Goal: Transaction & Acquisition: Obtain resource

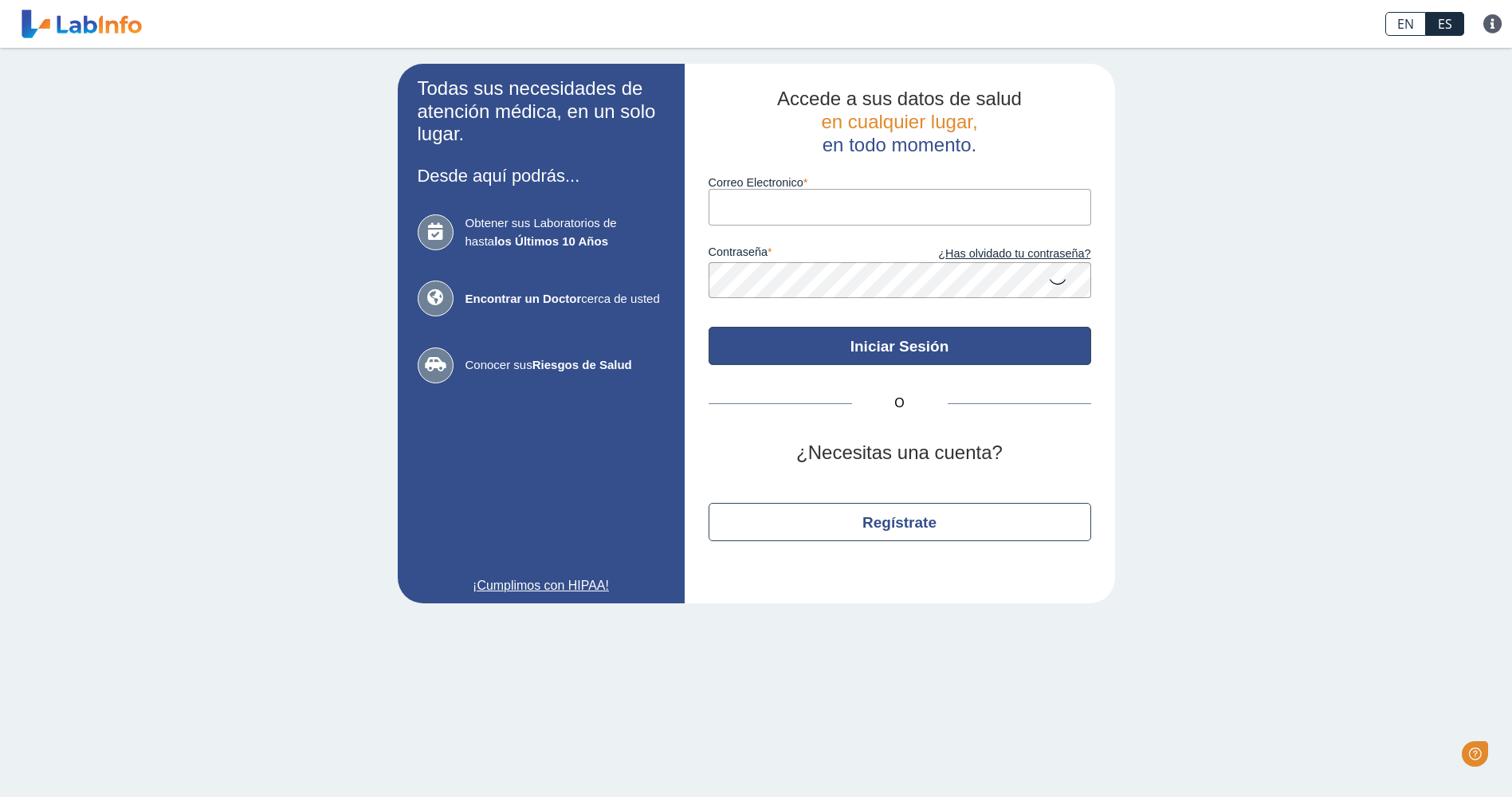
type input "[EMAIL_ADDRESS][DOMAIN_NAME]"
click at [914, 349] on button "Iniciar Sesión" at bounding box center [899, 345] width 382 height 39
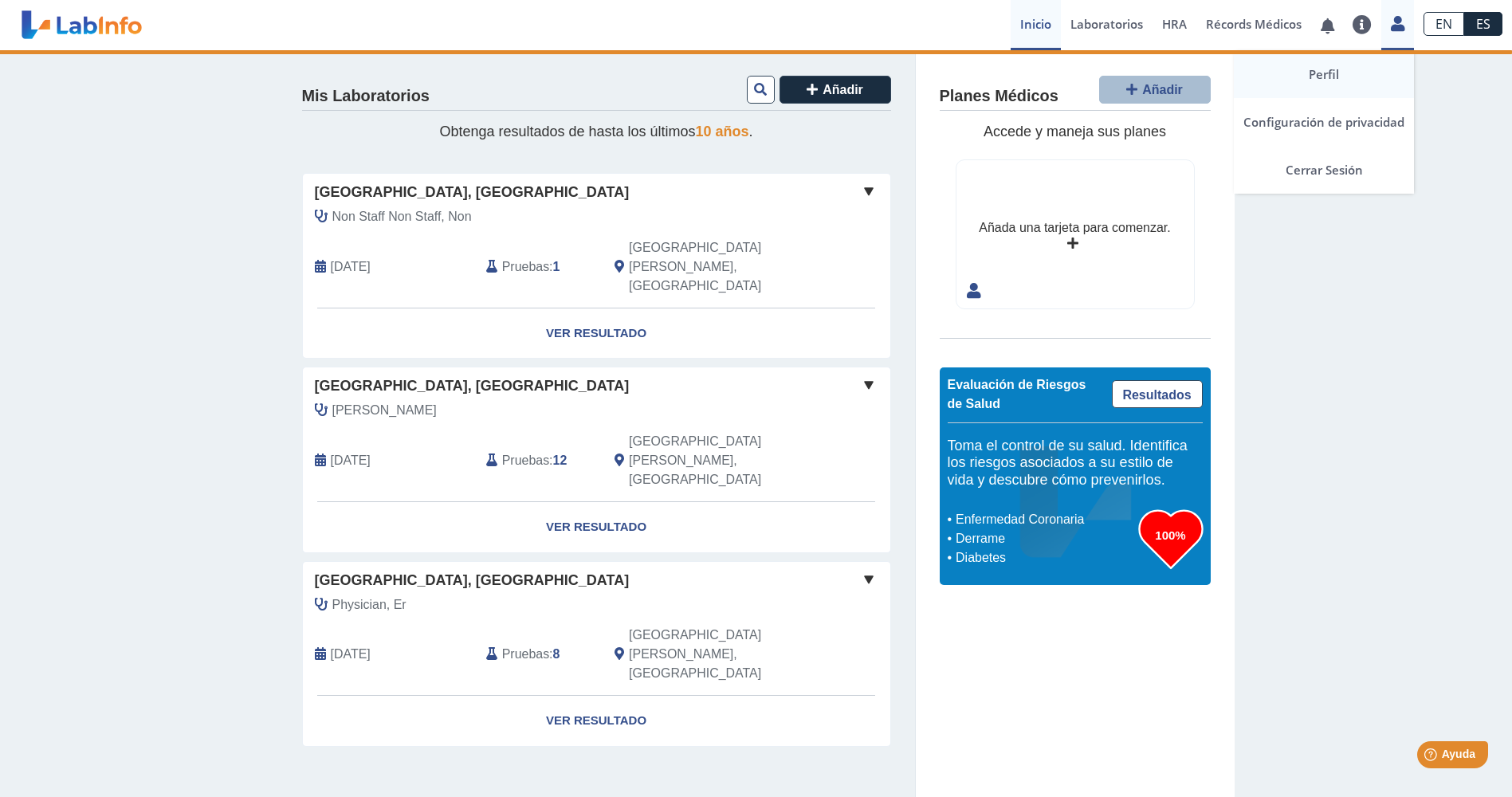
click at [1341, 81] on link "Perfil" at bounding box center [1324, 74] width 180 height 48
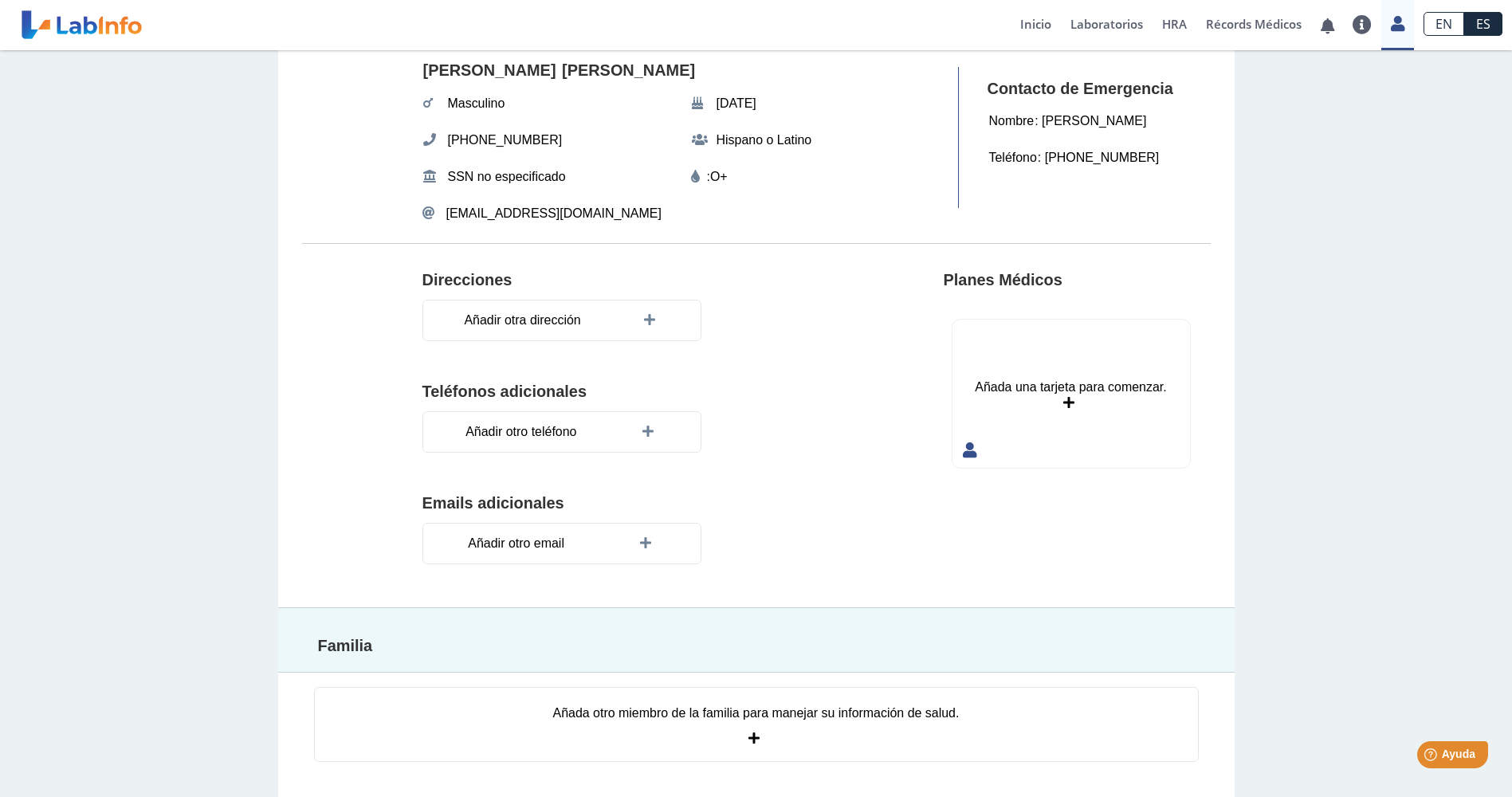
scroll to position [92, 0]
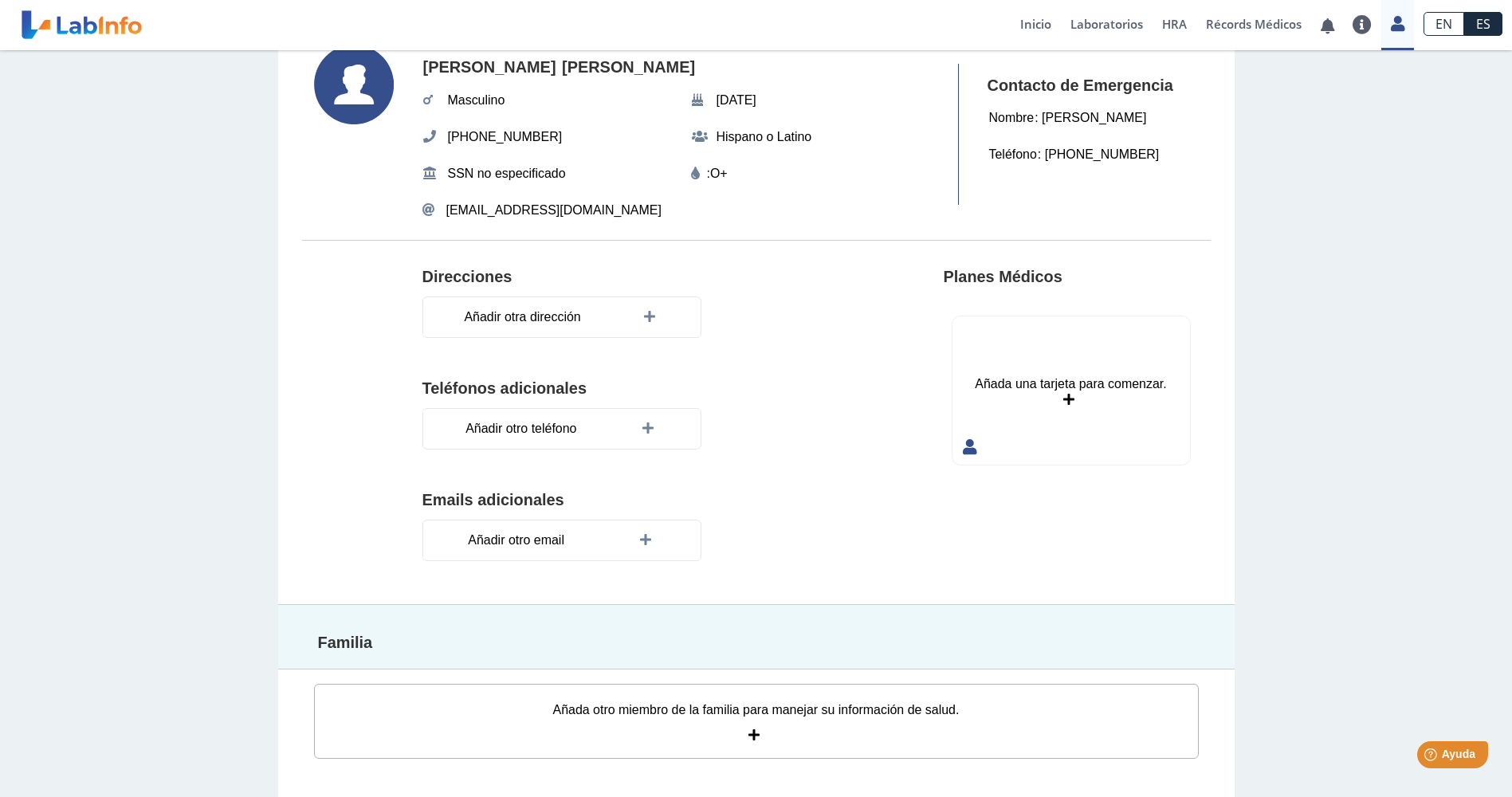
click at [749, 735] on icon at bounding box center [757, 735] width 16 height 13
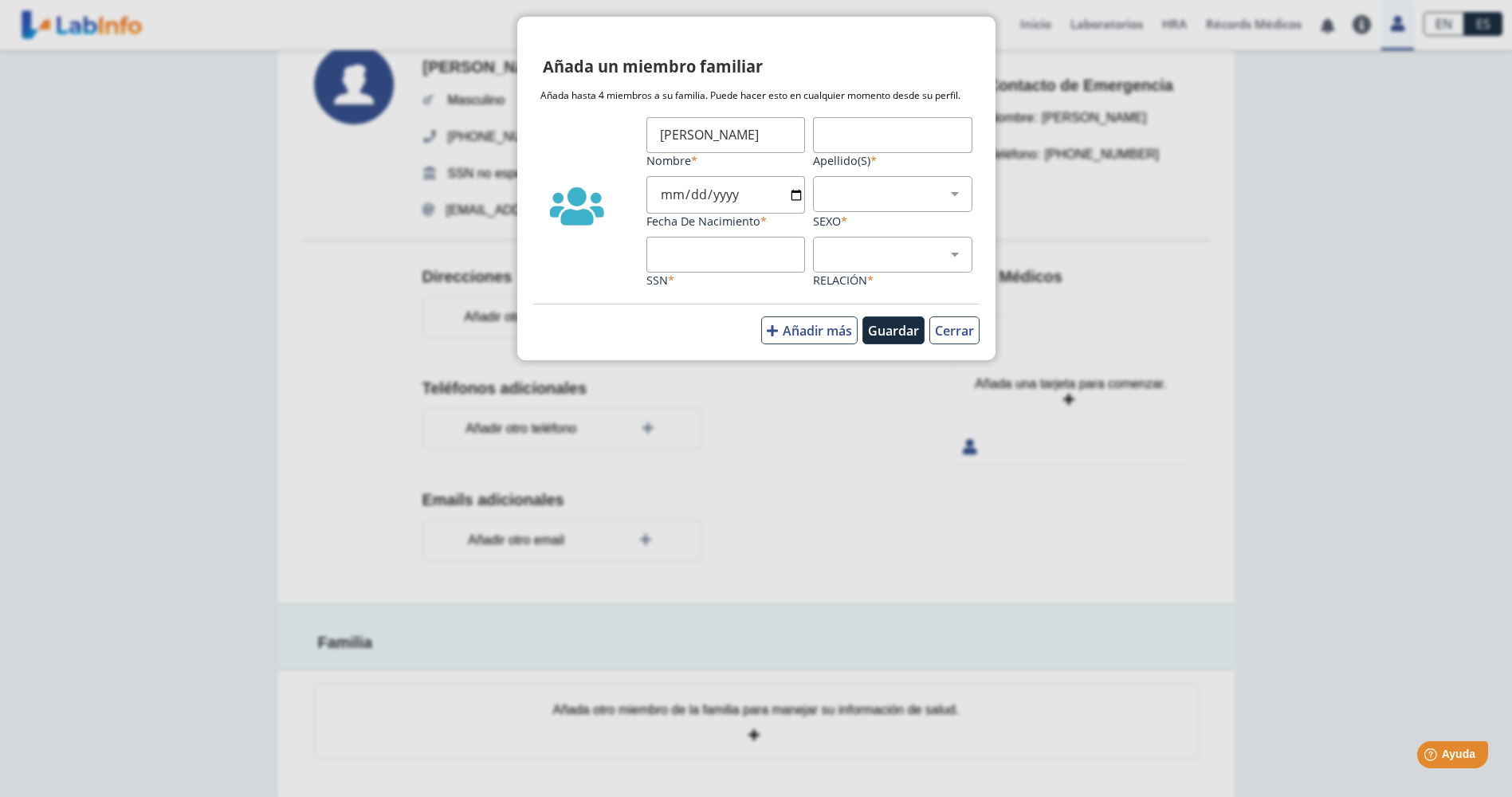
type input "Sandra"
type input "Castro"
click at [946, 334] on button "Cerrar" at bounding box center [955, 330] width 50 height 28
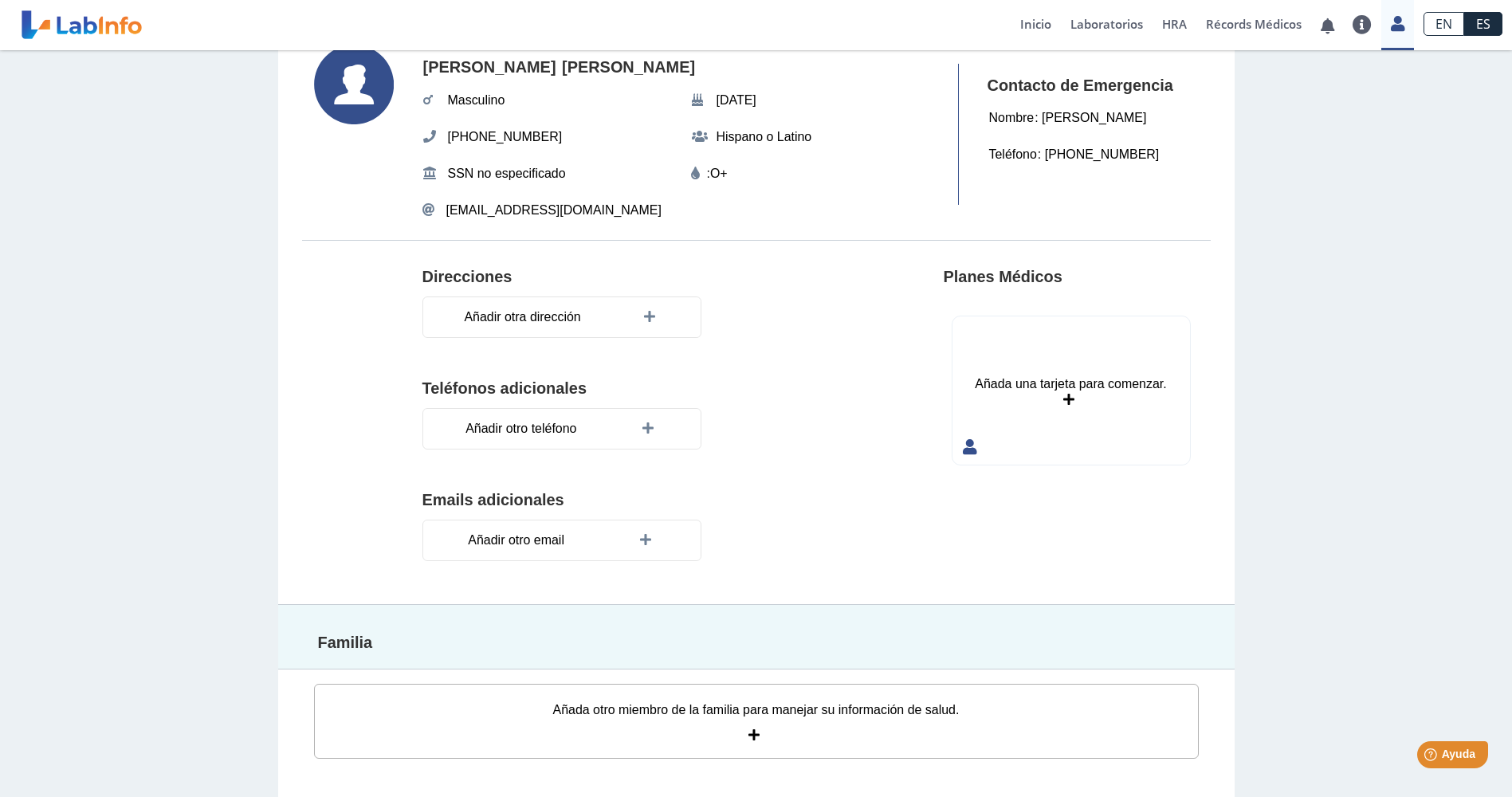
click at [725, 723] on div "Añada otro miembro de la familia para manejar su información de salud." at bounding box center [756, 721] width 885 height 75
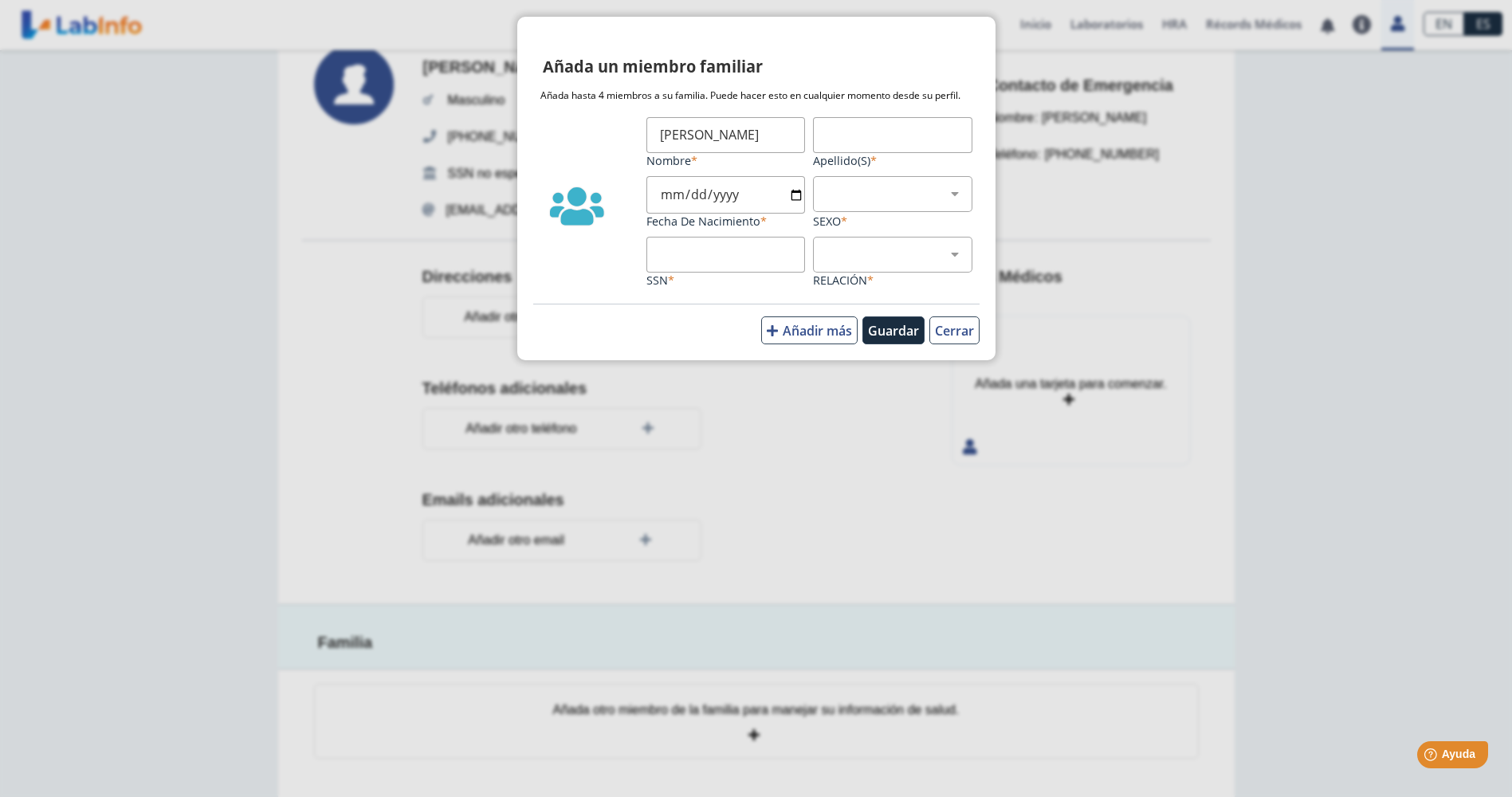
type input "[PERSON_NAME]"
type input "0008-12-15"
type input "[DATE]"
click at [952, 188] on select "Masculino Femenino" at bounding box center [898, 193] width 145 height 15
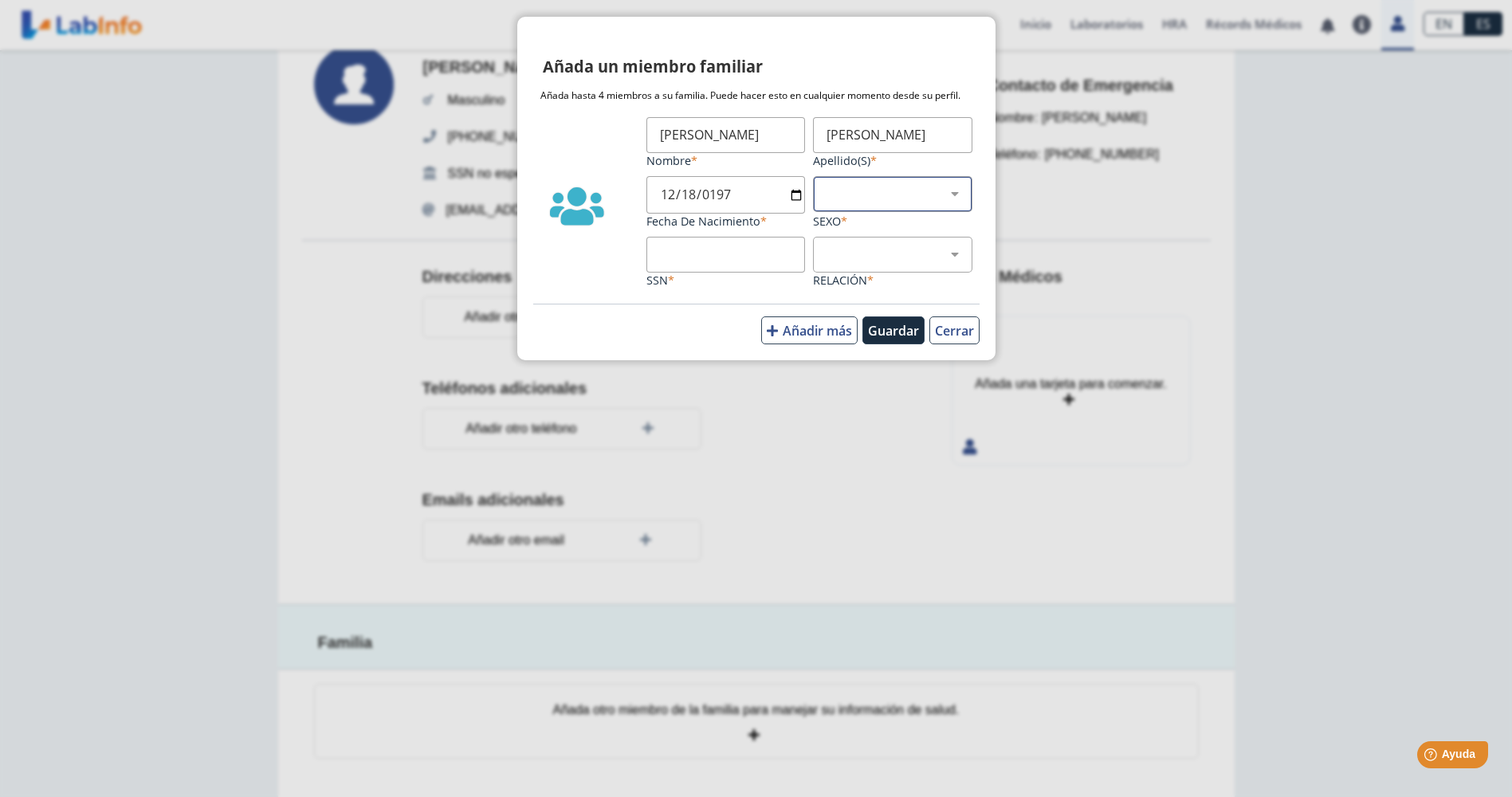
select select "2"
click at [826, 186] on select "Masculino Femenino" at bounding box center [898, 193] width 145 height 15
click at [717, 252] on input "SSN" at bounding box center [725, 255] width 159 height 36
click at [880, 251] on select "Hijo Padre Pareja Otro" at bounding box center [898, 255] width 145 height 15
select select "4"
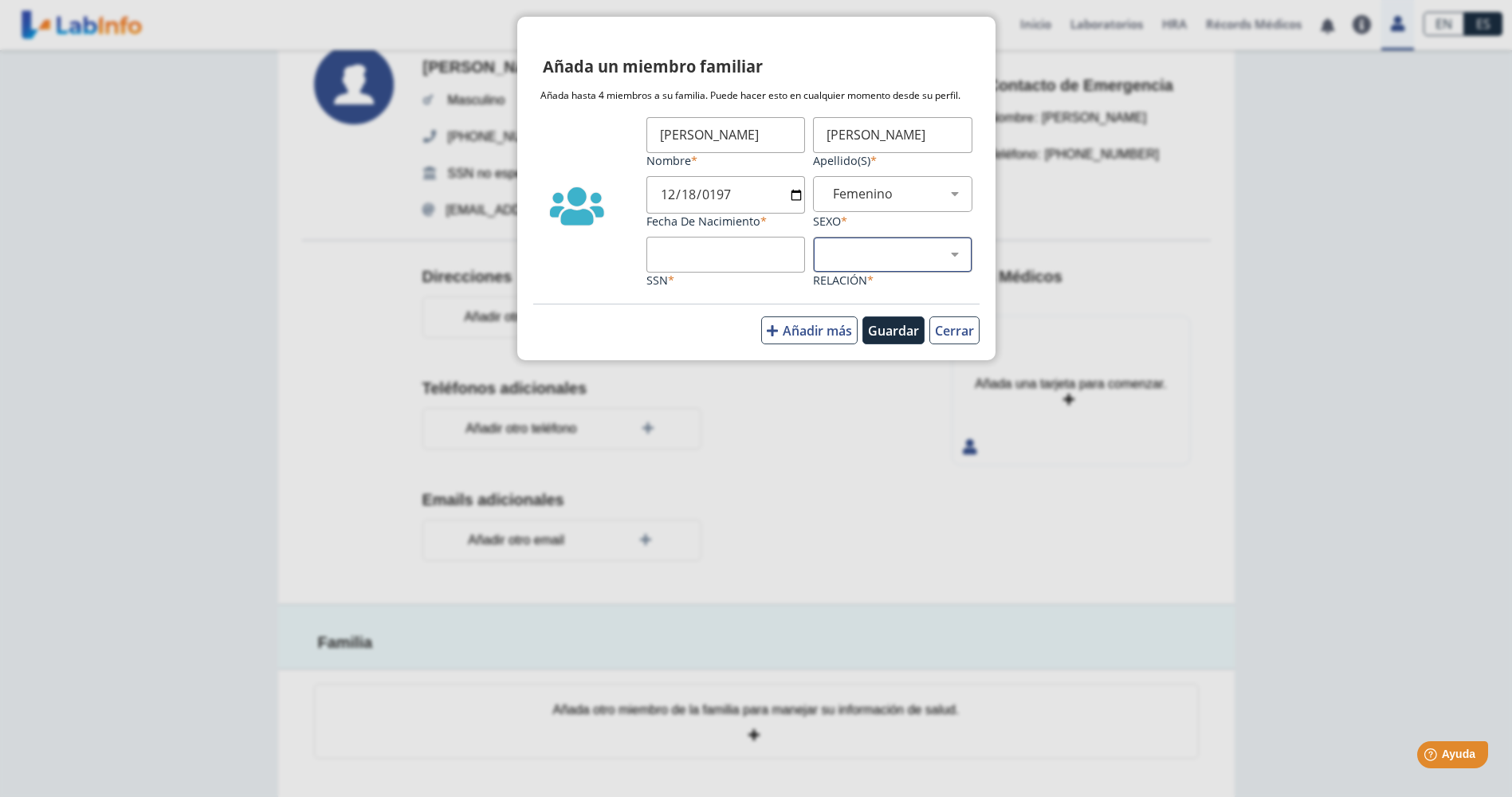
click at [826, 247] on select "Hijo Padre Pareja Otro" at bounding box center [898, 255] width 145 height 15
click at [943, 253] on select "Hijo Padre Pareja Otro" at bounding box center [898, 255] width 145 height 15
click at [981, 250] on app-family-modal "Añada un miembro familiar Añada hasta 4 miembros a su familia. Puede hacer esto…" at bounding box center [756, 189] width 478 height 344
click at [711, 258] on input "SSN" at bounding box center [725, 255] width 159 height 36
type input "596017293"
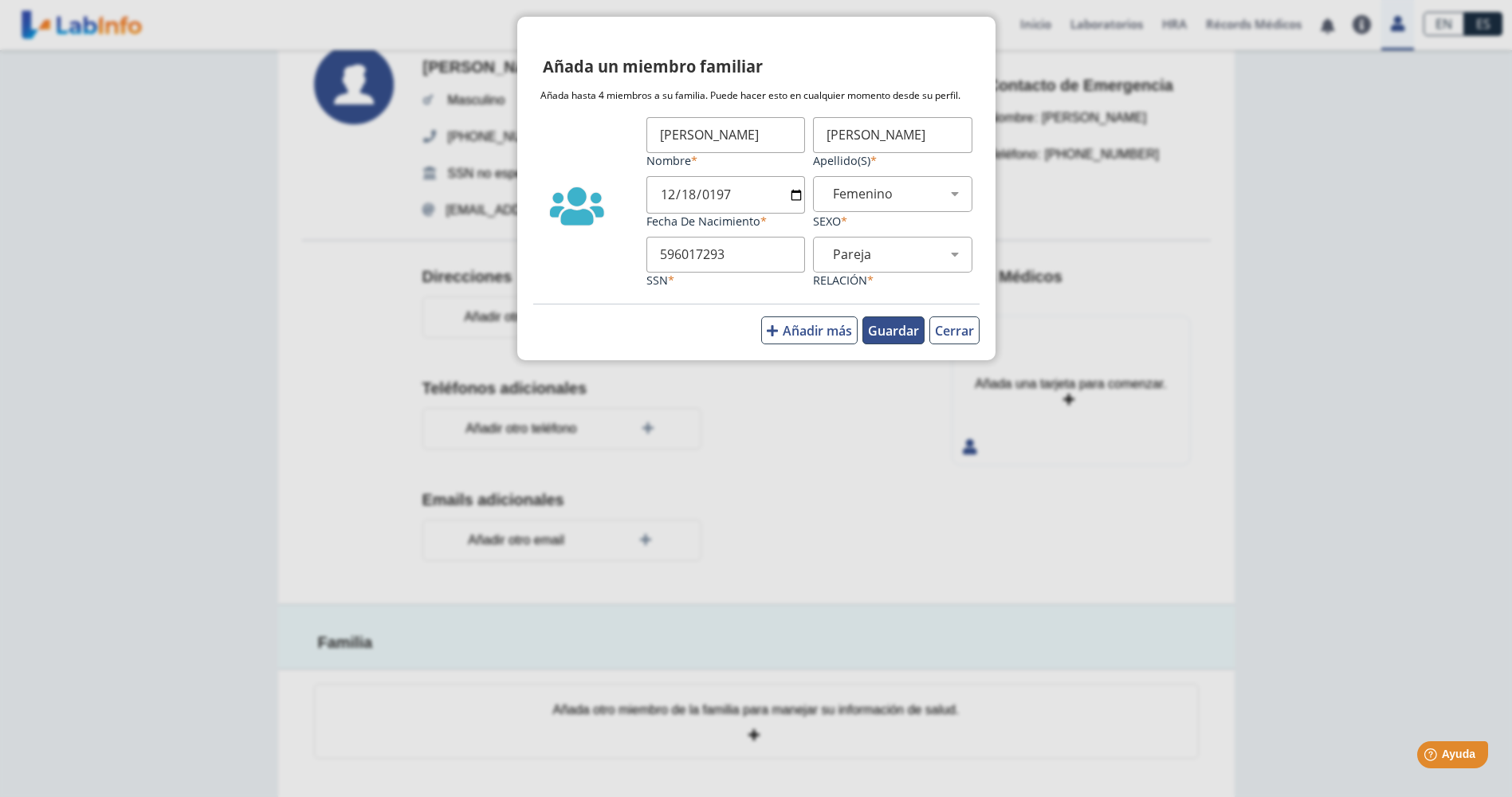
click at [891, 334] on button "Guardar" at bounding box center [893, 330] width 62 height 28
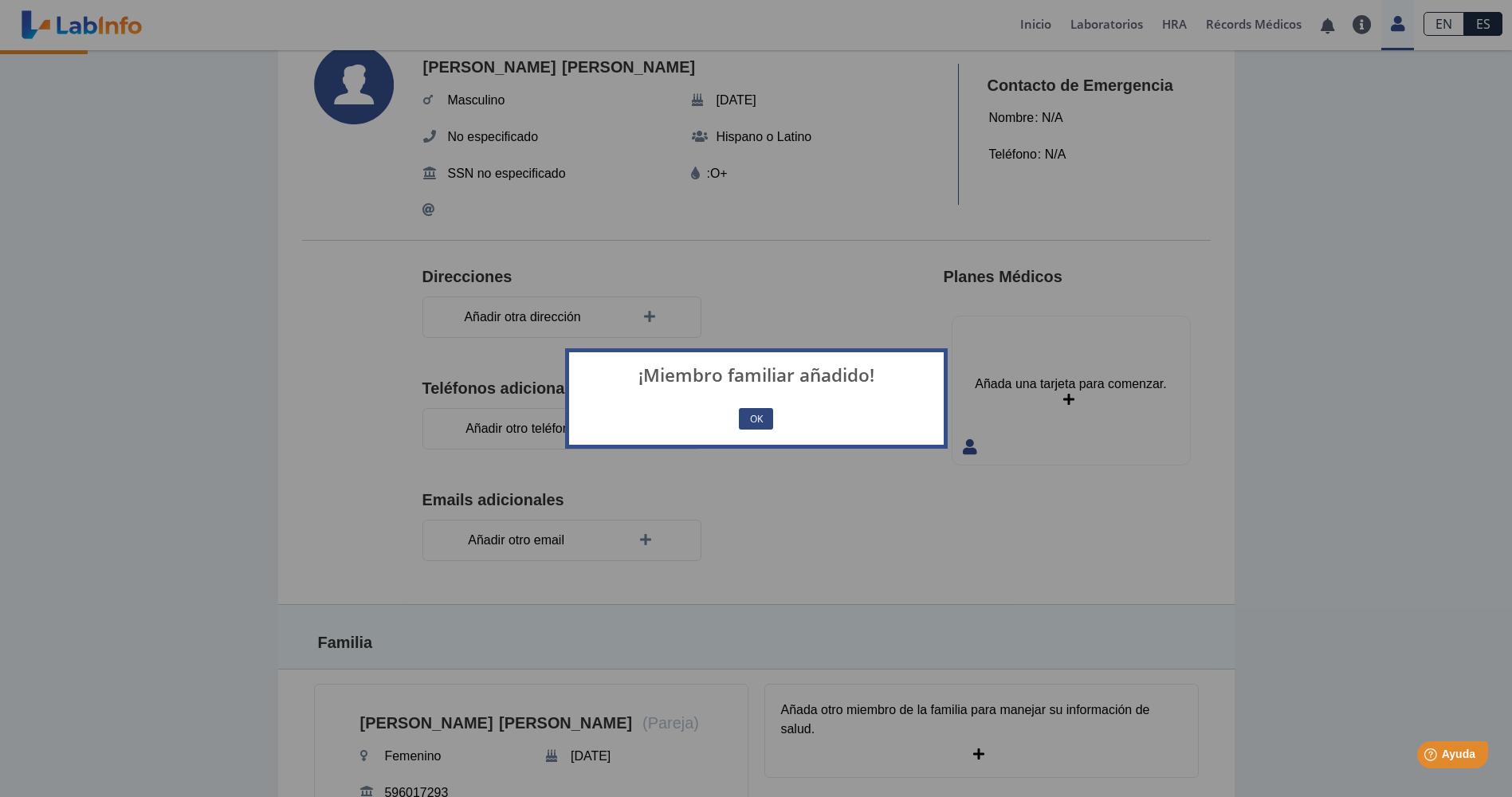
click at [752, 422] on button "OK" at bounding box center [755, 418] width 33 height 22
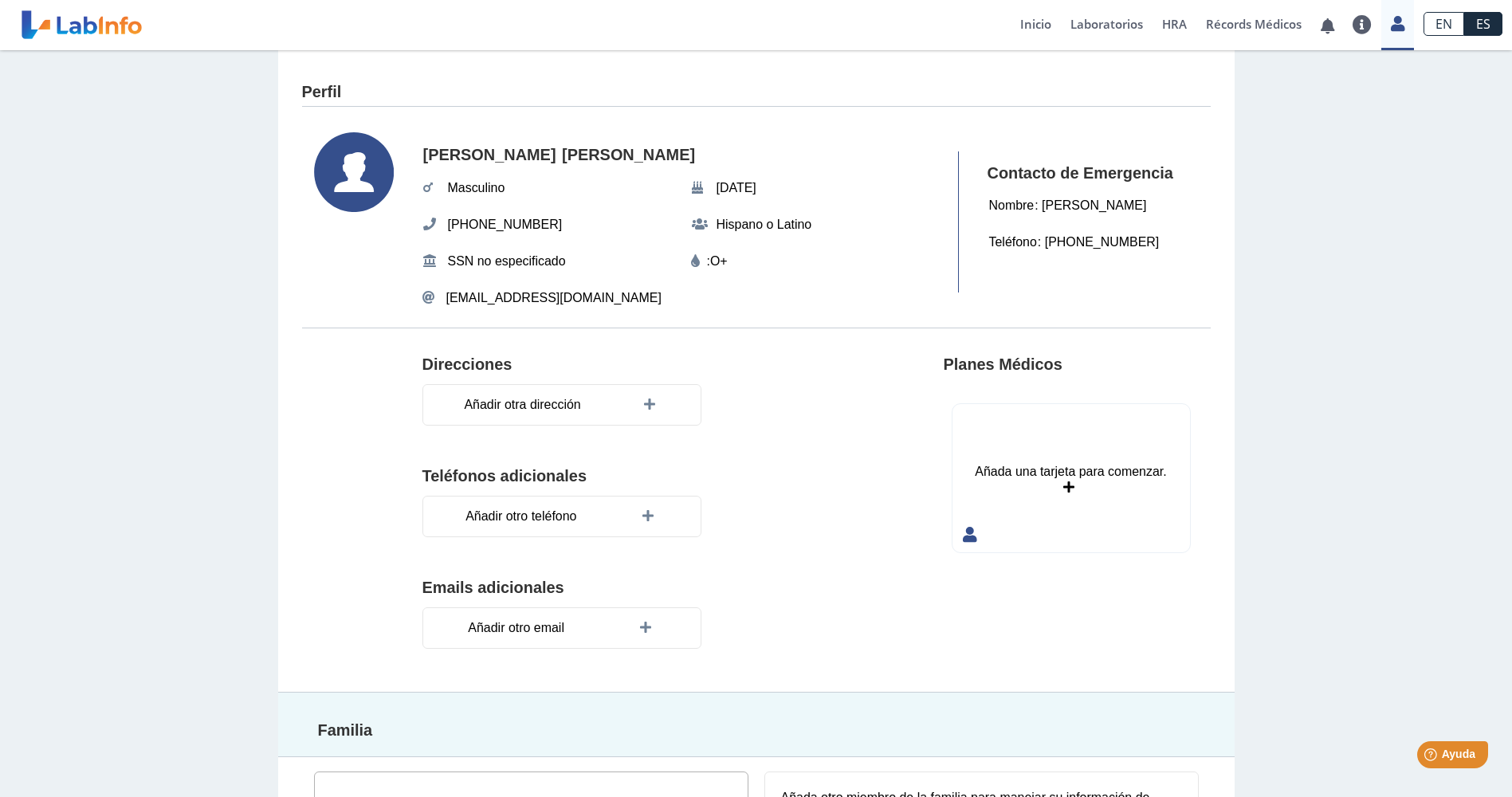
scroll to position [0, 0]
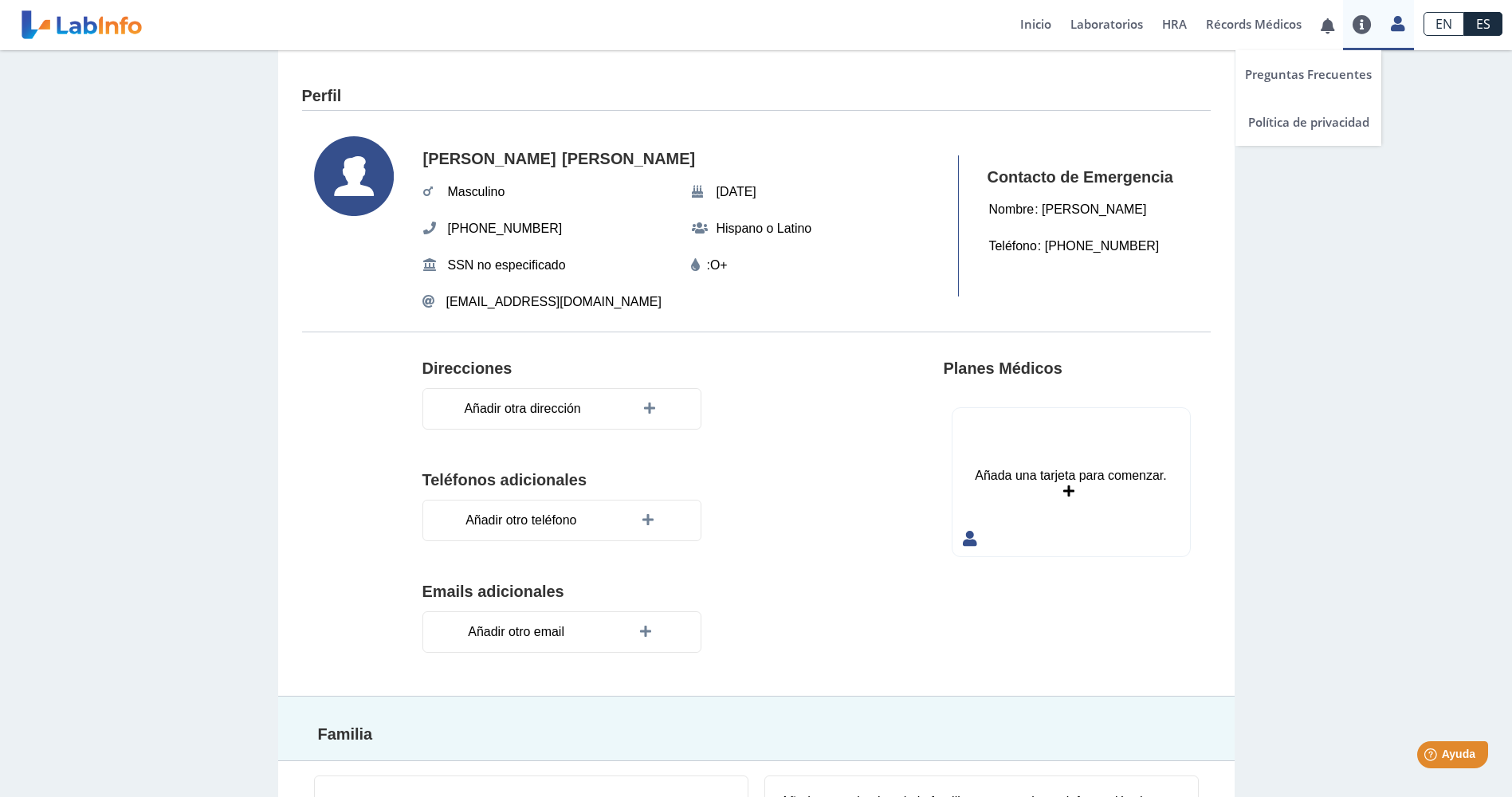
click at [1362, 28] on link at bounding box center [1362, 24] width 39 height 19
click at [1316, 86] on link "Preguntas Frecuentes" at bounding box center [1309, 74] width 146 height 48
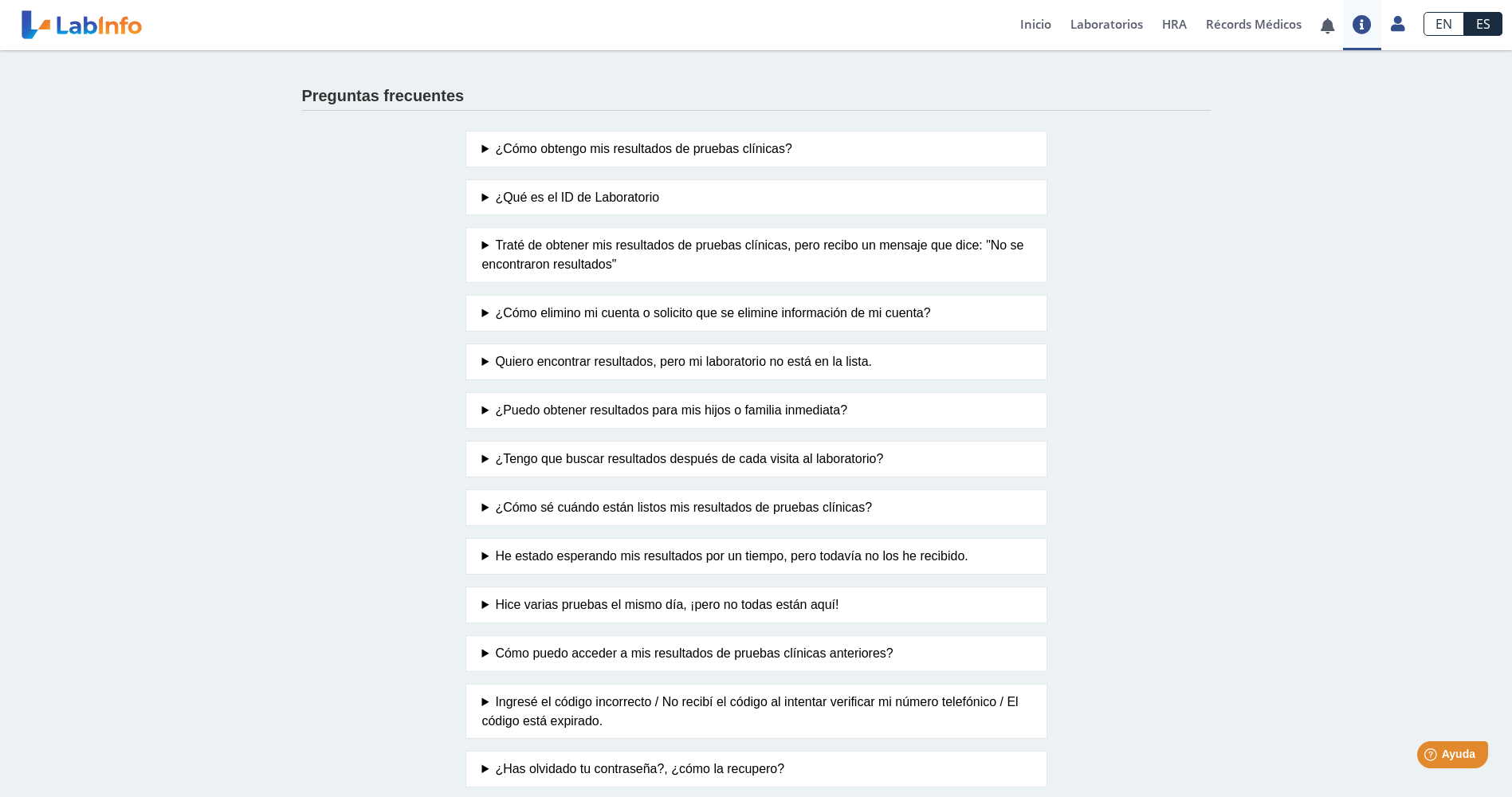
click at [592, 417] on summary "¿Puedo obtener resultados para mis hijos o familia inmediata?" at bounding box center [756, 410] width 548 height 19
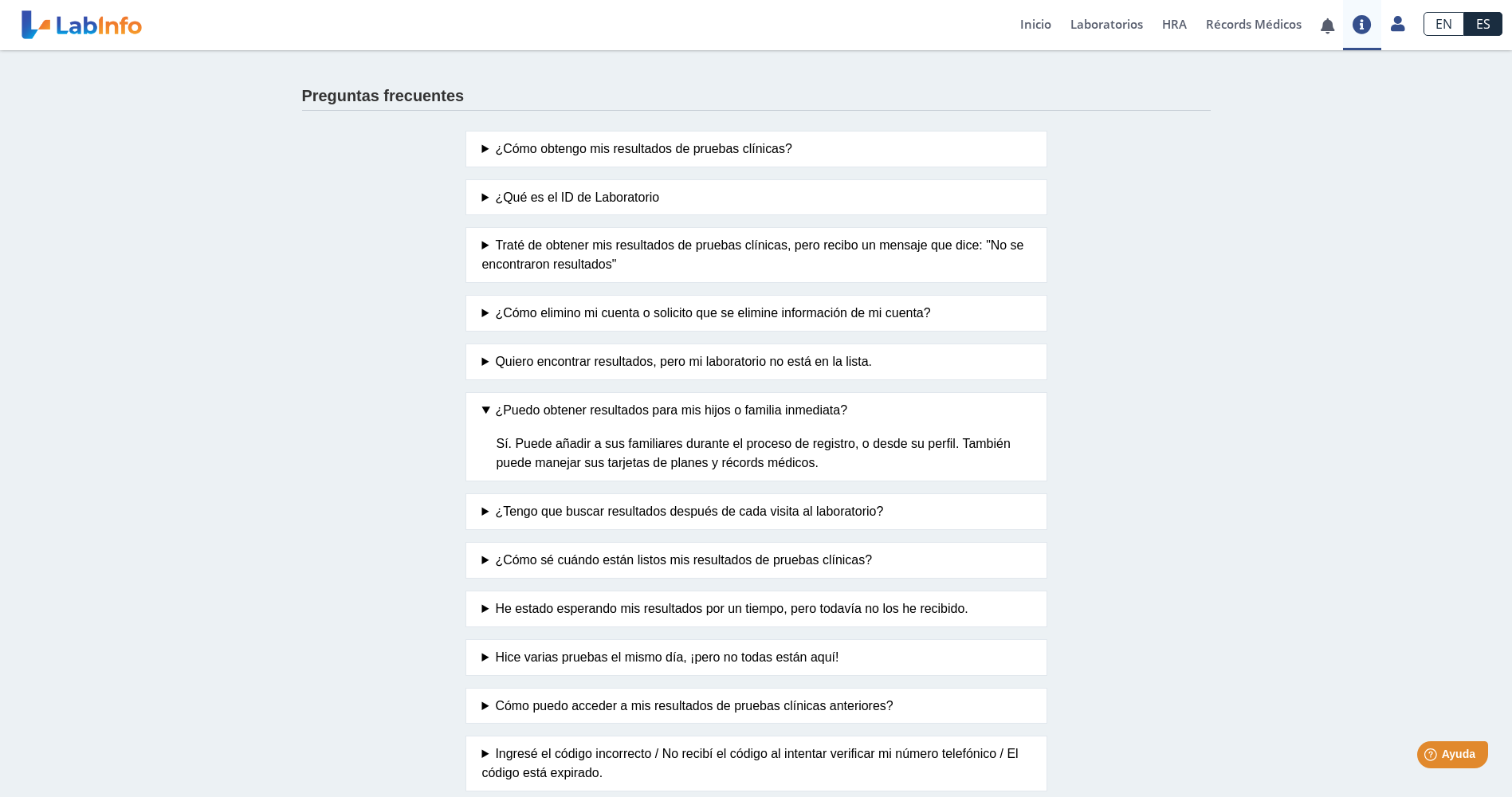
click at [1307, 341] on div "Preguntas frecuentes ¿Cómo obtengo mis resultados de pruebas clínicas? Haga cli…" at bounding box center [756, 463] width 1512 height 826
click at [1033, 31] on link "Inicio" at bounding box center [1036, 25] width 50 height 50
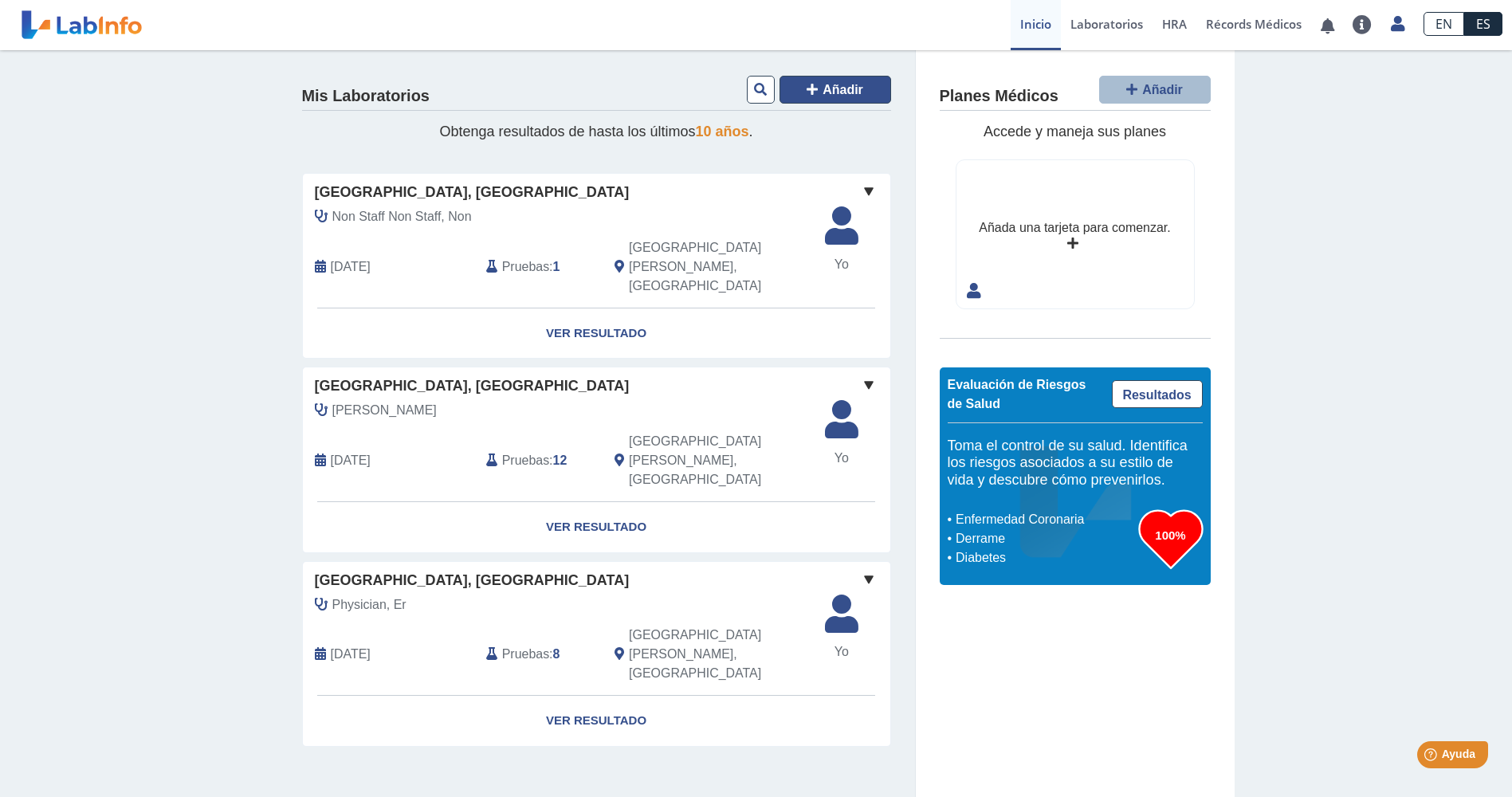
click at [839, 90] on span "Añadir" at bounding box center [842, 89] width 40 height 13
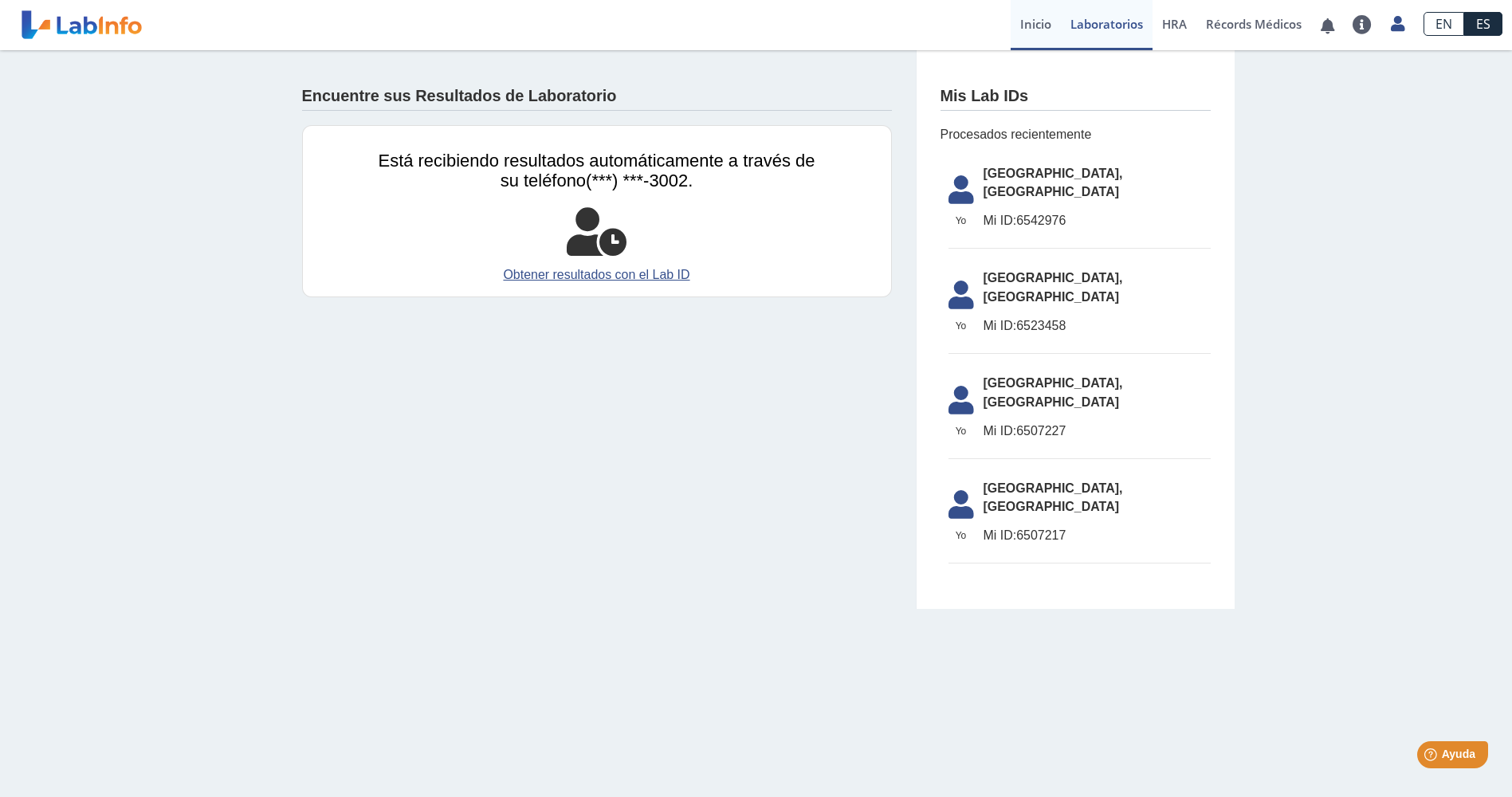
click at [1018, 24] on link "Inicio" at bounding box center [1036, 25] width 50 height 50
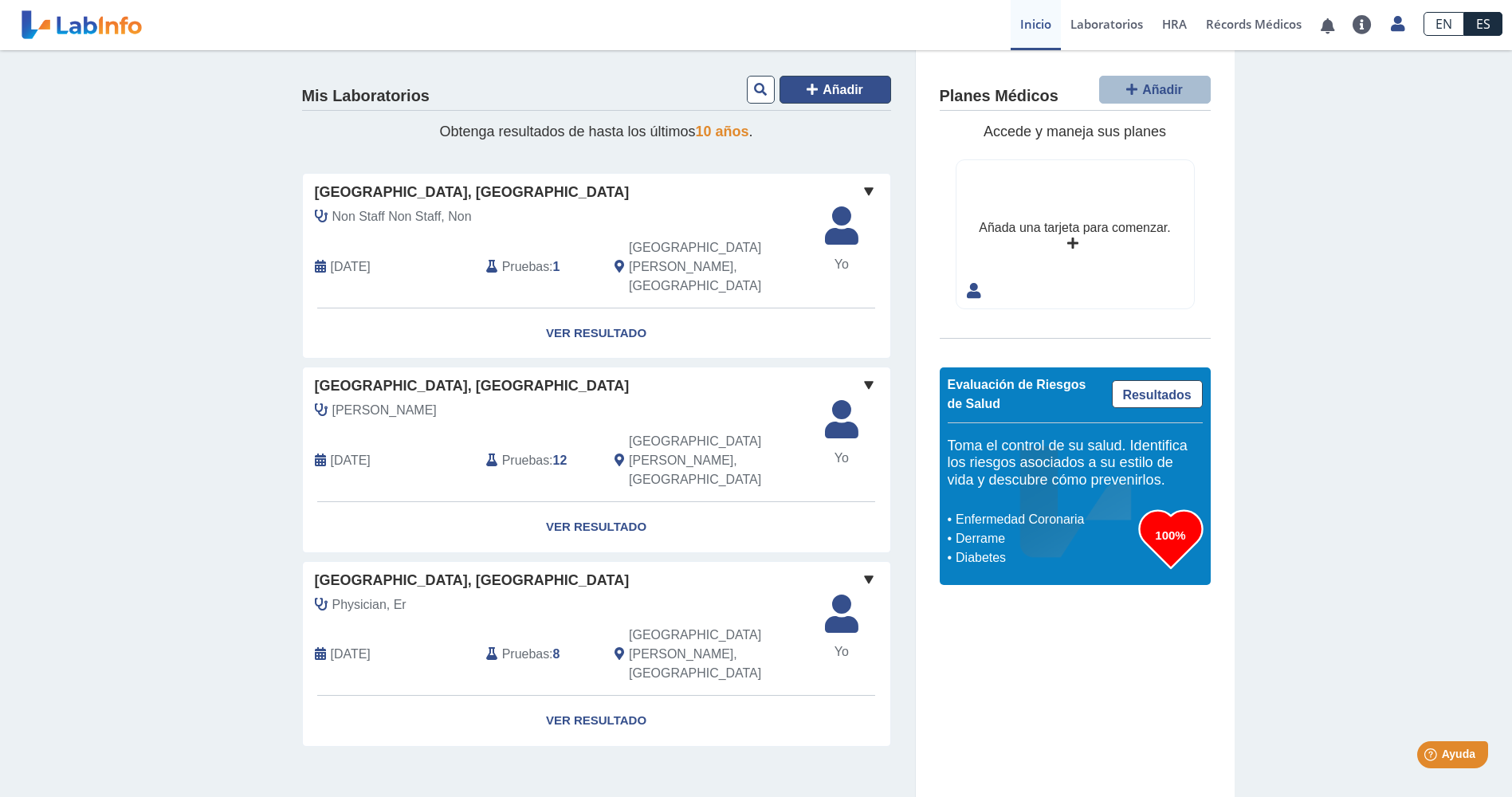
click at [837, 92] on span "Añadir" at bounding box center [842, 89] width 40 height 13
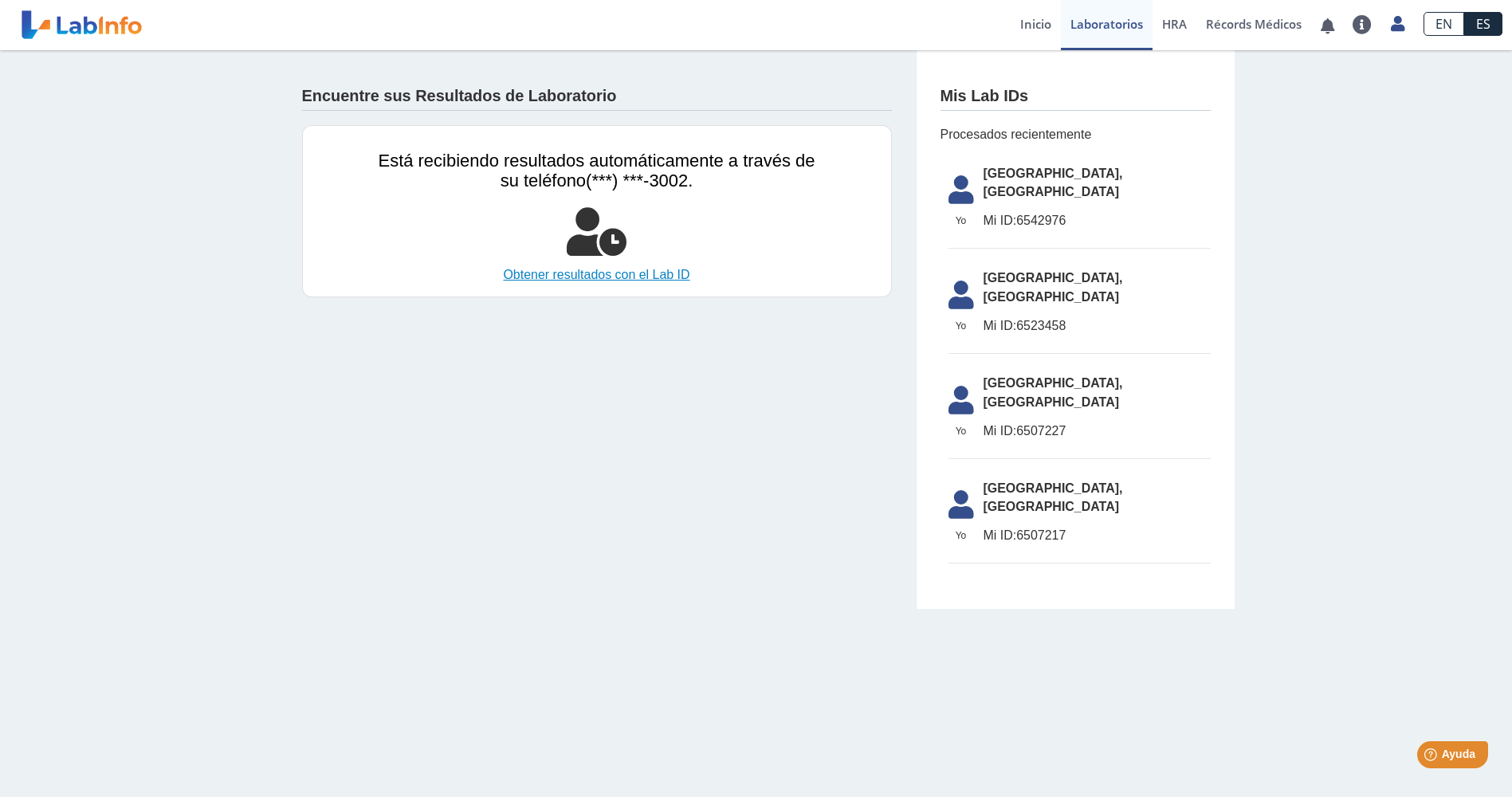
click at [613, 276] on link "Obtener resultados con el Lab ID" at bounding box center [597, 274] width 436 height 19
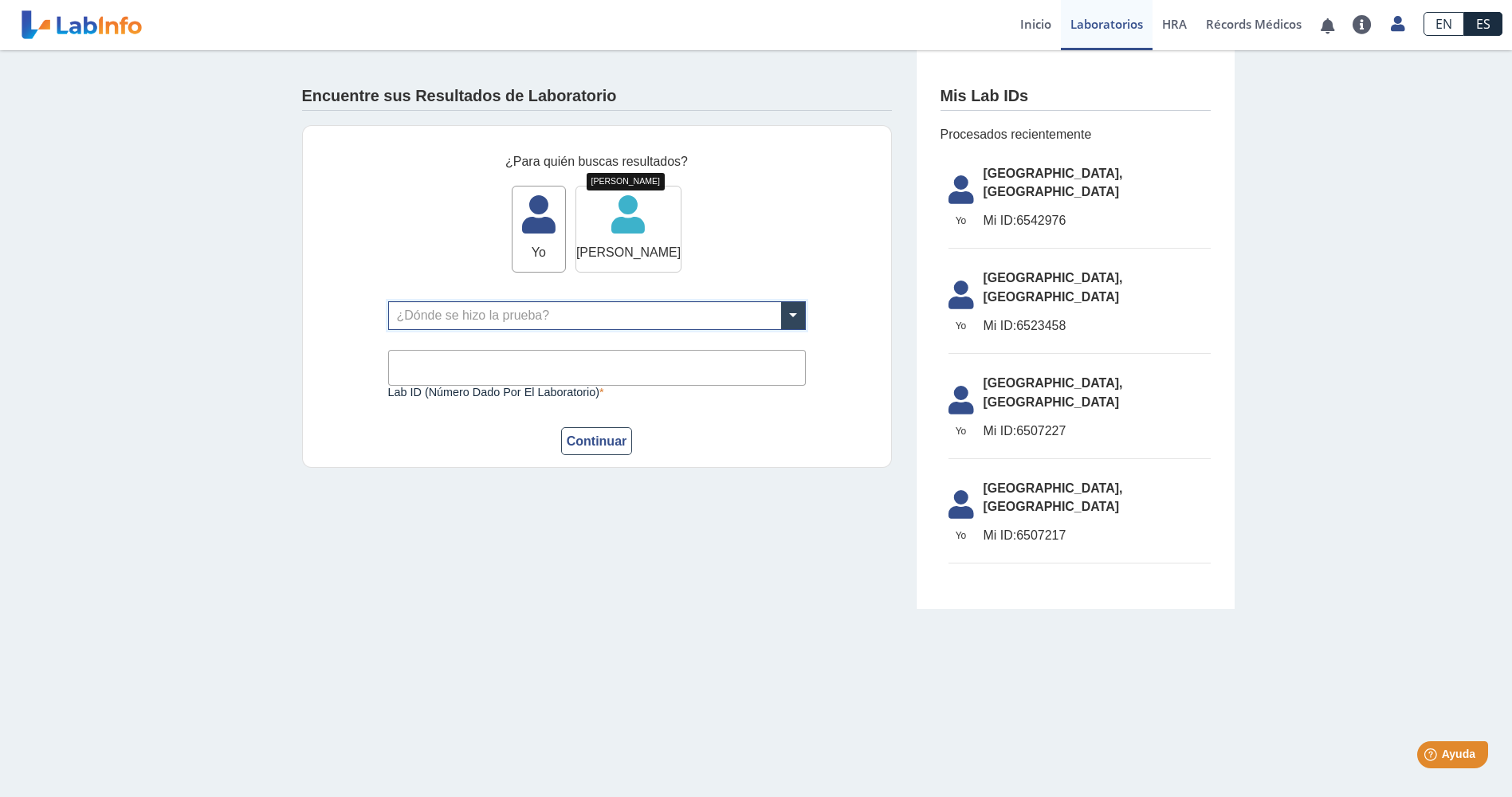
click at [624, 211] on icon at bounding box center [628, 219] width 104 height 48
click at [518, 318] on input "text" at bounding box center [597, 316] width 416 height 27
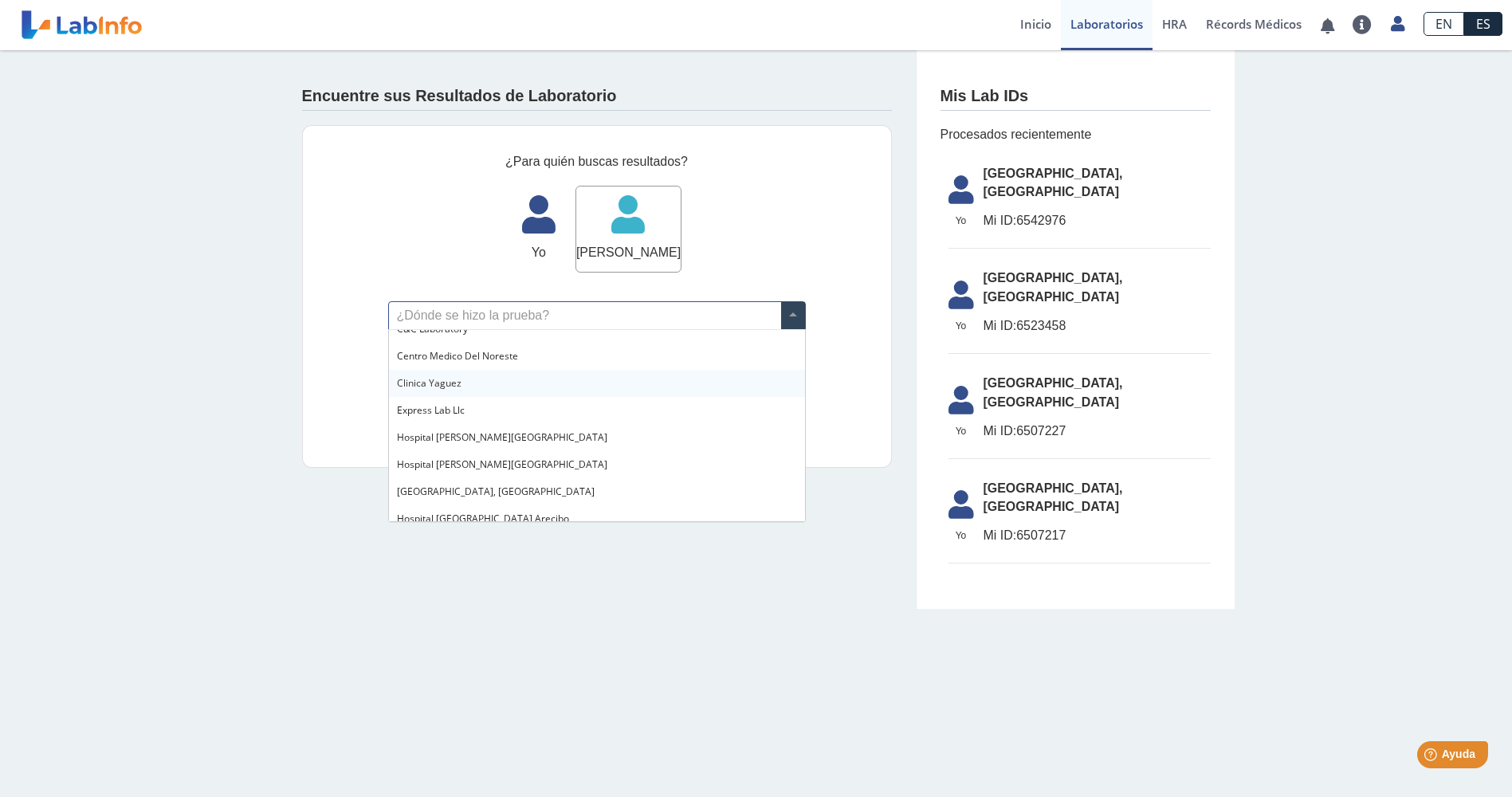
scroll to position [159, 0]
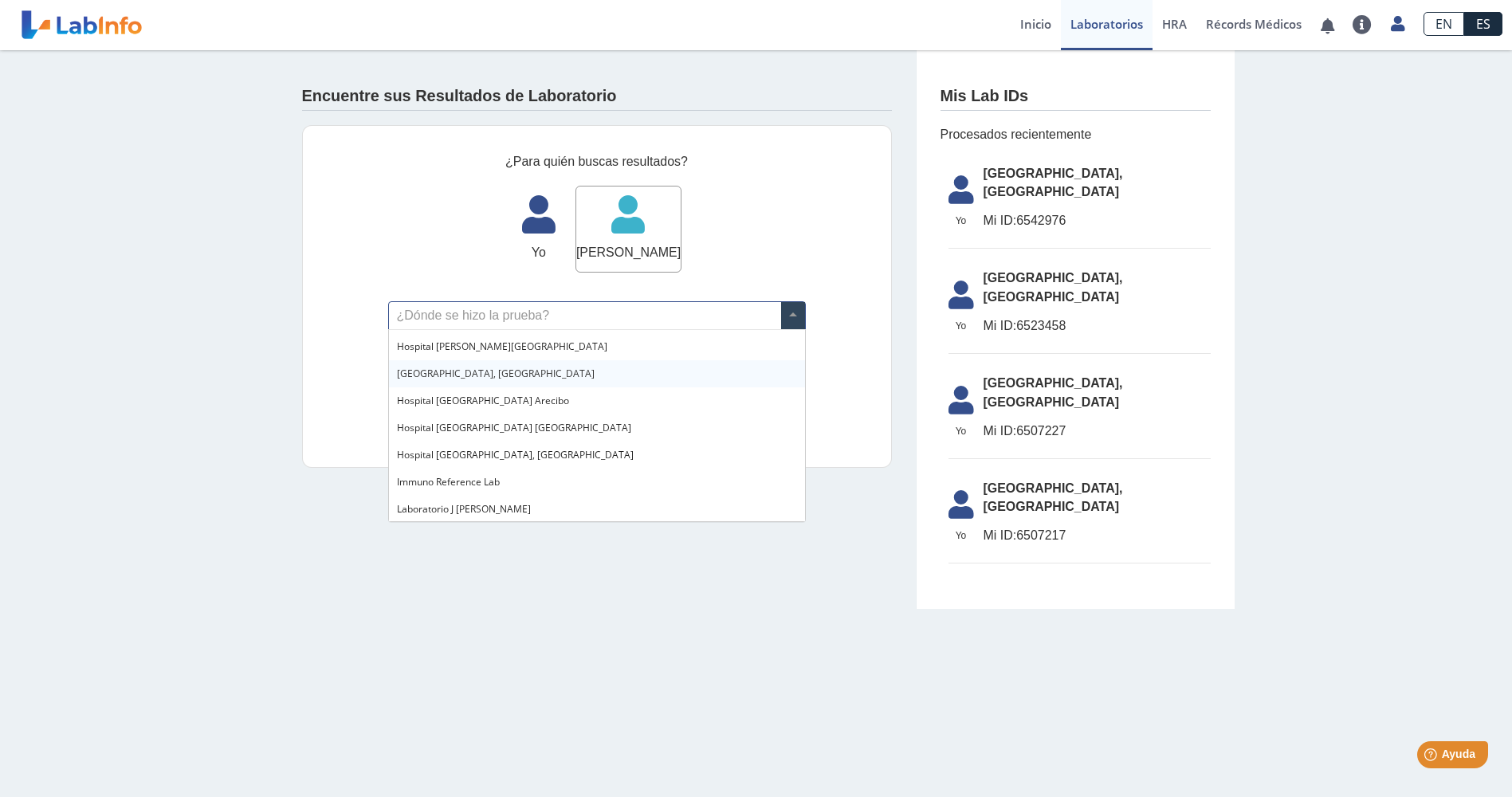
click at [511, 380] on span "Hospital Metropolitano, Rio Piedras" at bounding box center [496, 372] width 198 height 13
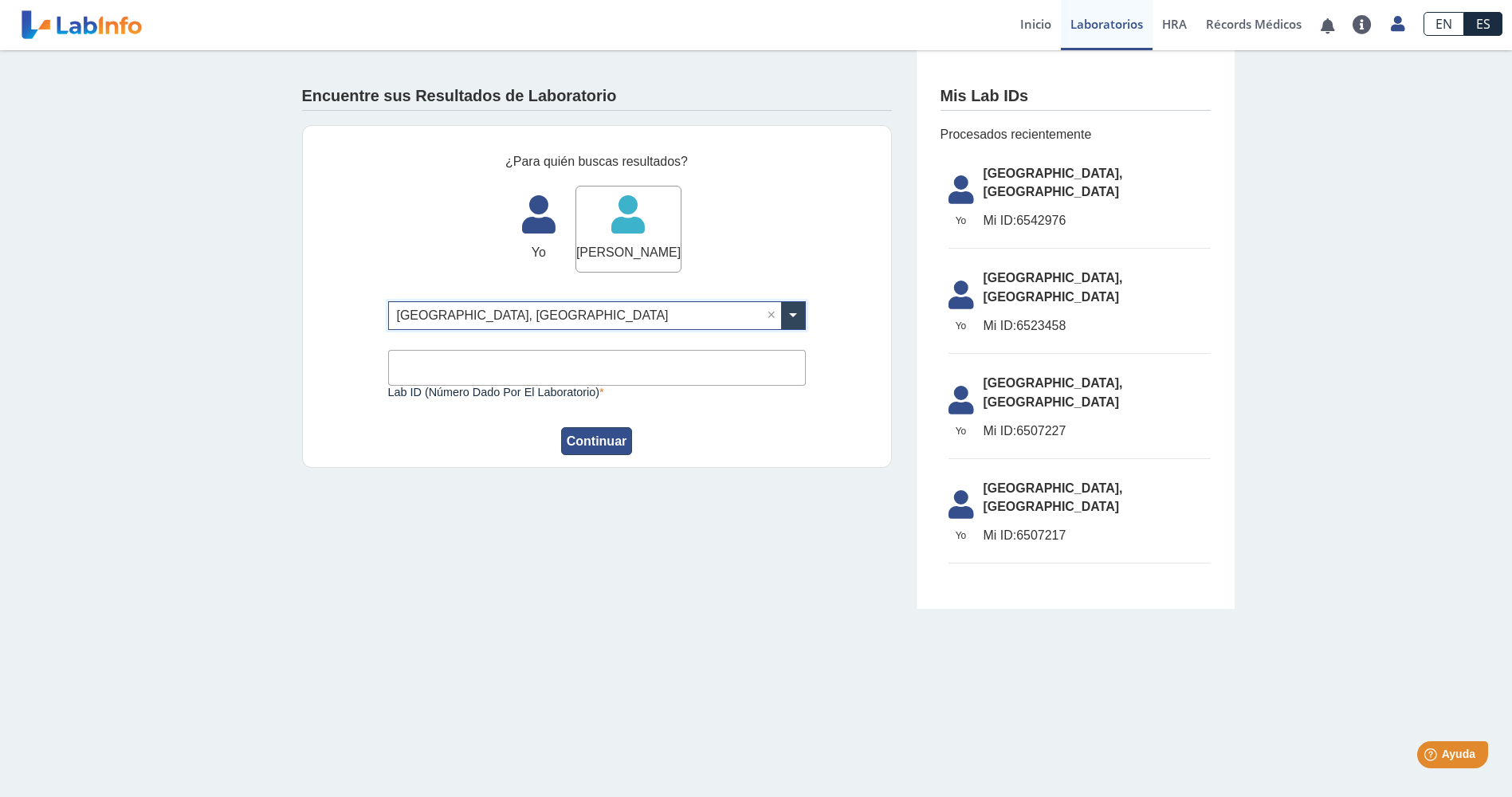
click at [590, 443] on button "Continuar" at bounding box center [598, 441] width 72 height 28
click at [445, 363] on input "Lab ID (número dado por el laboratorio)" at bounding box center [597, 368] width 418 height 36
click at [765, 470] on div "Encuentre sus Resultados de Laboratorio ¿Para quién buscas resultados? Yo Yo Sa…" at bounding box center [597, 272] width 638 height 443
click at [1031, 24] on link "Inicio" at bounding box center [1036, 25] width 50 height 50
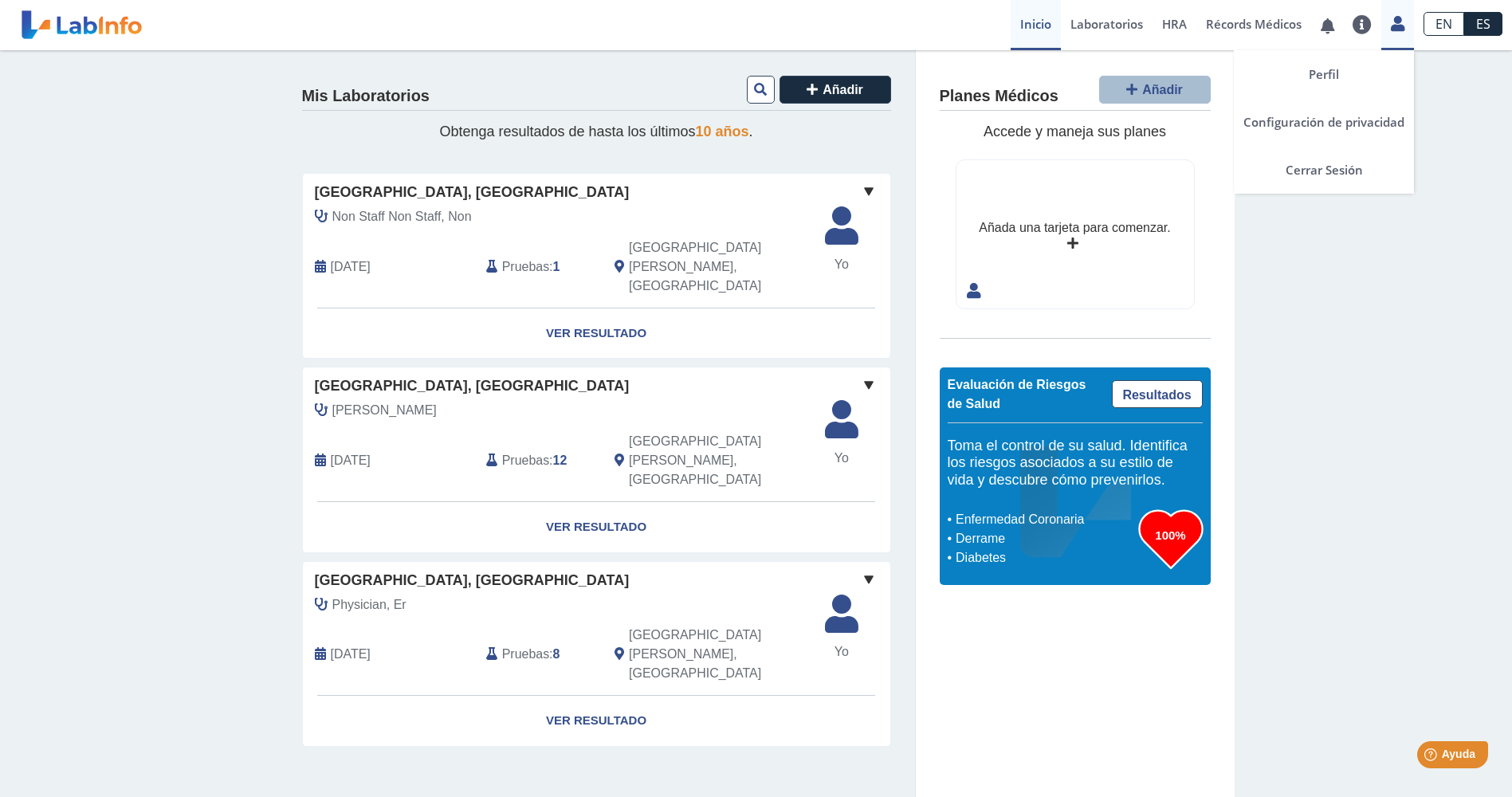
click at [1396, 23] on icon at bounding box center [1398, 22] width 14 height 12
click at [1336, 173] on link "Cerrar Sesión" at bounding box center [1324, 169] width 180 height 48
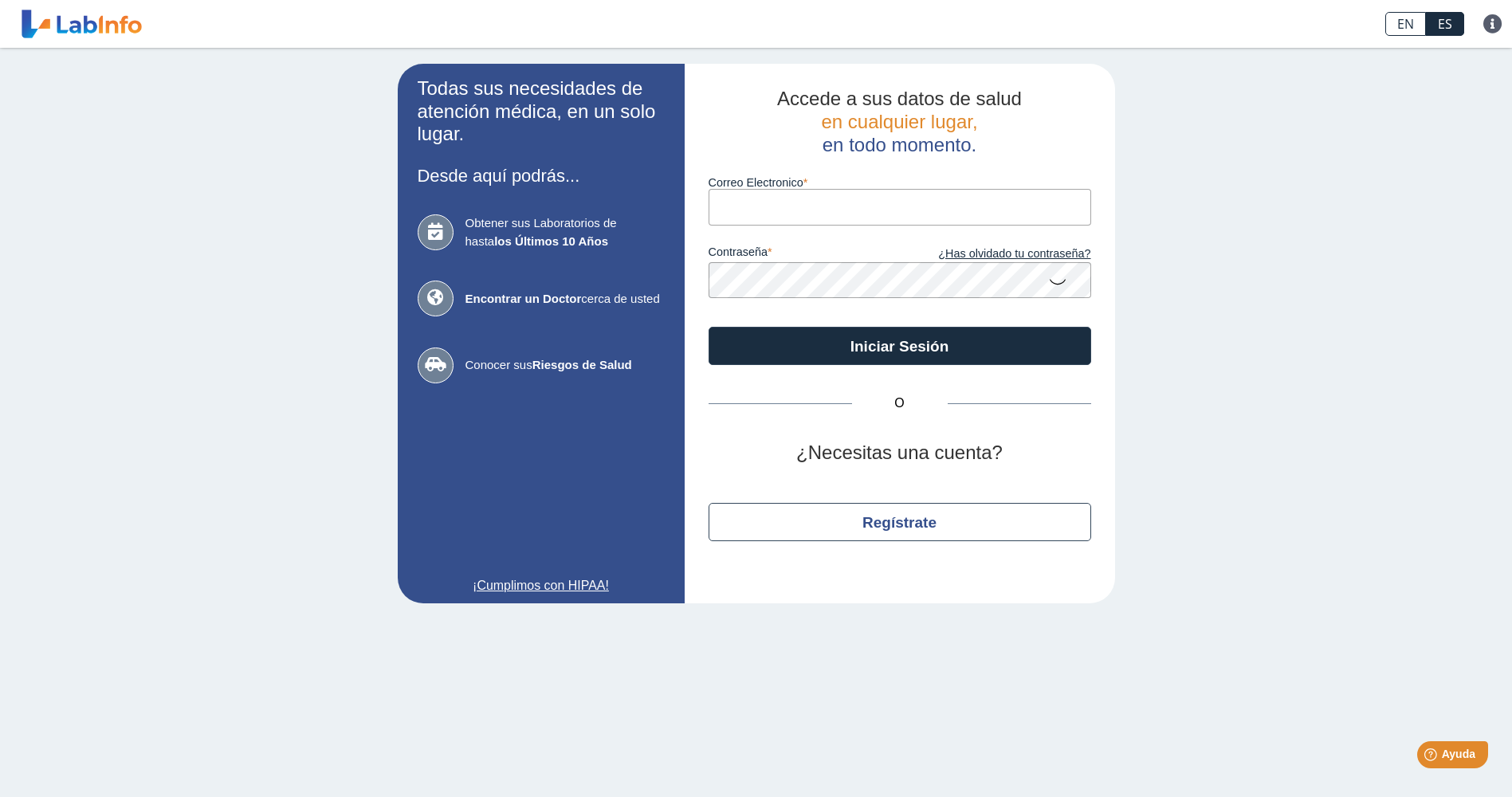
type input "oeortiz@yahoo.com"
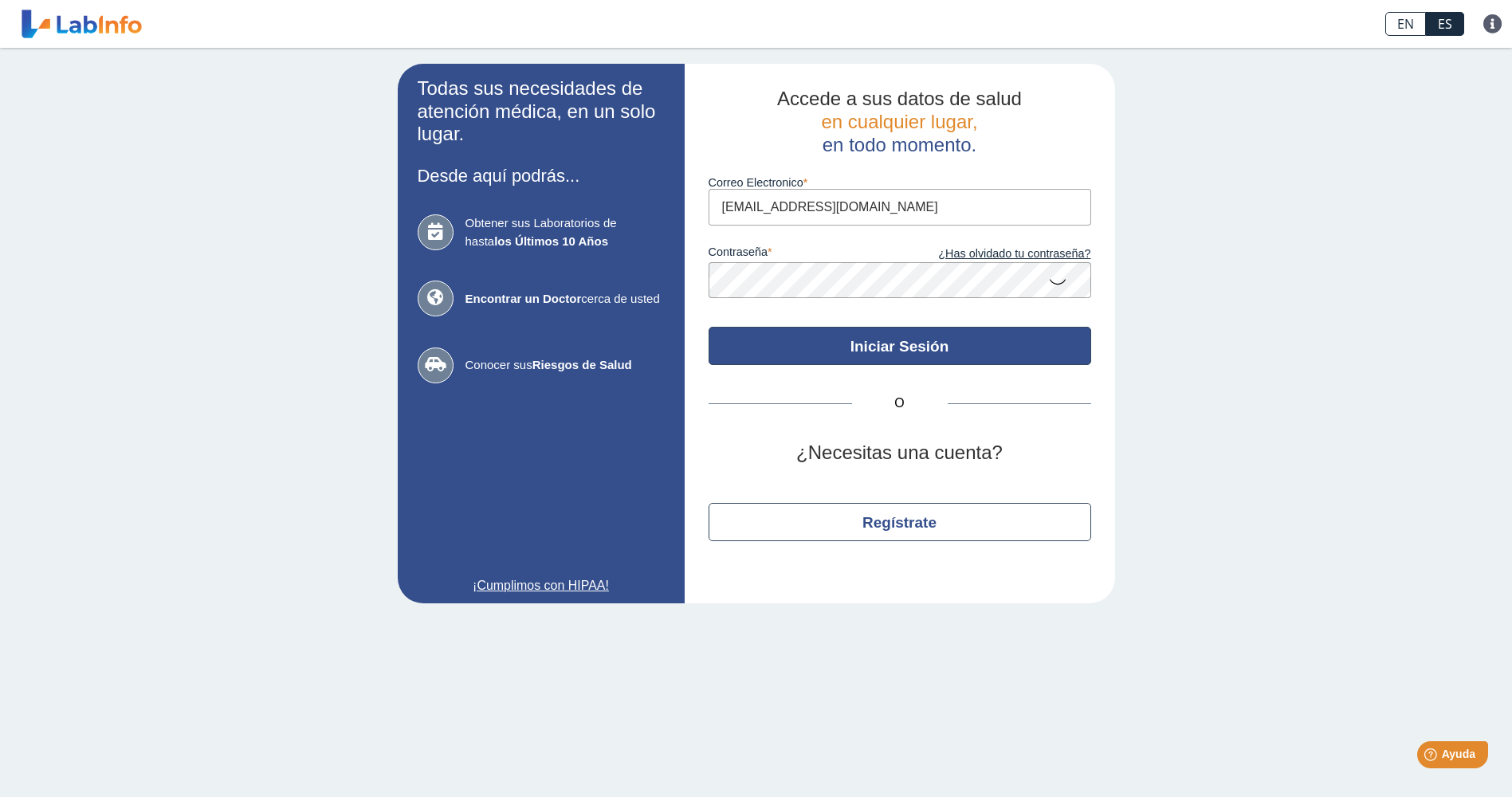
click at [840, 350] on button "Iniciar Sesión" at bounding box center [899, 345] width 382 height 39
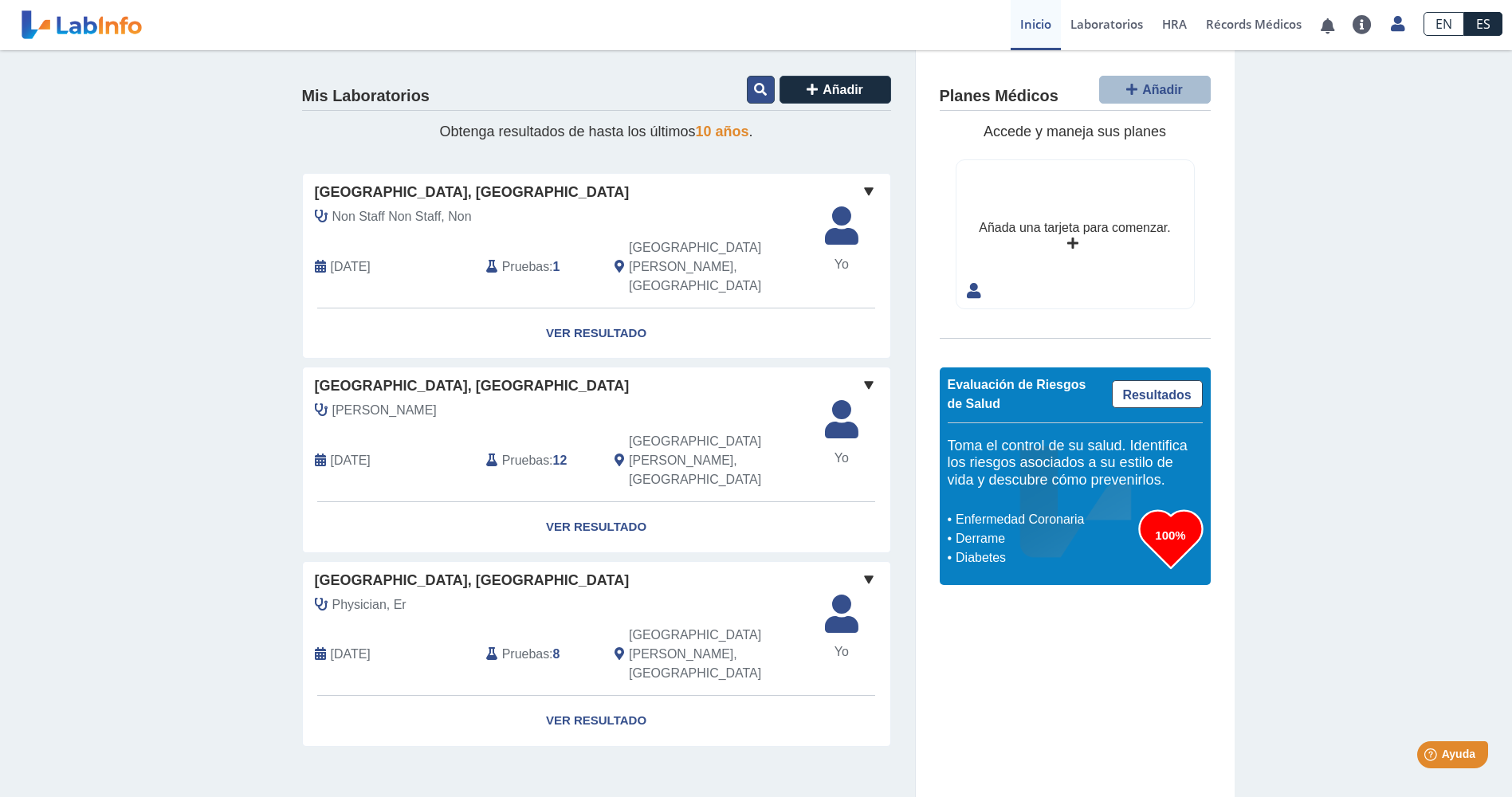
click at [763, 94] on icon at bounding box center [760, 89] width 13 height 13
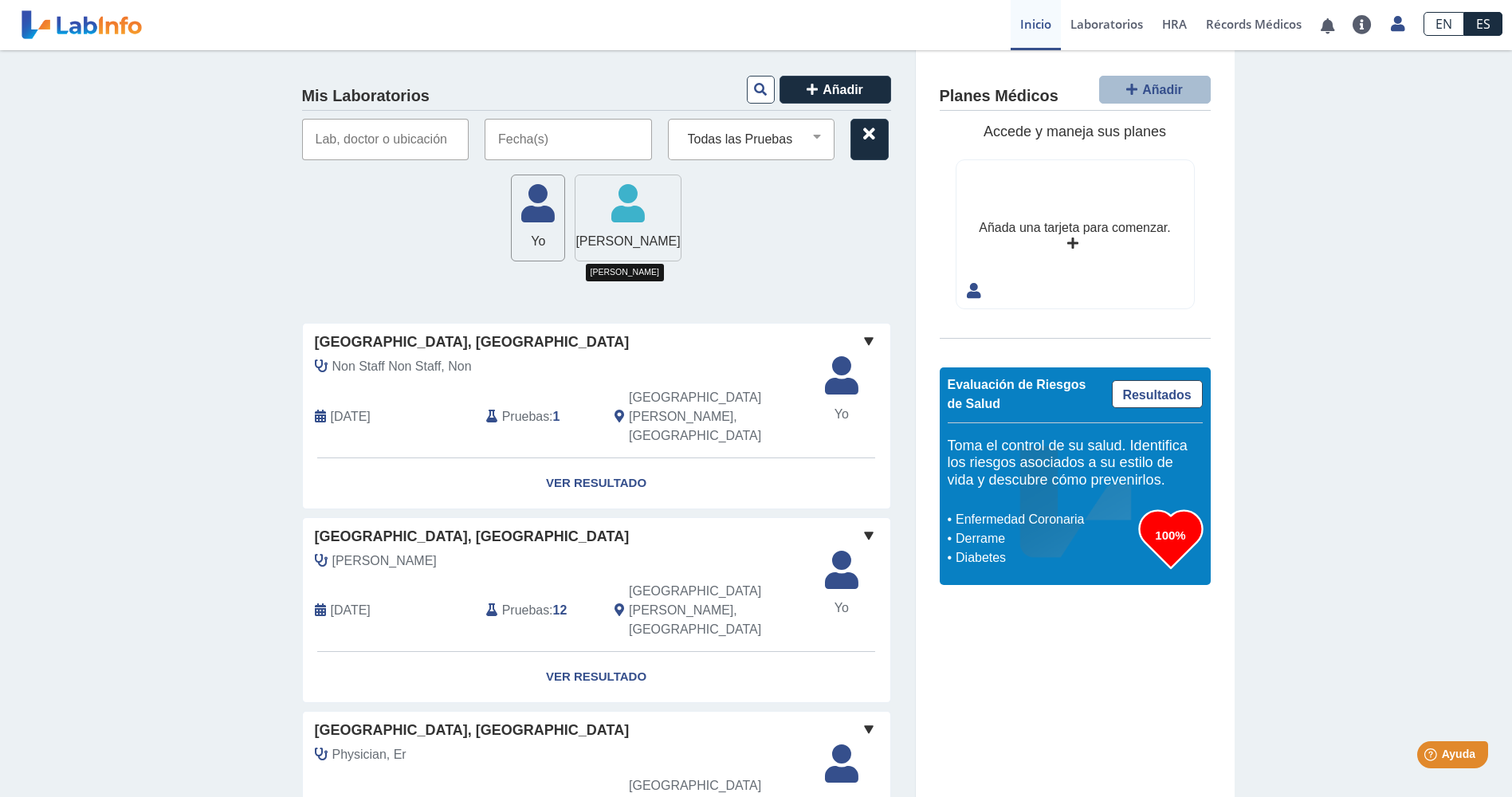
click at [631, 227] on icon at bounding box center [627, 208] width 104 height 48
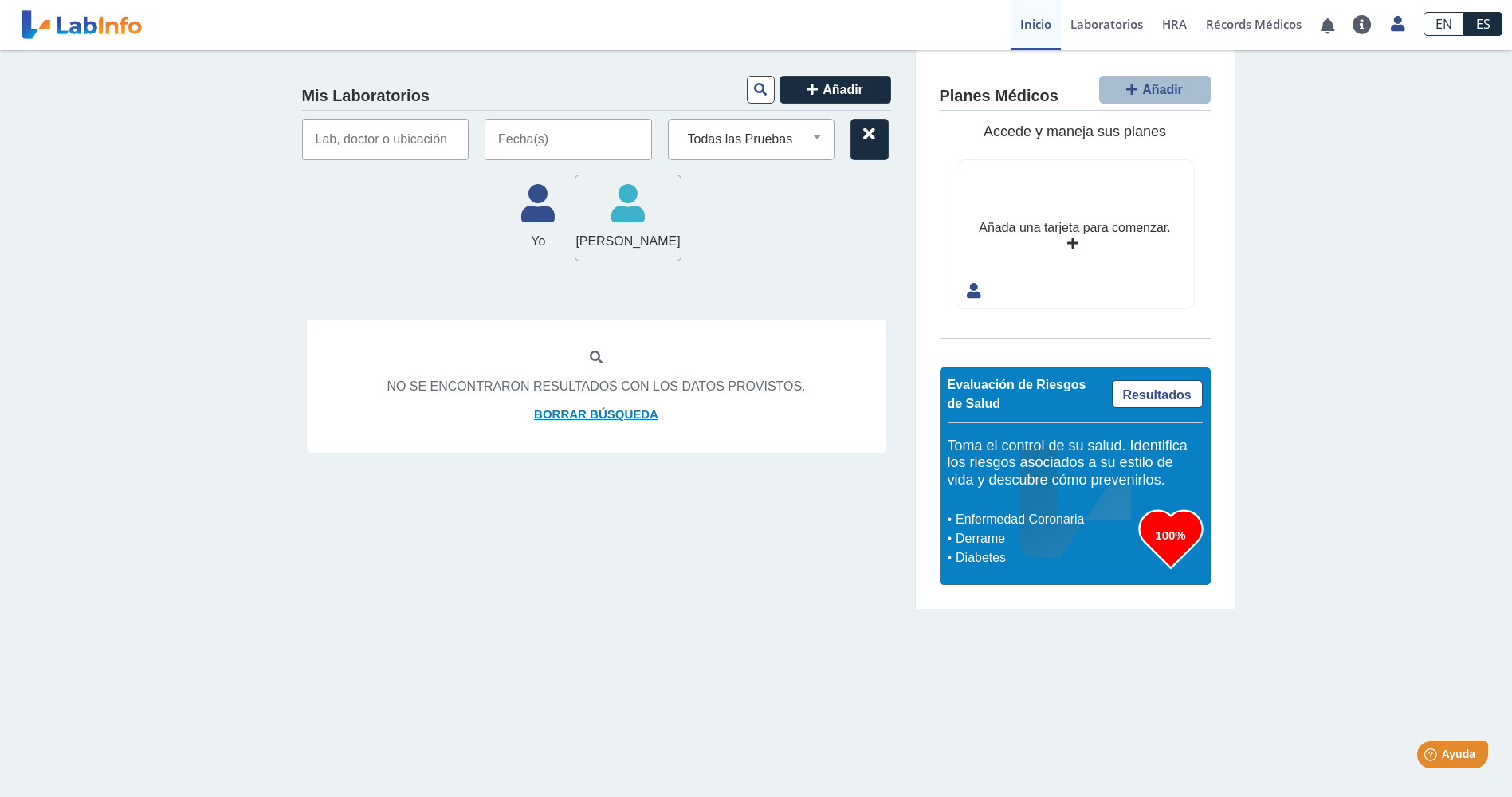
click at [598, 414] on link "Borrar búsqueda" at bounding box center [596, 415] width 124 height 18
select select
click at [426, 148] on input "text" at bounding box center [386, 139] width 167 height 41
click at [516, 148] on input "text" at bounding box center [568, 139] width 167 height 41
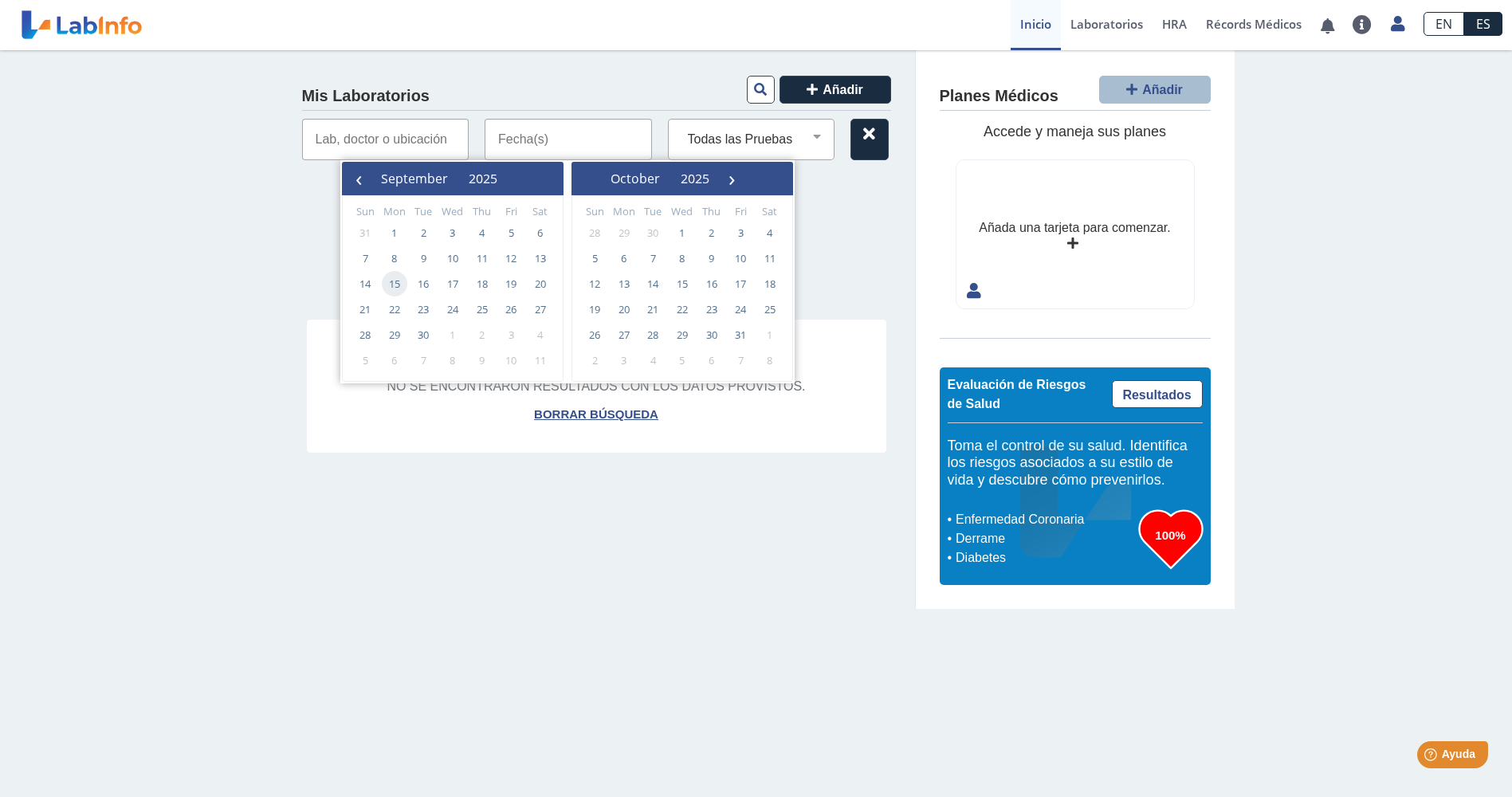
click at [398, 285] on span "15" at bounding box center [394, 283] width 25 height 25
click at [396, 281] on span "15" at bounding box center [394, 283] width 25 height 25
type input "09/15/2025 - 09/15/2025"
click at [396, 281] on div "Mis Laboratorios Añadir 09/15/2025 - 09/15/2025 Todas las Pruebas bmp bnp natri…" at bounding box center [597, 329] width 638 height 559
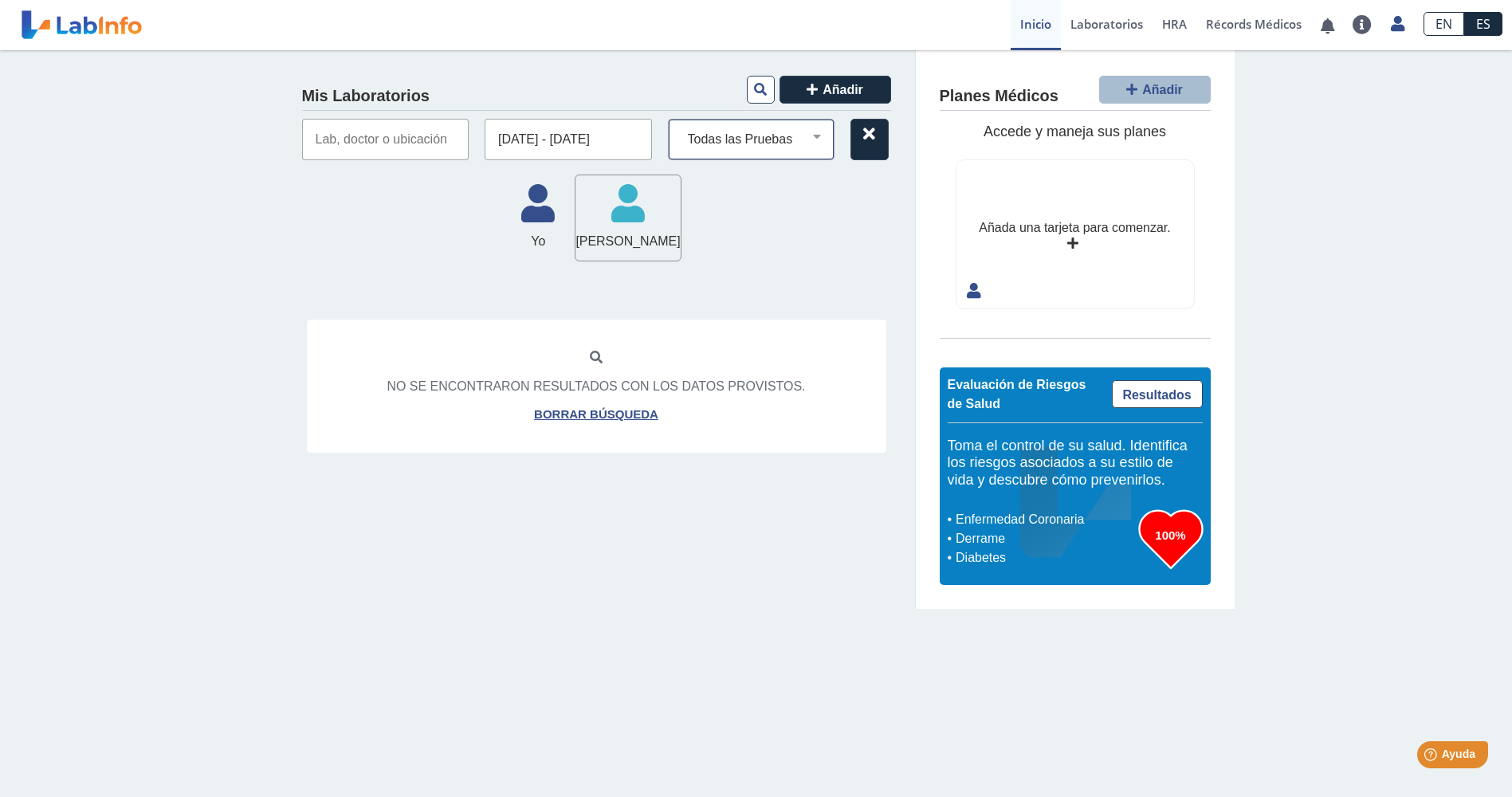
click at [814, 139] on select "Todas las Pruebas bmp bnp natriuretic peptide cbc with diff: automated cmp cpk …" at bounding box center [758, 139] width 153 height 21
select select
click at [681, 129] on select "Todas las Pruebas bmp bnp natriuretic peptide cbc with diff: automated cmp cpk …" at bounding box center [758, 139] width 153 height 21
click at [344, 138] on input "text" at bounding box center [386, 139] width 167 height 41
type input "Hospital Metropolitano"
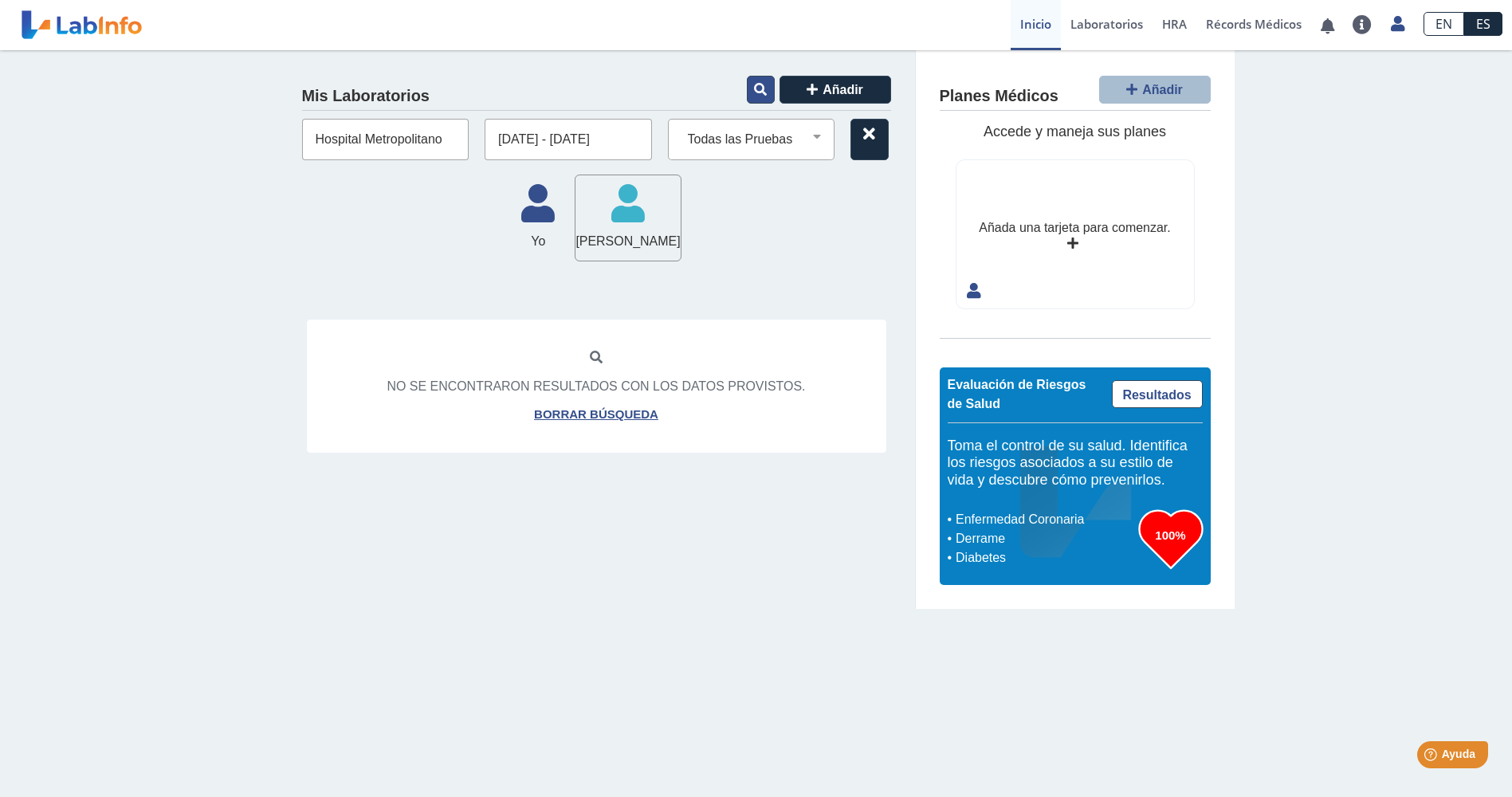
click at [763, 93] on icon at bounding box center [760, 89] width 13 height 13
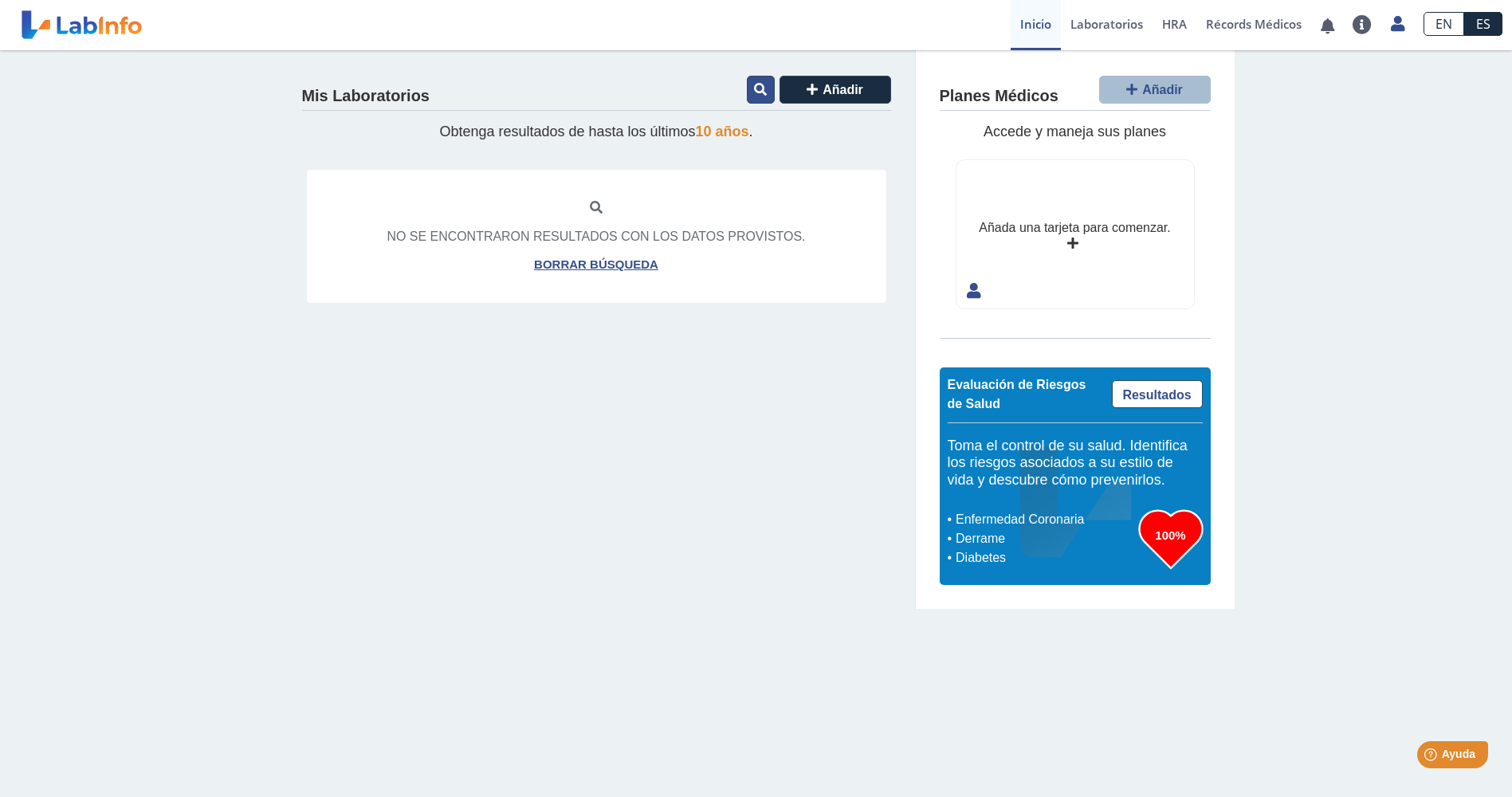
click at [753, 95] on button at bounding box center [760, 89] width 28 height 28
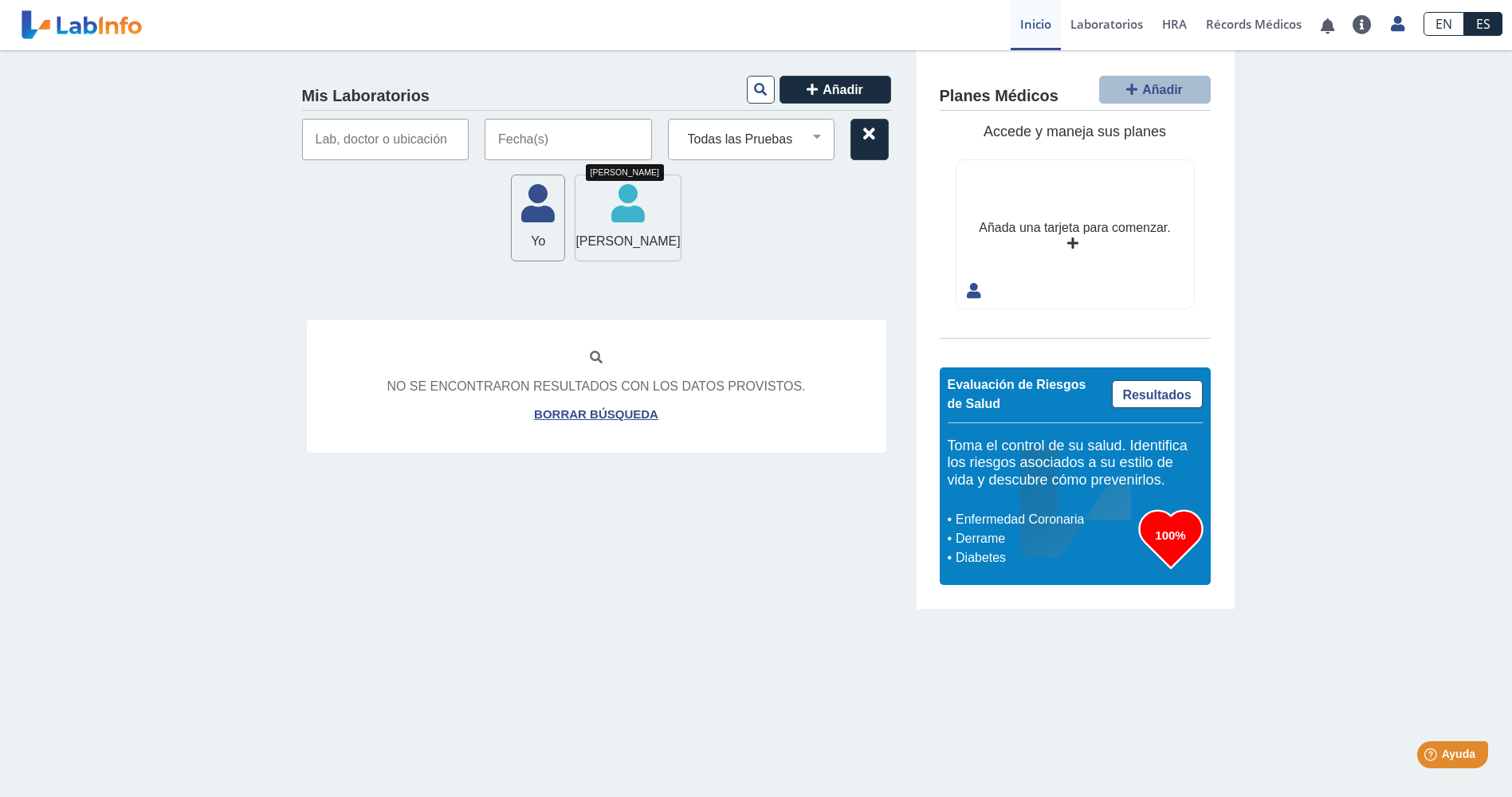
click at [626, 203] on icon at bounding box center [627, 208] width 104 height 48
click at [760, 82] on button at bounding box center [760, 89] width 28 height 28
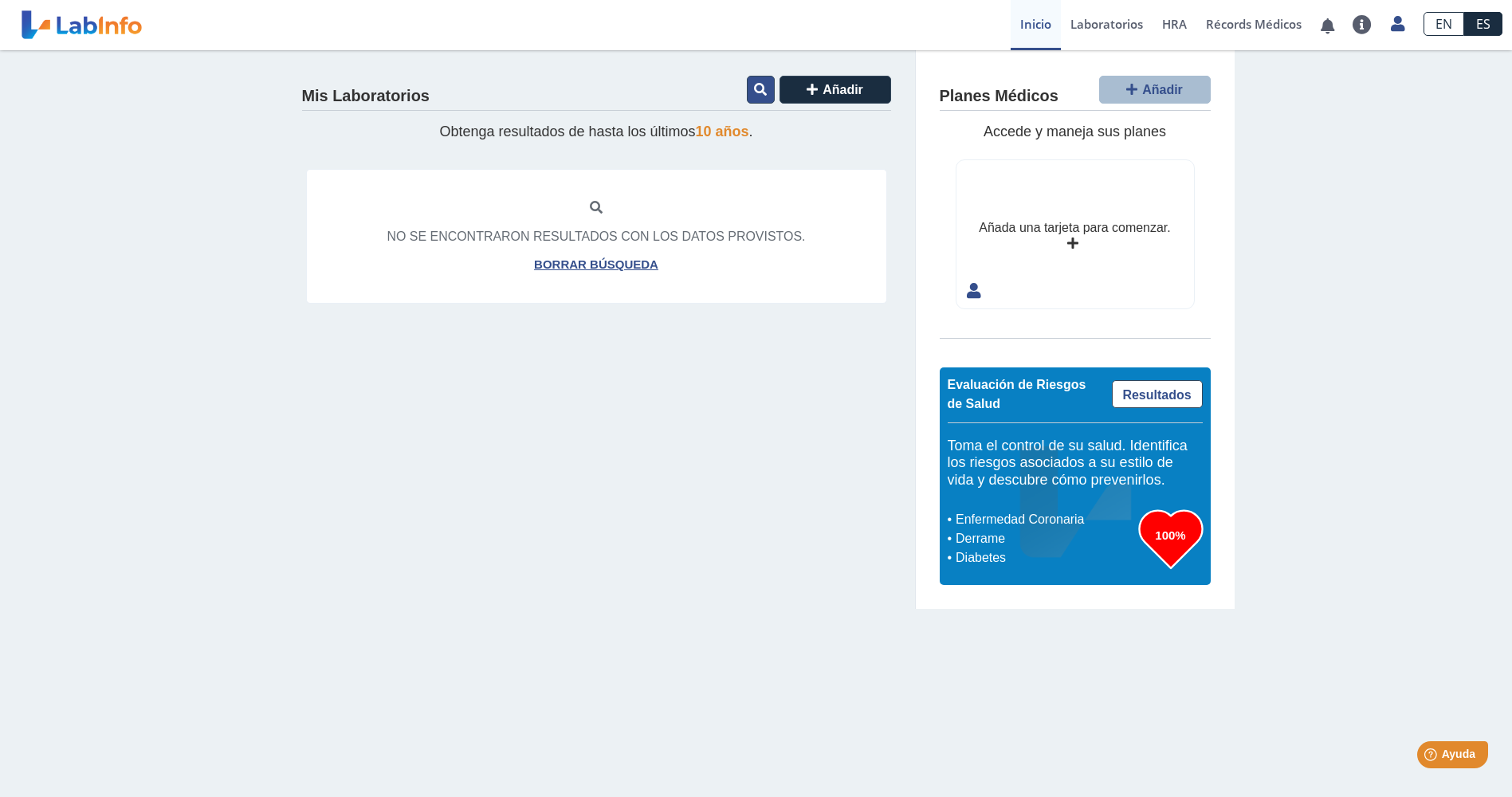
click at [760, 82] on button at bounding box center [760, 89] width 28 height 28
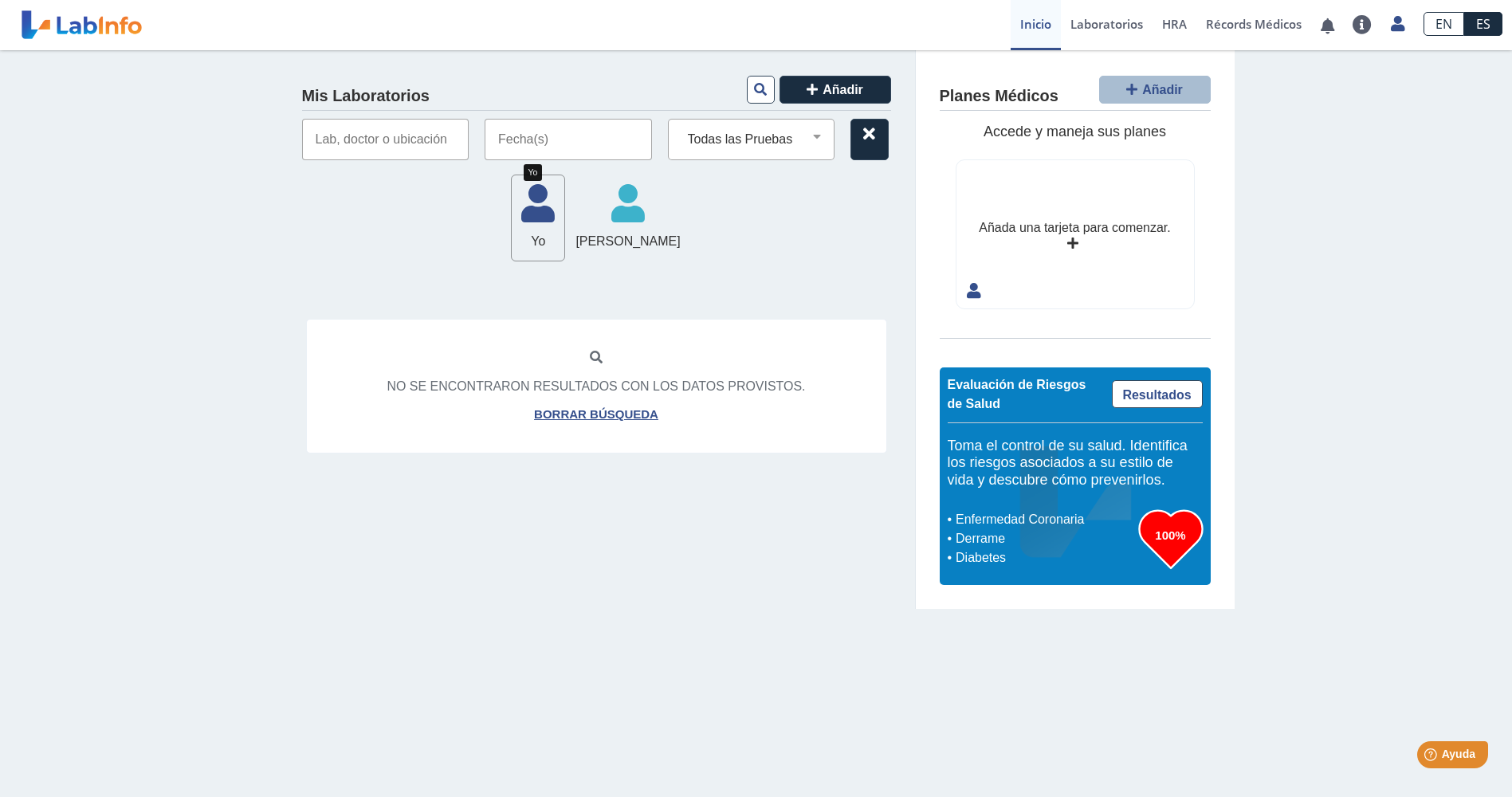
click at [521, 234] on span "Yo" at bounding box center [538, 241] width 52 height 19
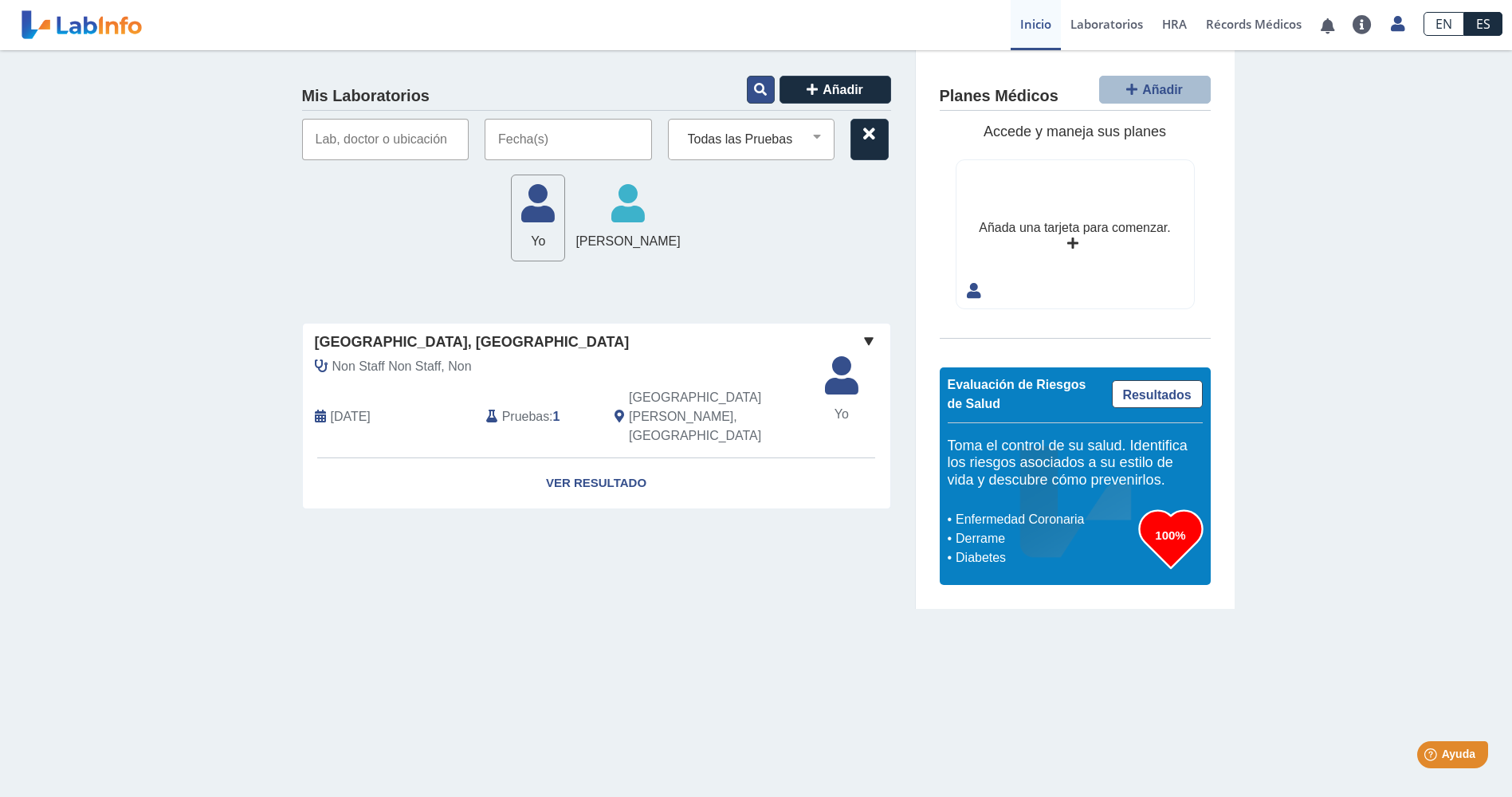
click at [760, 83] on icon at bounding box center [760, 89] width 13 height 13
click at [760, 85] on icon at bounding box center [760, 89] width 13 height 13
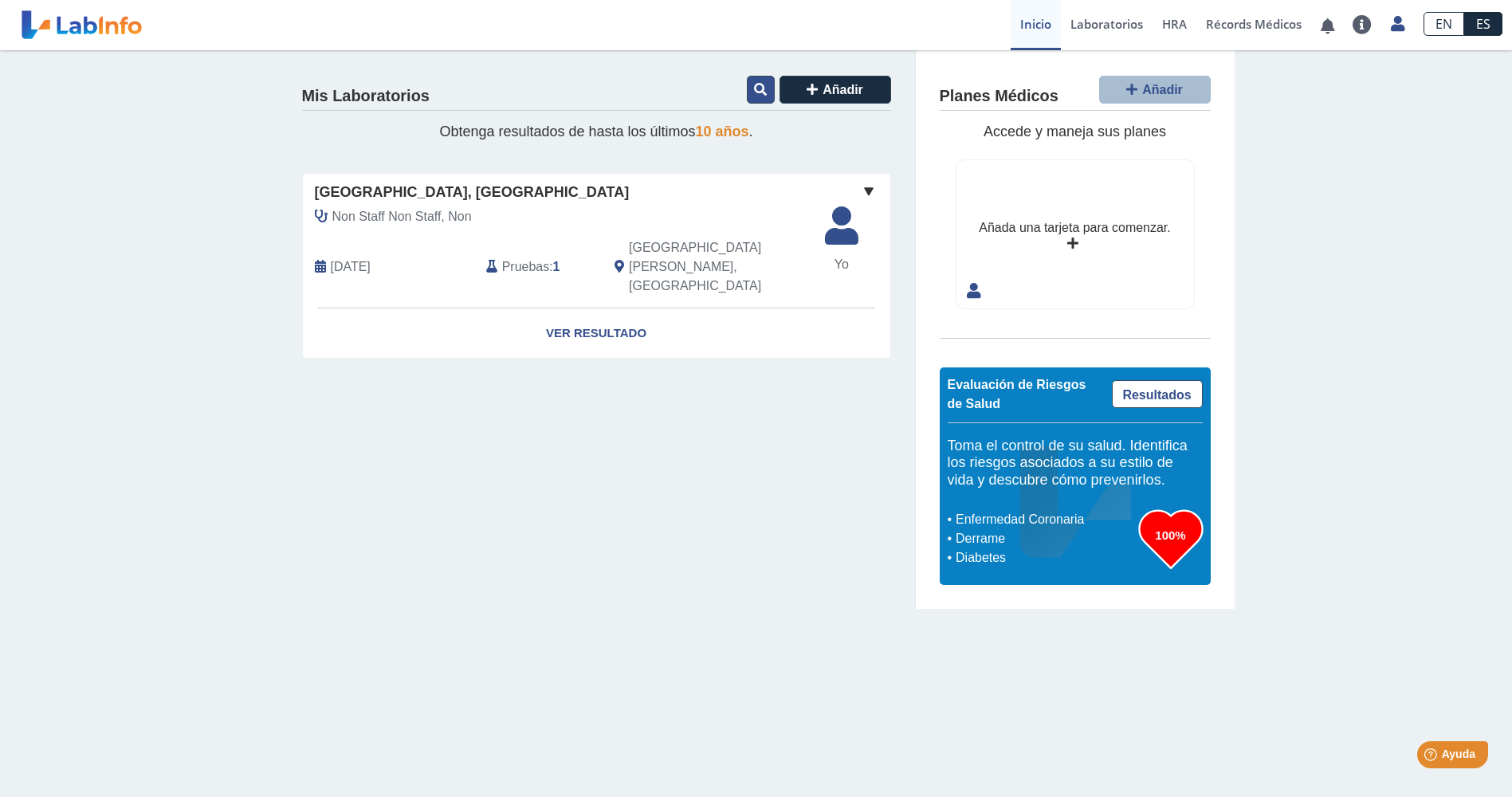
click at [760, 85] on icon at bounding box center [760, 89] width 13 height 13
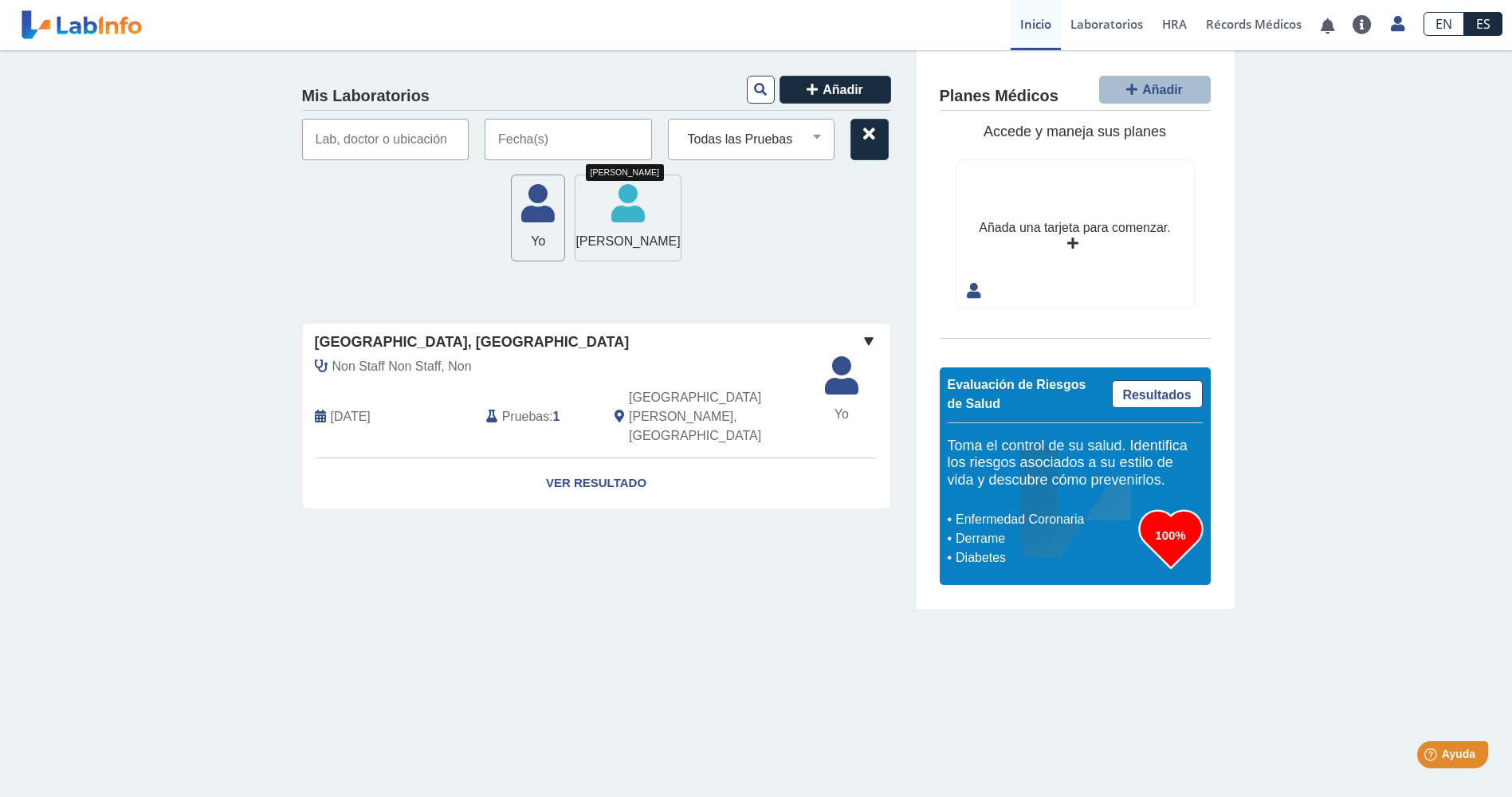
click at [631, 228] on icon at bounding box center [627, 208] width 104 height 48
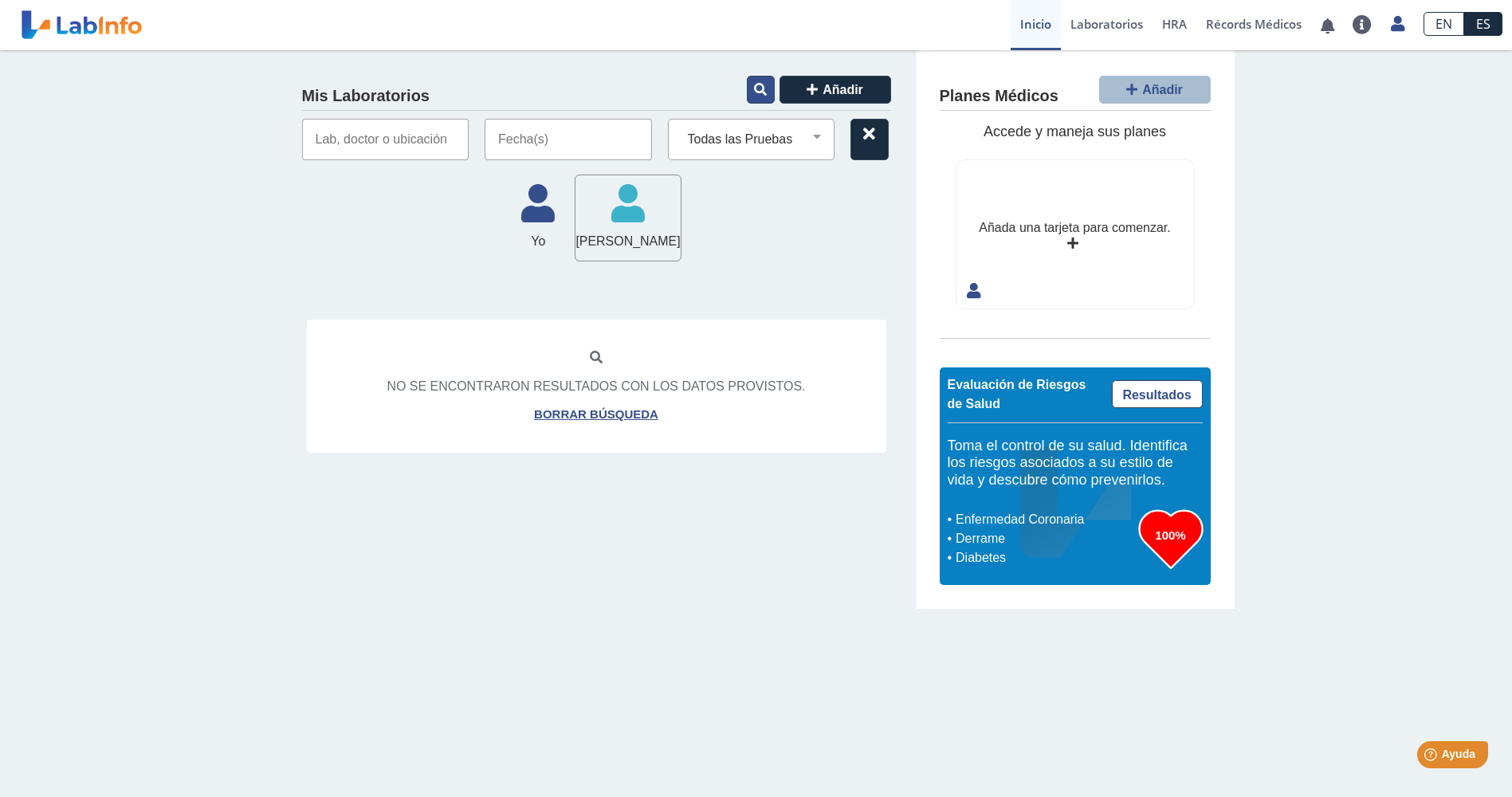
click at [751, 94] on button at bounding box center [760, 89] width 28 height 28
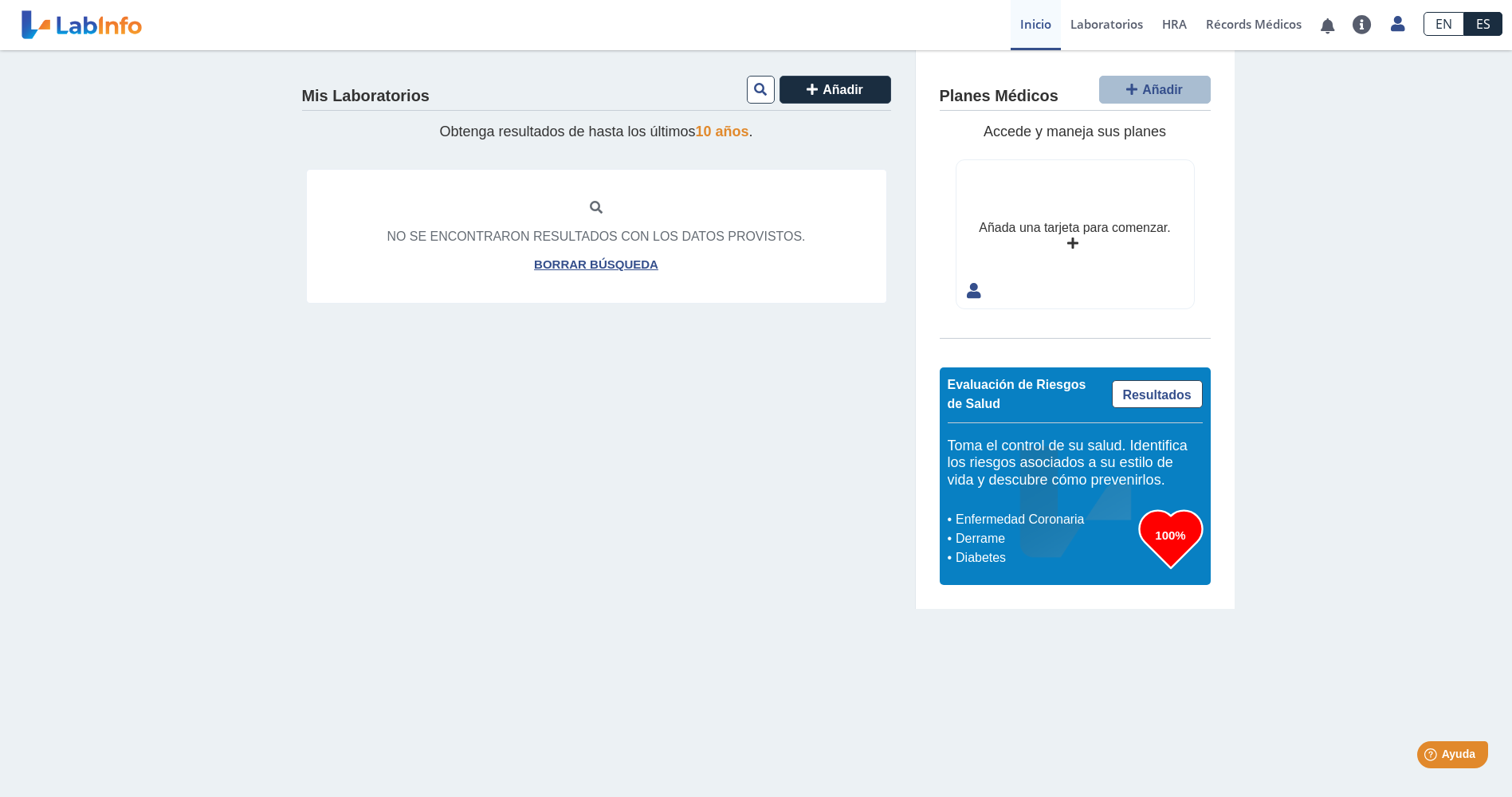
click at [786, 151] on div "Mis Laboratorios Añadir Obtenga resultados de hasta los últimos 10 años . No se…" at bounding box center [597, 329] width 638 height 559
click at [814, 89] on icon at bounding box center [812, 89] width 11 height 13
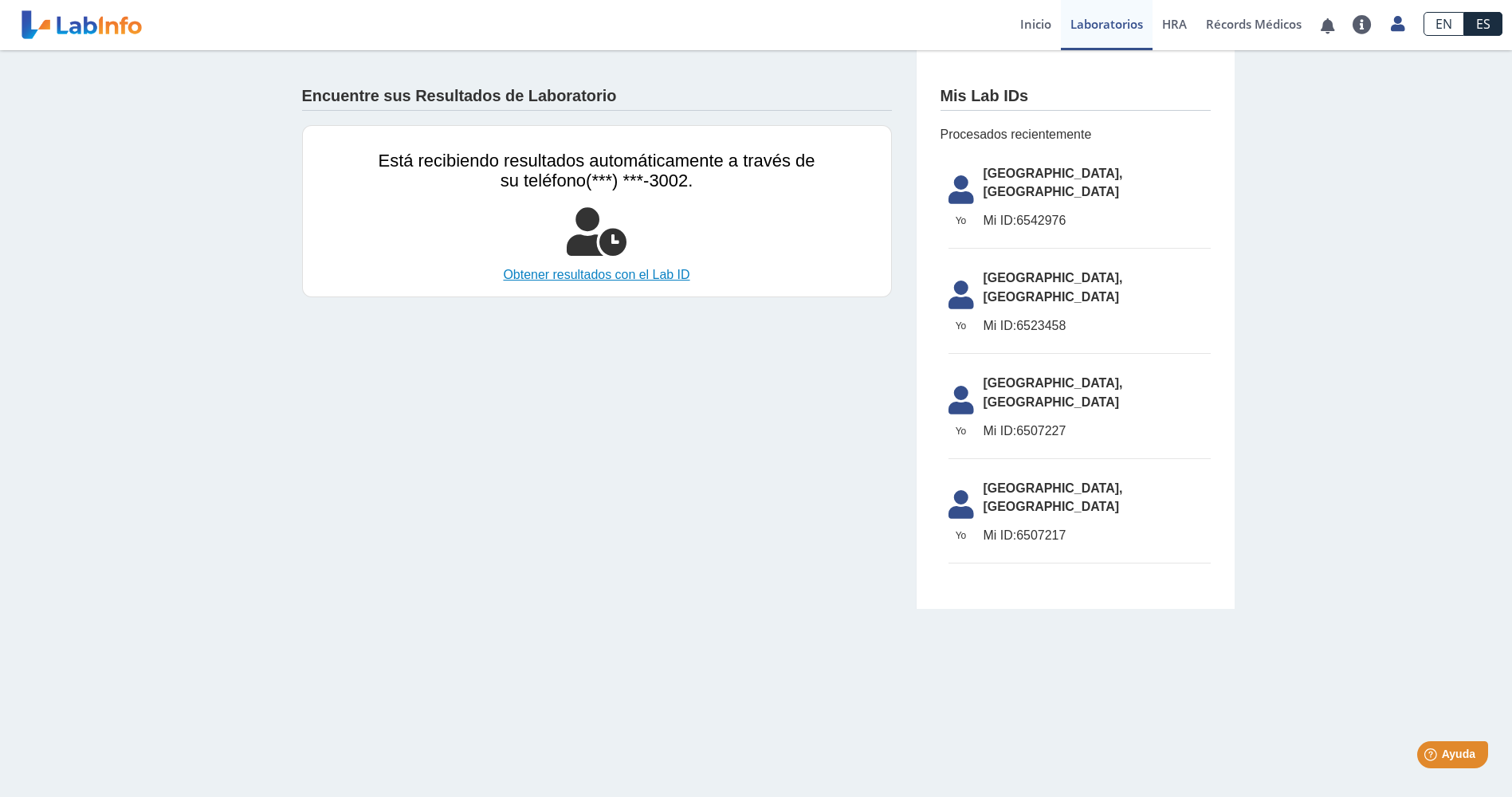
click at [553, 273] on link "Obtener resultados con el Lab ID" at bounding box center [597, 274] width 436 height 19
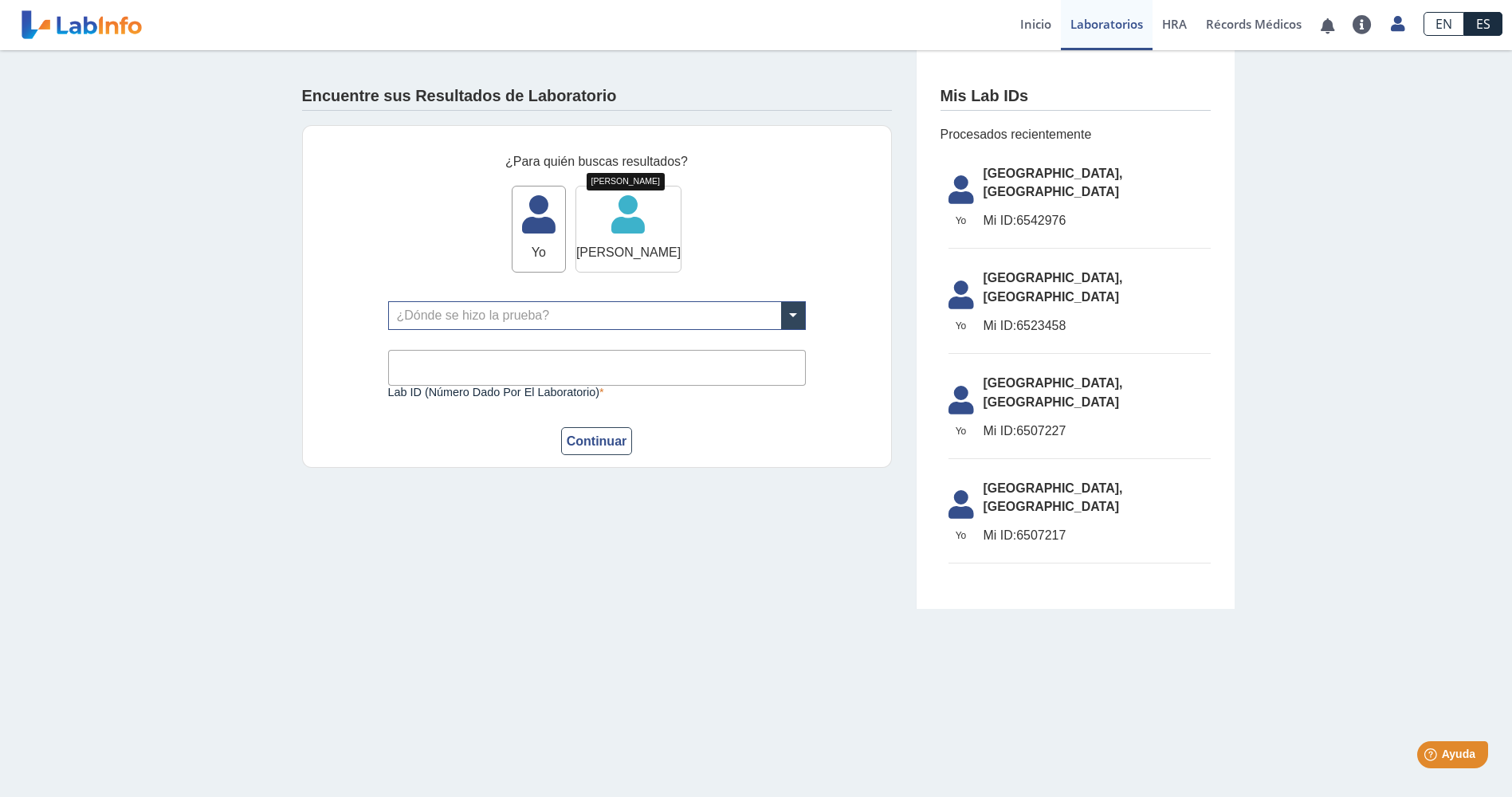
click at [613, 228] on icon at bounding box center [628, 219] width 104 height 48
click at [484, 310] on input "text" at bounding box center [597, 316] width 416 height 27
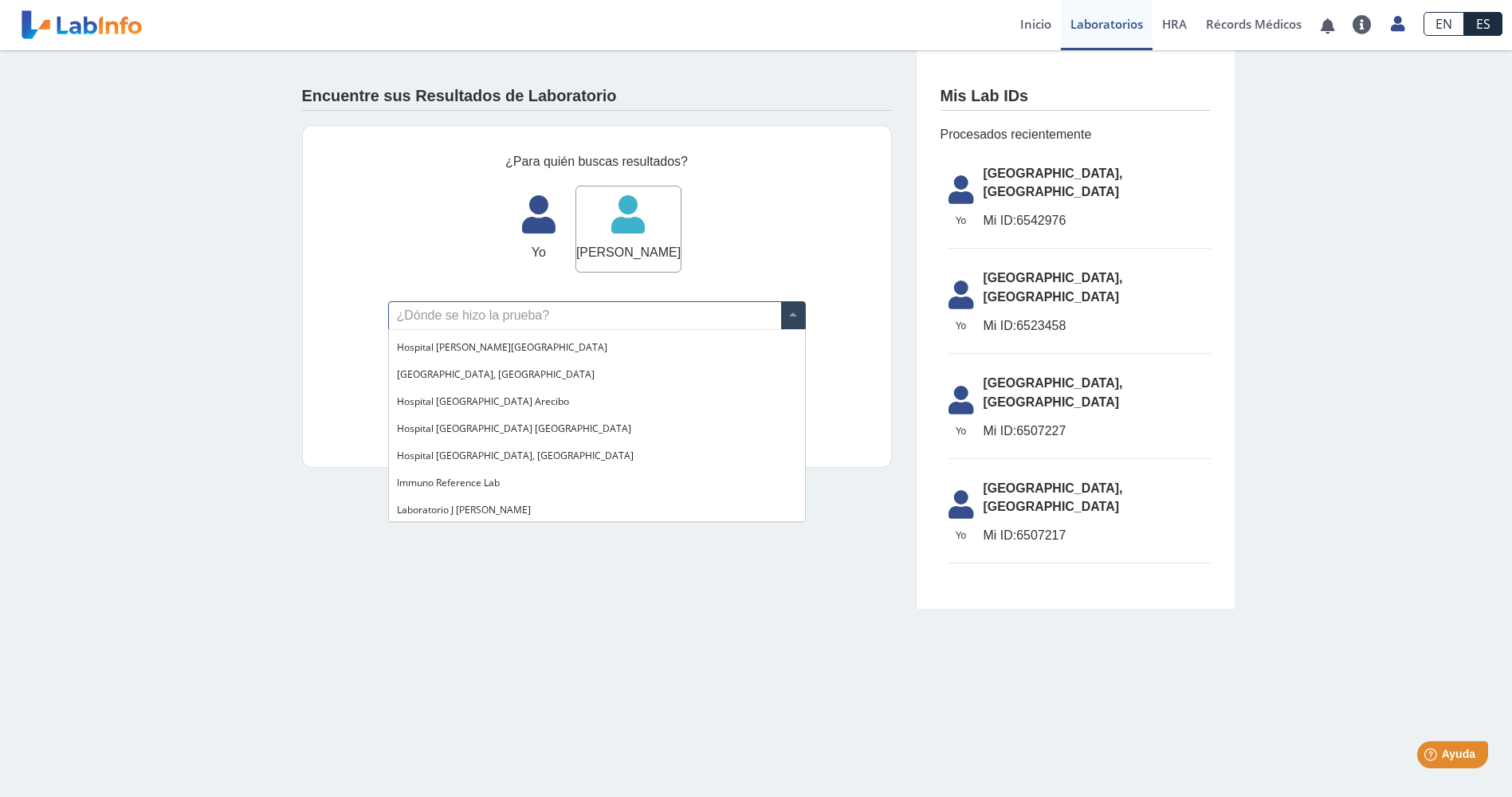
scroll to position [159, 0]
click at [487, 375] on span "[GEOGRAPHIC_DATA], [GEOGRAPHIC_DATA]" at bounding box center [496, 372] width 198 height 13
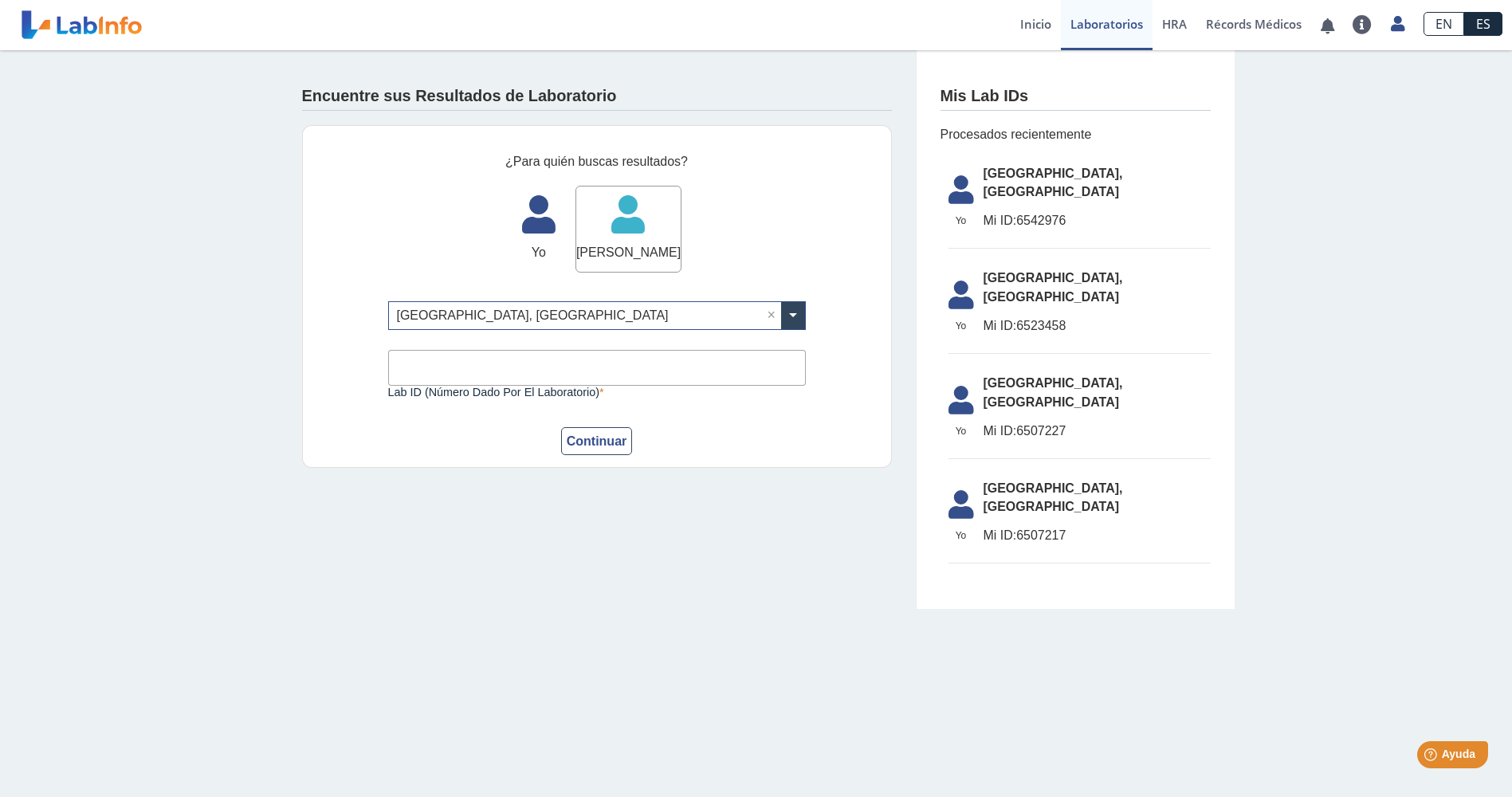
click at [460, 372] on input "Lab ID (número dado por el laboratorio)" at bounding box center [597, 368] width 418 height 36
click at [607, 225] on icon at bounding box center [628, 219] width 104 height 48
click at [539, 234] on icon at bounding box center [538, 219] width 52 height 48
click at [1179, 25] on span "HRA" at bounding box center [1174, 24] width 24 height 16
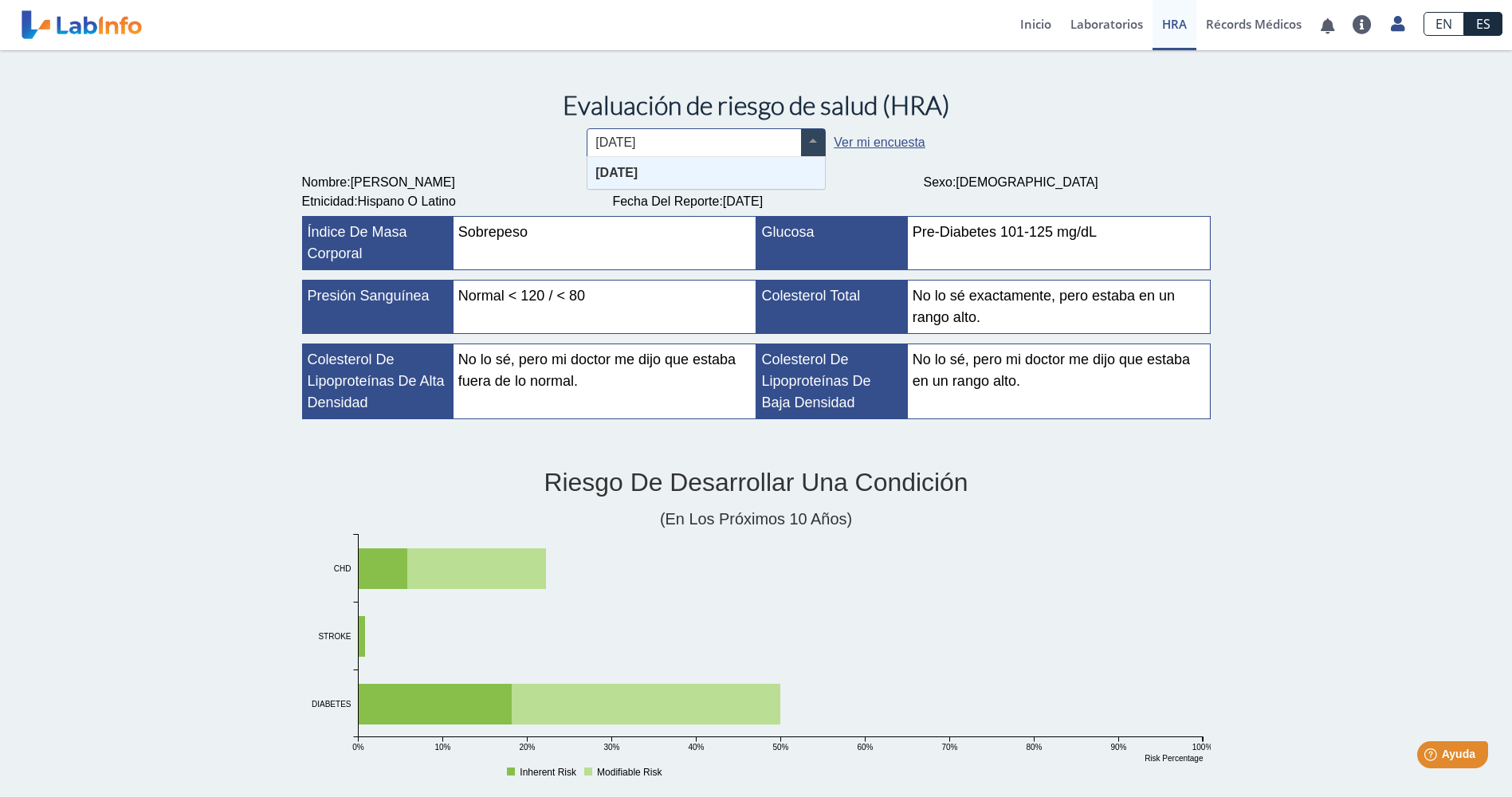
click at [810, 150] on span at bounding box center [813, 142] width 24 height 27
click at [1256, 27] on link "Récords Médicos" at bounding box center [1254, 25] width 115 height 50
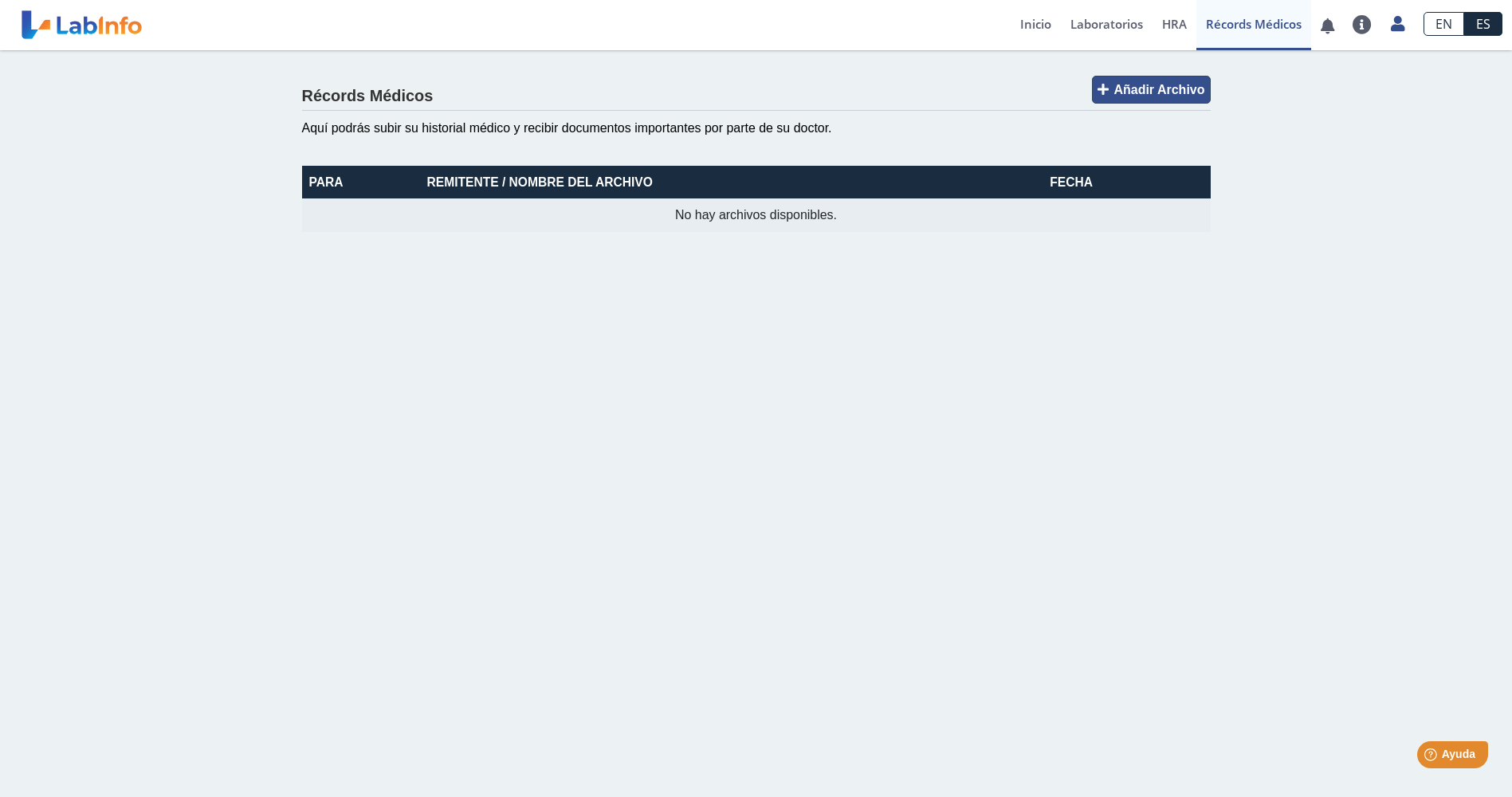
click at [1169, 94] on span "Añadir Archivo" at bounding box center [1158, 89] width 91 height 13
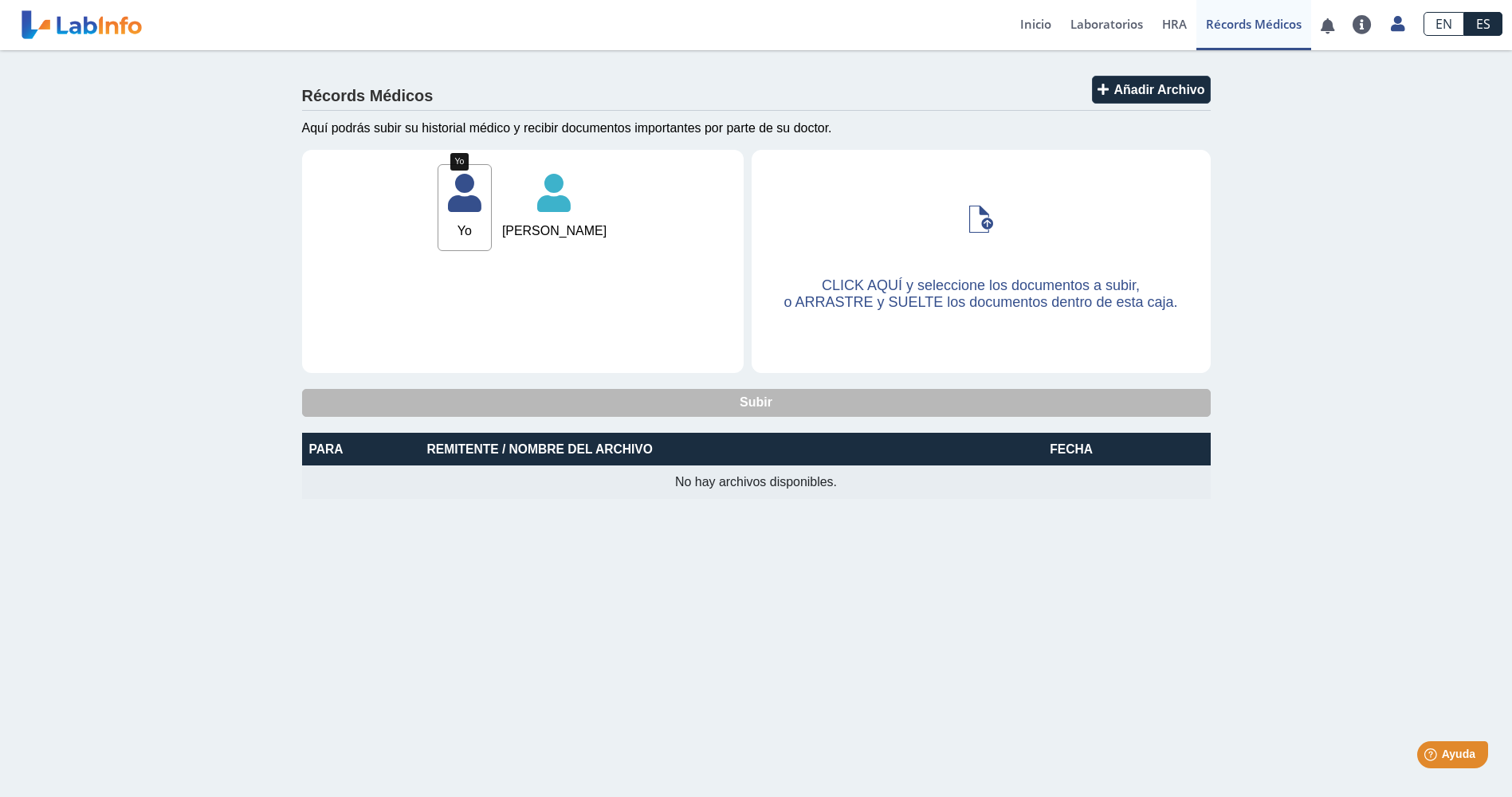
click at [459, 198] on icon at bounding box center [464, 198] width 52 height 48
click at [1365, 25] on link at bounding box center [1362, 24] width 39 height 19
click at [1332, 79] on link "Preguntas Frecuentes" at bounding box center [1309, 74] width 146 height 48
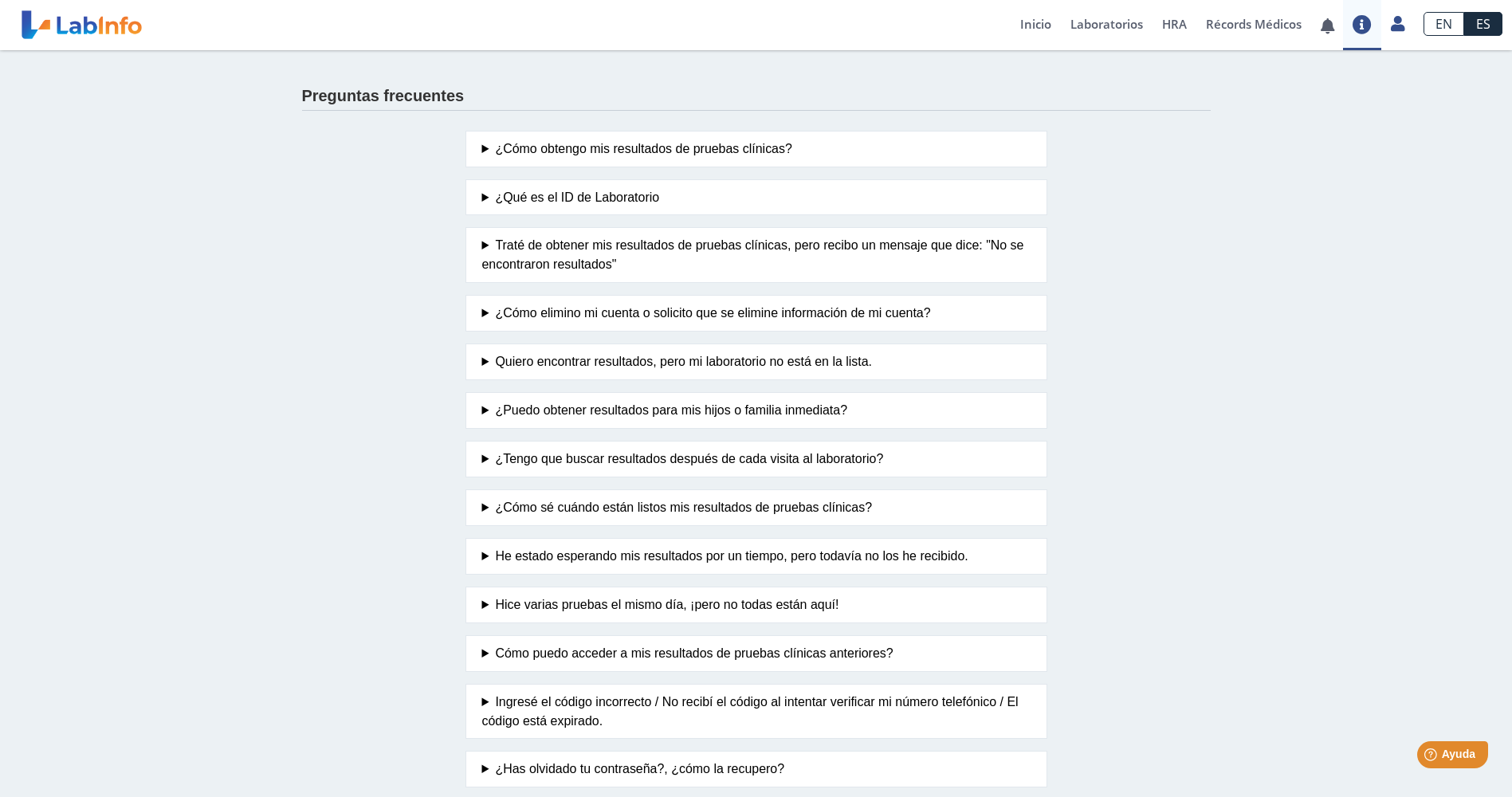
click at [506, 409] on summary "¿Puedo obtener resultados para mis hijos o familia inmediata?" at bounding box center [756, 410] width 548 height 19
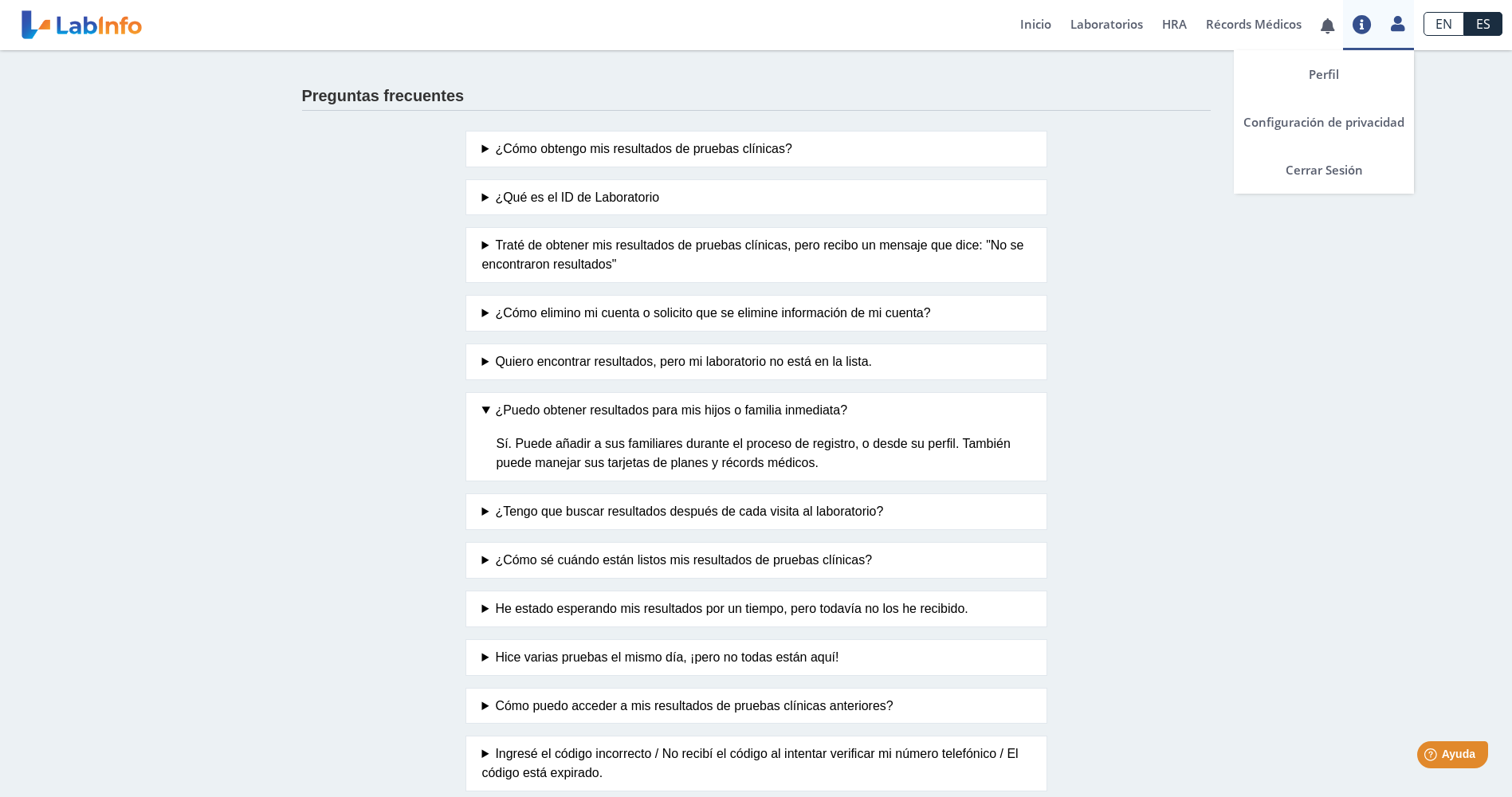
click at [1396, 26] on icon at bounding box center [1398, 22] width 14 height 12
click at [1400, 22] on icon at bounding box center [1398, 22] width 14 height 12
click at [1328, 76] on link "Perfil" at bounding box center [1324, 74] width 180 height 48
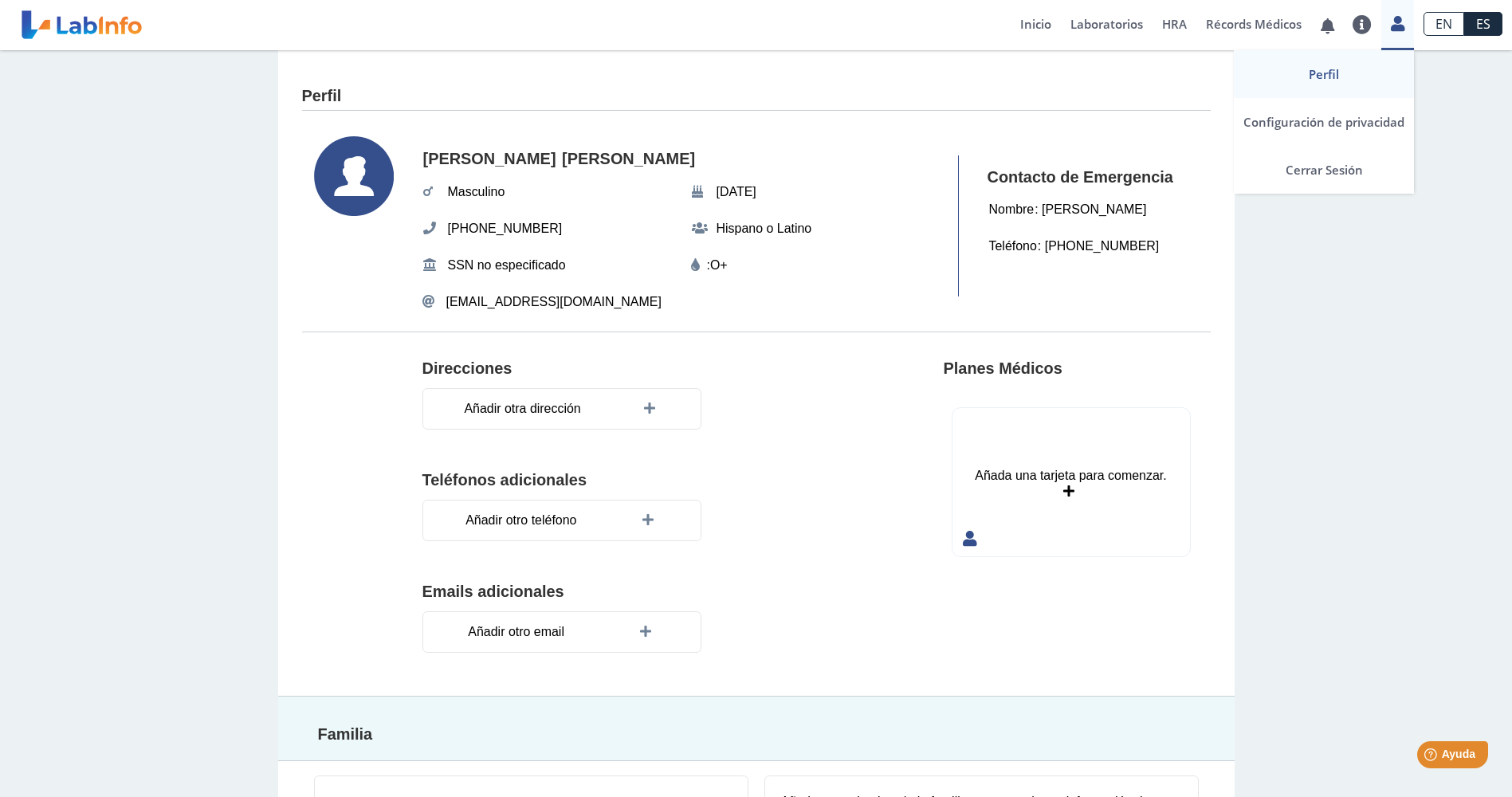
click at [1394, 30] on icon at bounding box center [1398, 22] width 14 height 12
click at [1311, 76] on link "Perfil" at bounding box center [1324, 74] width 180 height 48
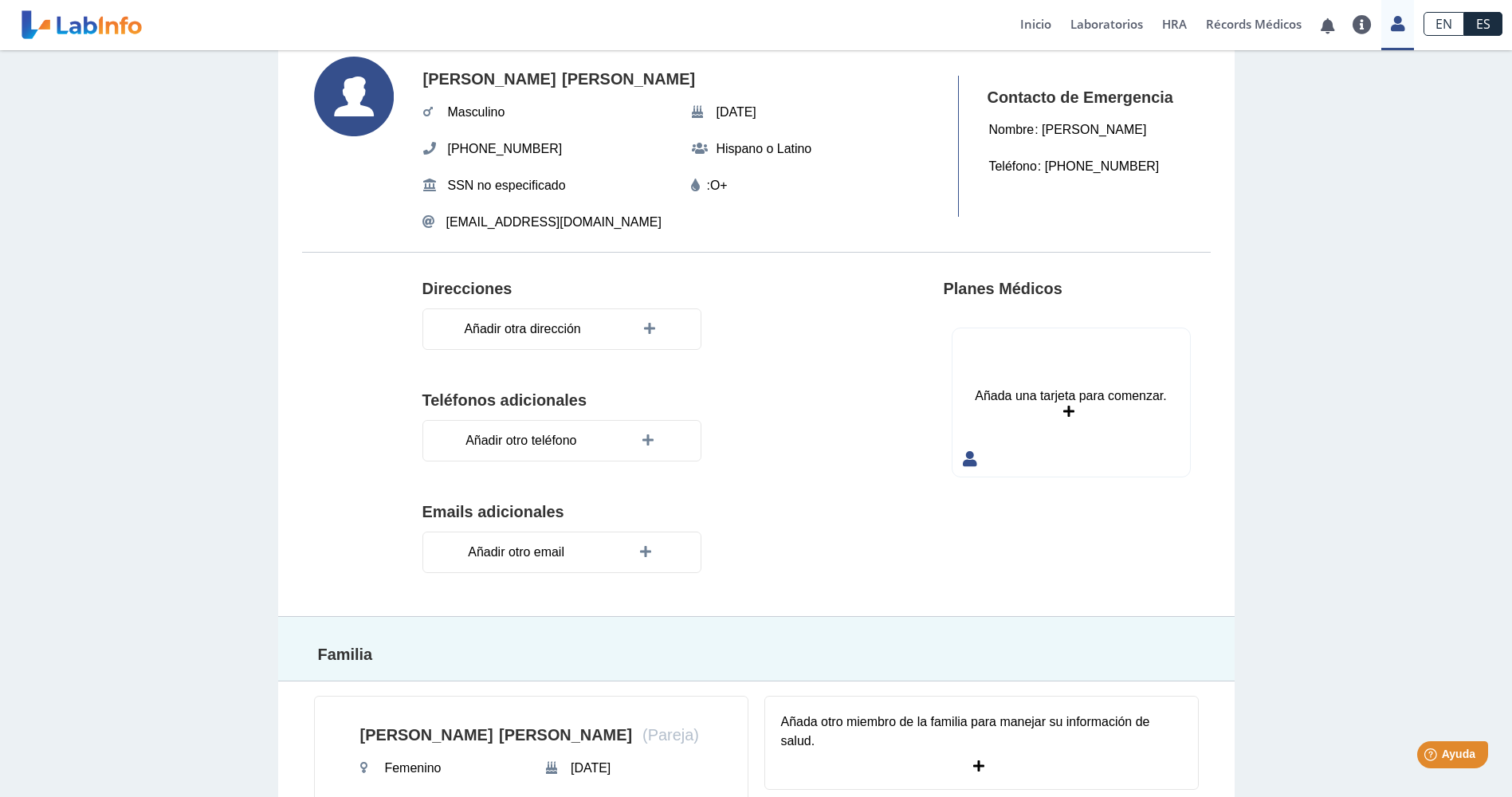
click at [1064, 408] on icon at bounding box center [1069, 412] width 11 height 13
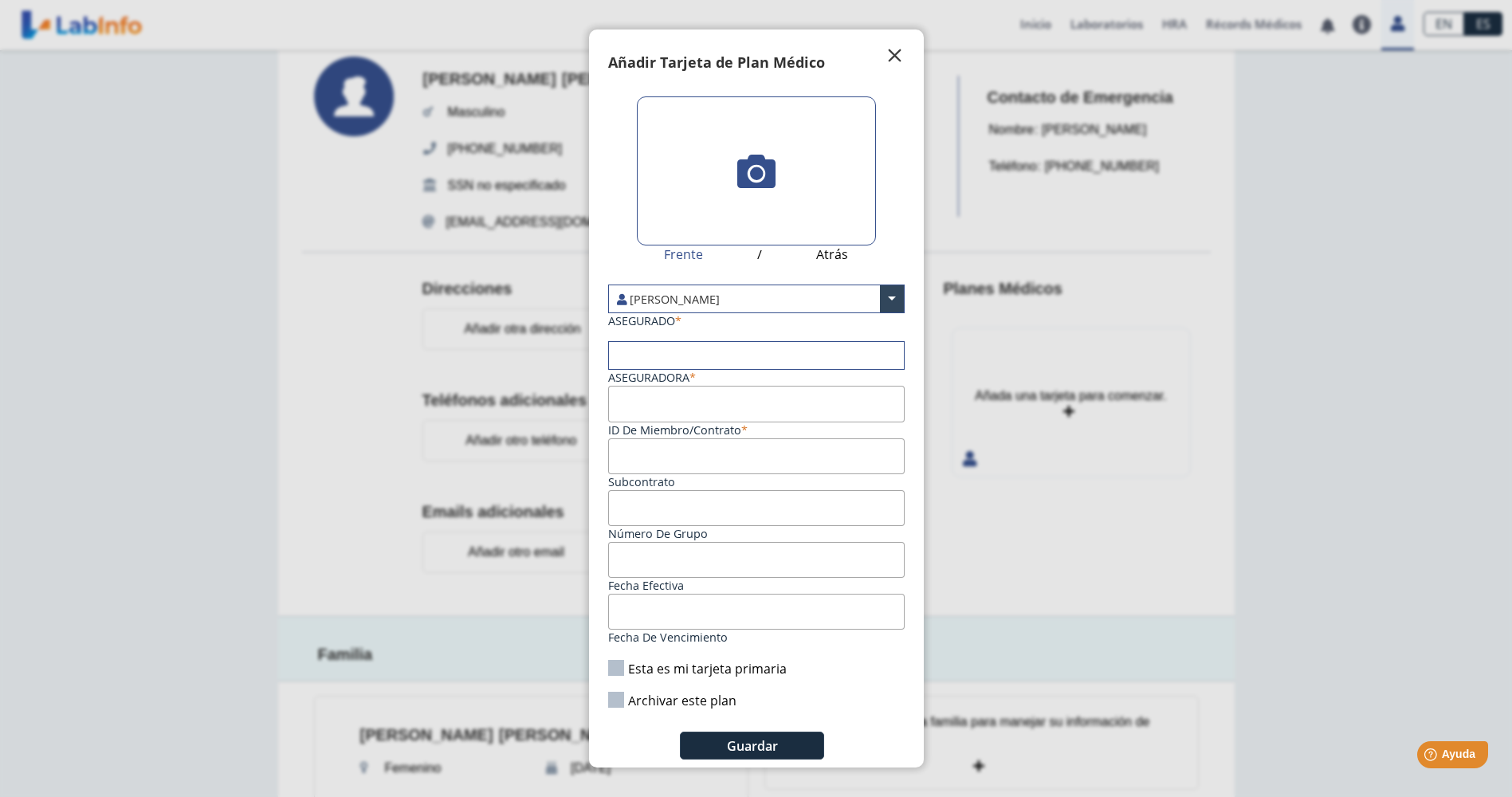
click at [896, 59] on span "" at bounding box center [895, 55] width 19 height 19
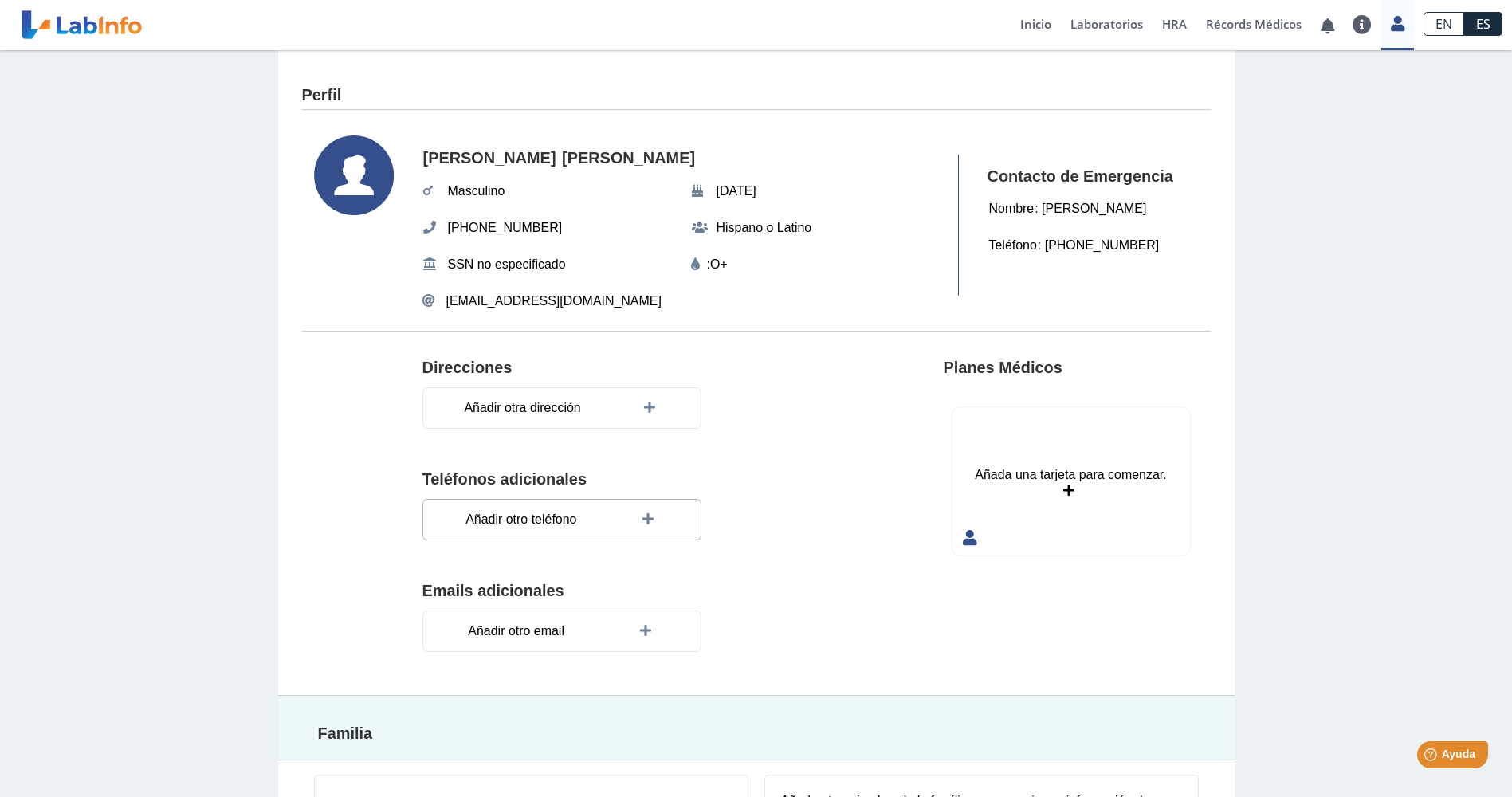
scroll to position [0, 0]
click at [1041, 22] on link "Inicio" at bounding box center [1036, 25] width 50 height 50
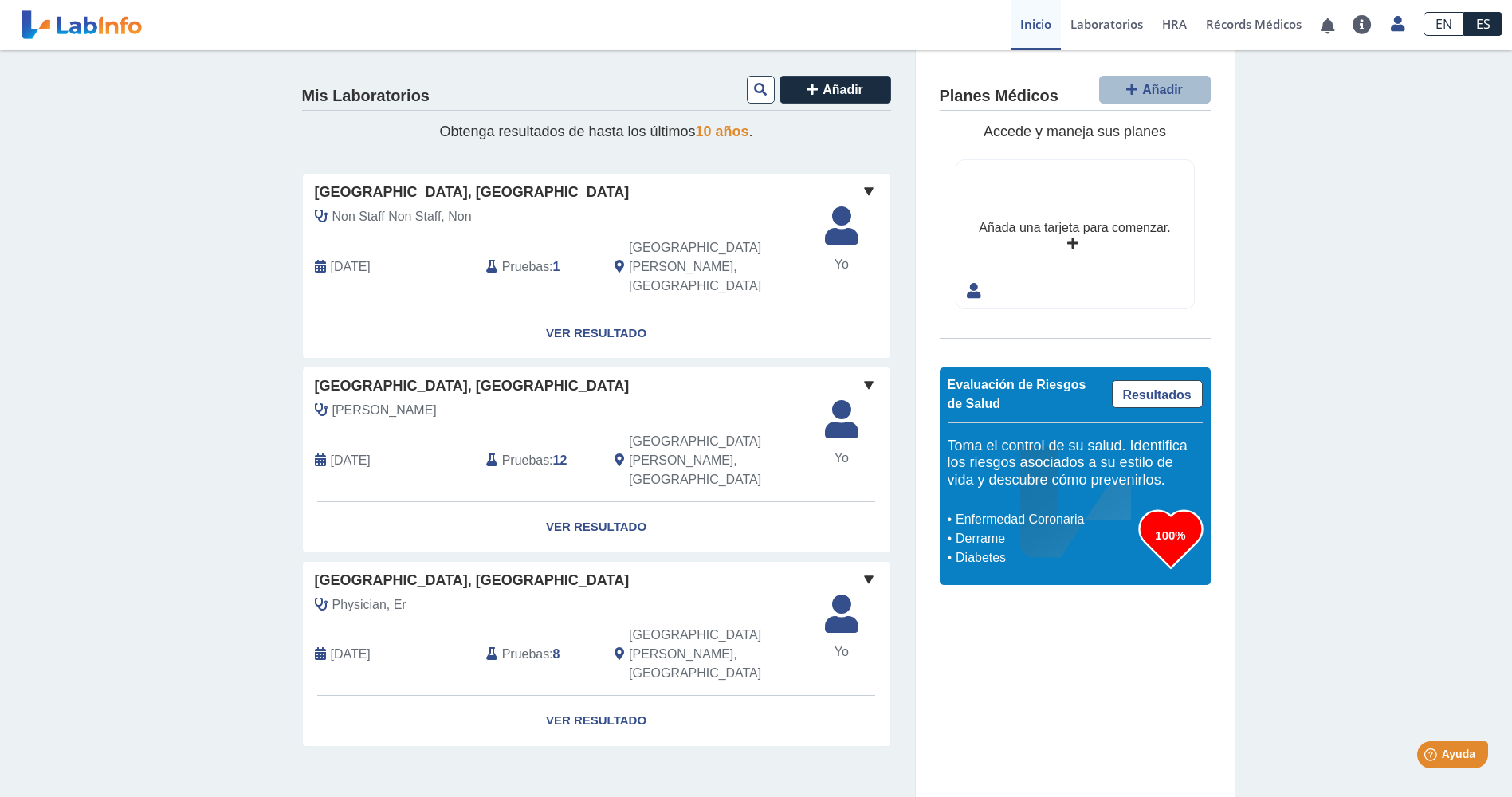
click at [866, 188] on span at bounding box center [868, 191] width 19 height 19
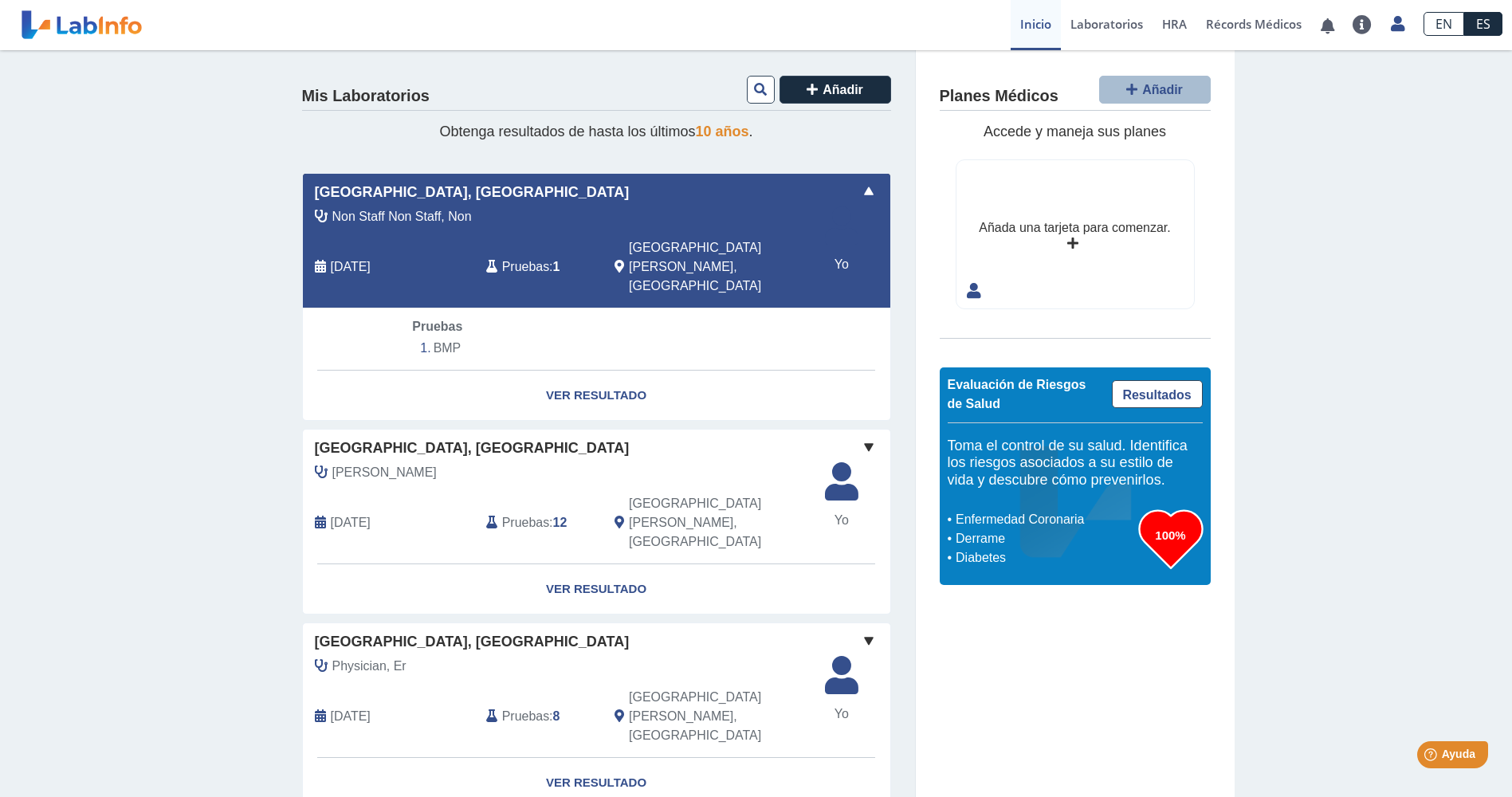
click at [866, 188] on span at bounding box center [868, 191] width 19 height 19
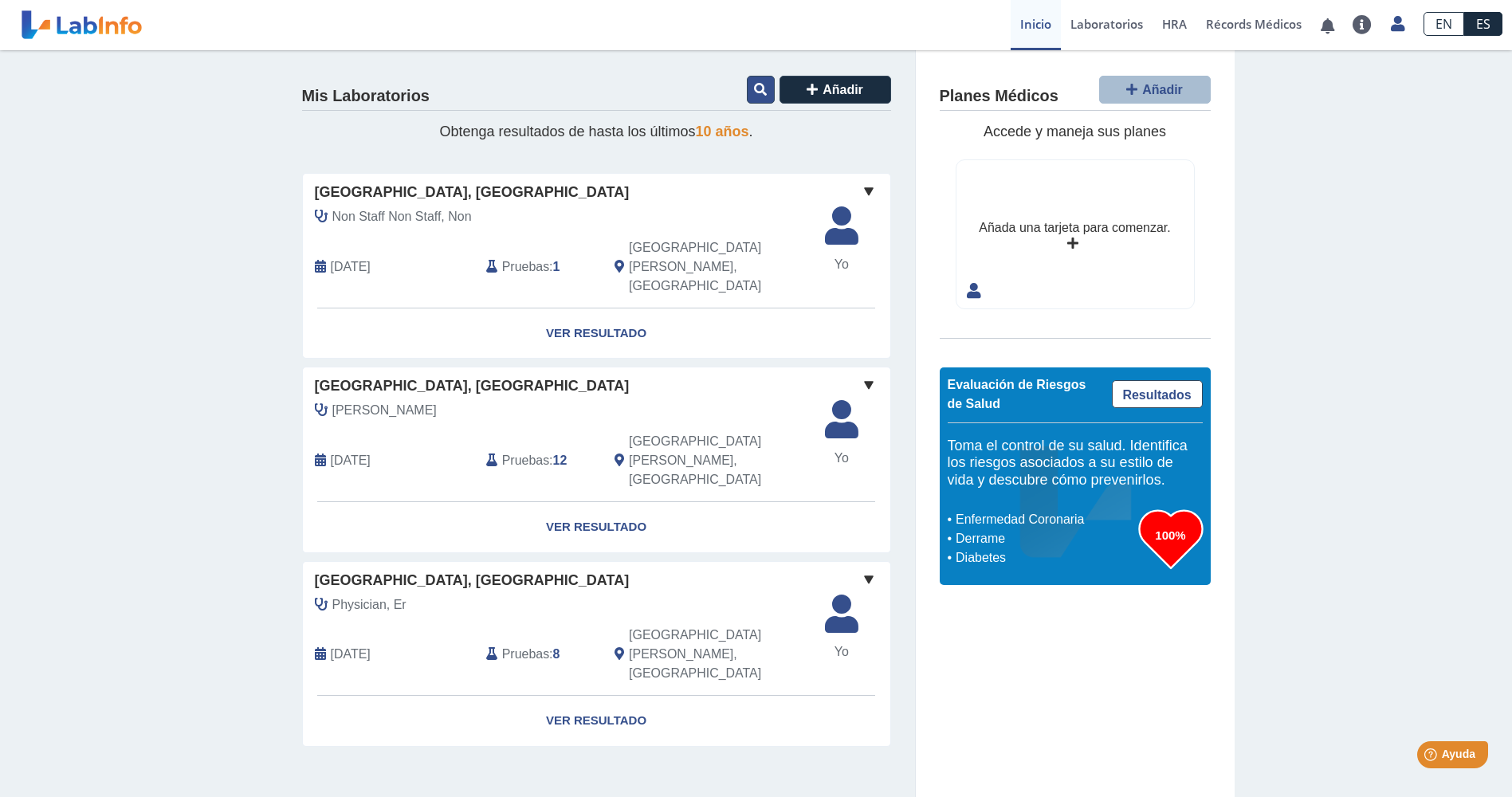
click at [757, 96] on button at bounding box center [760, 89] width 28 height 28
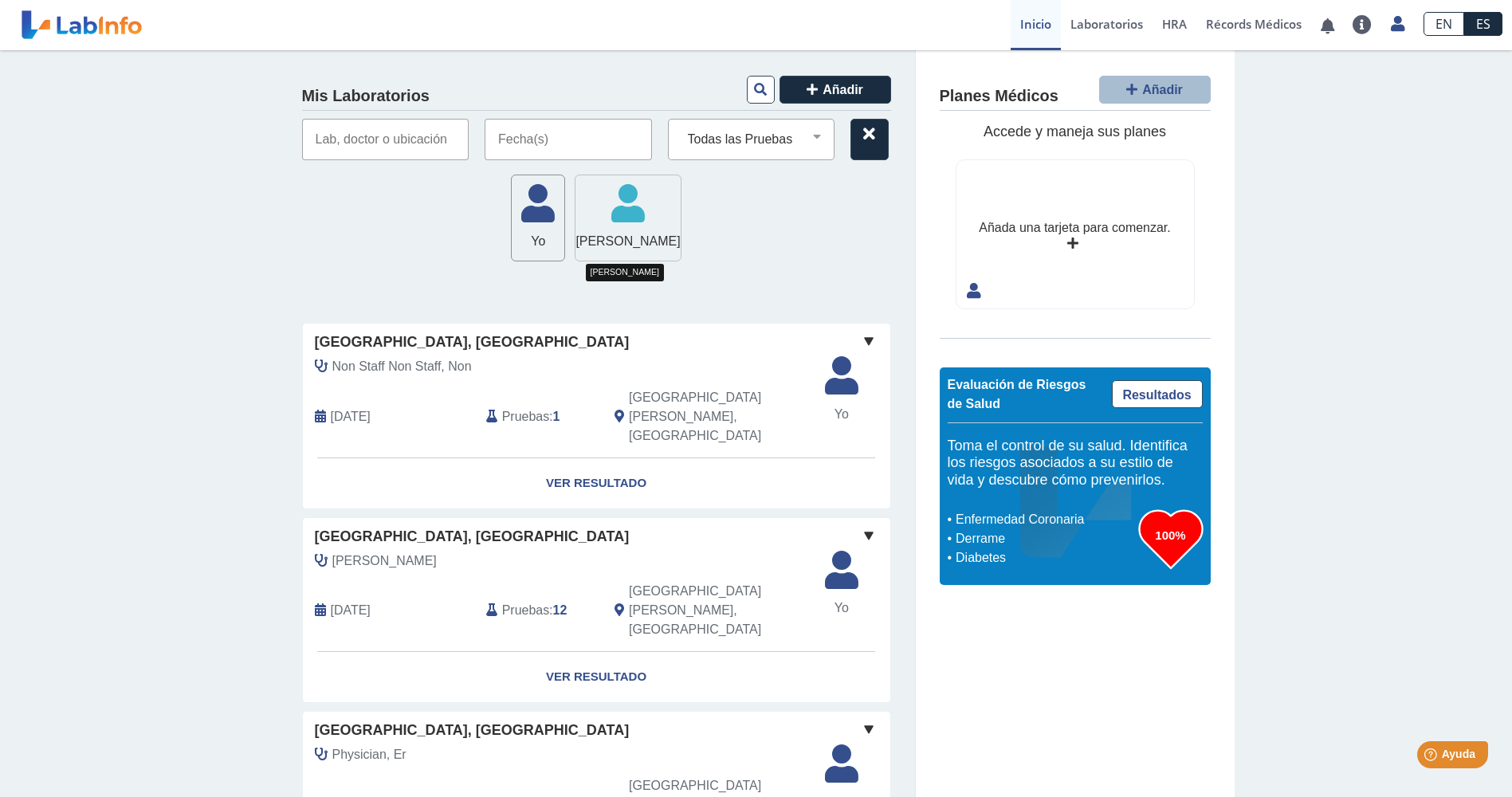
click at [625, 201] on icon at bounding box center [627, 208] width 104 height 48
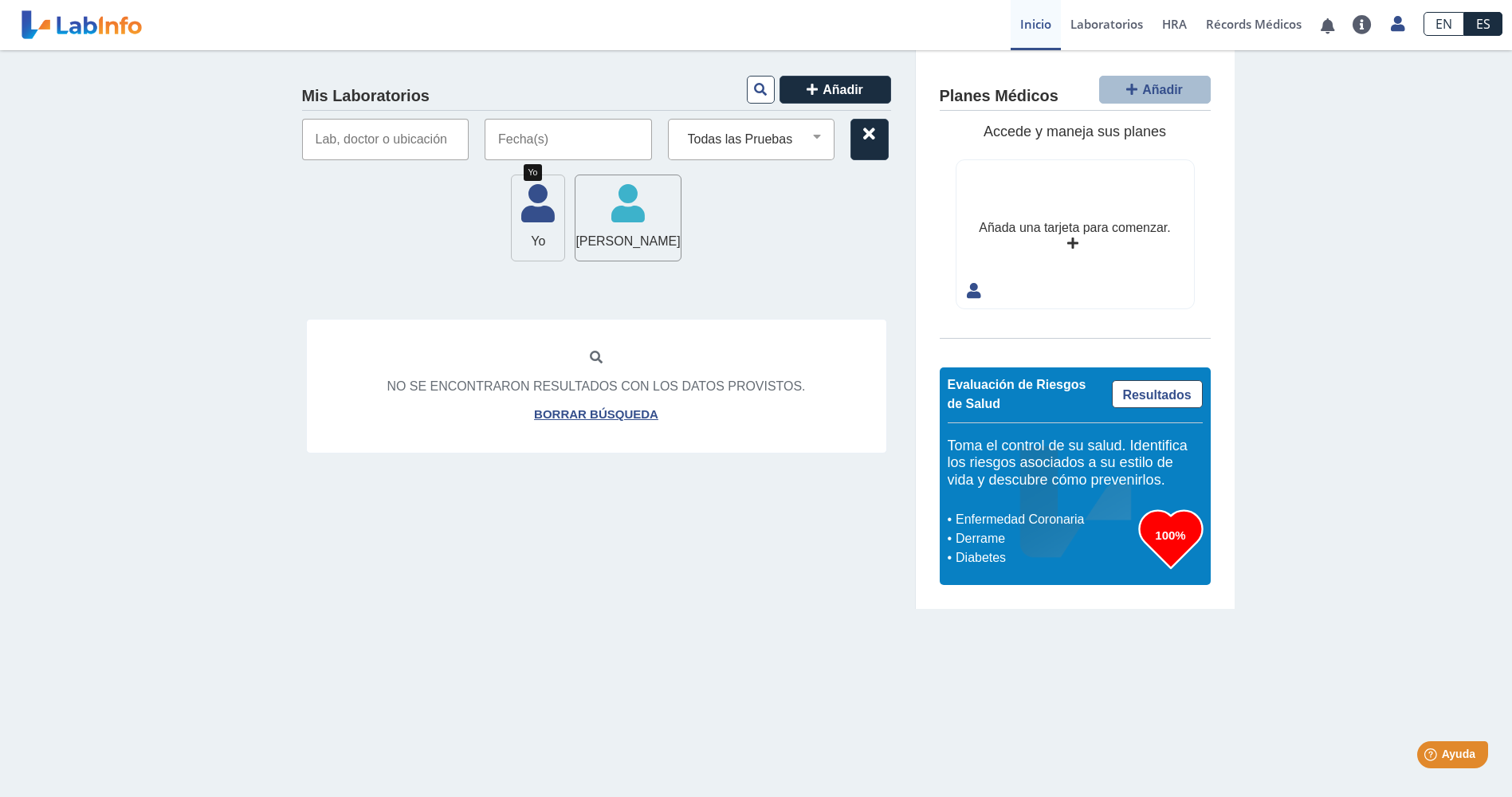
click at [516, 215] on icon at bounding box center [538, 208] width 52 height 48
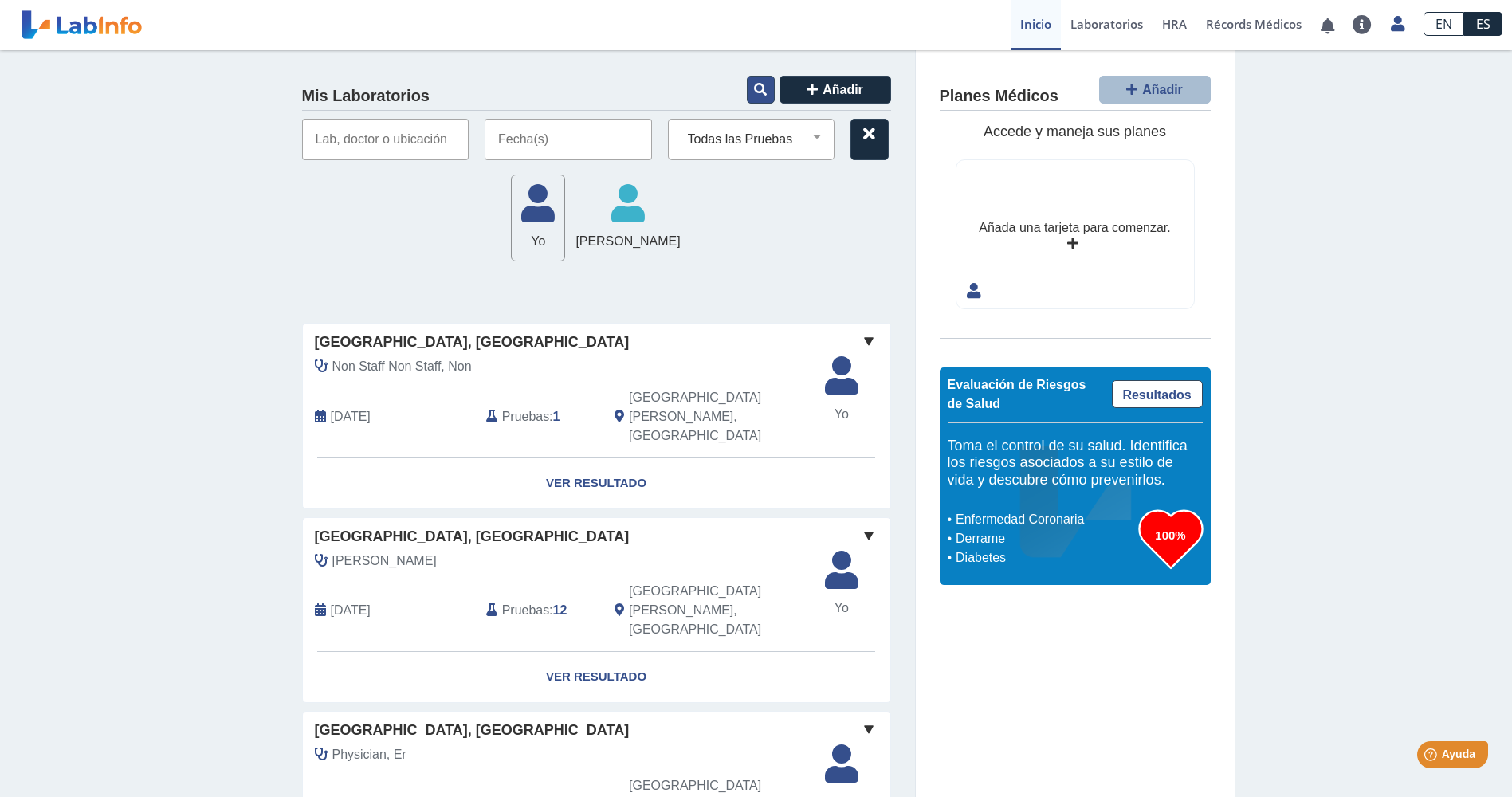
click at [754, 90] on icon at bounding box center [760, 89] width 13 height 13
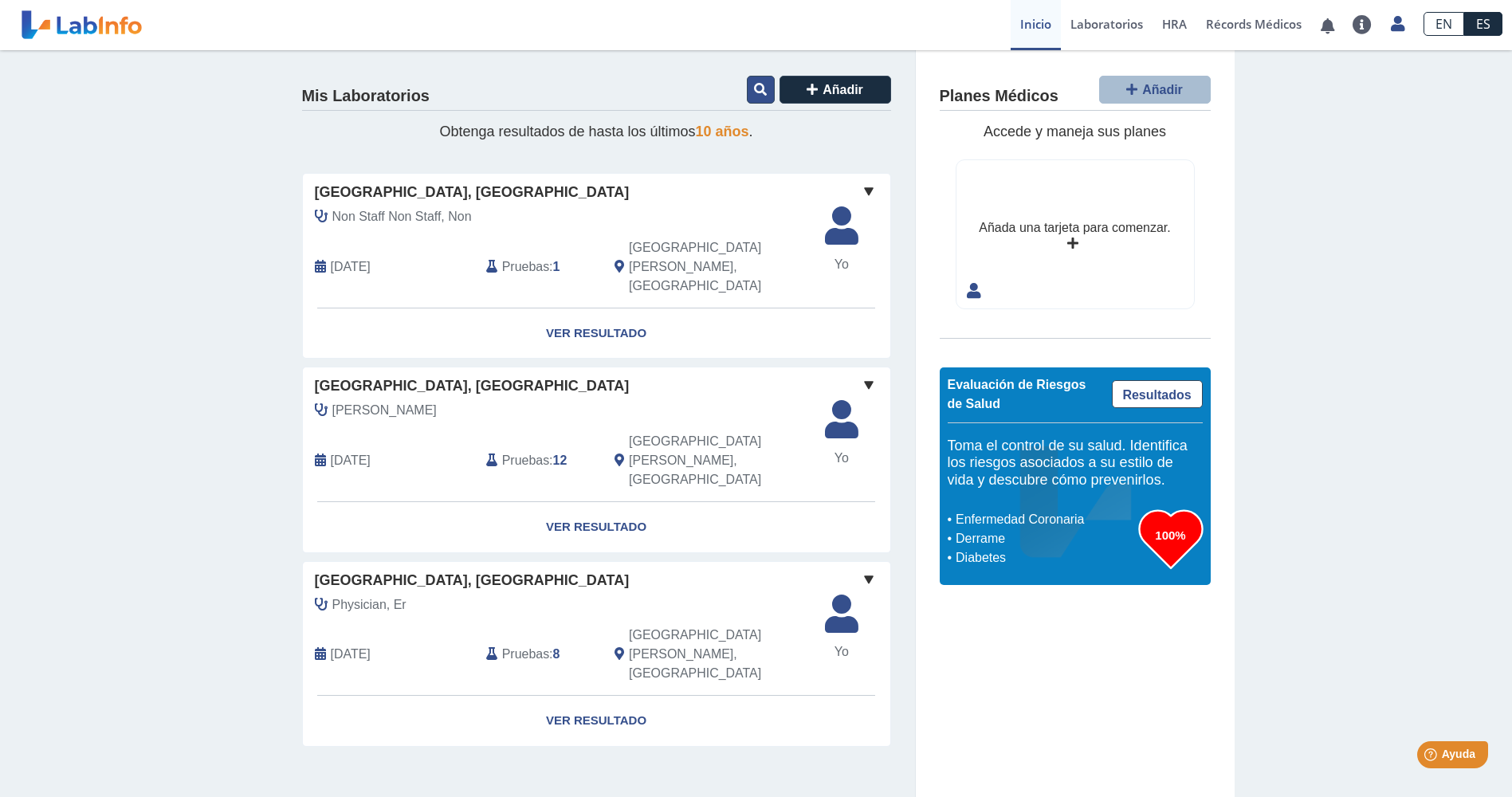
click at [765, 87] on icon at bounding box center [760, 89] width 13 height 13
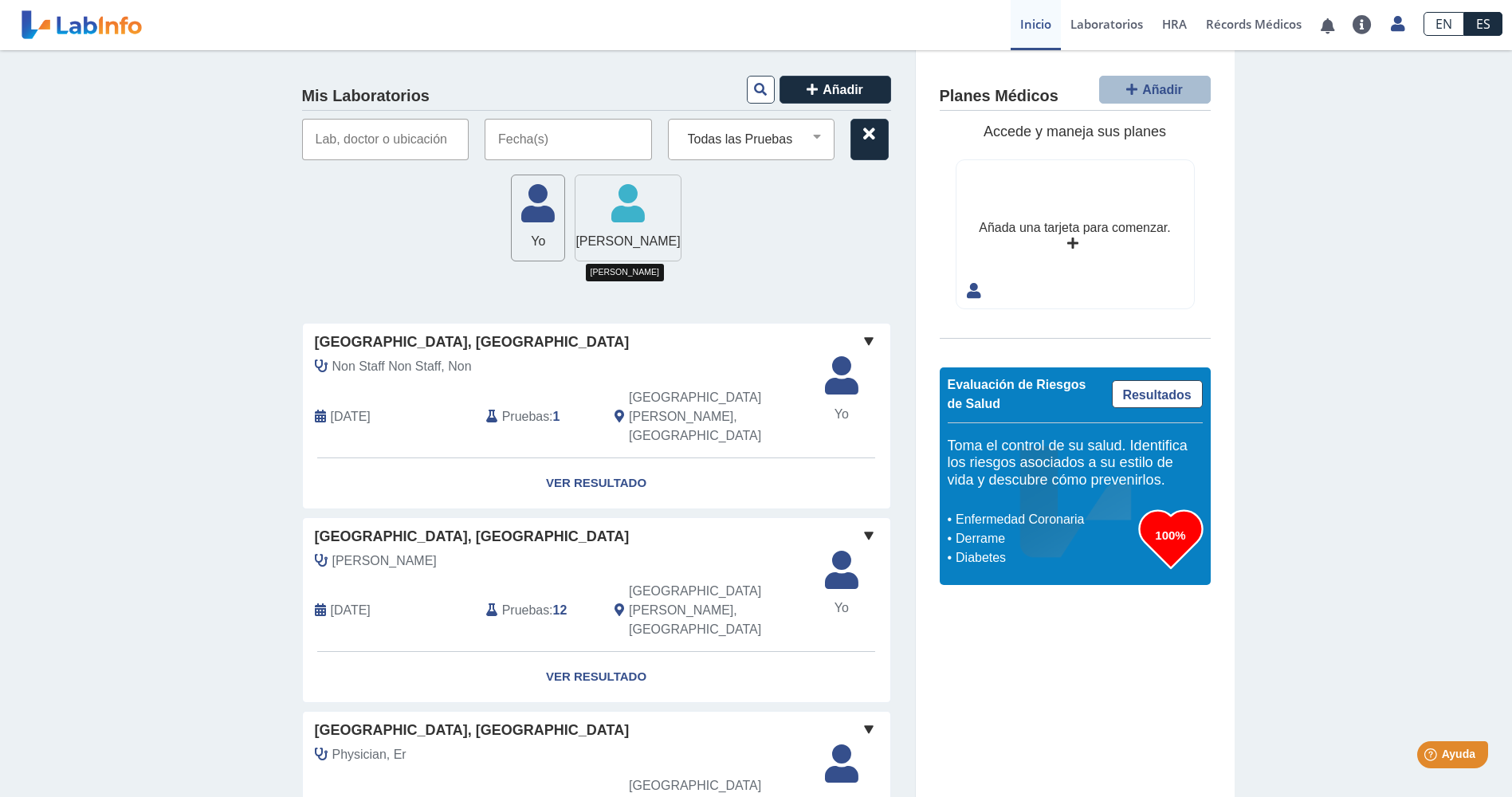
click at [621, 203] on icon at bounding box center [627, 208] width 104 height 48
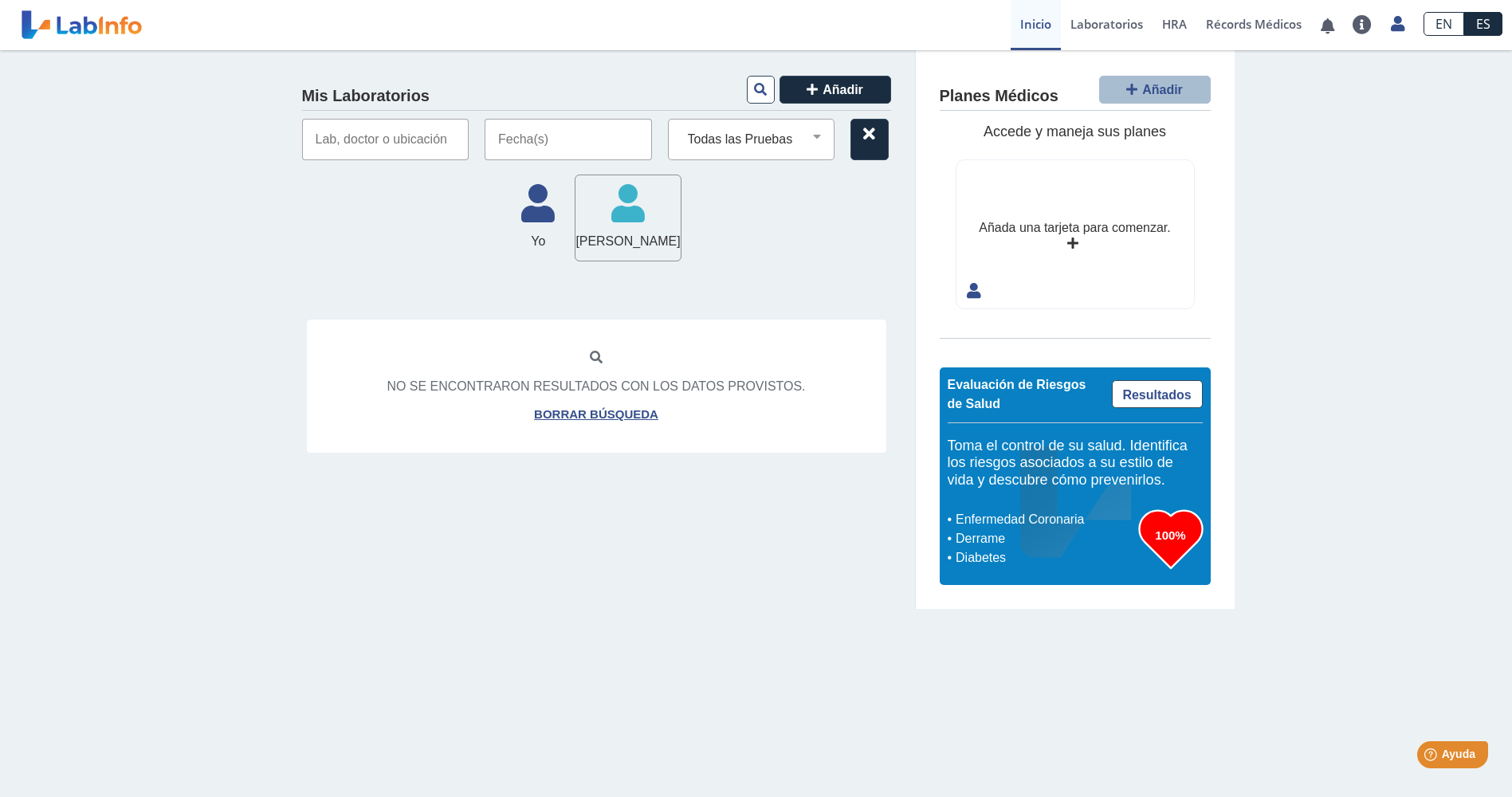
click at [596, 364] on icon at bounding box center [596, 358] width 13 height 13
click at [316, 145] on input "text" at bounding box center [386, 139] width 167 height 41
type input "g"
type input "Gonzalez, Egardo Luis"
click at [540, 150] on input "text" at bounding box center [568, 139] width 167 height 41
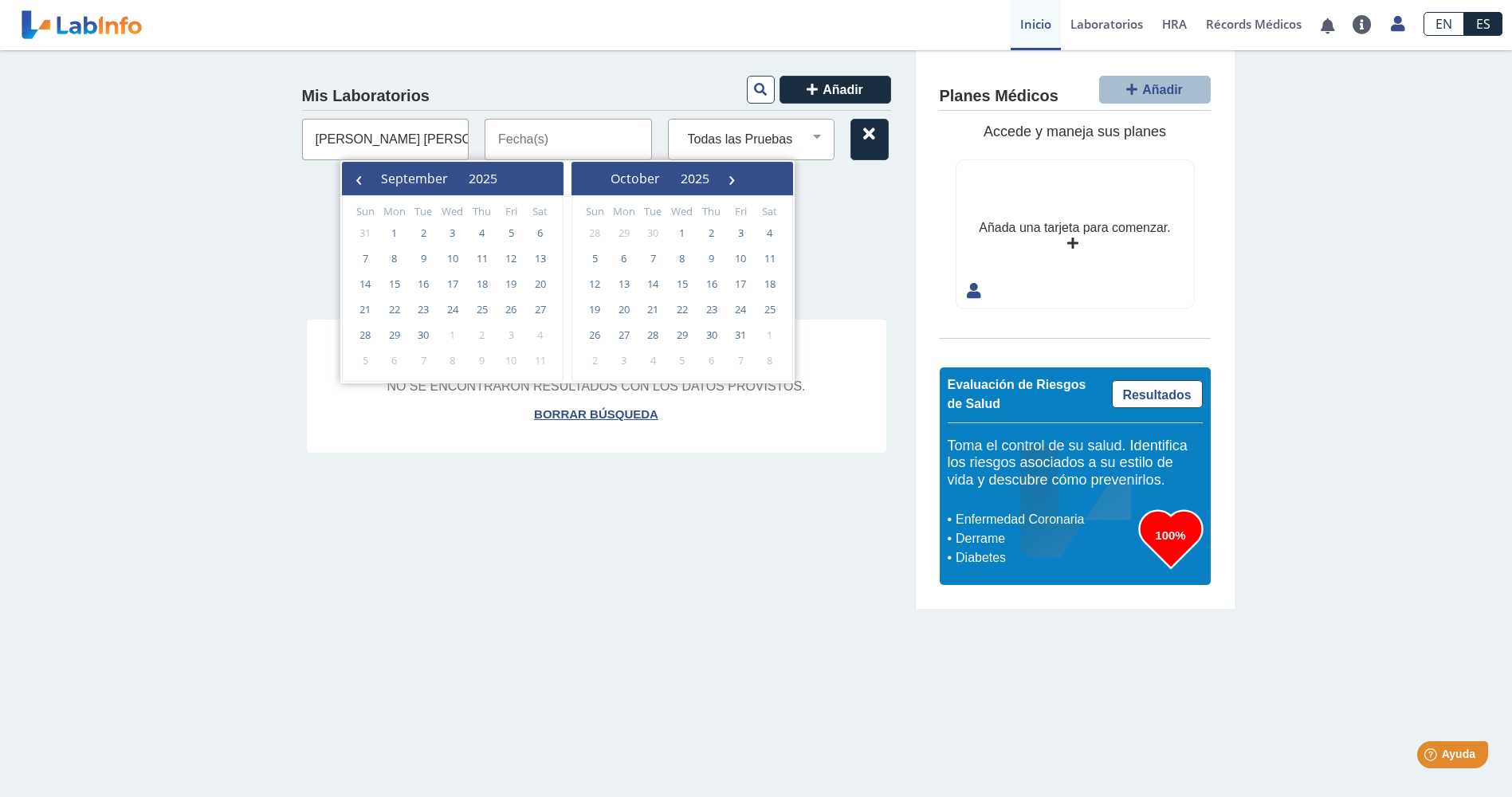
type input "09/15/2025 - 09/15/2025"
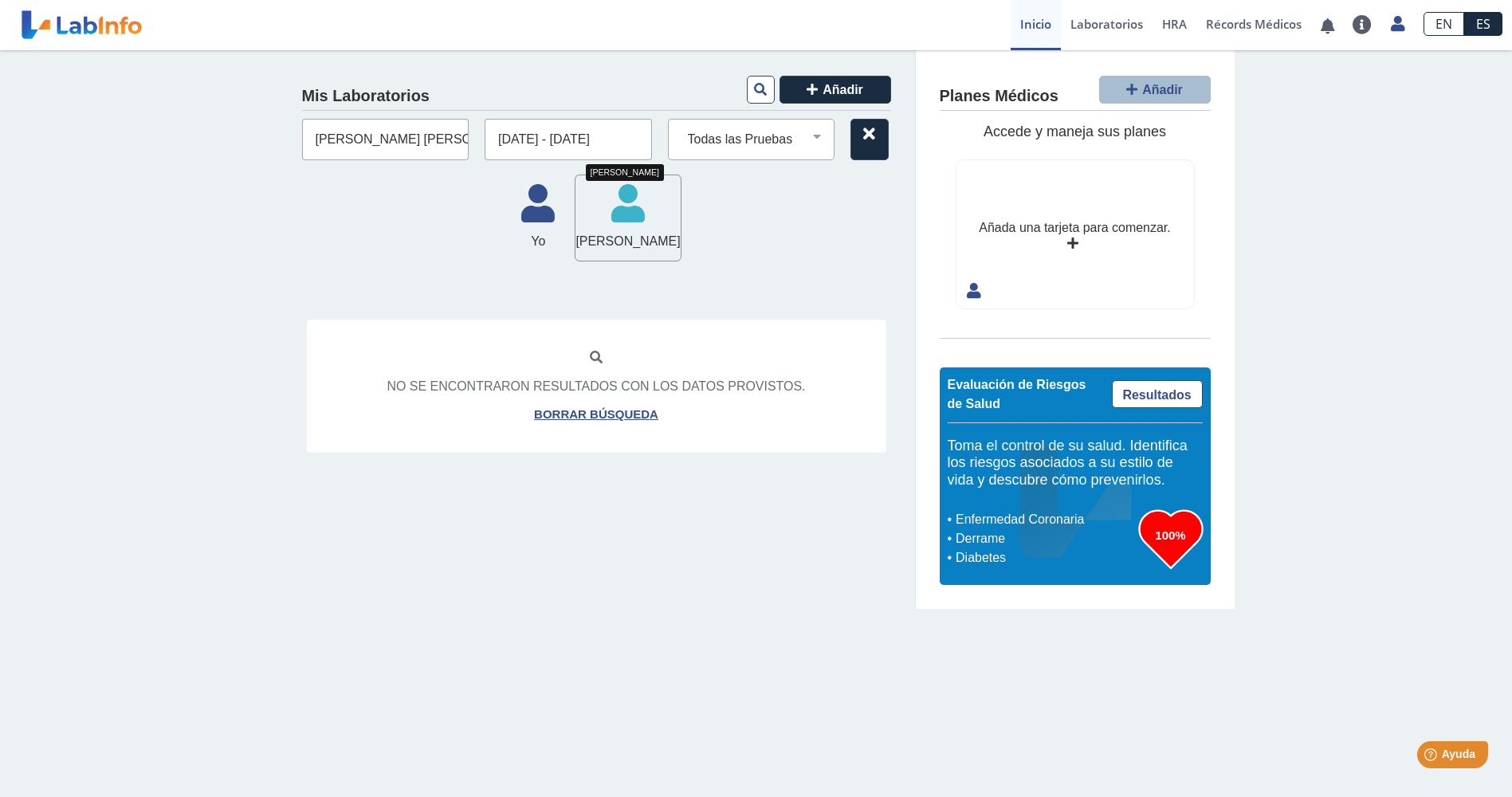
click at [664, 229] on icon at bounding box center [627, 208] width 104 height 48
click at [763, 90] on icon at bounding box center [760, 89] width 13 height 13
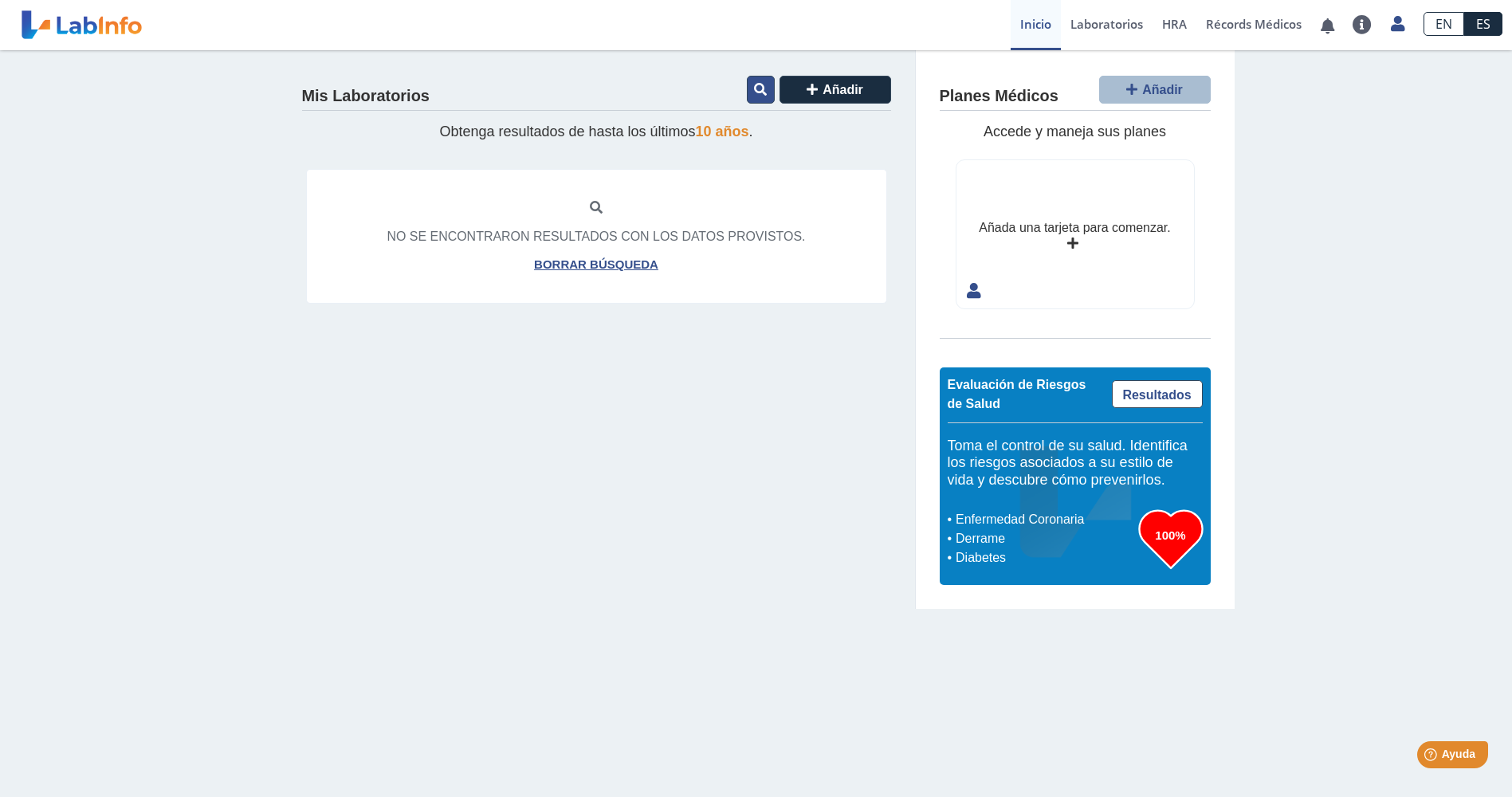
click at [763, 90] on icon at bounding box center [760, 89] width 13 height 13
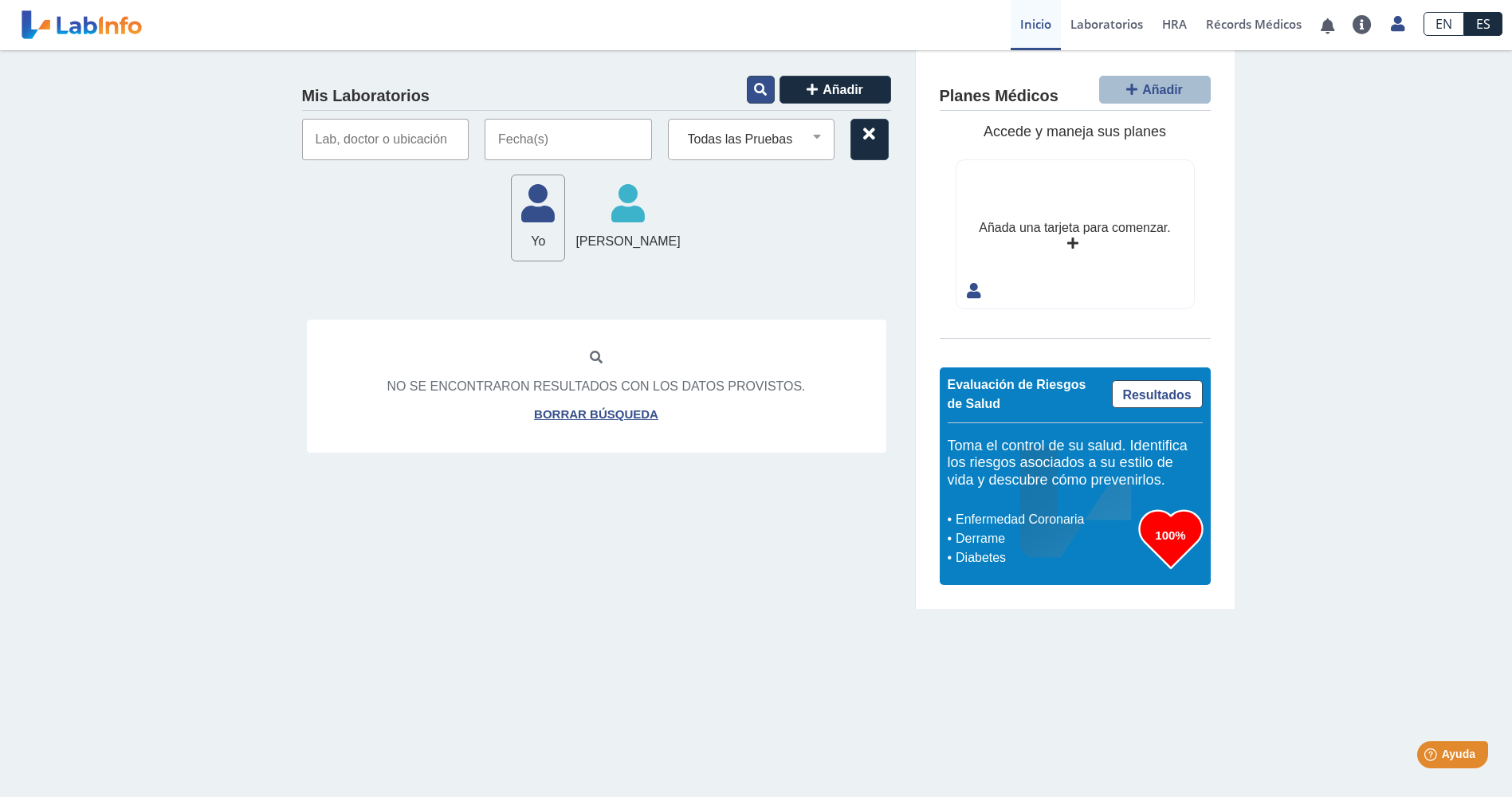
click at [763, 90] on icon at bounding box center [760, 89] width 13 height 13
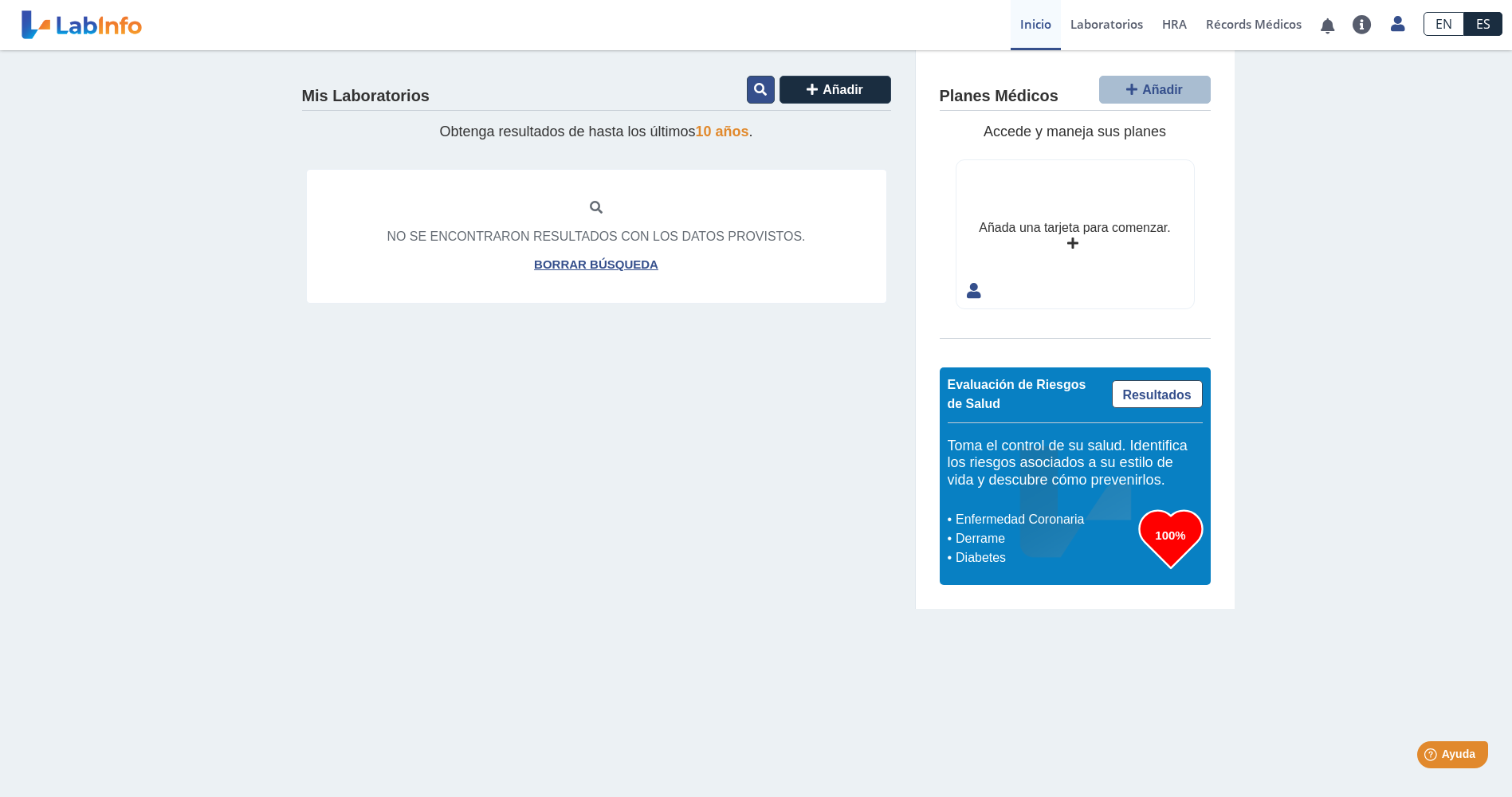
click at [763, 90] on icon at bounding box center [760, 89] width 13 height 13
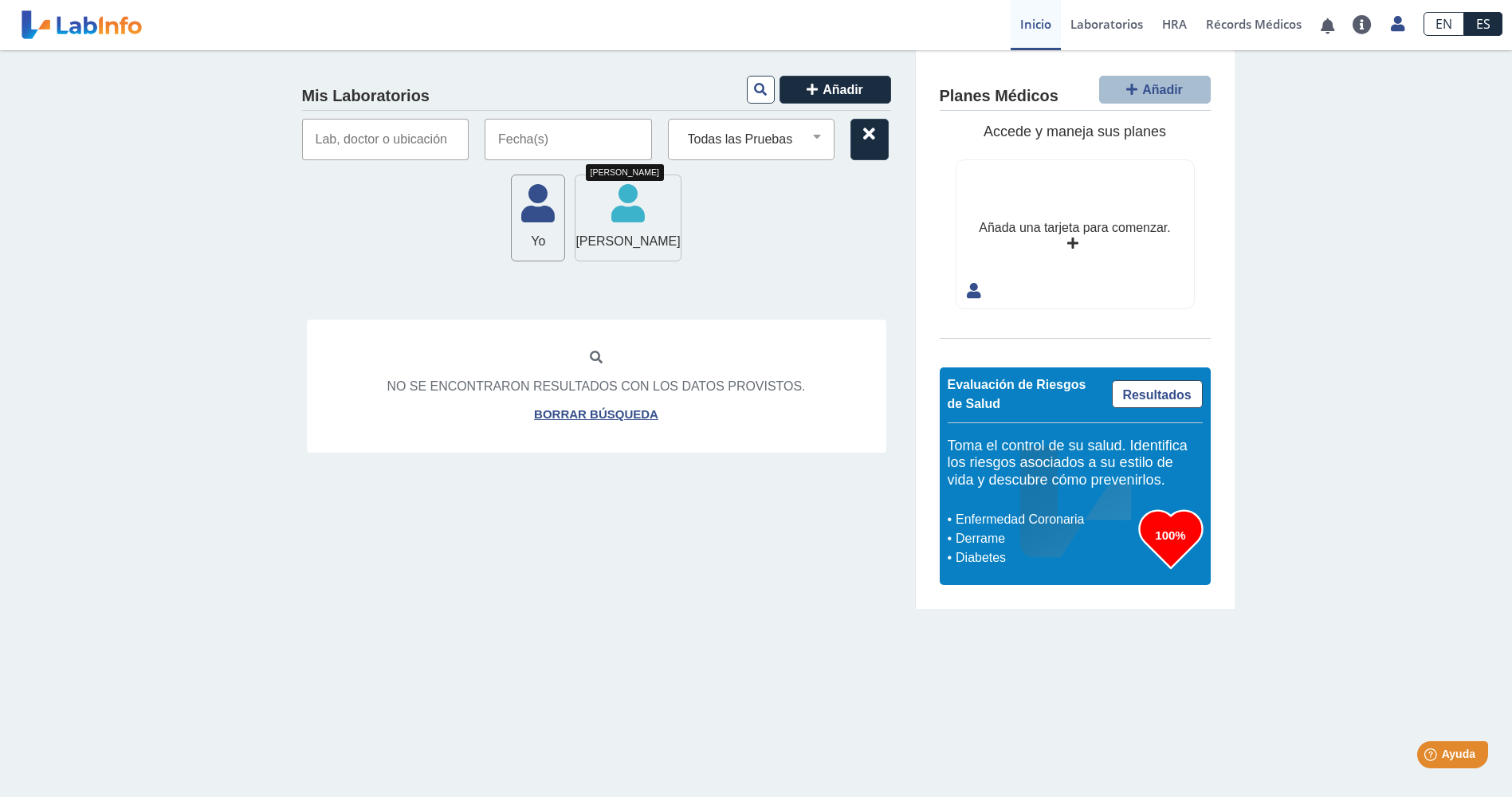
click at [621, 216] on icon at bounding box center [627, 208] width 104 height 48
click at [356, 144] on input "text" at bounding box center [386, 139] width 167 height 41
type input "[GEOGRAPHIC_DATA], [GEOGRAPHIC_DATA]"
click at [532, 138] on input "text" at bounding box center [568, 139] width 167 height 41
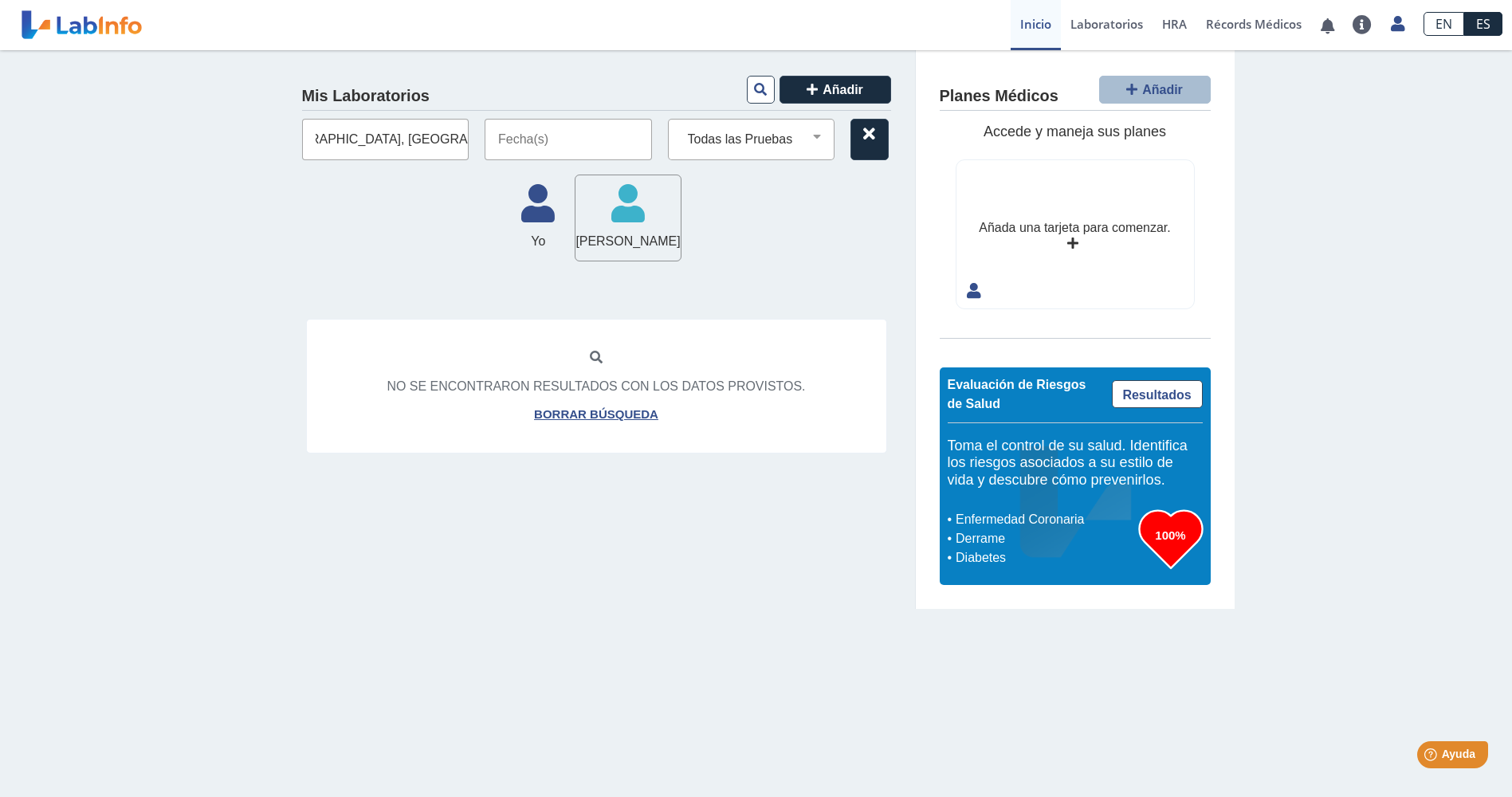
scroll to position [0, 0]
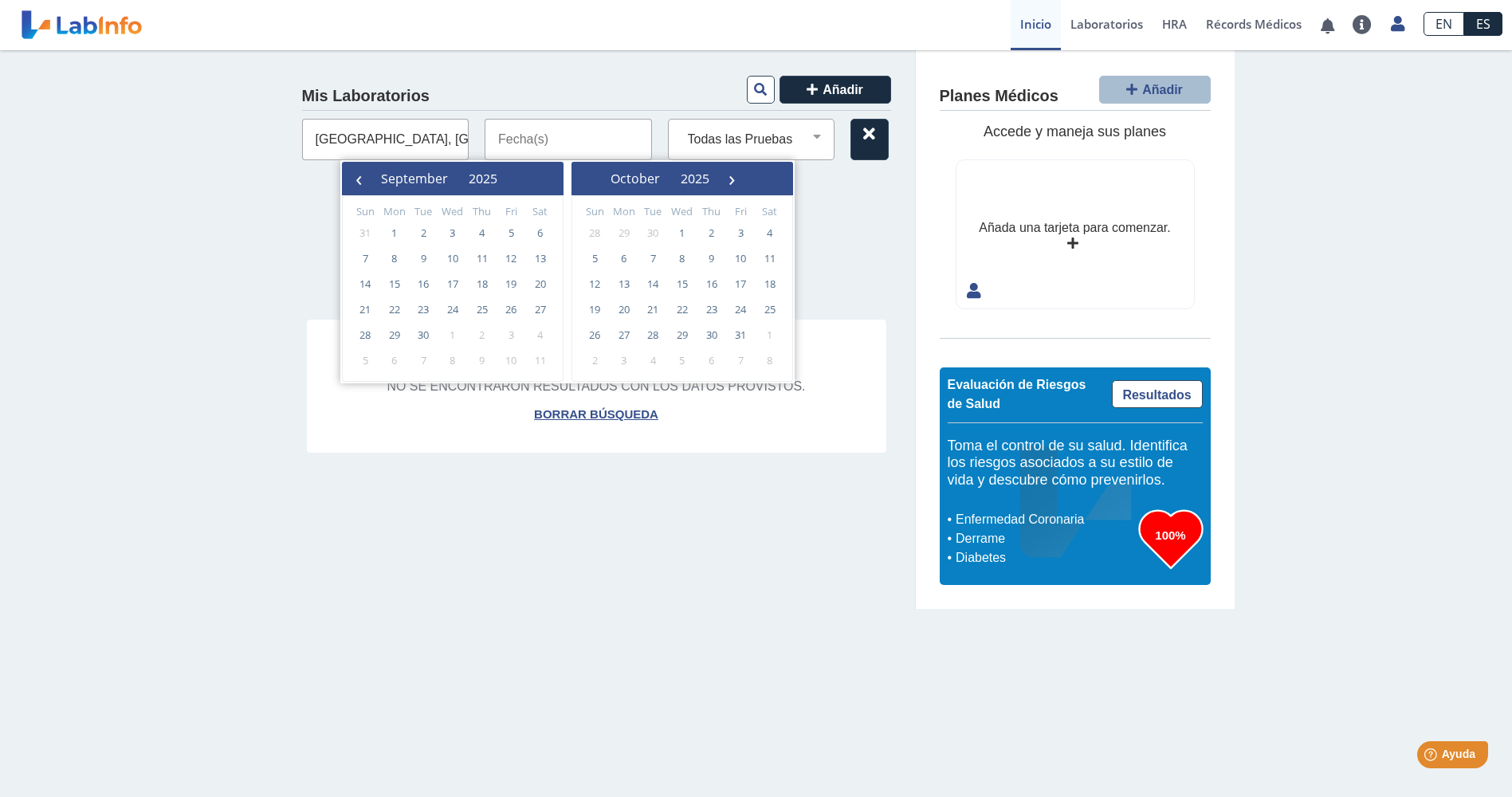
type input "09/15/2025 - 09/15/2025"
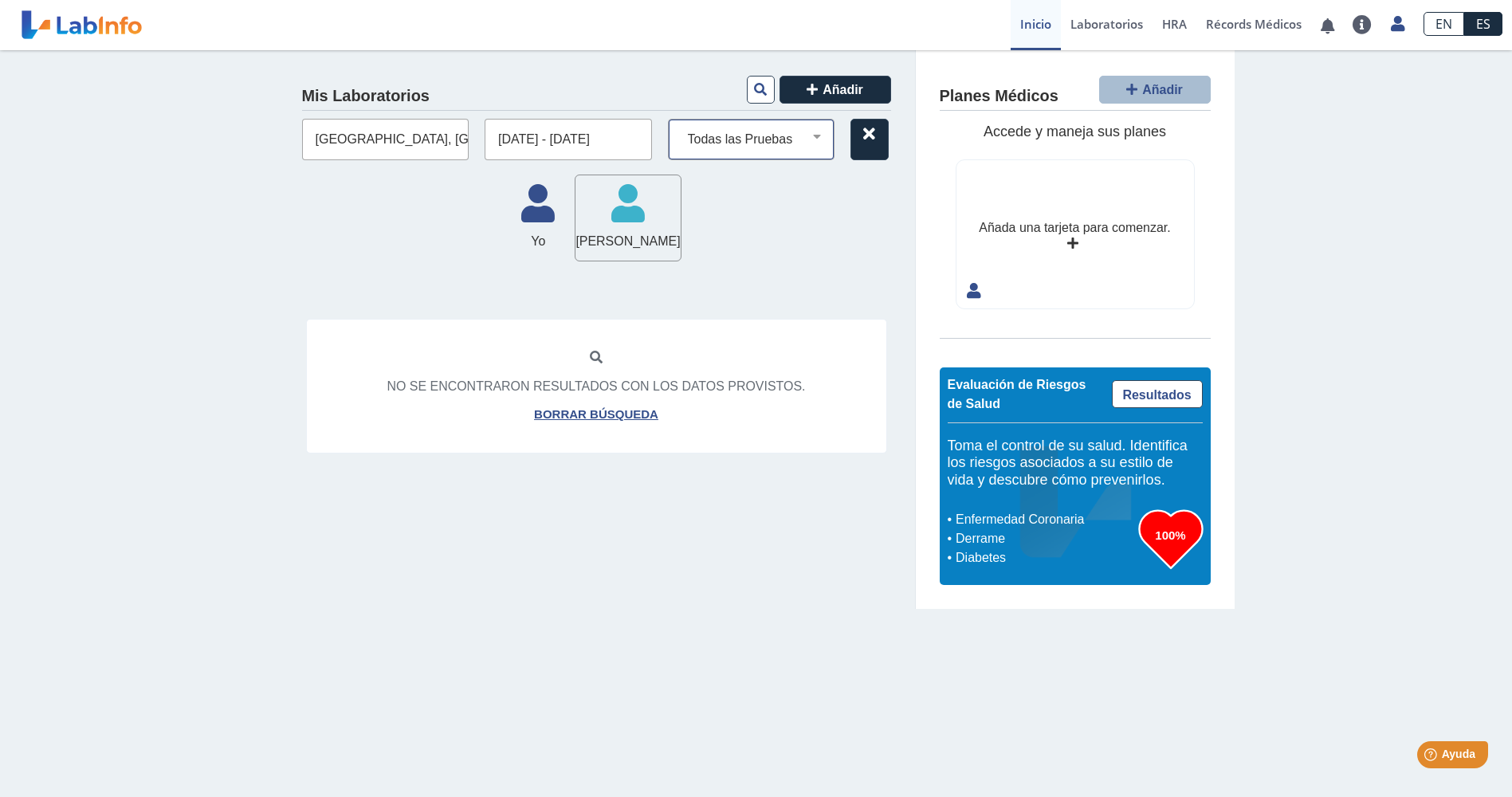
click at [799, 145] on select "Todas las Pruebas bmp bnp natriuretic peptide cbc with diff: automated cmp cpk …" at bounding box center [758, 139] width 153 height 21
click at [759, 90] on icon at bounding box center [760, 89] width 13 height 13
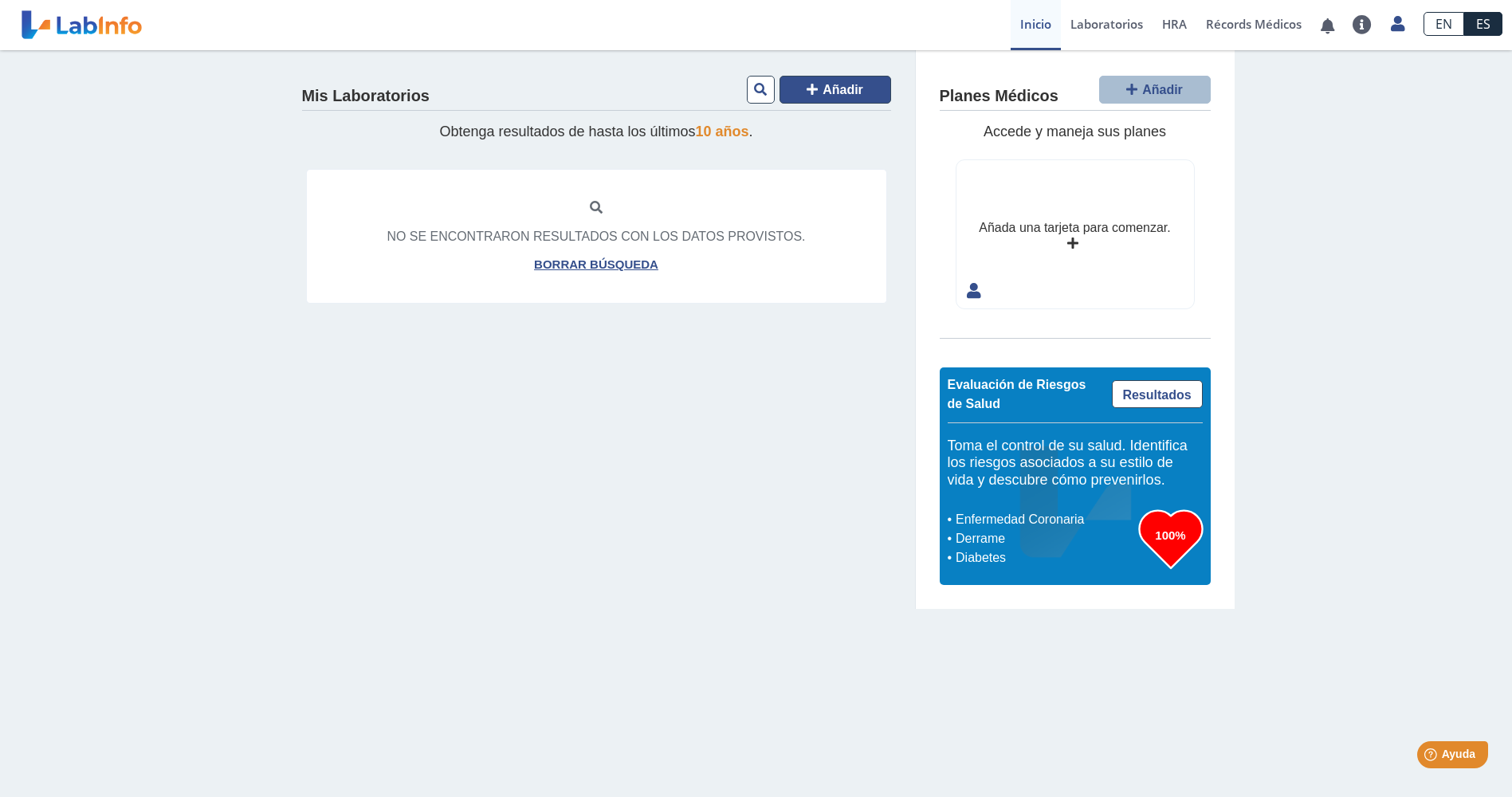
click at [834, 98] on button "Añadir" at bounding box center [835, 89] width 112 height 28
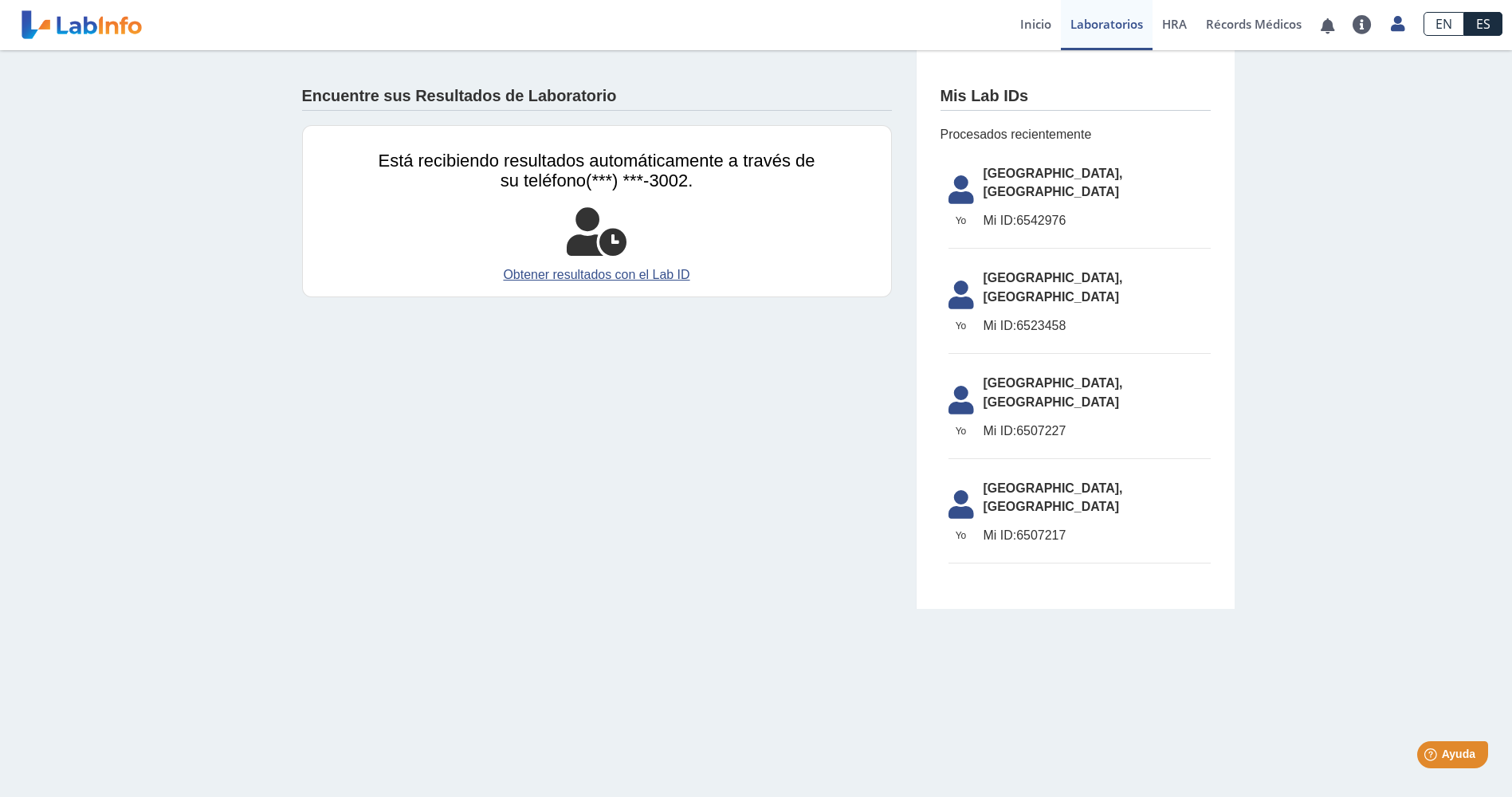
click at [615, 244] on icon at bounding box center [597, 231] width 59 height 48
click at [1023, 22] on link "Inicio" at bounding box center [1036, 25] width 50 height 50
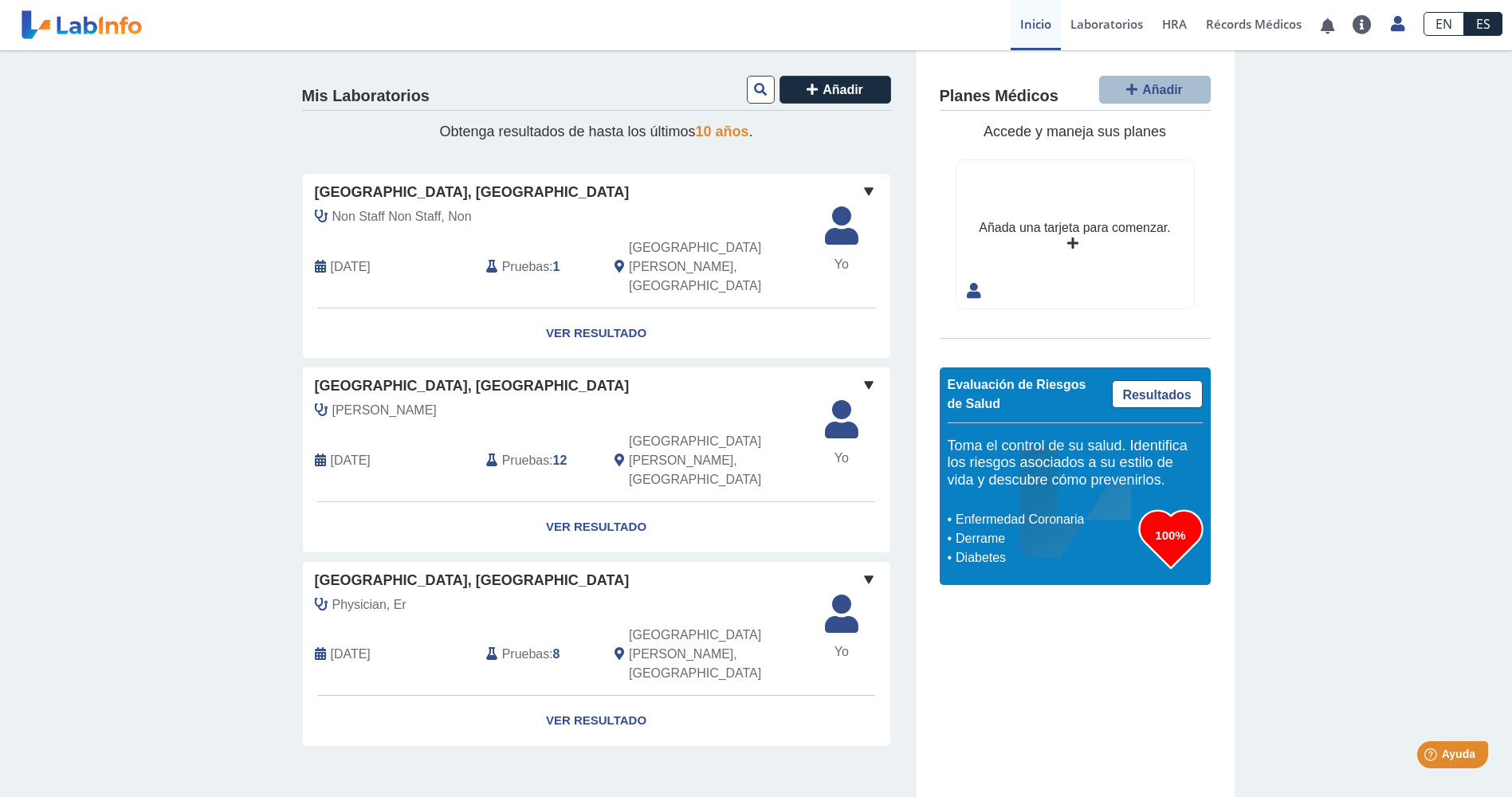
click at [339, 93] on h4 "Mis Laboratorios" at bounding box center [366, 96] width 128 height 19
click at [757, 90] on icon at bounding box center [760, 89] width 13 height 13
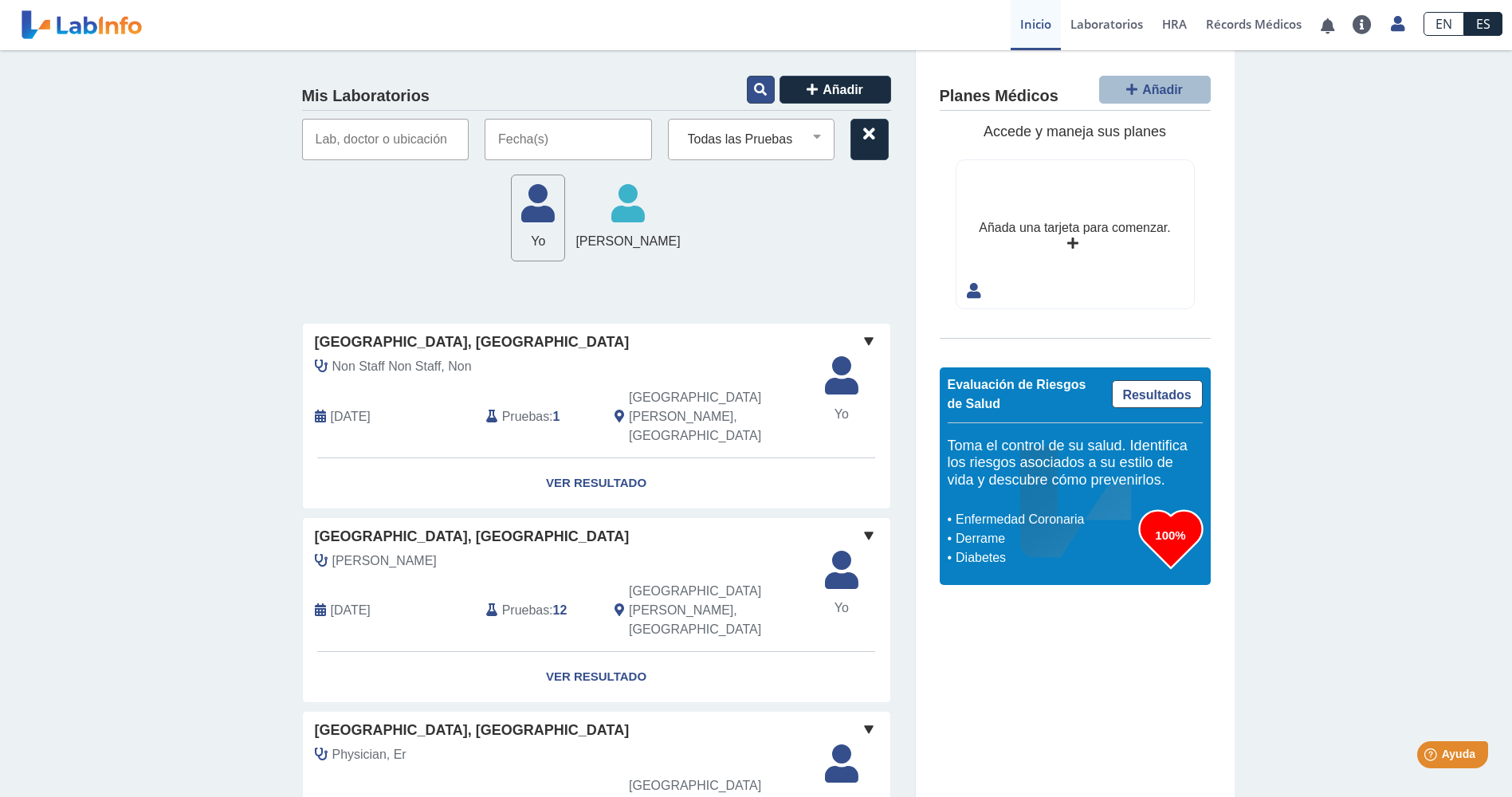
click at [757, 90] on icon at bounding box center [760, 89] width 13 height 13
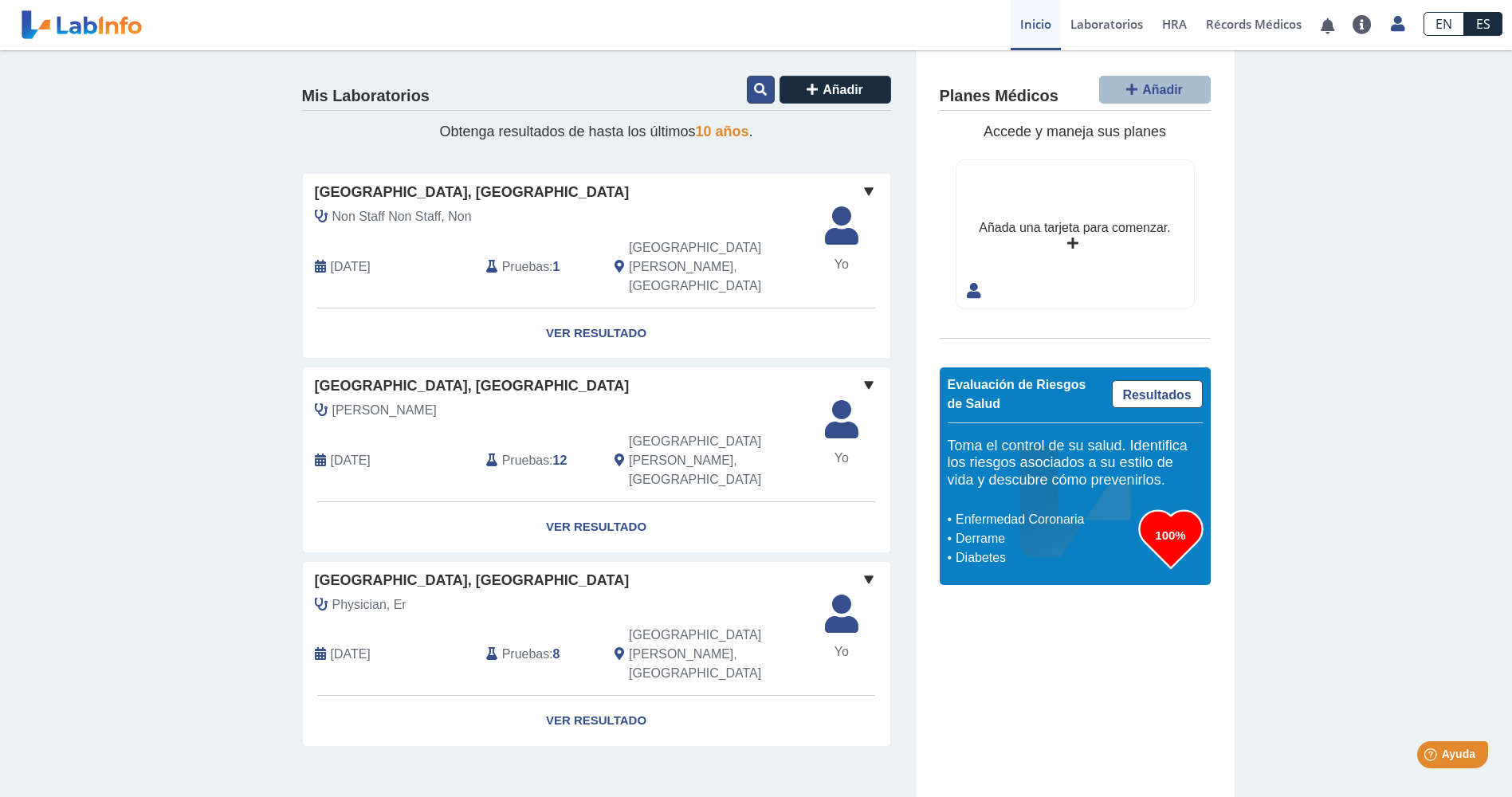
click at [757, 90] on icon at bounding box center [760, 89] width 13 height 13
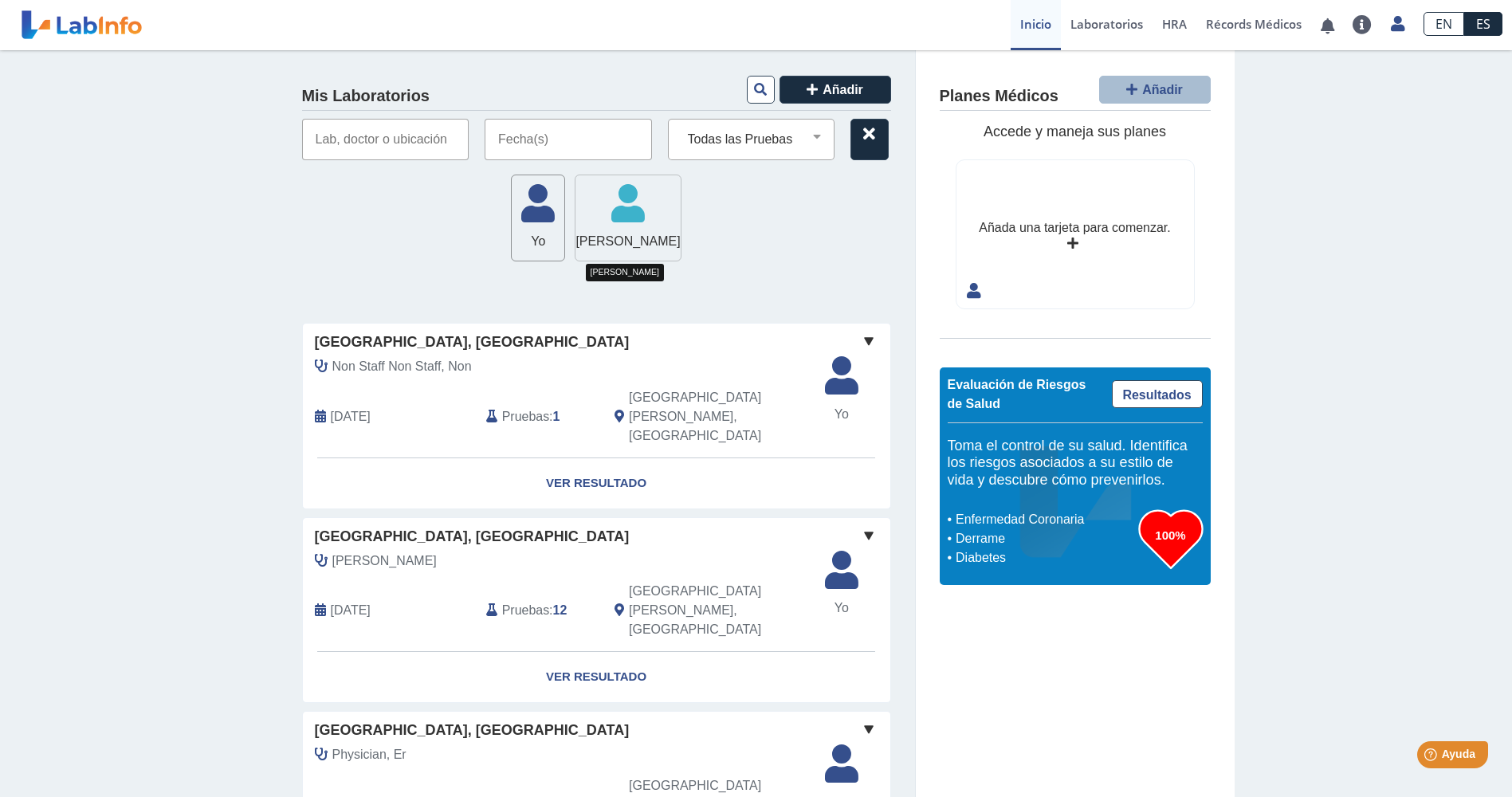
click at [628, 213] on icon at bounding box center [627, 208] width 104 height 48
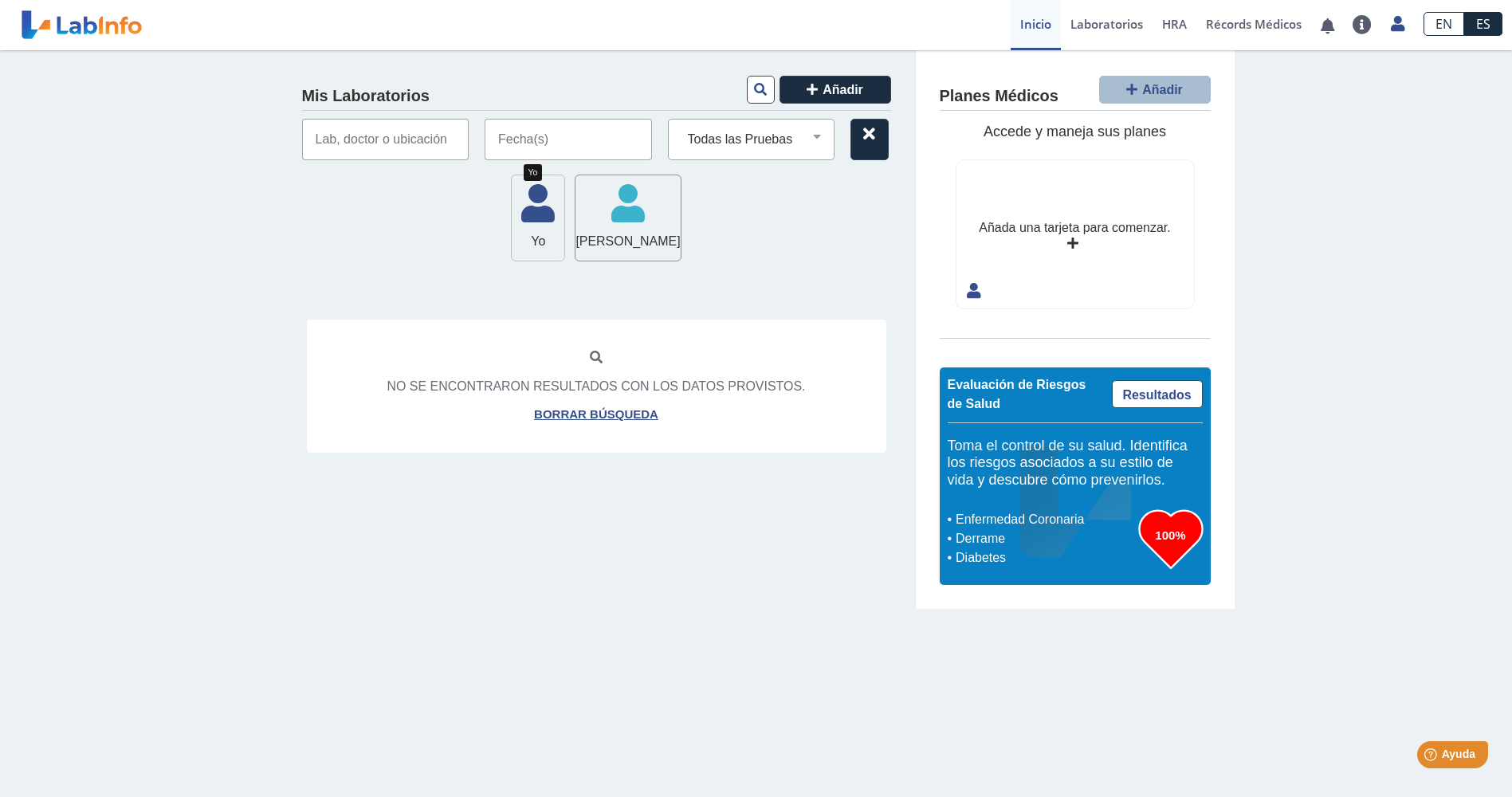
click at [518, 199] on icon at bounding box center [538, 208] width 52 height 48
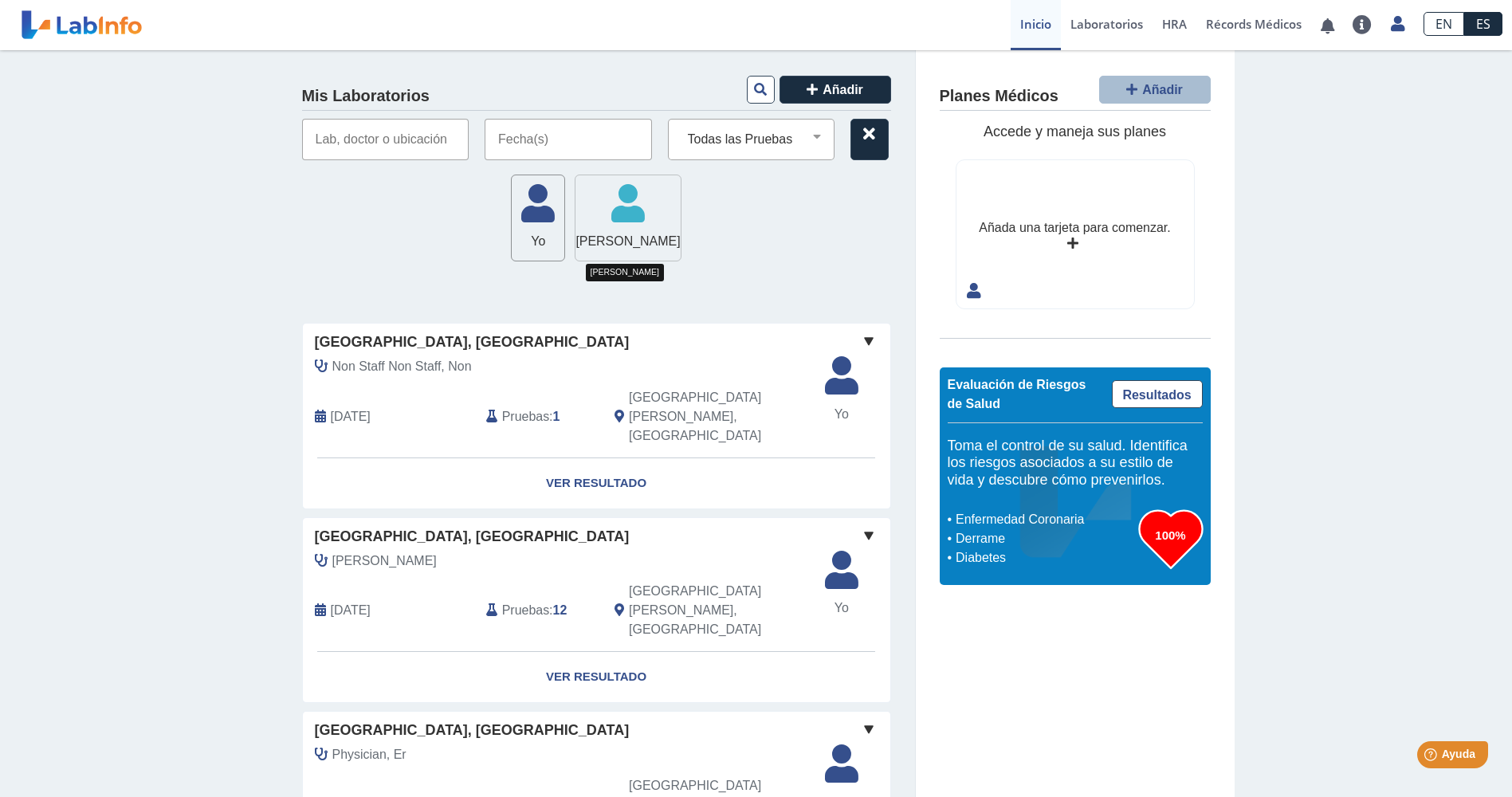
click at [610, 211] on icon at bounding box center [627, 208] width 104 height 48
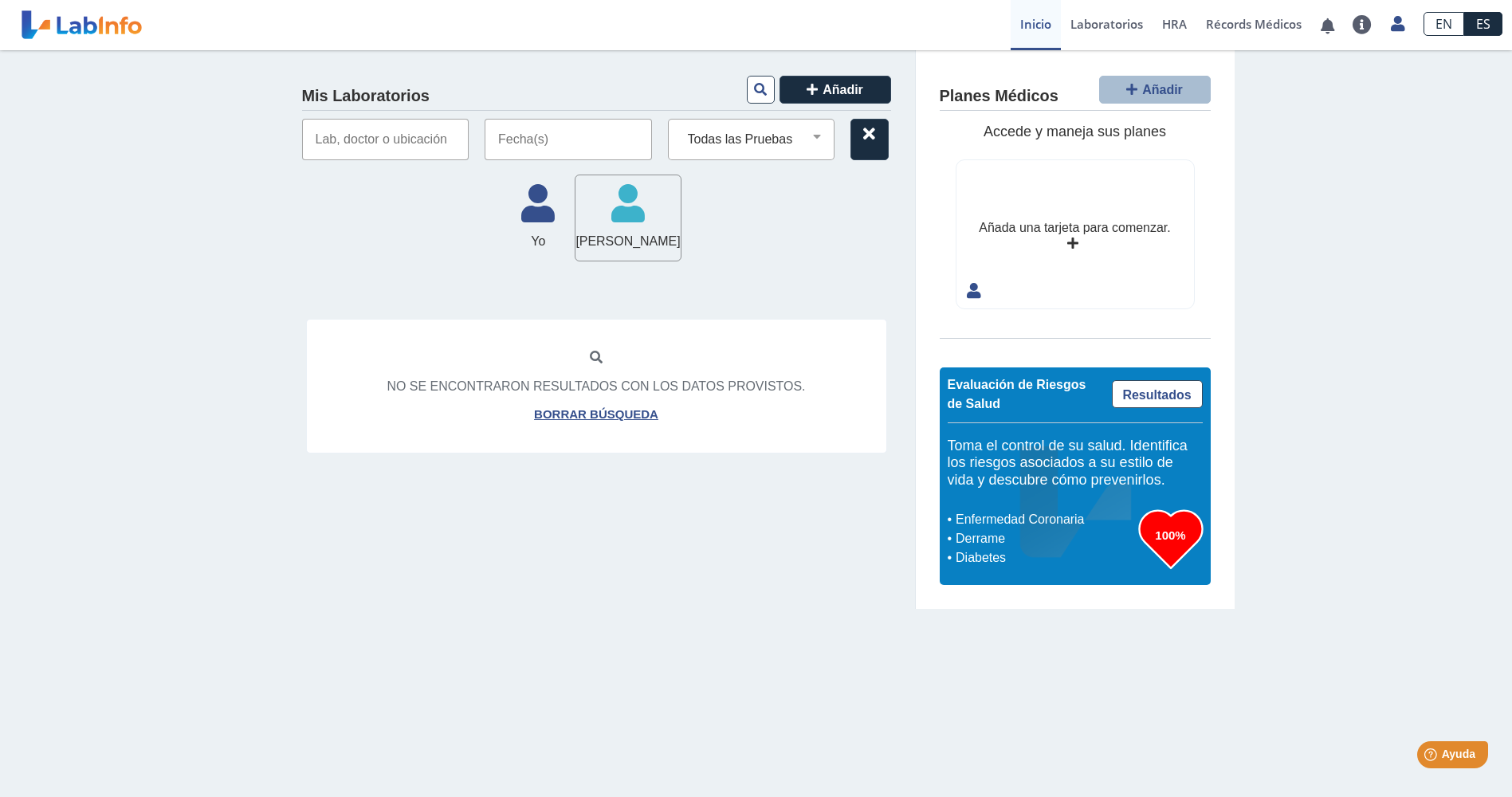
click at [598, 358] on icon at bounding box center [596, 358] width 13 height 13
click at [605, 421] on link "Borrar búsqueda" at bounding box center [596, 415] width 124 height 18
select select
click at [758, 81] on button at bounding box center [760, 89] width 28 height 28
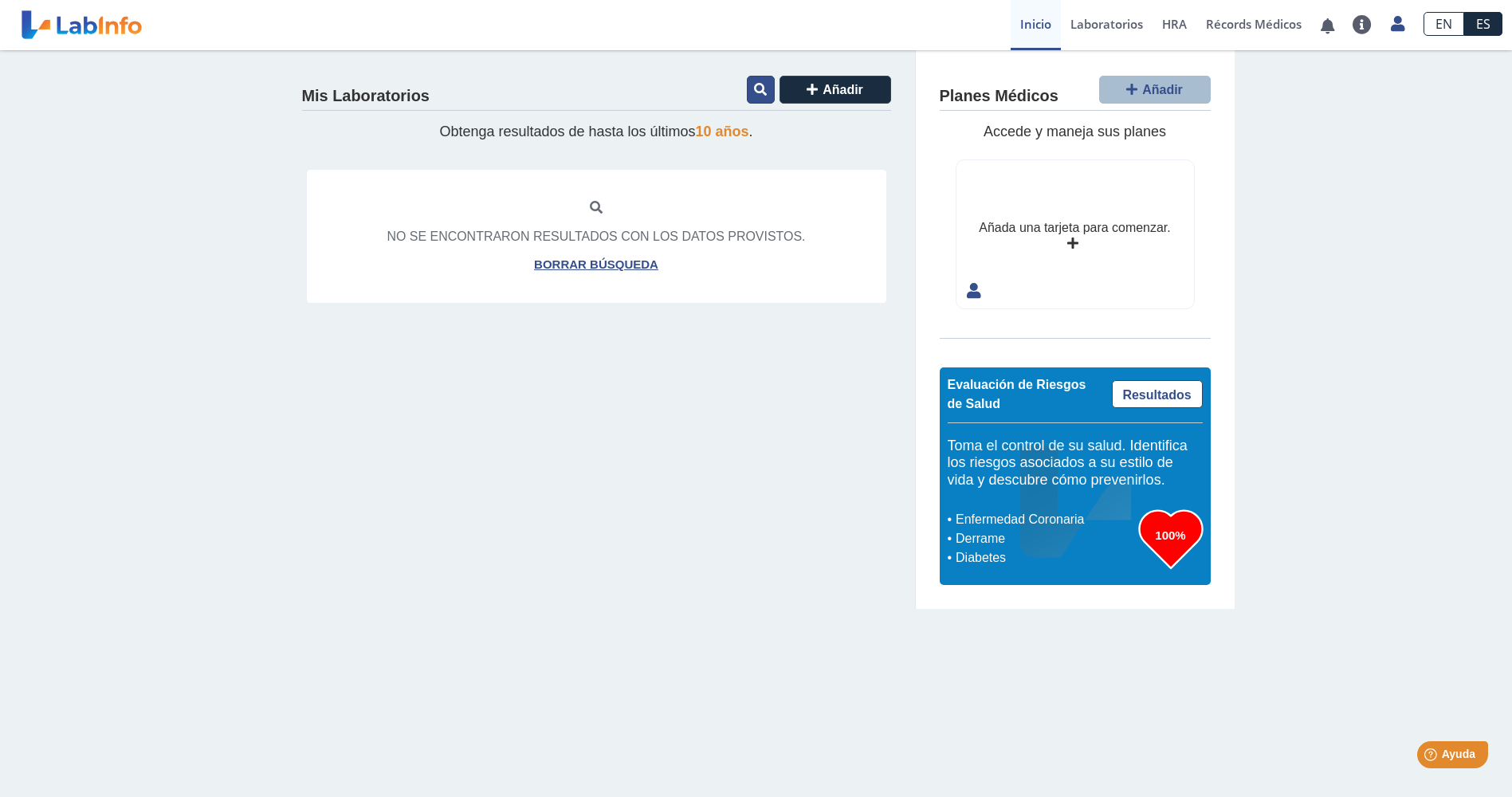
click at [757, 83] on icon at bounding box center [760, 89] width 13 height 13
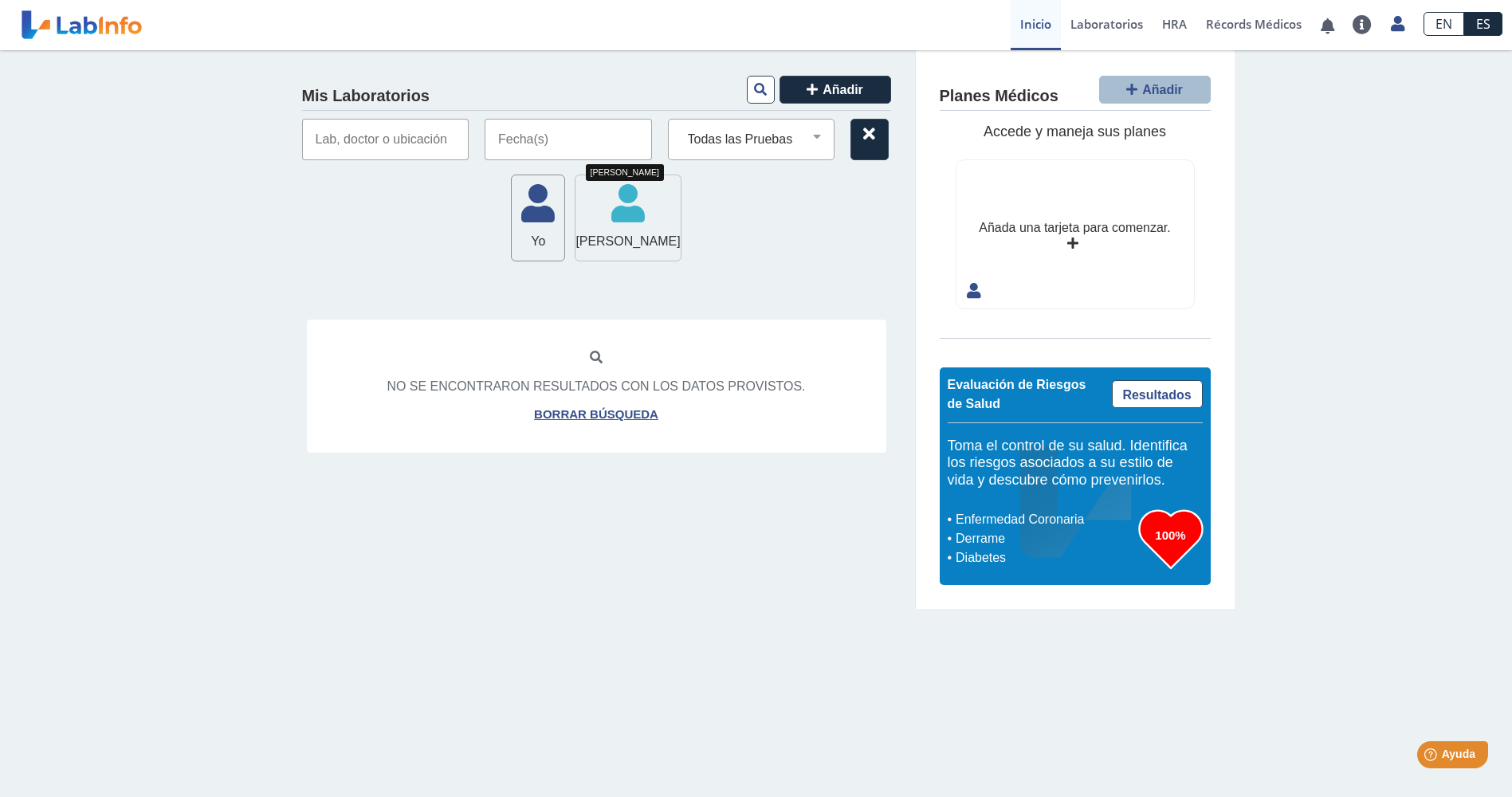
click at [633, 198] on icon at bounding box center [627, 208] width 104 height 48
click at [760, 92] on icon at bounding box center [760, 89] width 13 height 13
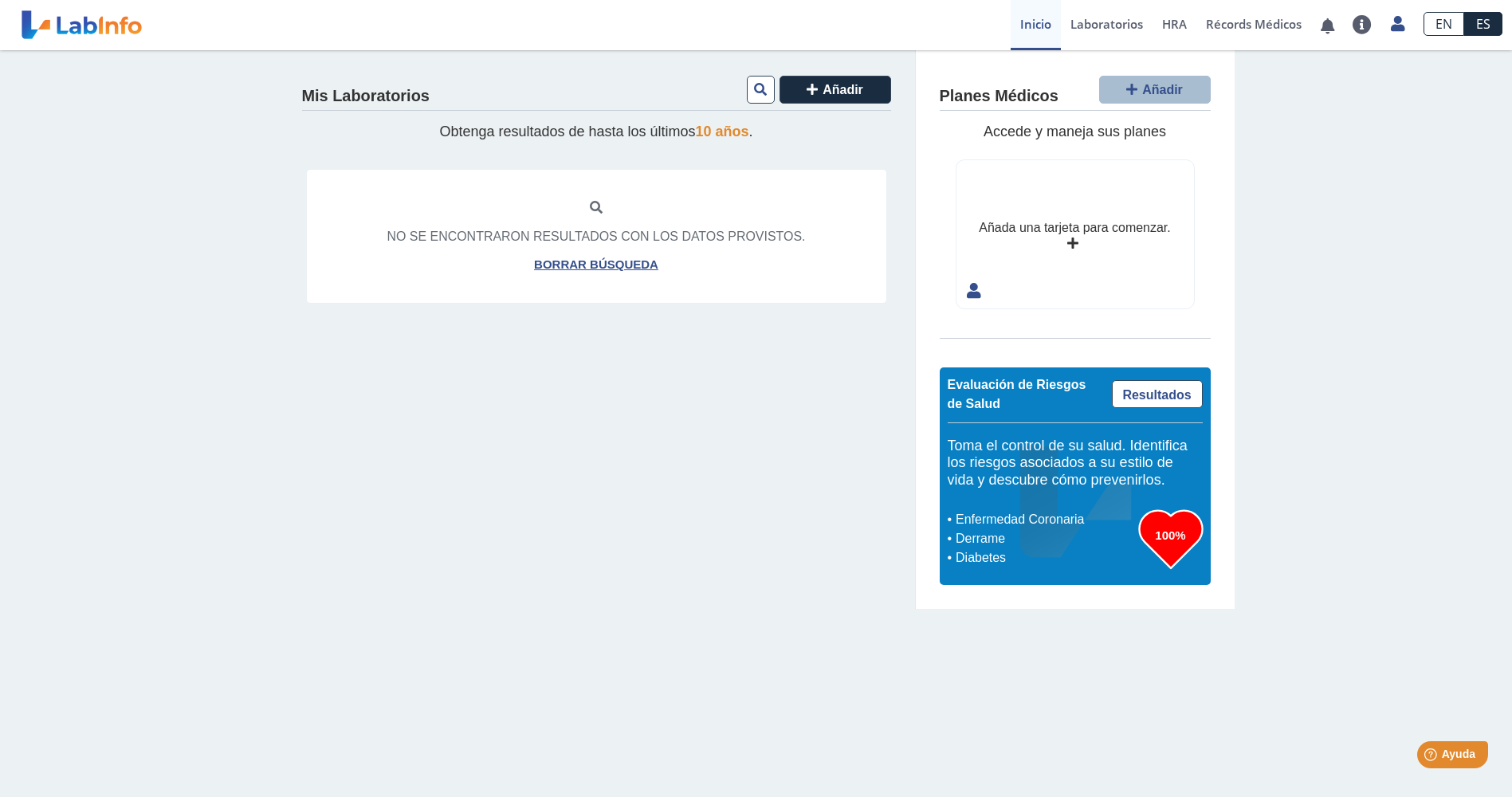
click at [558, 170] on div "No se encontraron resultados con los datos provistos. Borrar búsqueda" at bounding box center [597, 236] width 581 height 134
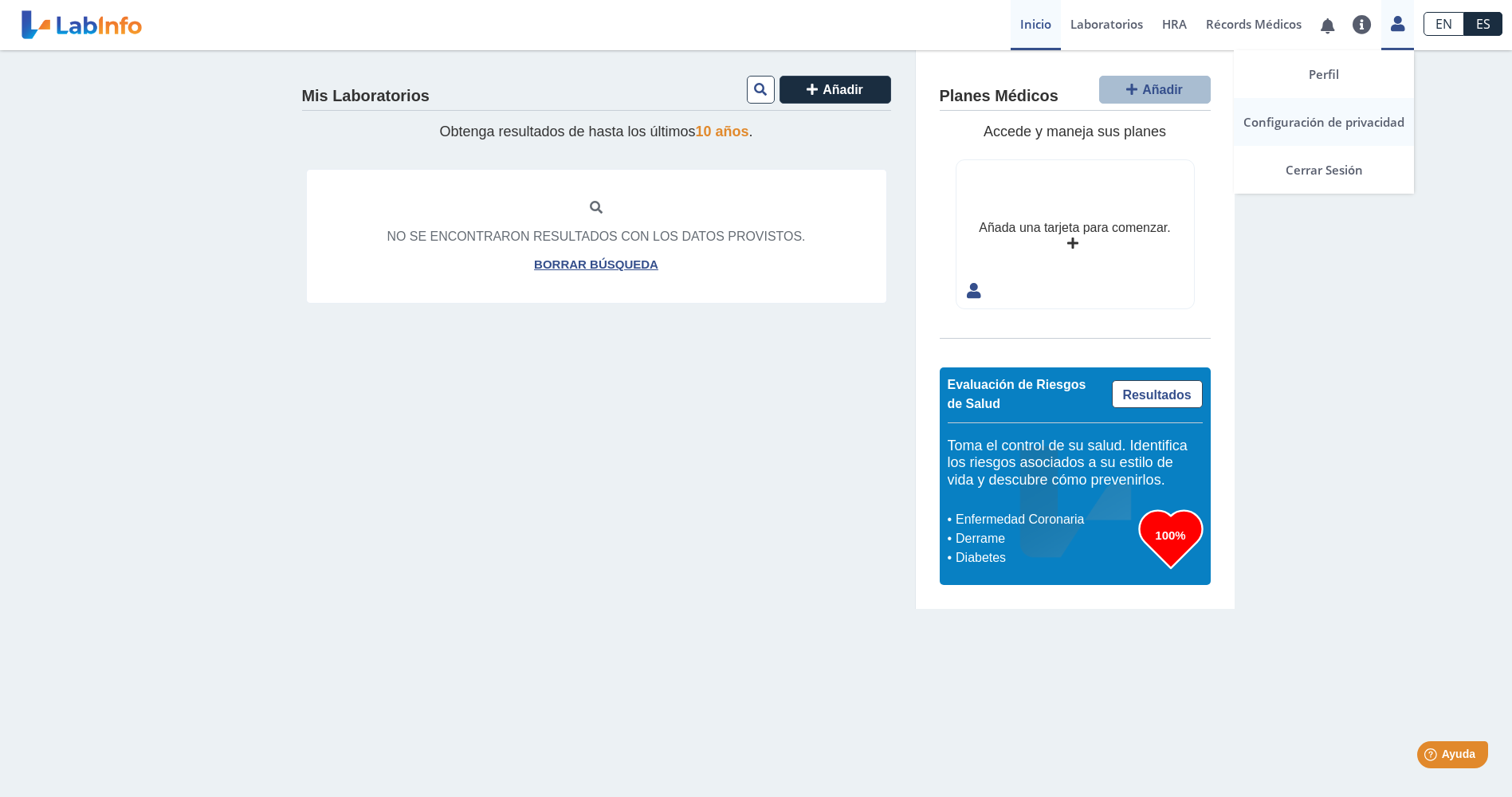
click at [1373, 130] on link "Configuración de privacidad" at bounding box center [1324, 121] width 180 height 48
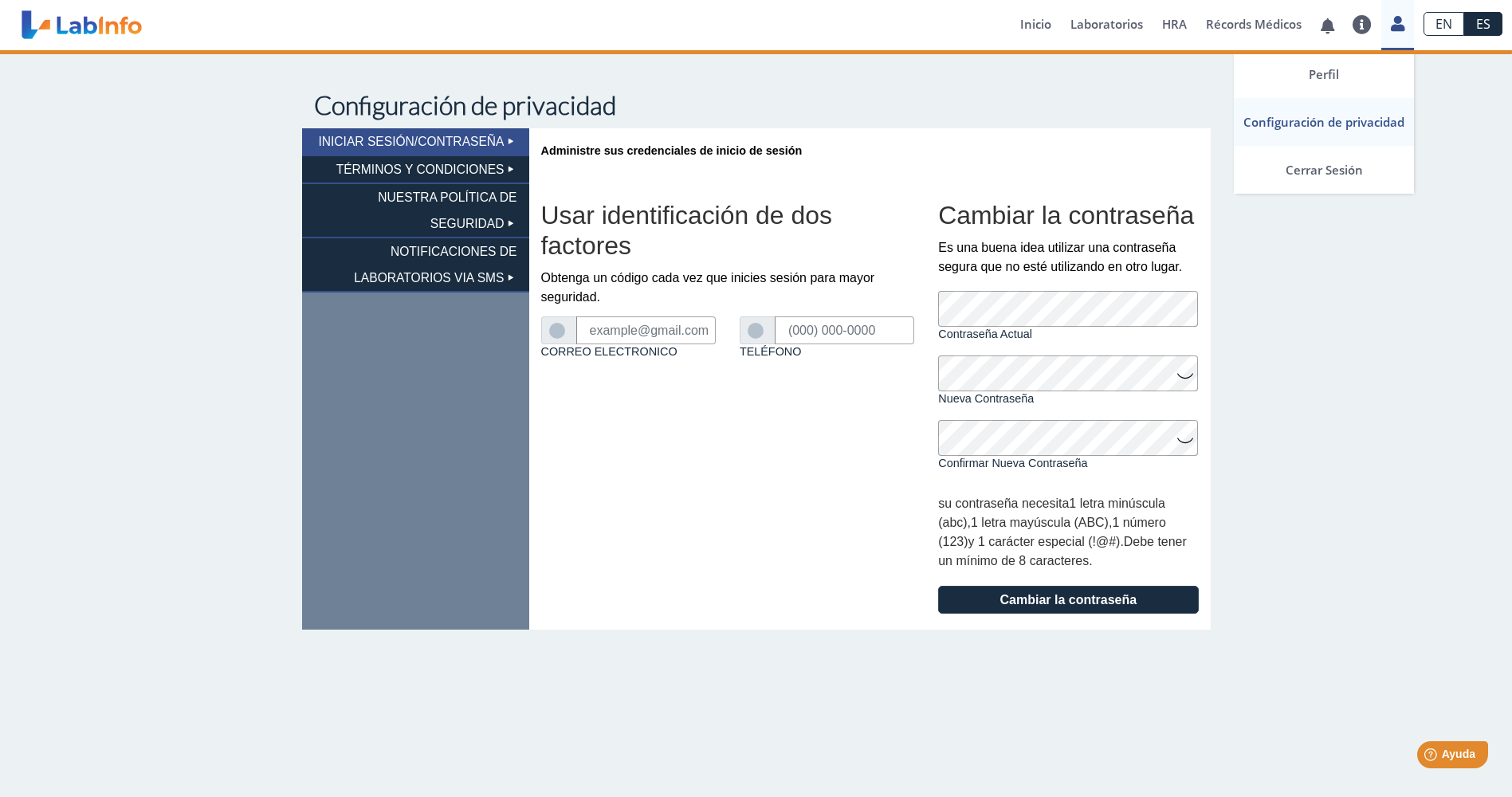
type input "oeortiz@yahoo.com"
type input "(787) 632-3002"
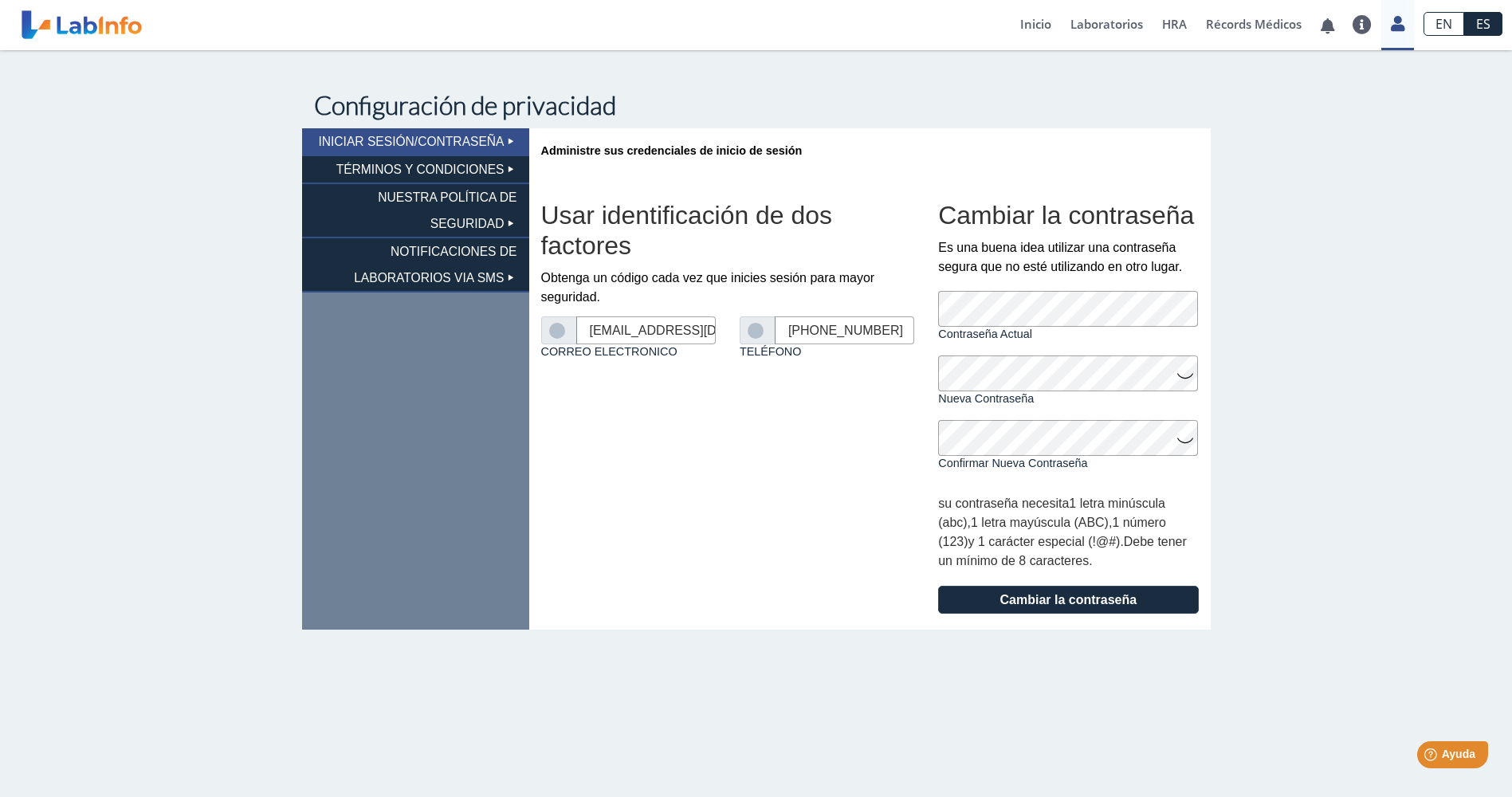
click at [397, 167] on li "TÉRMINOS Y CONDICIONES" at bounding box center [416, 170] width 227 height 28
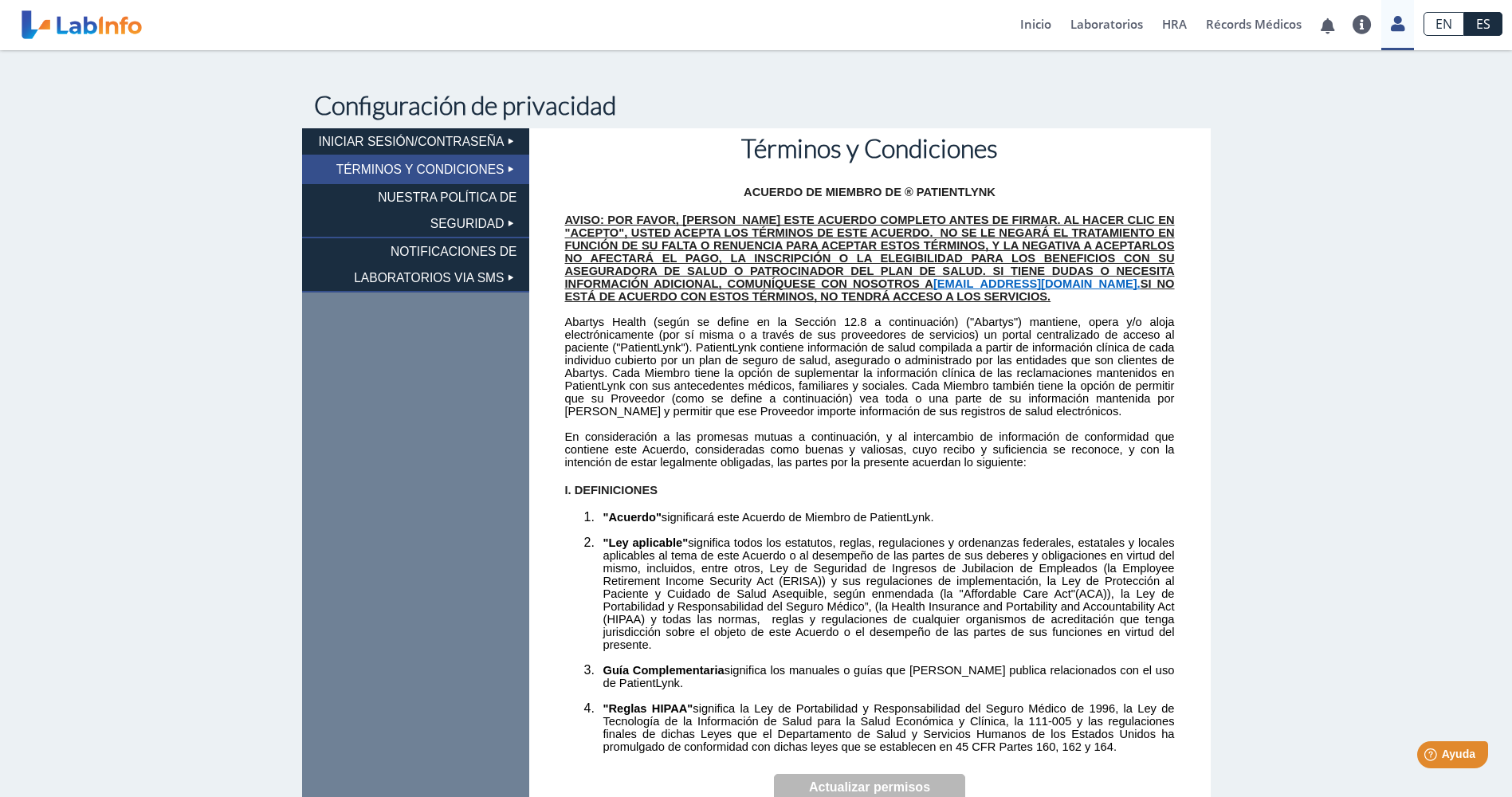
click at [400, 198] on li "NUESTRA POLÍTICA DE SEGURIDAD" at bounding box center [416, 211] width 227 height 54
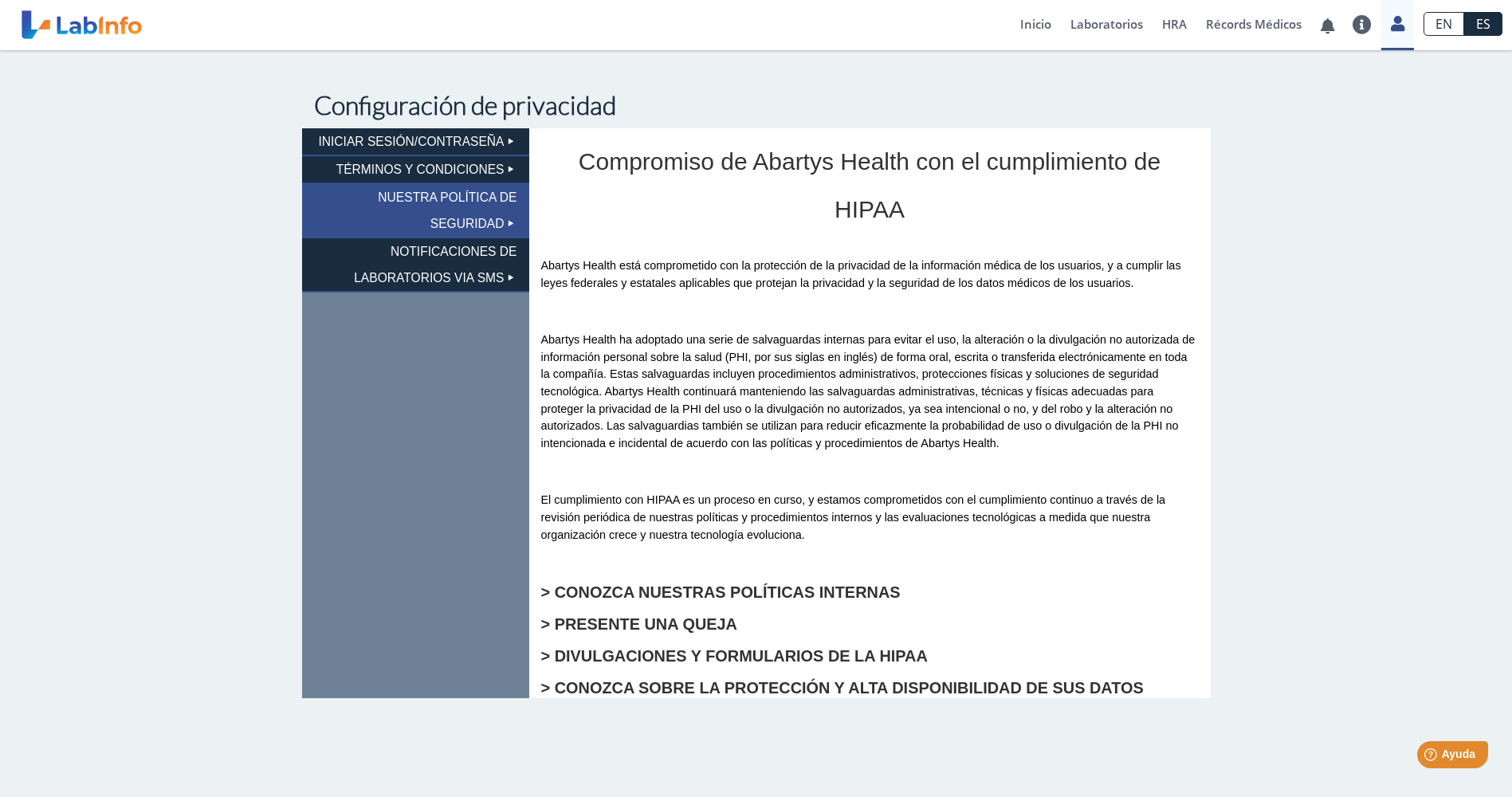
click at [415, 254] on li "NOTIFICACIONES DE LABORATORIOS VIA SMS" at bounding box center [416, 265] width 227 height 54
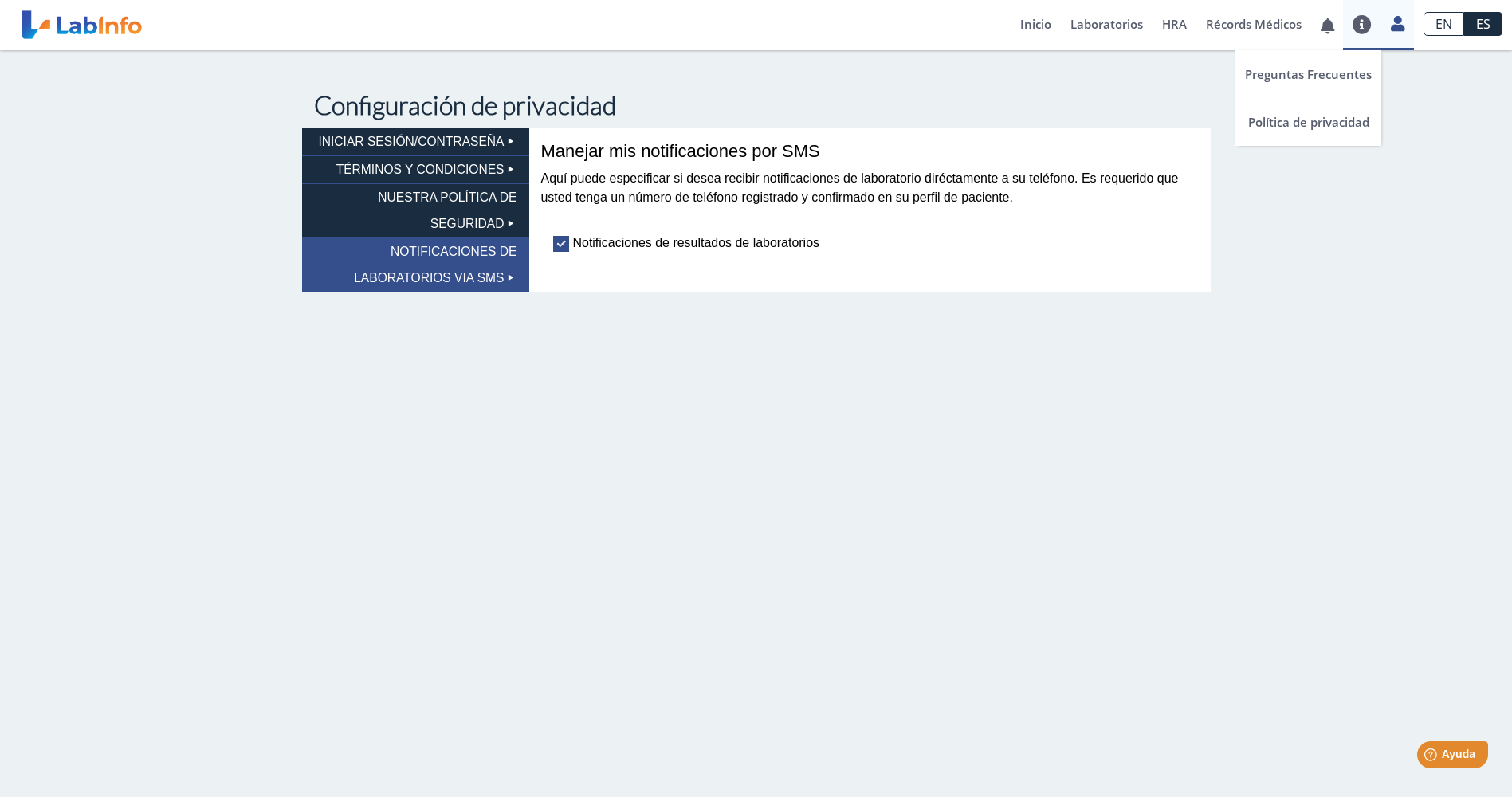
click at [1364, 28] on link at bounding box center [1362, 24] width 39 height 19
click at [1329, 79] on link "Preguntas Frecuentes" at bounding box center [1309, 74] width 146 height 48
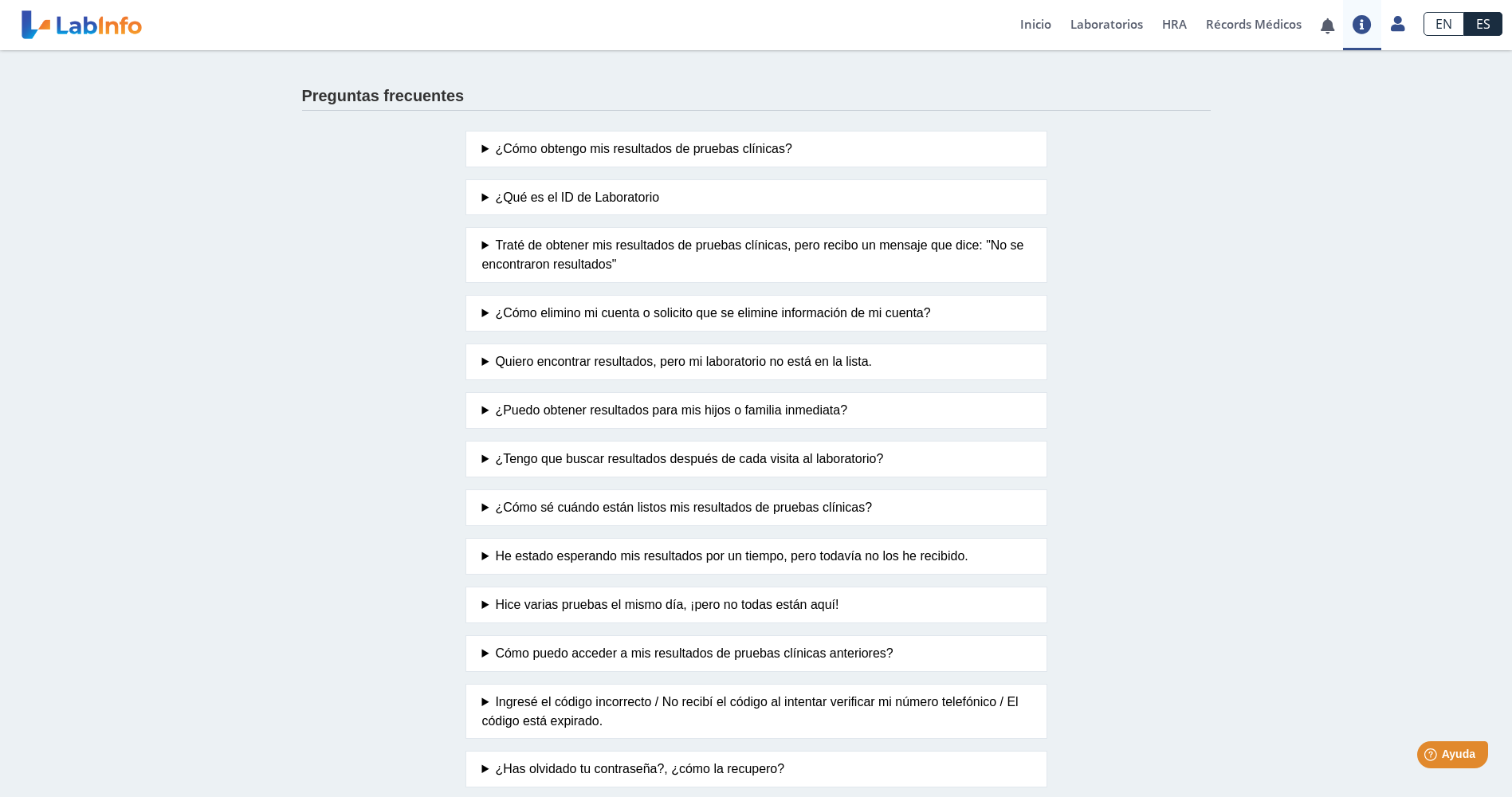
click at [493, 153] on summary "¿Cómo obtengo mis resultados de pruebas clínicas?" at bounding box center [756, 148] width 548 height 19
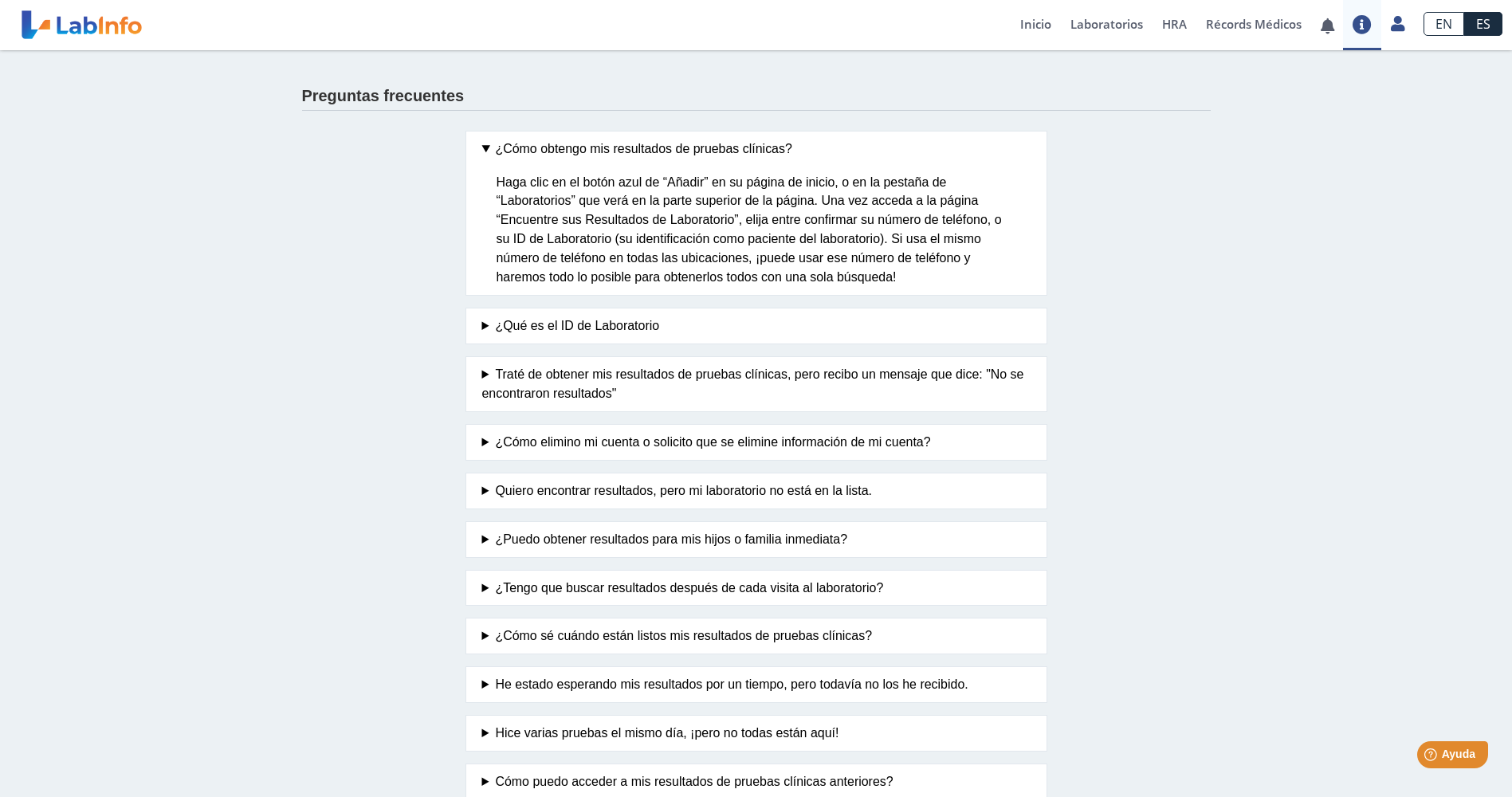
click at [544, 321] on summary "¿Qué es el ID de Laboratorio" at bounding box center [756, 326] width 548 height 19
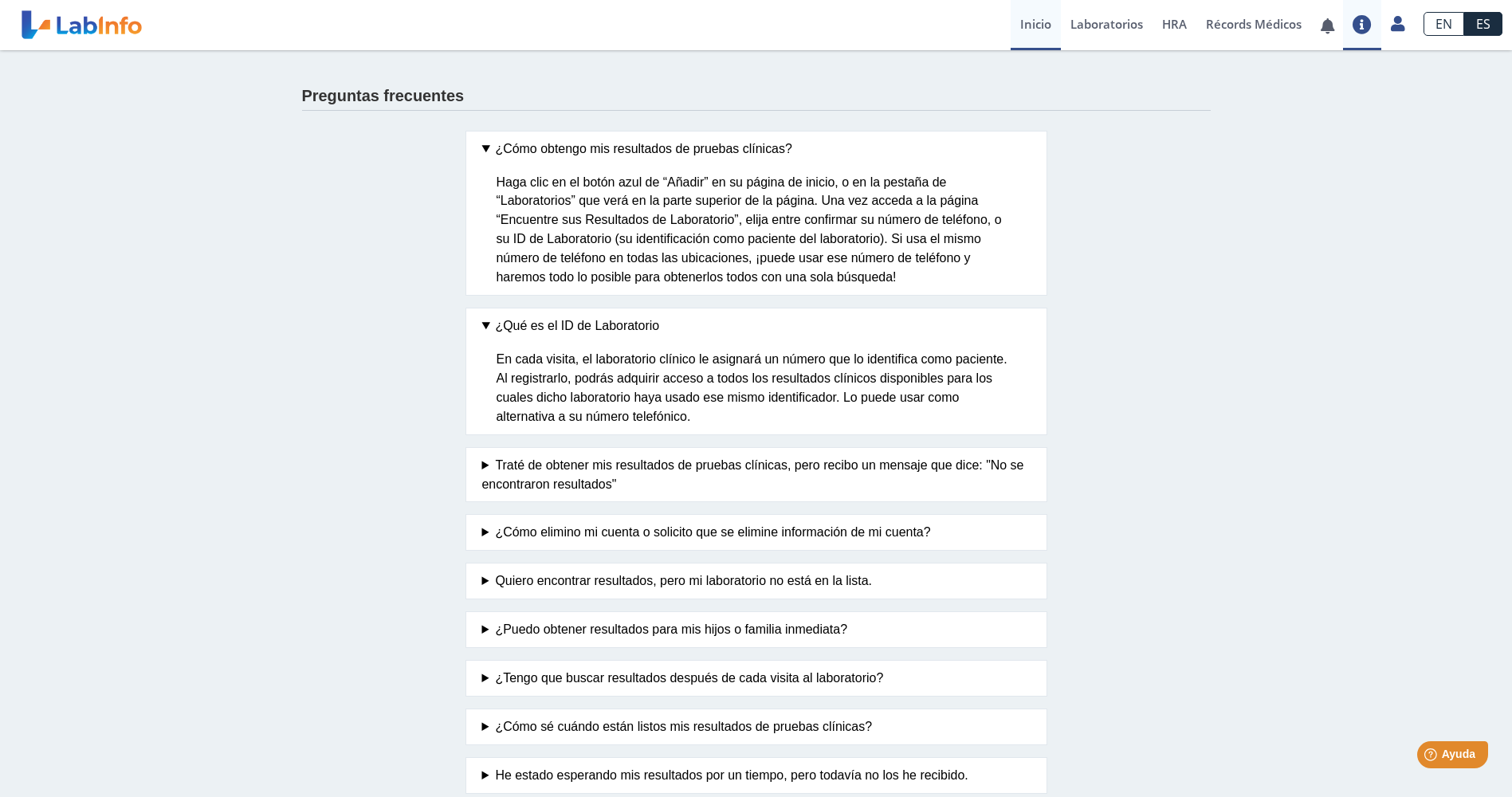
click at [1041, 32] on link "Inicio" at bounding box center [1036, 25] width 50 height 50
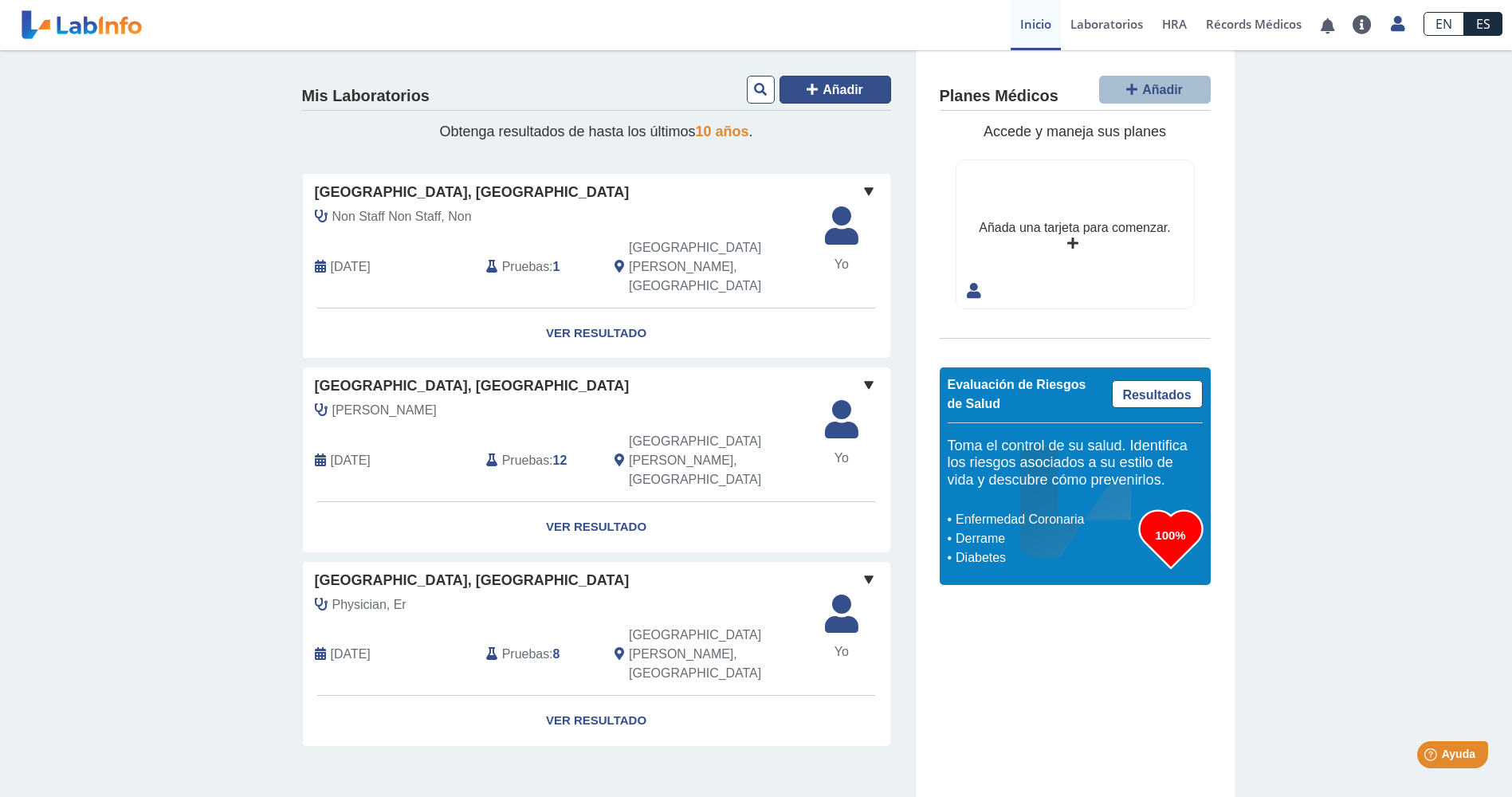
click at [824, 91] on span "Añadir" at bounding box center [842, 89] width 40 height 13
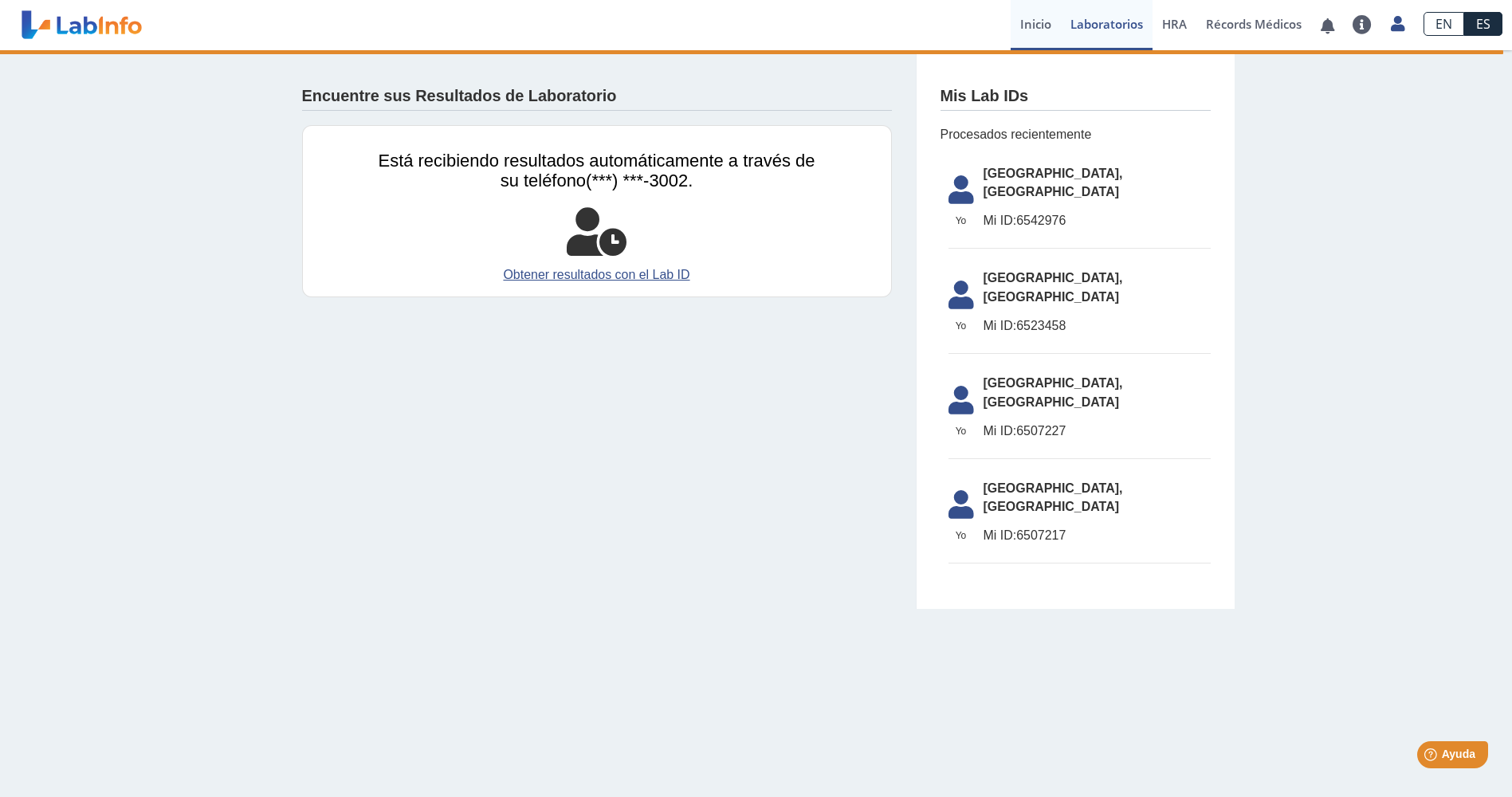
click at [1035, 19] on link "Inicio" at bounding box center [1036, 25] width 50 height 50
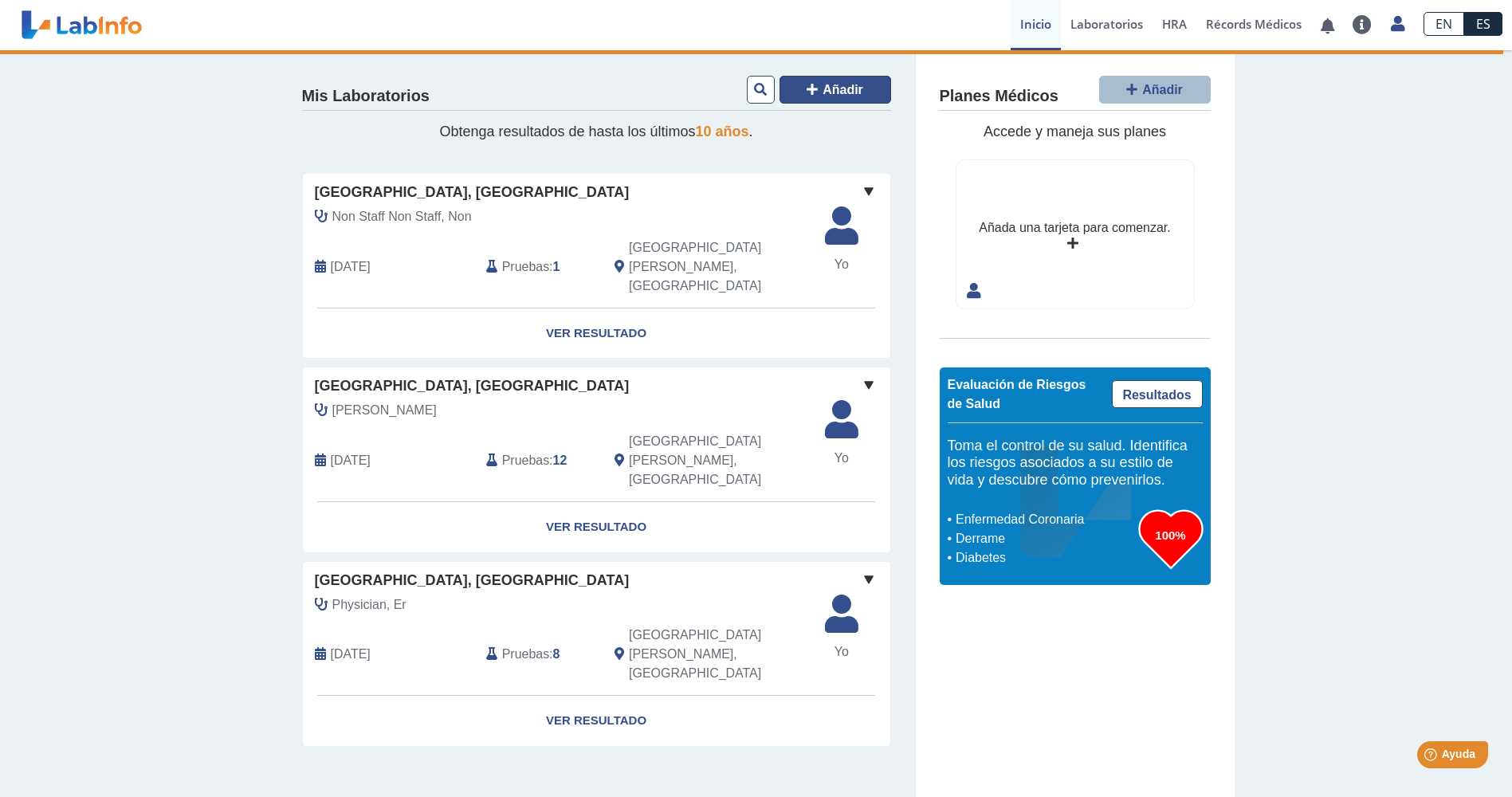
click at [835, 90] on span "Añadir" at bounding box center [842, 89] width 40 height 13
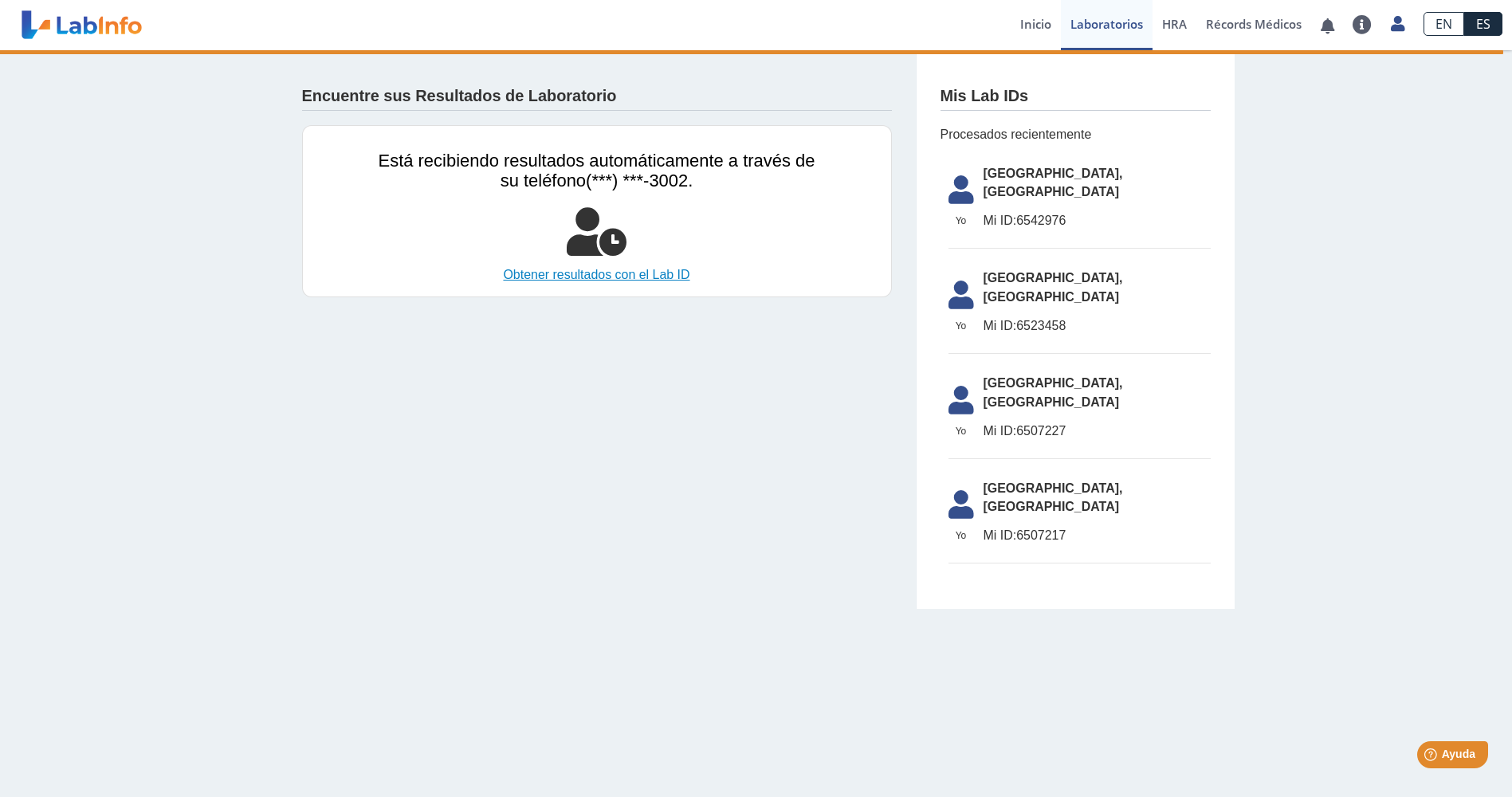
click at [658, 273] on link "Obtener resultados con el Lab ID" at bounding box center [597, 274] width 436 height 19
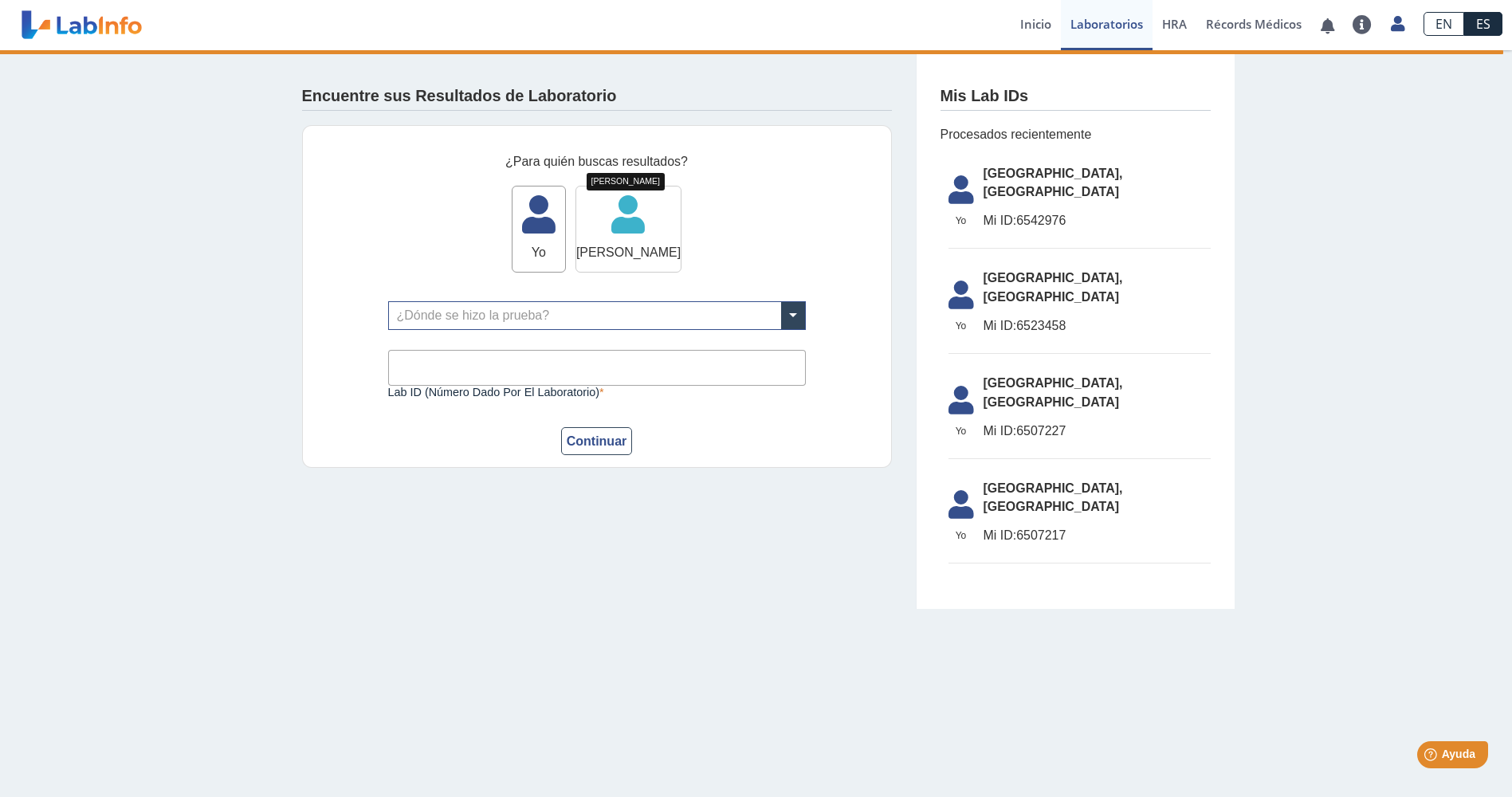
click at [641, 228] on icon at bounding box center [628, 219] width 104 height 48
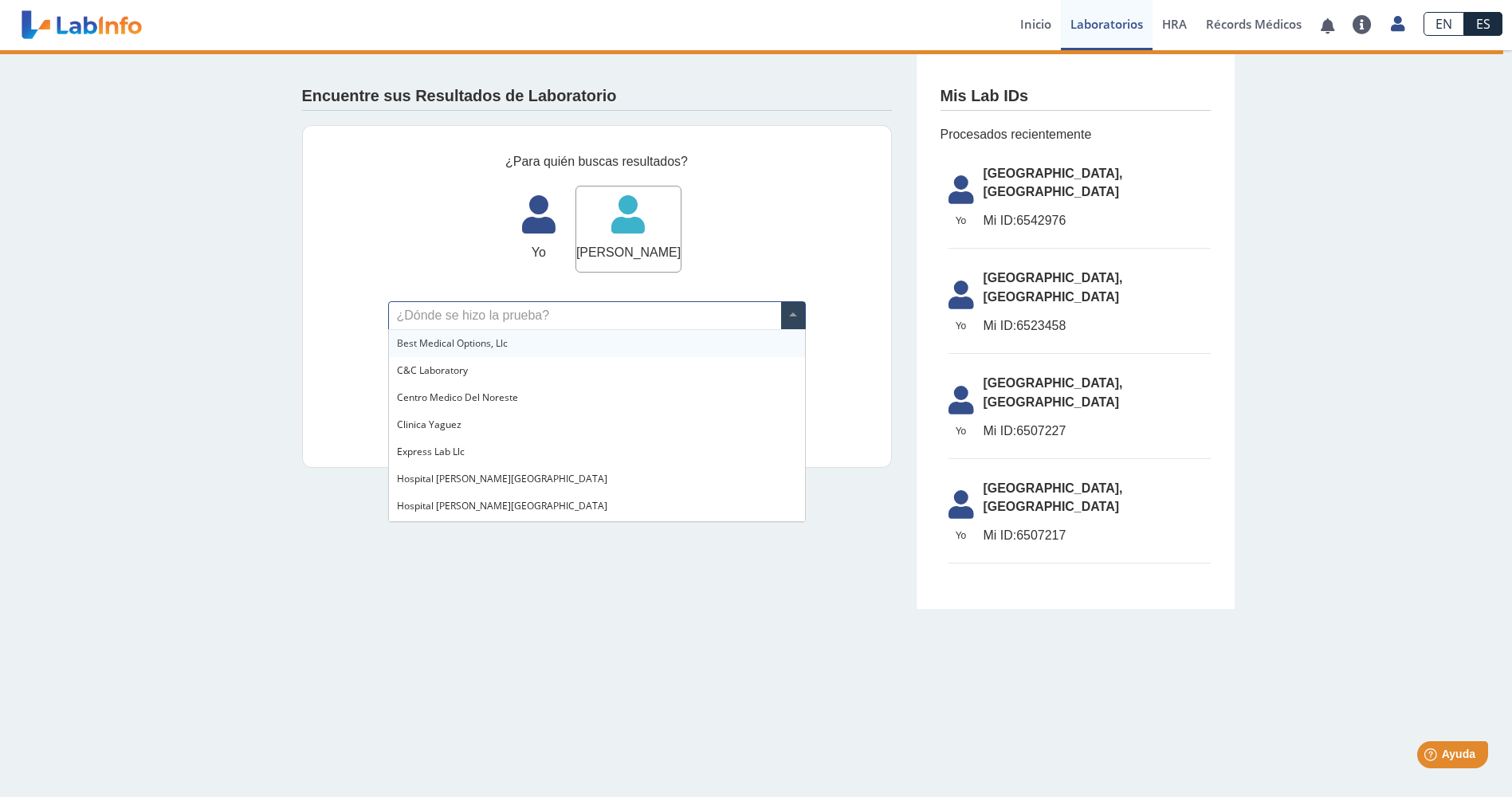
click at [530, 319] on input "text" at bounding box center [597, 316] width 416 height 27
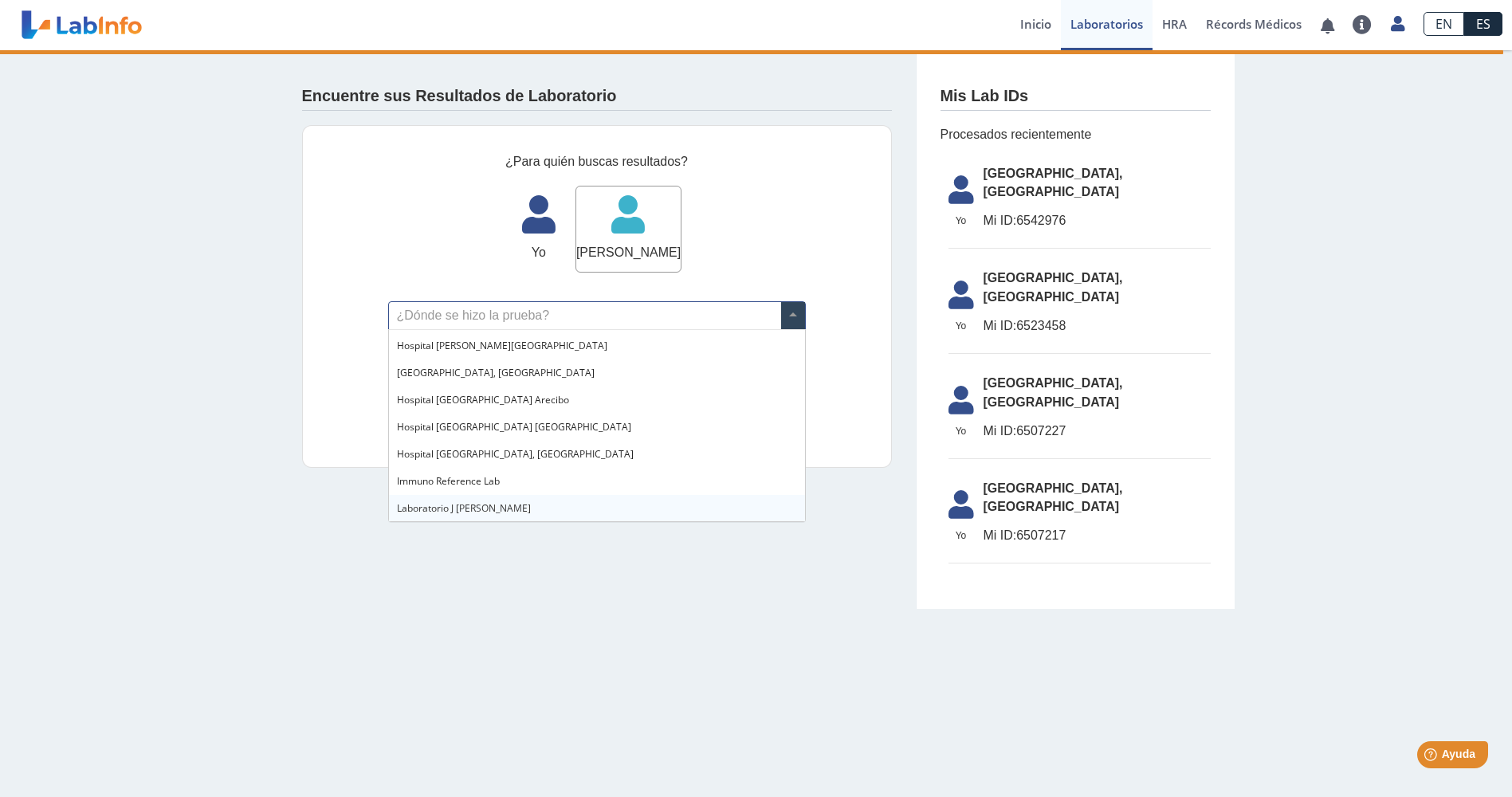
scroll to position [159, 0]
click at [478, 379] on span "[GEOGRAPHIC_DATA], [GEOGRAPHIC_DATA]" at bounding box center [496, 372] width 198 height 13
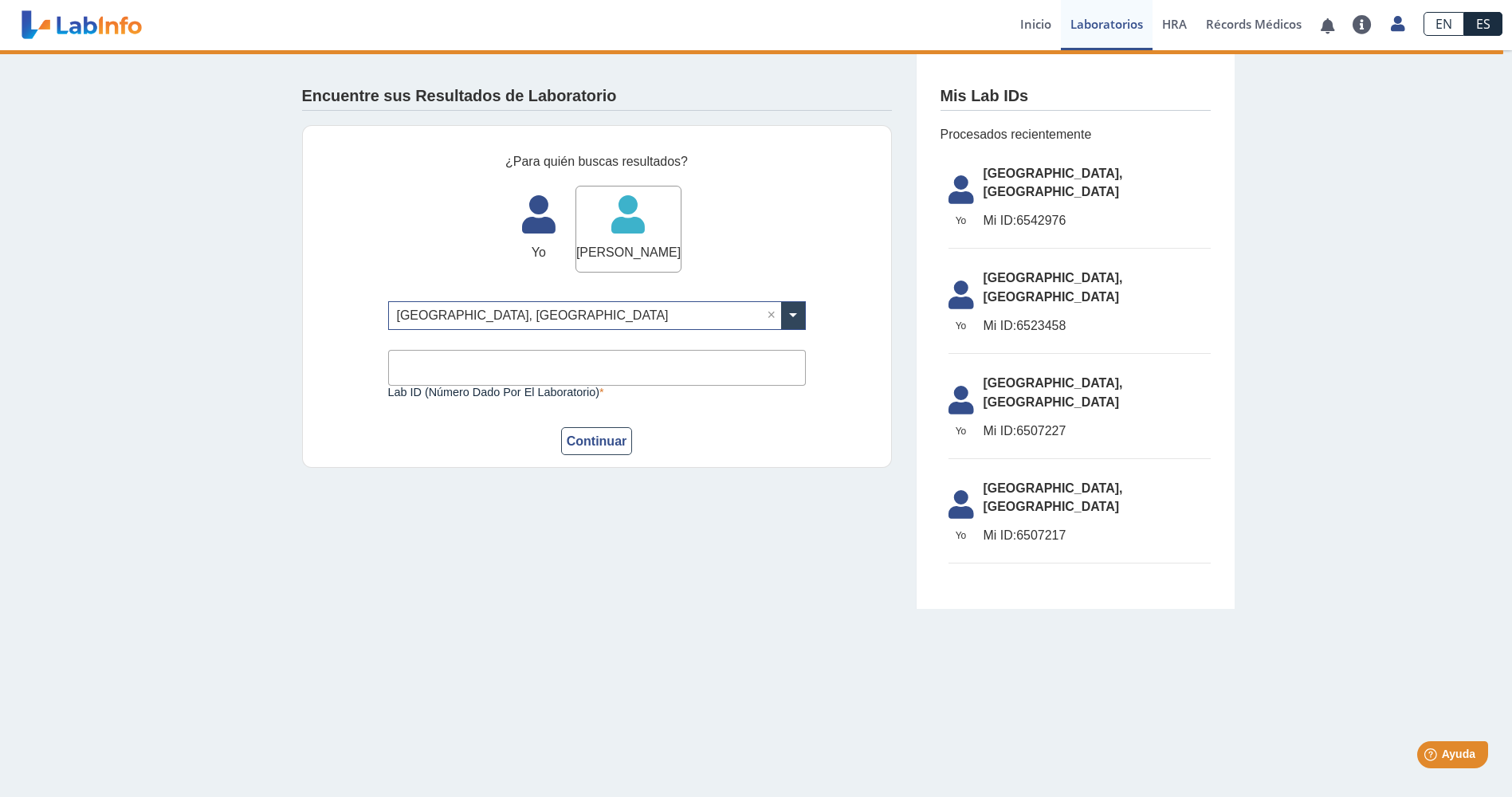
click at [478, 379] on input "Lab ID (número dado por el laboratorio)" at bounding box center [597, 368] width 418 height 36
type input "7876323002"
click at [590, 452] on button "Continuar" at bounding box center [598, 441] width 72 height 28
click at [594, 437] on button "Continuar" at bounding box center [598, 441] width 72 height 28
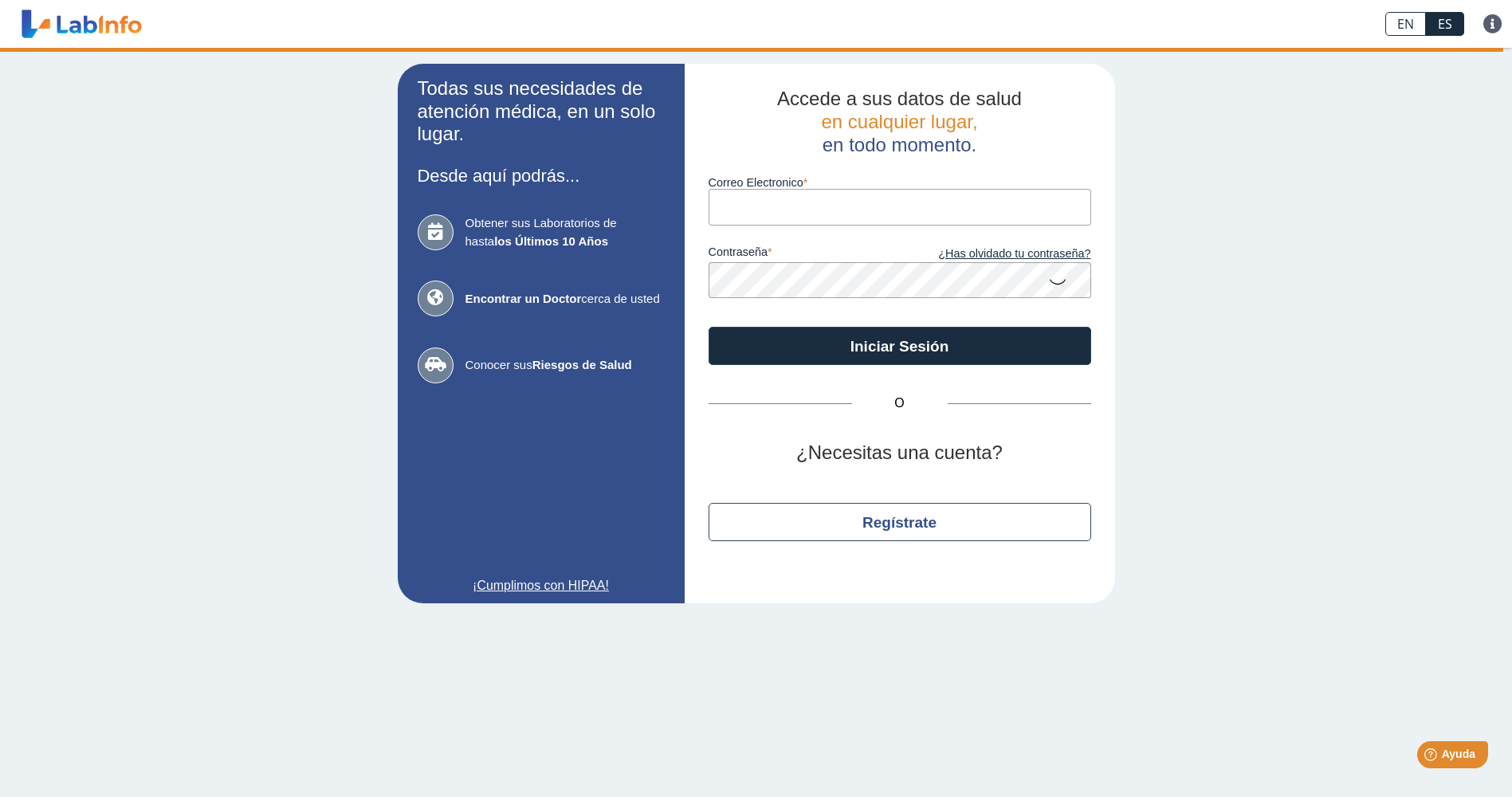
type input "oeortiz@yahoo.com"
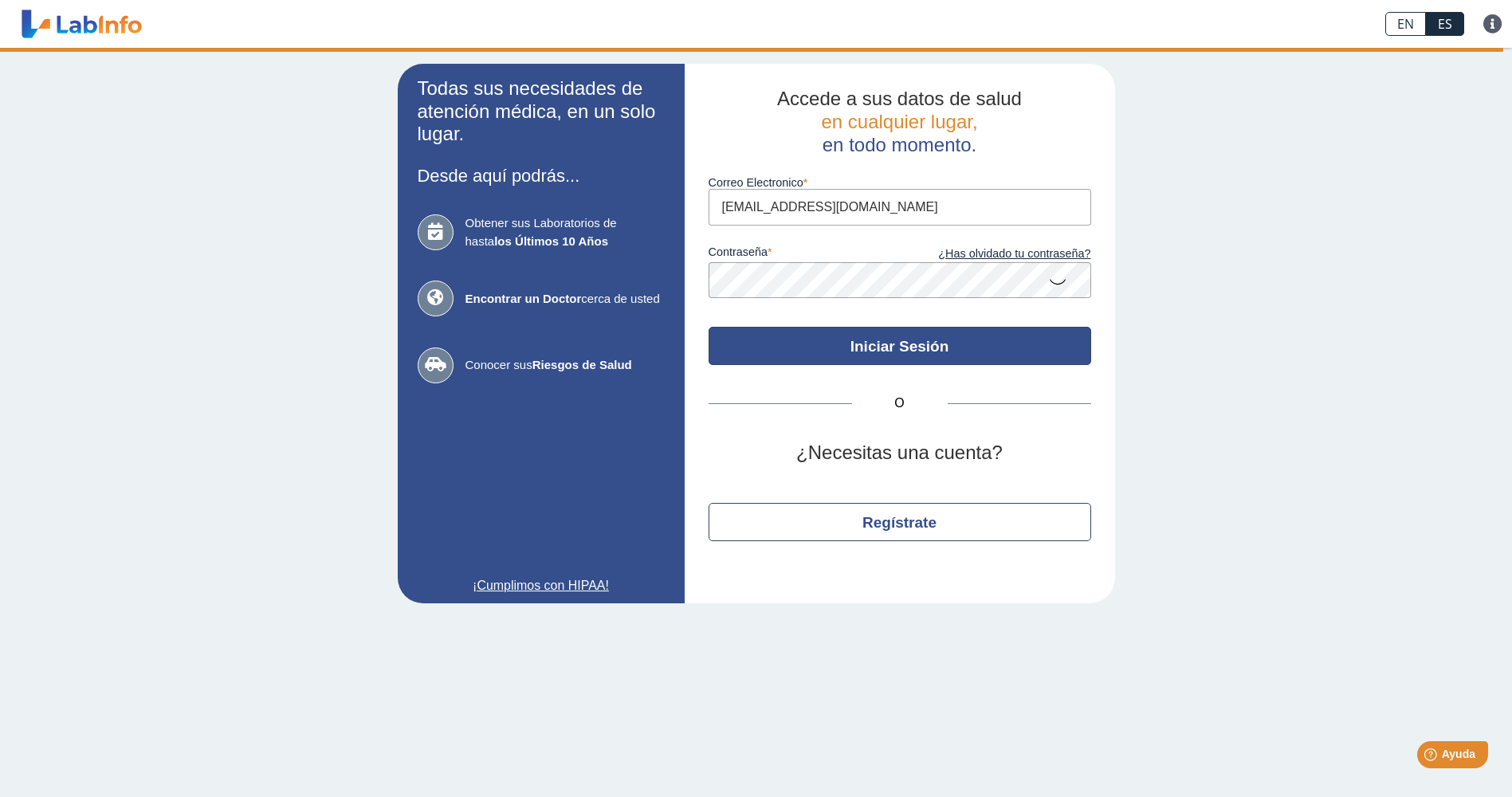
click at [814, 362] on button "Iniciar Sesión" at bounding box center [899, 345] width 382 height 39
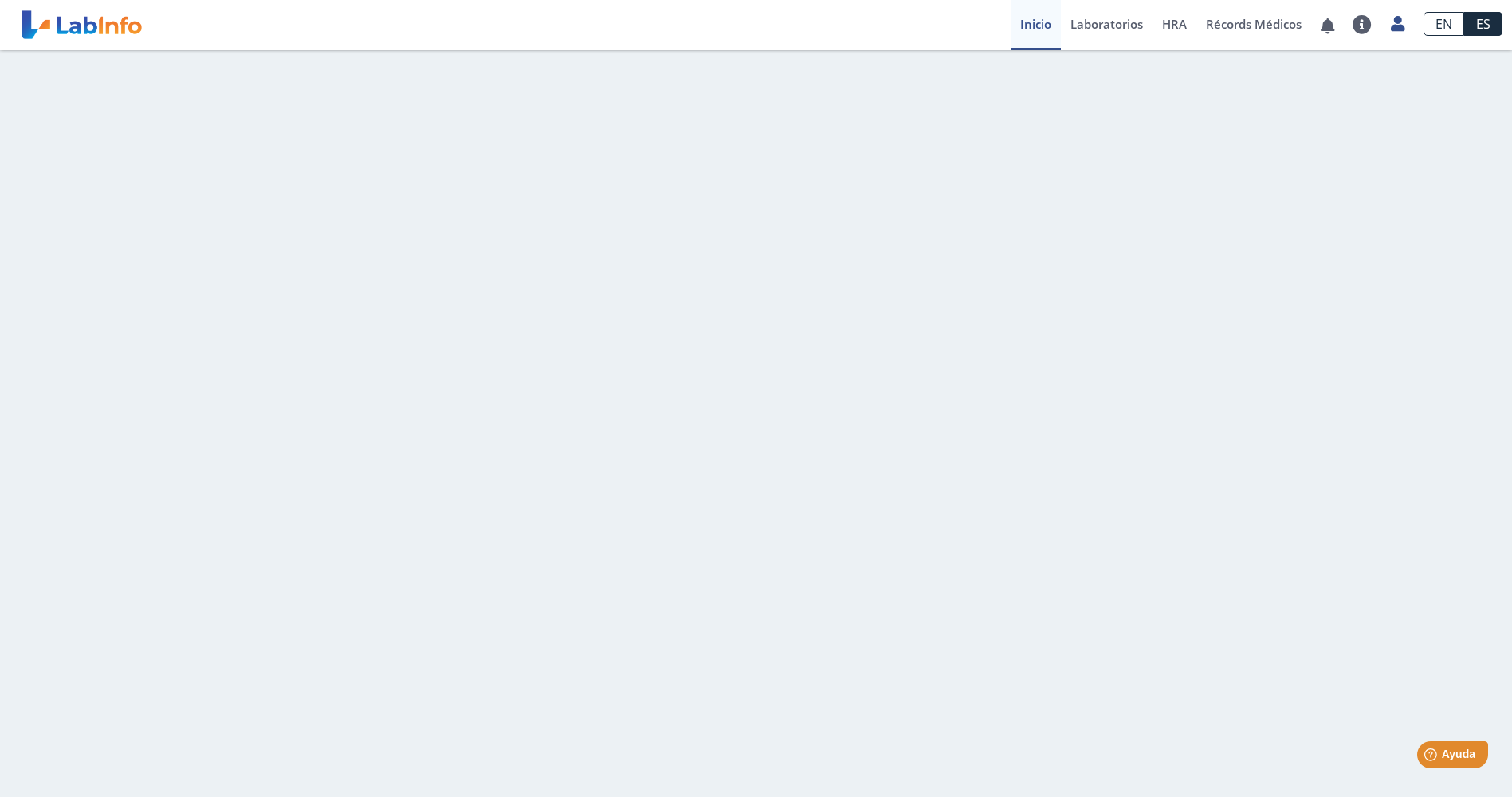
click at [1025, 20] on link "Inicio" at bounding box center [1036, 25] width 50 height 50
click at [1120, 22] on link "Laboratorios" at bounding box center [1107, 25] width 92 height 50
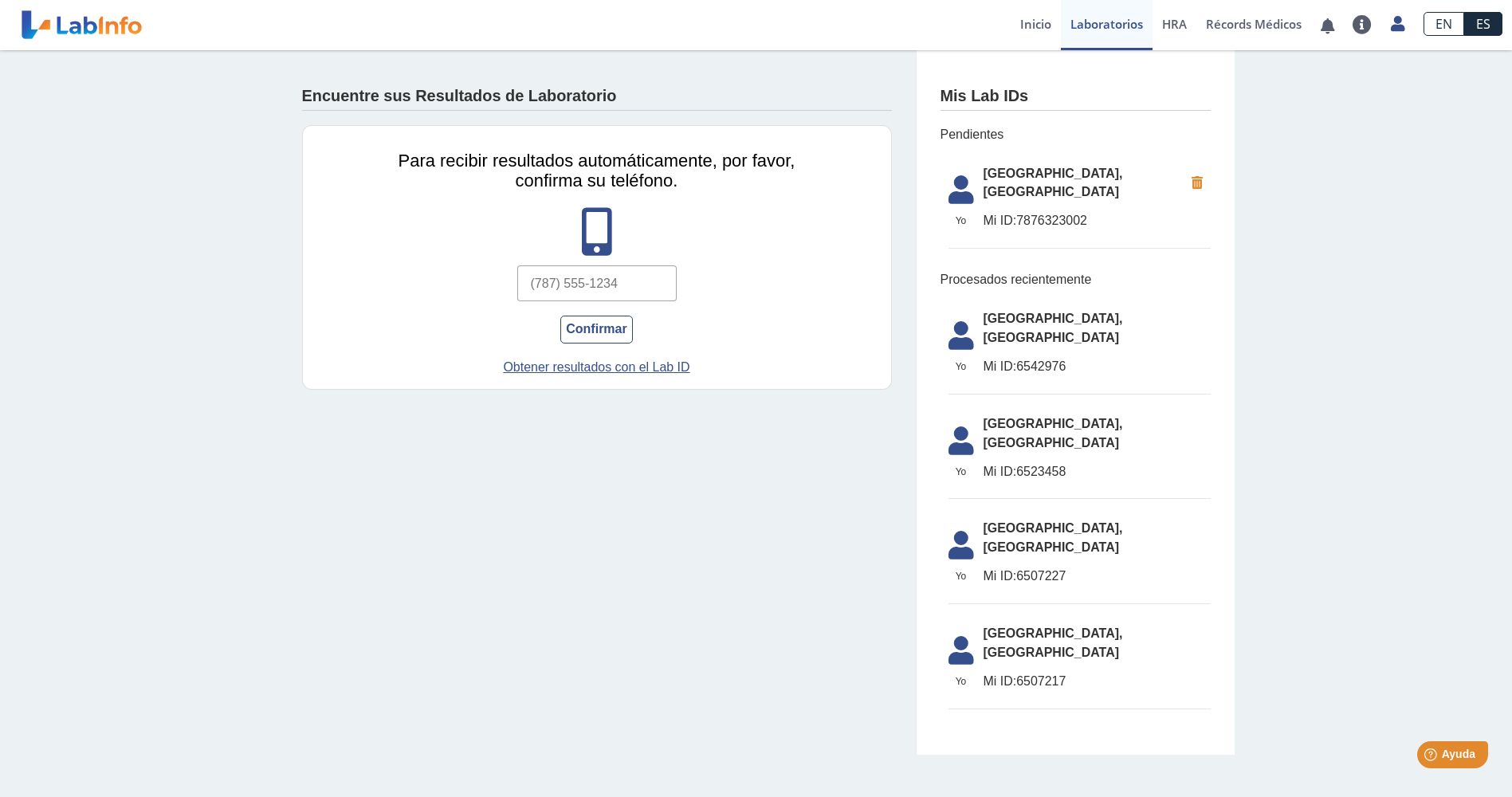
drag, startPoint x: 617, startPoint y: 285, endPoint x: 499, endPoint y: 278, distance: 118.2
click at [499, 278] on div "Para recibir resultados automáticamente, por favor, confirma su teléfono. Confi…" at bounding box center [597, 257] width 590 height 264
type input "(7"
type input "[PHONE_NUMBER]"
drag, startPoint x: 624, startPoint y: 278, endPoint x: 443, endPoint y: 272, distance: 181.1
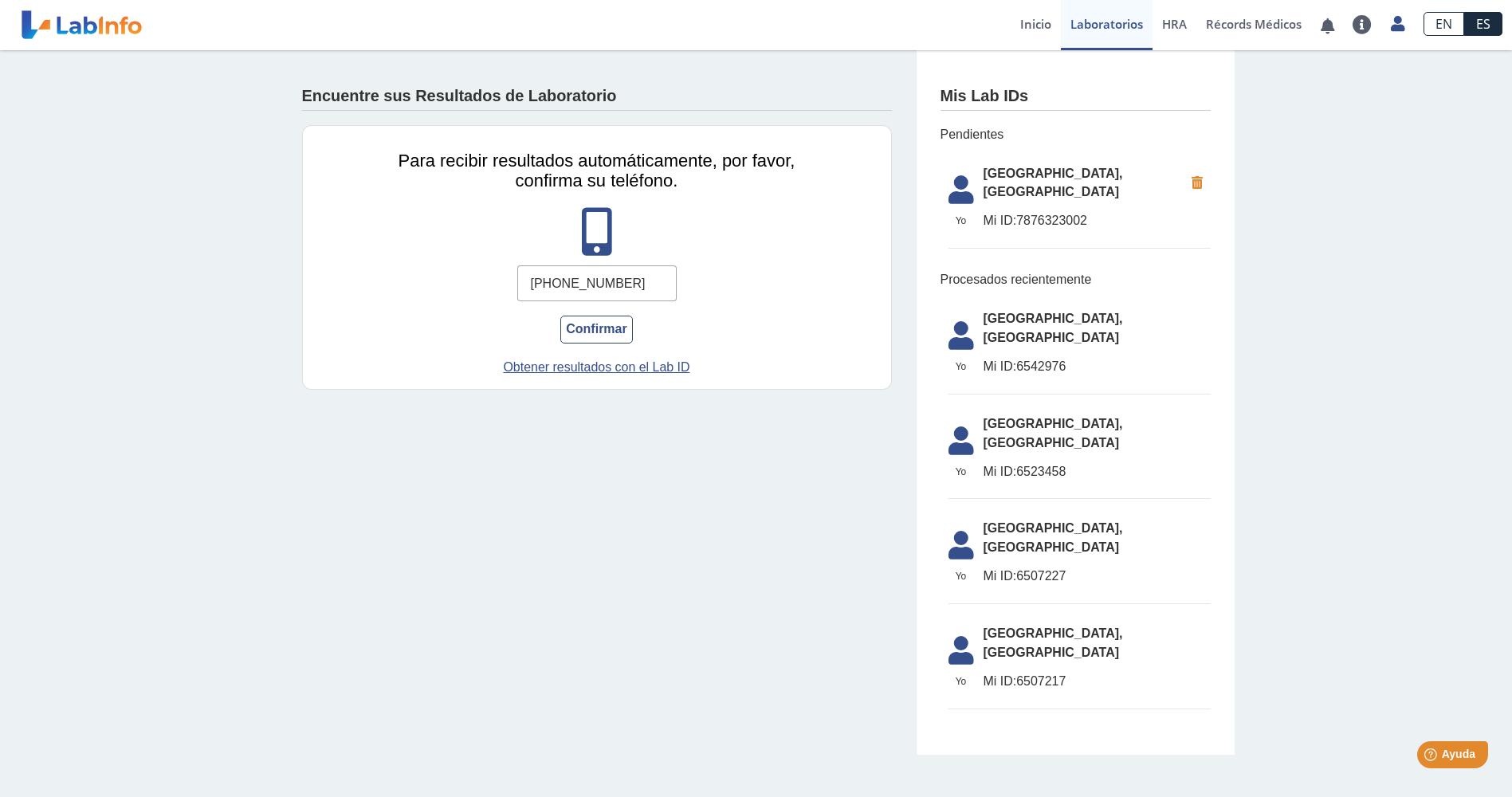
click at [443, 272] on div "Para recibir resultados automáticamente, por favor, confirma su teléfono. (787)…" at bounding box center [597, 257] width 590 height 264
click at [1031, 22] on link "Inicio" at bounding box center [1036, 25] width 50 height 50
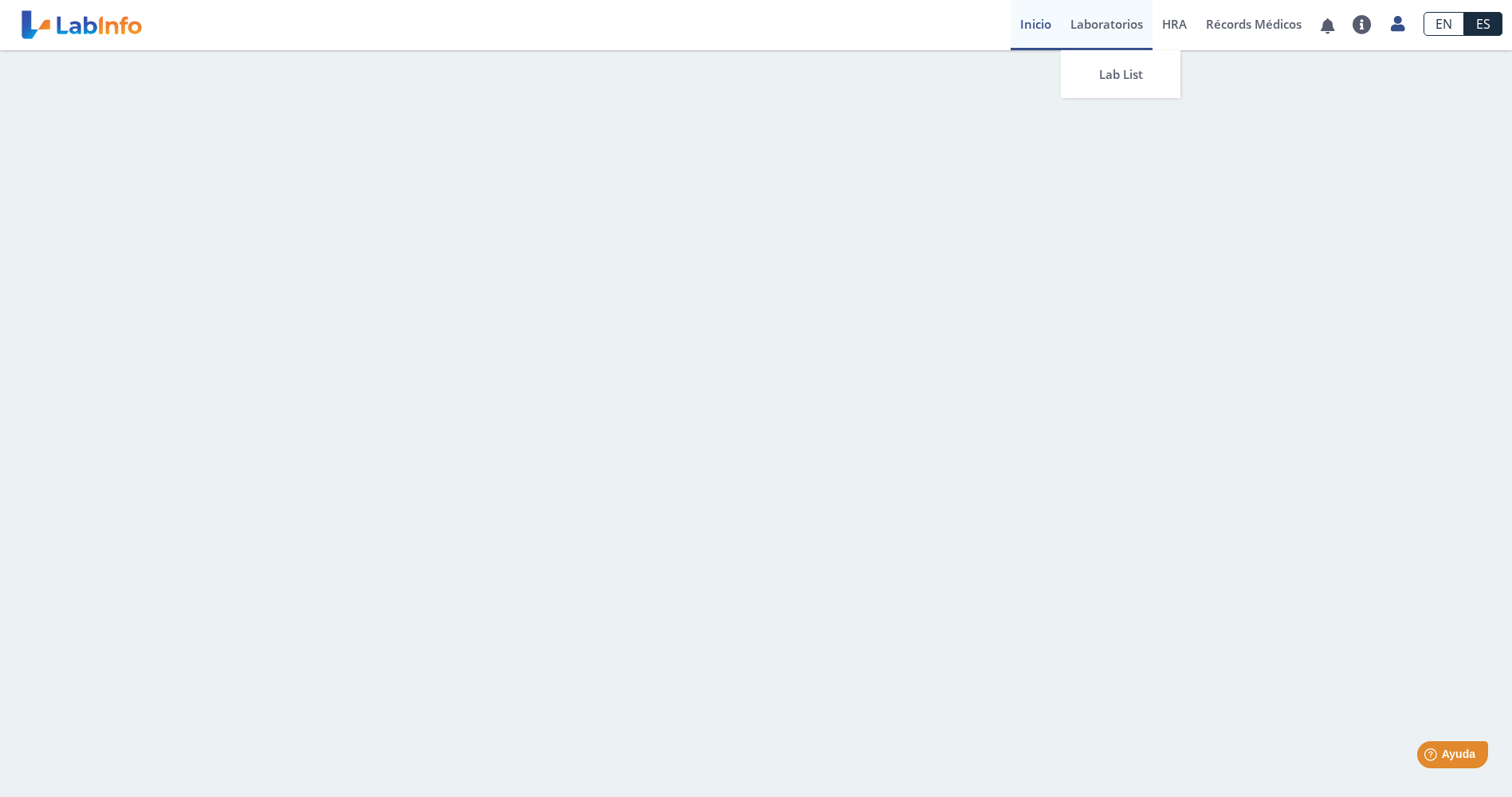
click at [1090, 25] on link "Laboratorios" at bounding box center [1107, 25] width 92 height 50
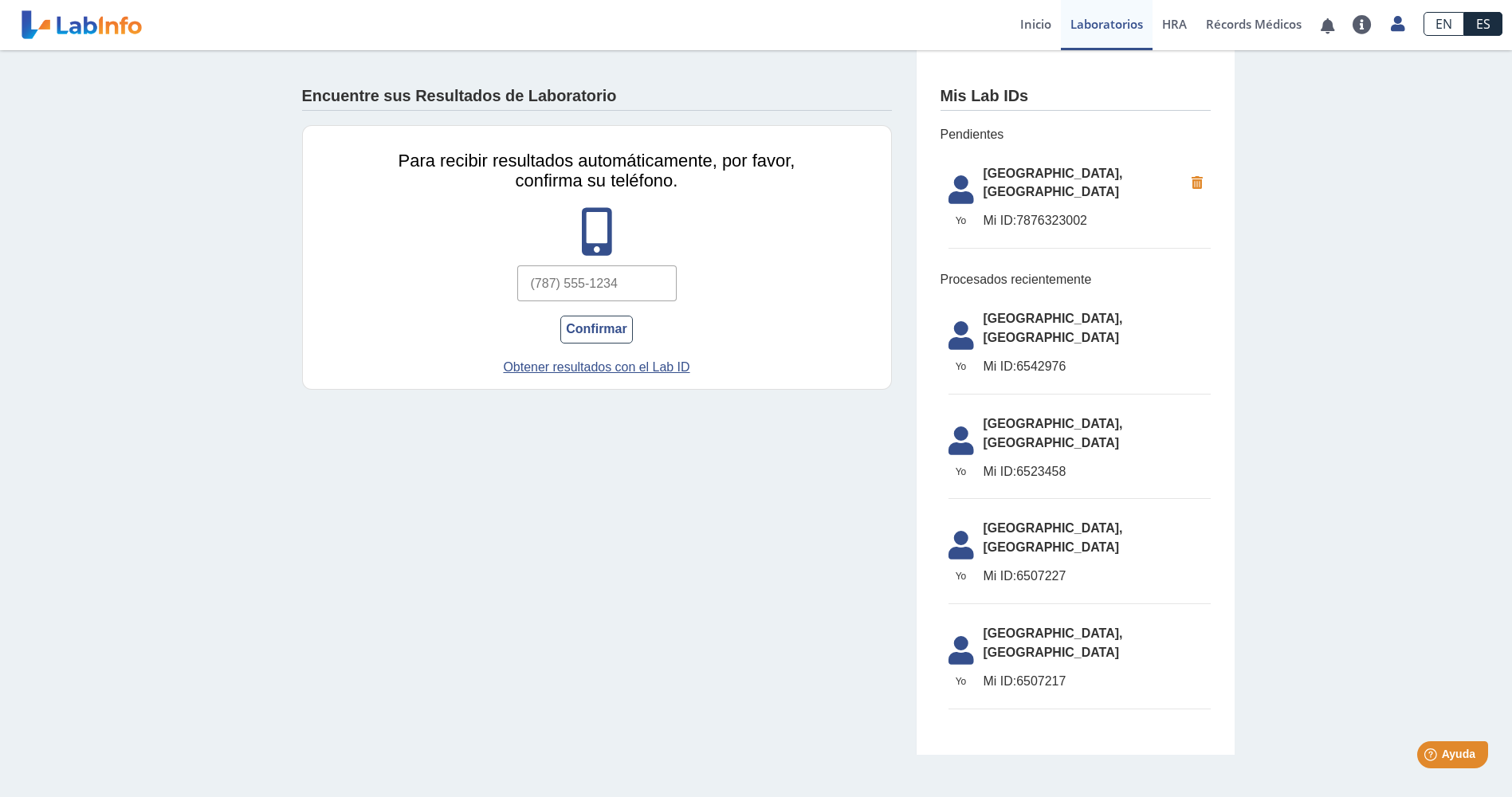
click at [553, 289] on input "text" at bounding box center [597, 283] width 159 height 36
type input "(787) 632-3002"
click at [594, 332] on button "Confirmar" at bounding box center [597, 329] width 72 height 28
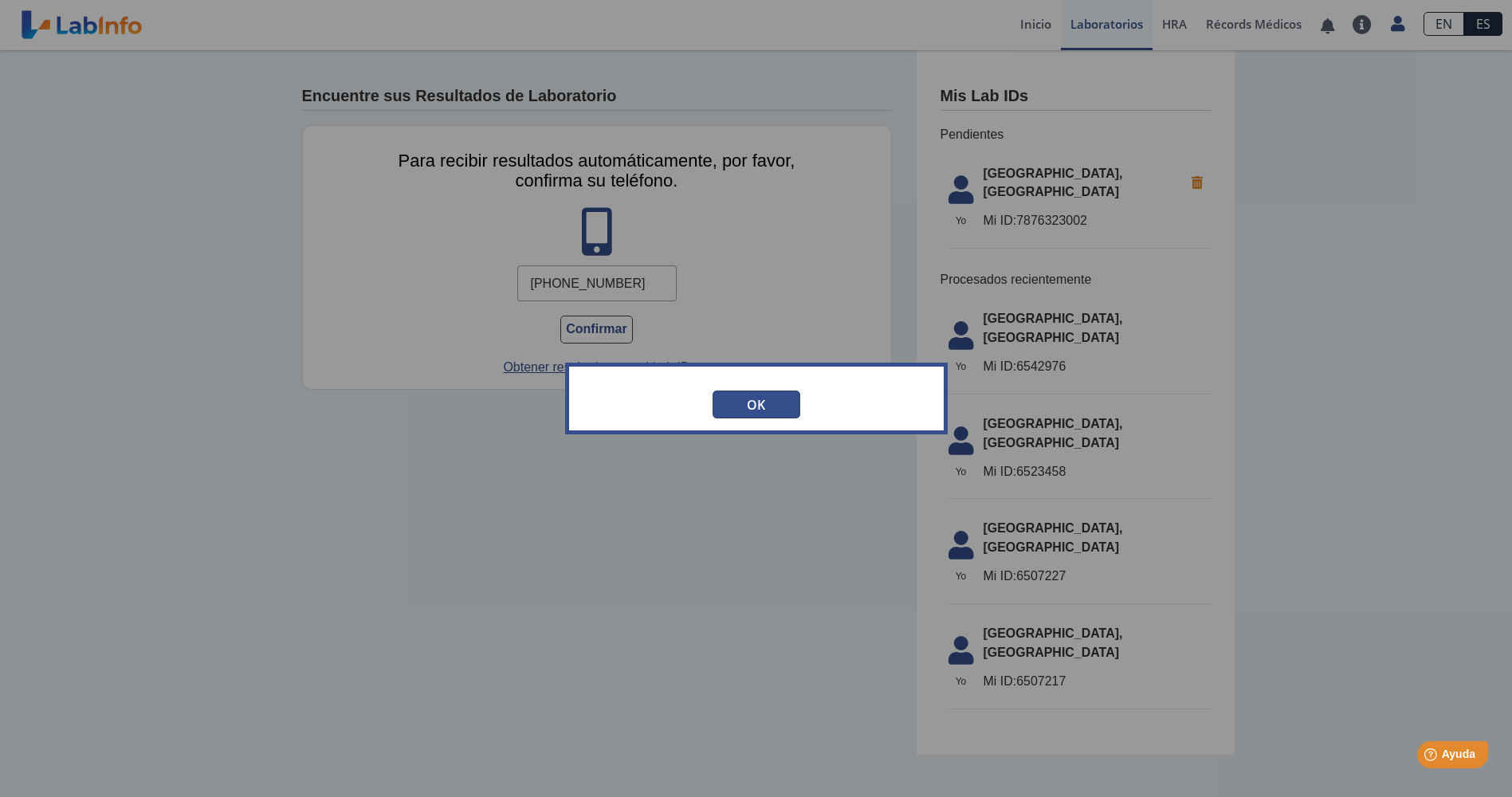
click at [780, 407] on button "OK" at bounding box center [756, 404] width 87 height 28
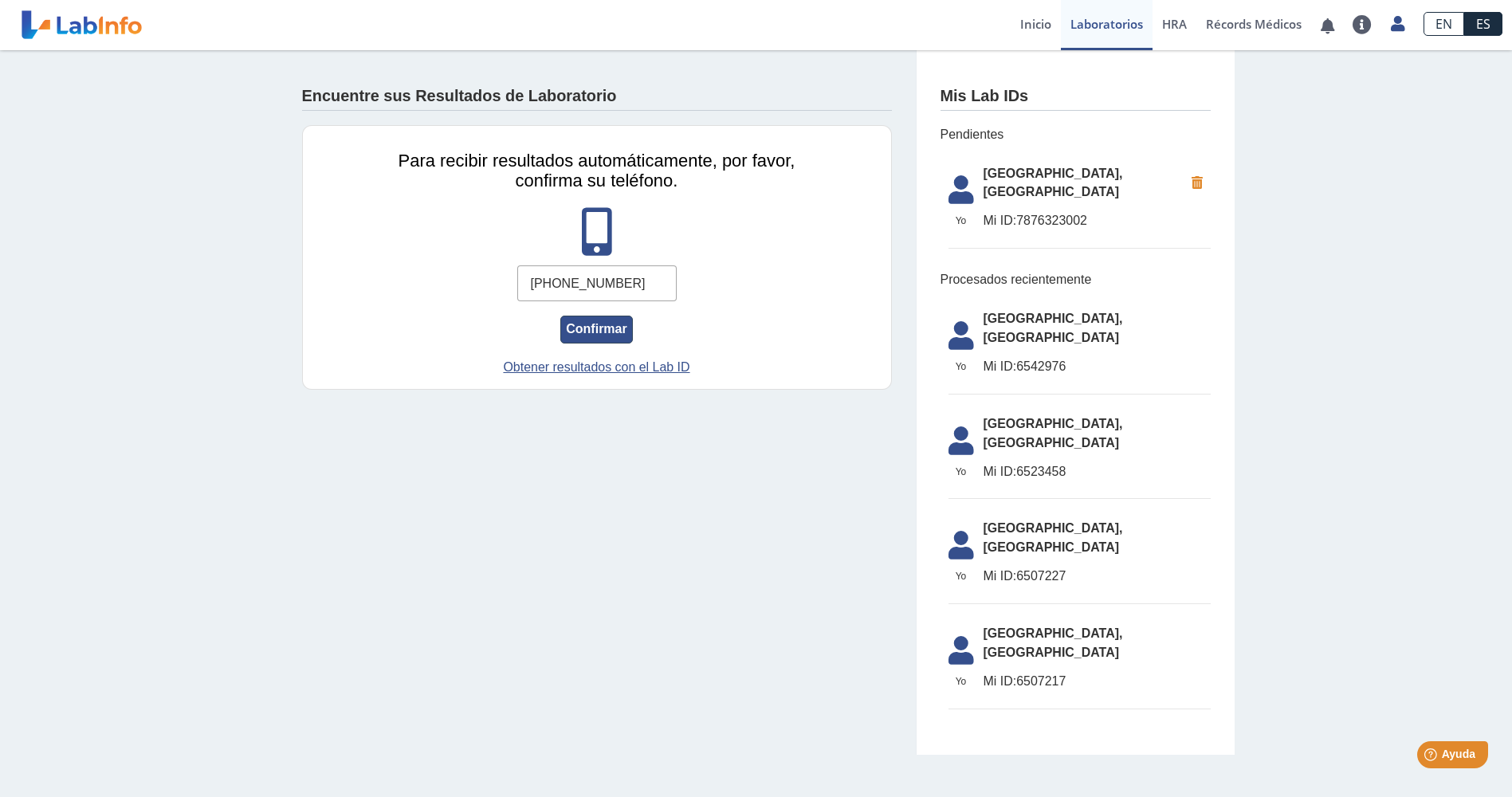
click at [599, 331] on button "Confirmar" at bounding box center [597, 329] width 72 height 28
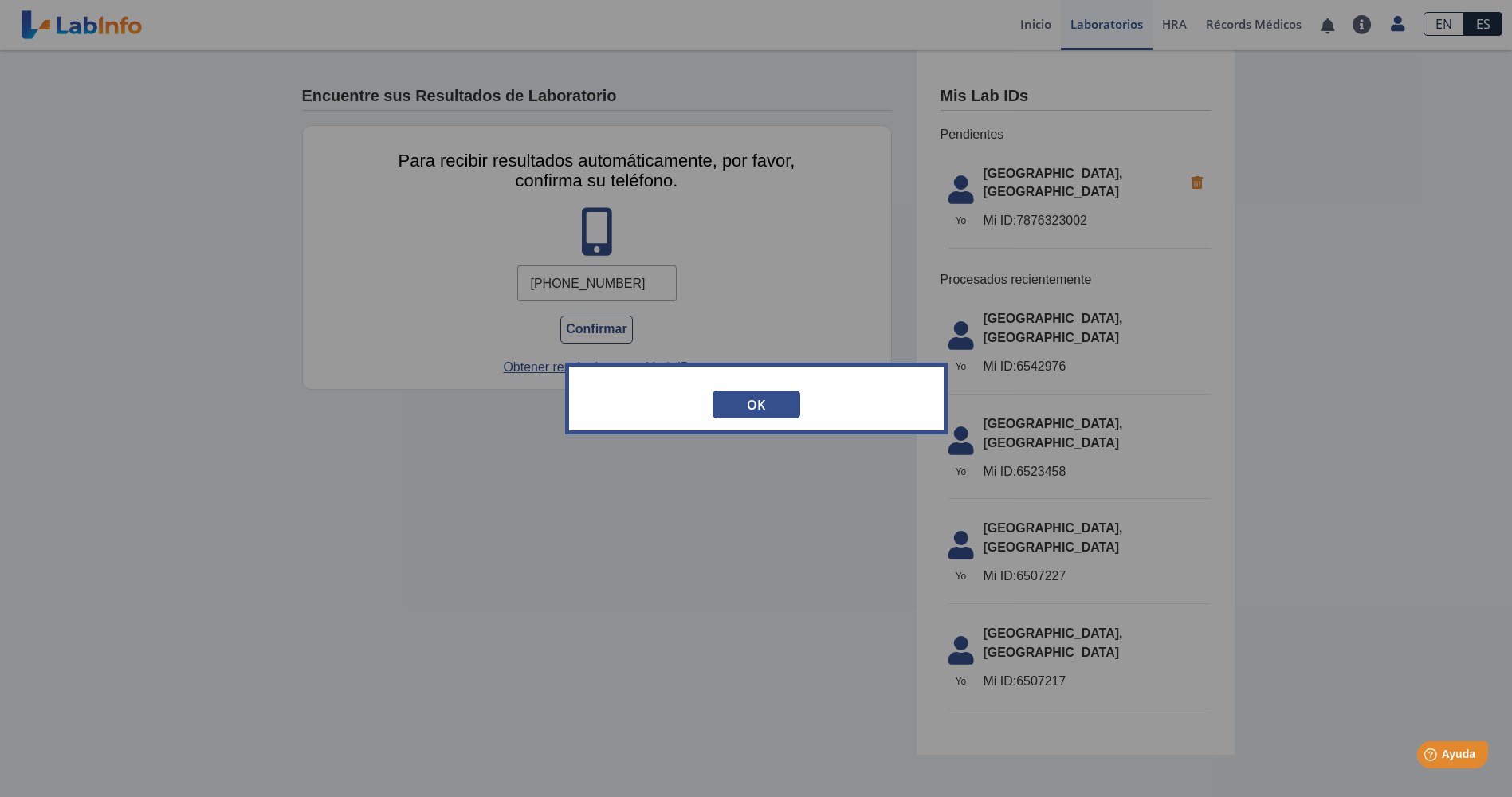
click at [750, 399] on button "OK" at bounding box center [756, 404] width 87 height 28
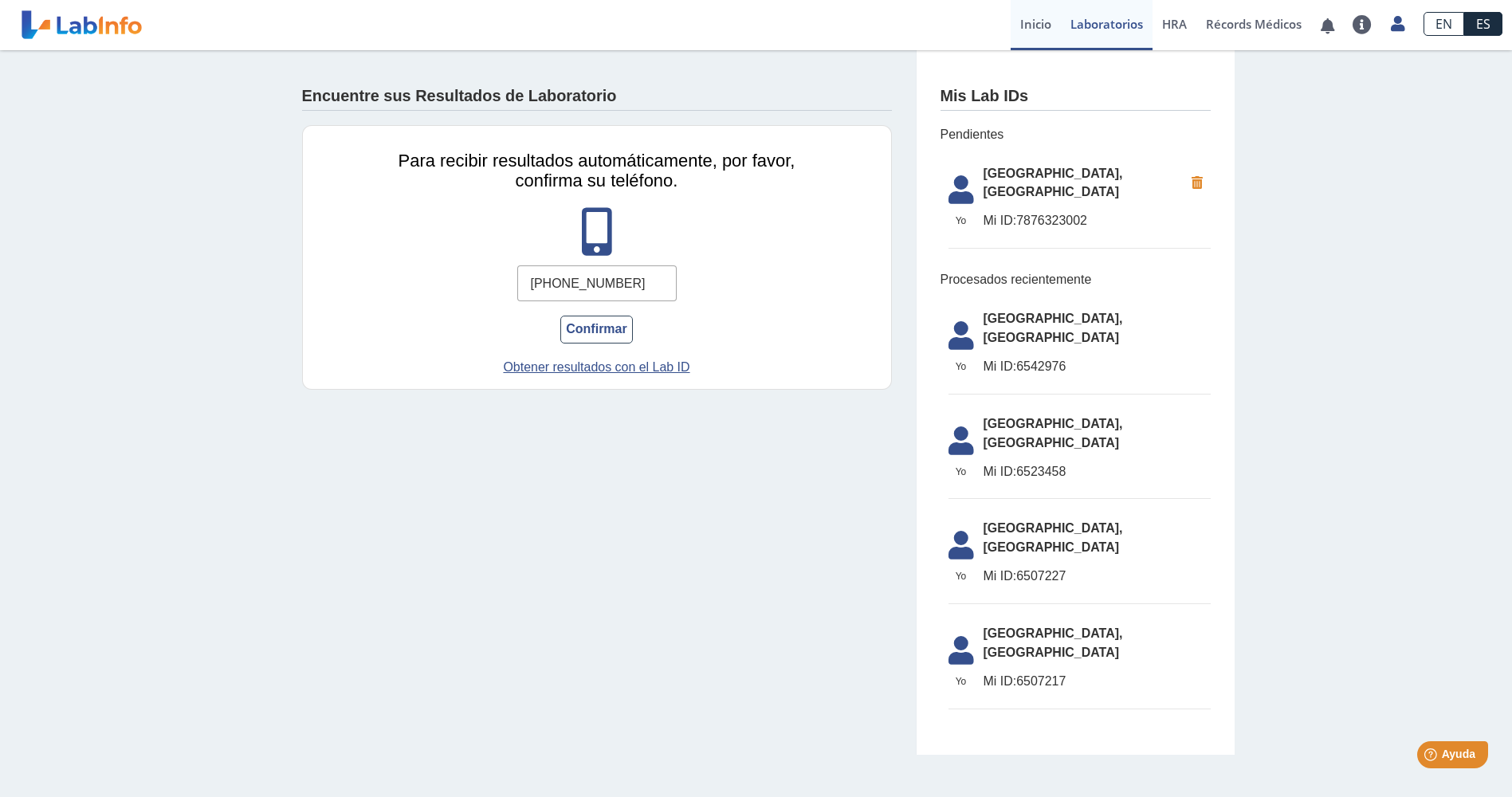
click at [1036, 25] on link "Inicio" at bounding box center [1036, 25] width 50 height 50
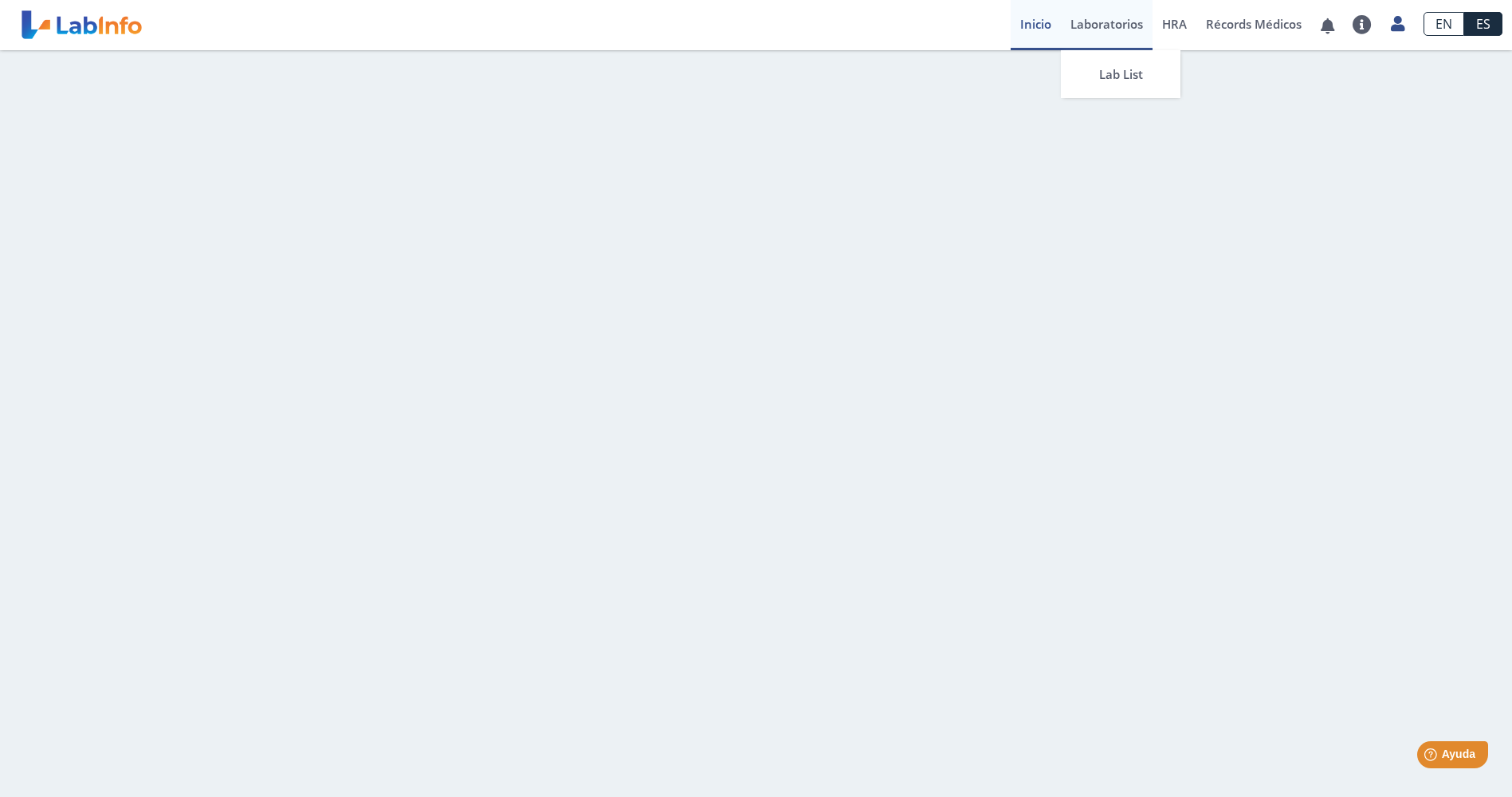
click at [1102, 19] on link "Laboratorios" at bounding box center [1107, 25] width 92 height 50
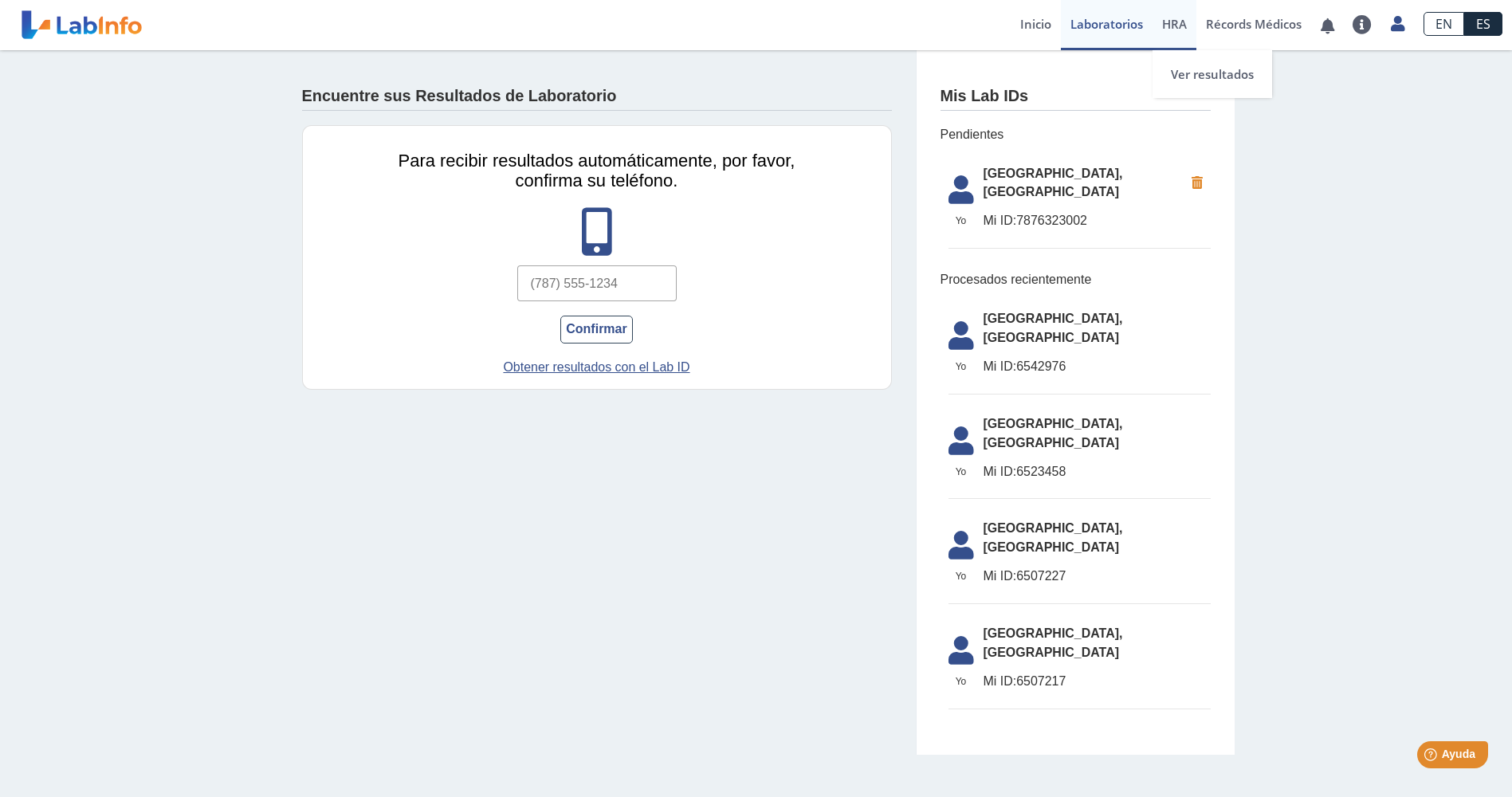
click at [1184, 22] on span "HRA" at bounding box center [1174, 24] width 24 height 16
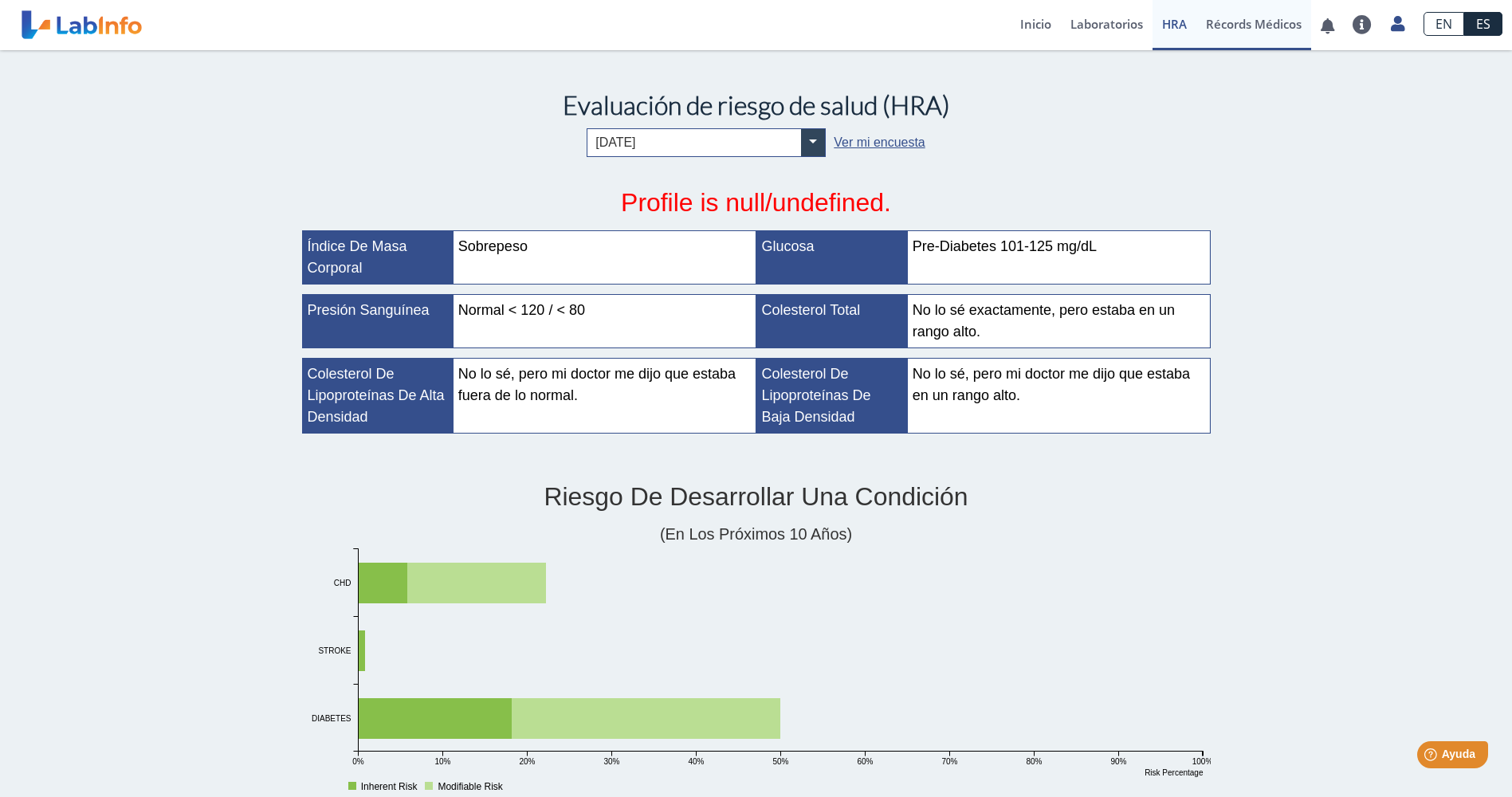
click at [1246, 30] on link "Récords Médicos" at bounding box center [1254, 25] width 115 height 50
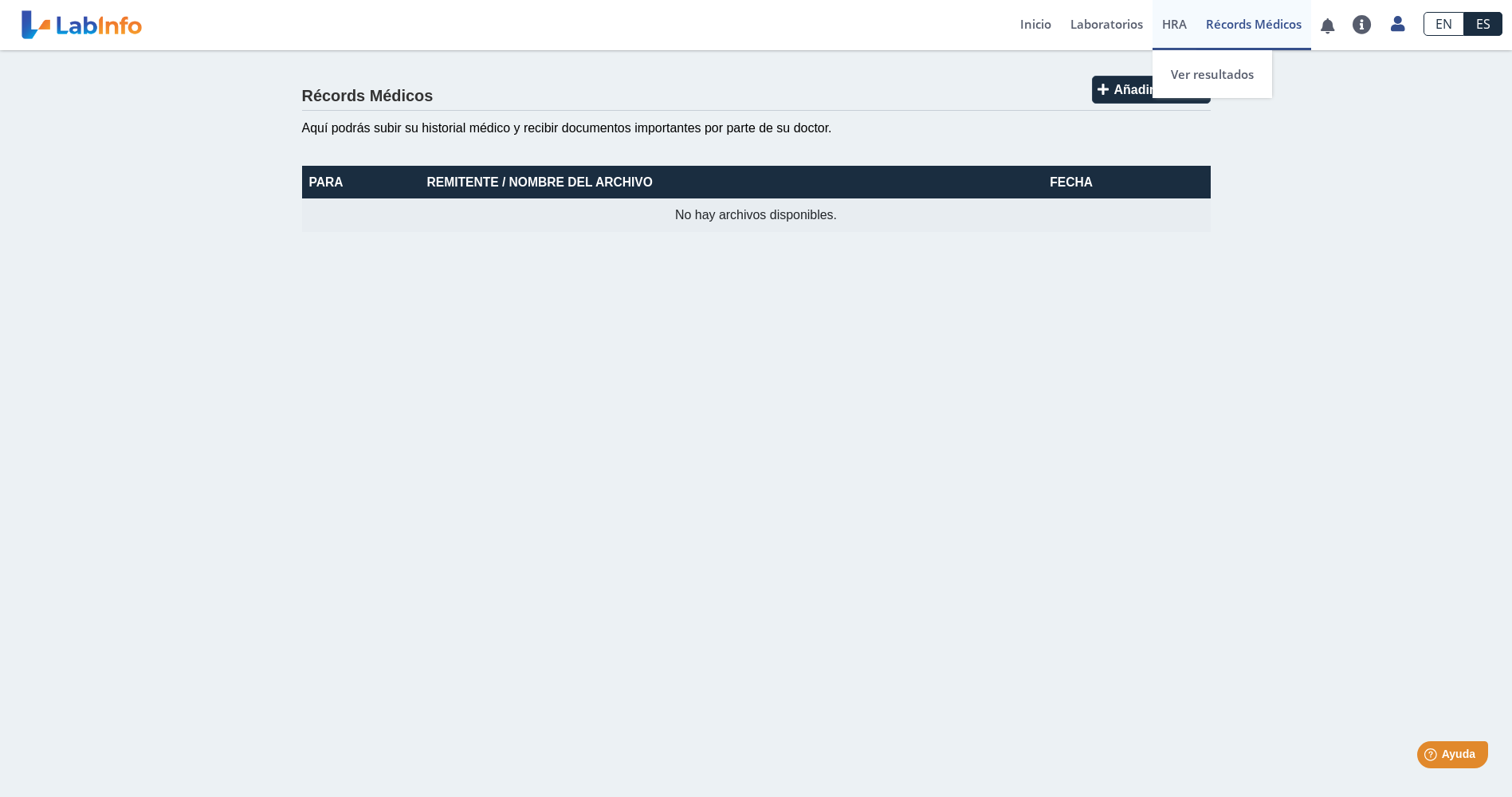
click at [1166, 25] on span "HRA" at bounding box center [1174, 24] width 24 height 16
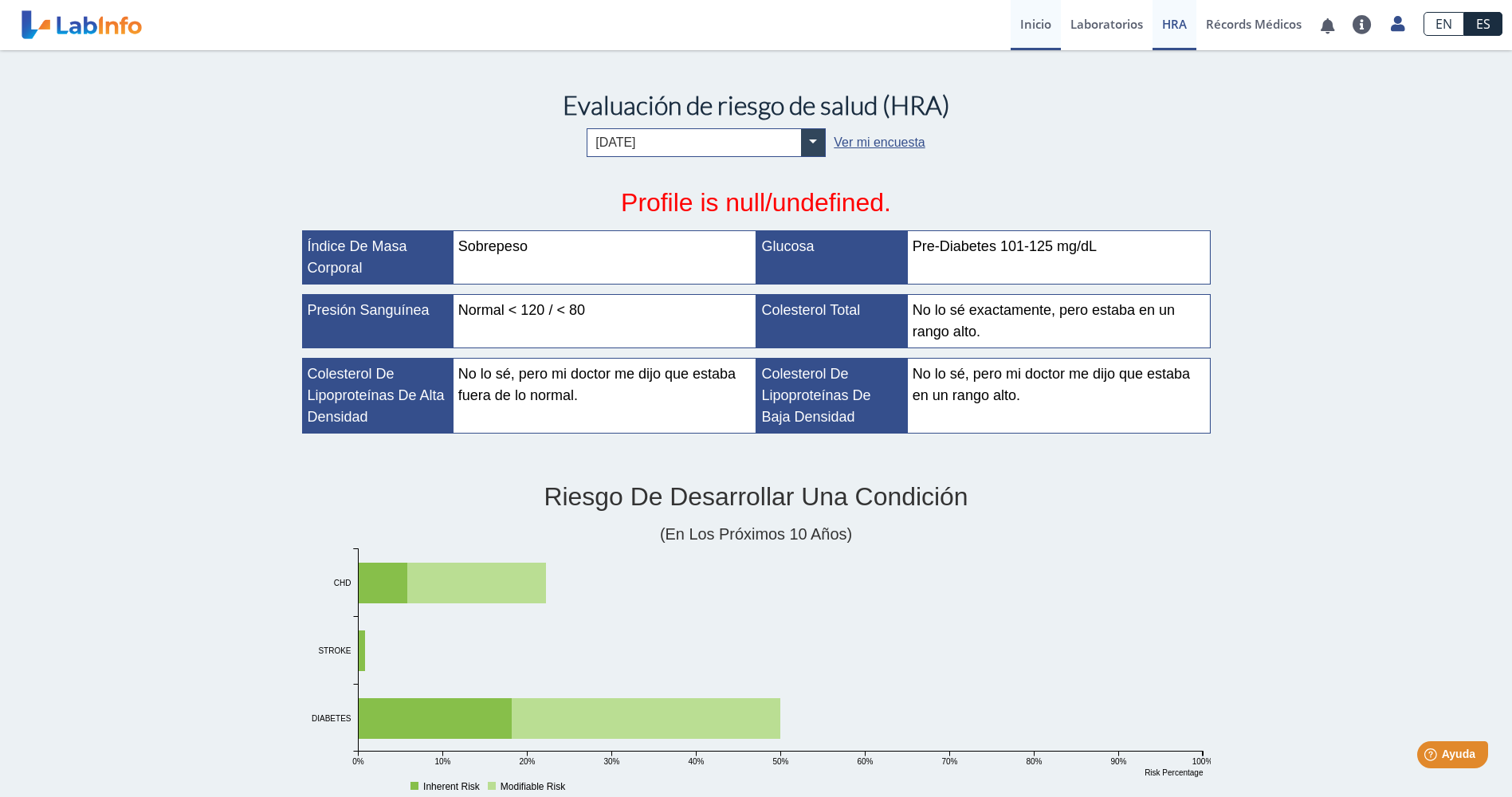
click at [1036, 31] on link "Inicio" at bounding box center [1036, 25] width 50 height 50
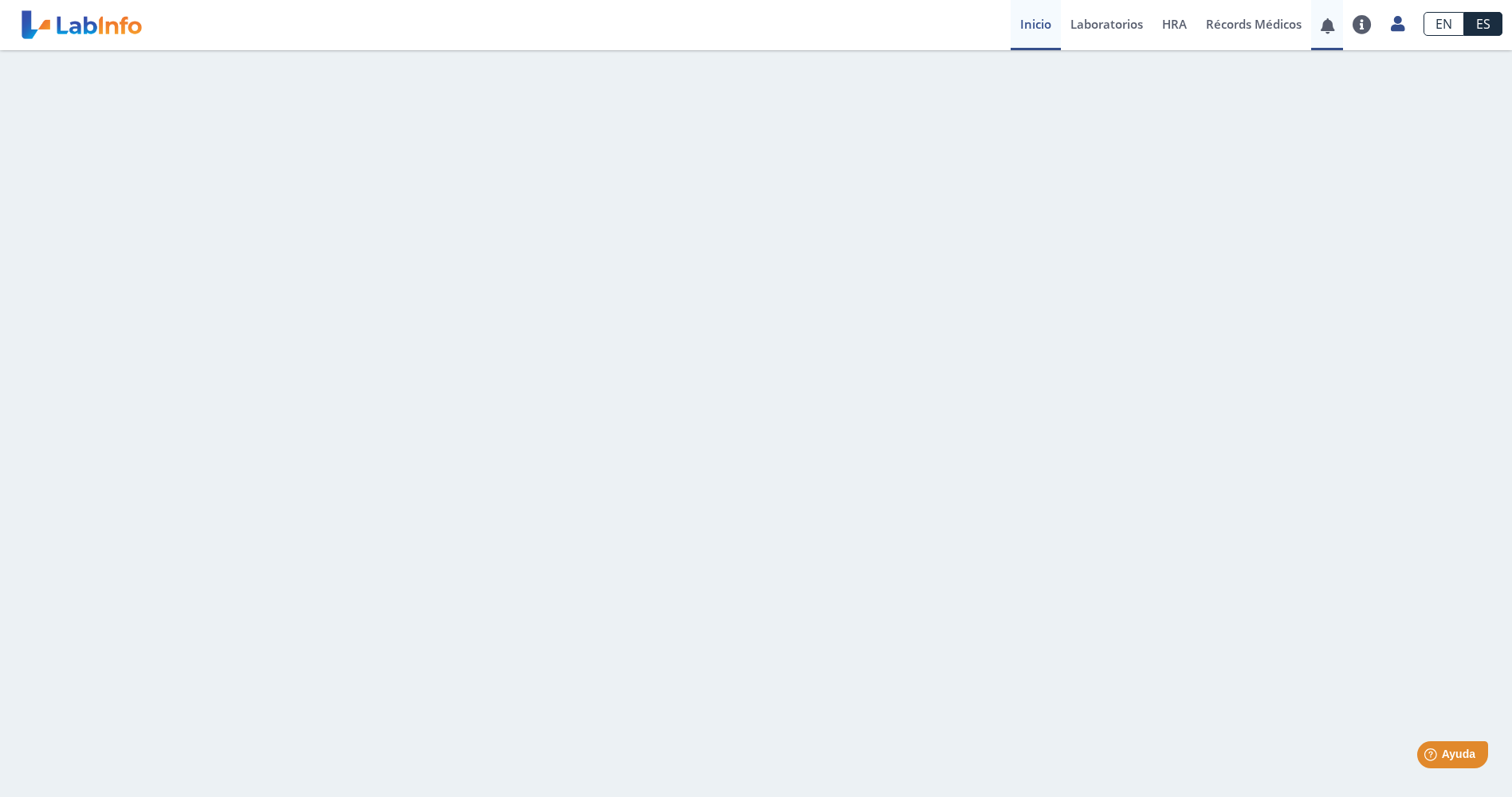
click at [1328, 34] on span at bounding box center [1328, 25] width 32 height 50
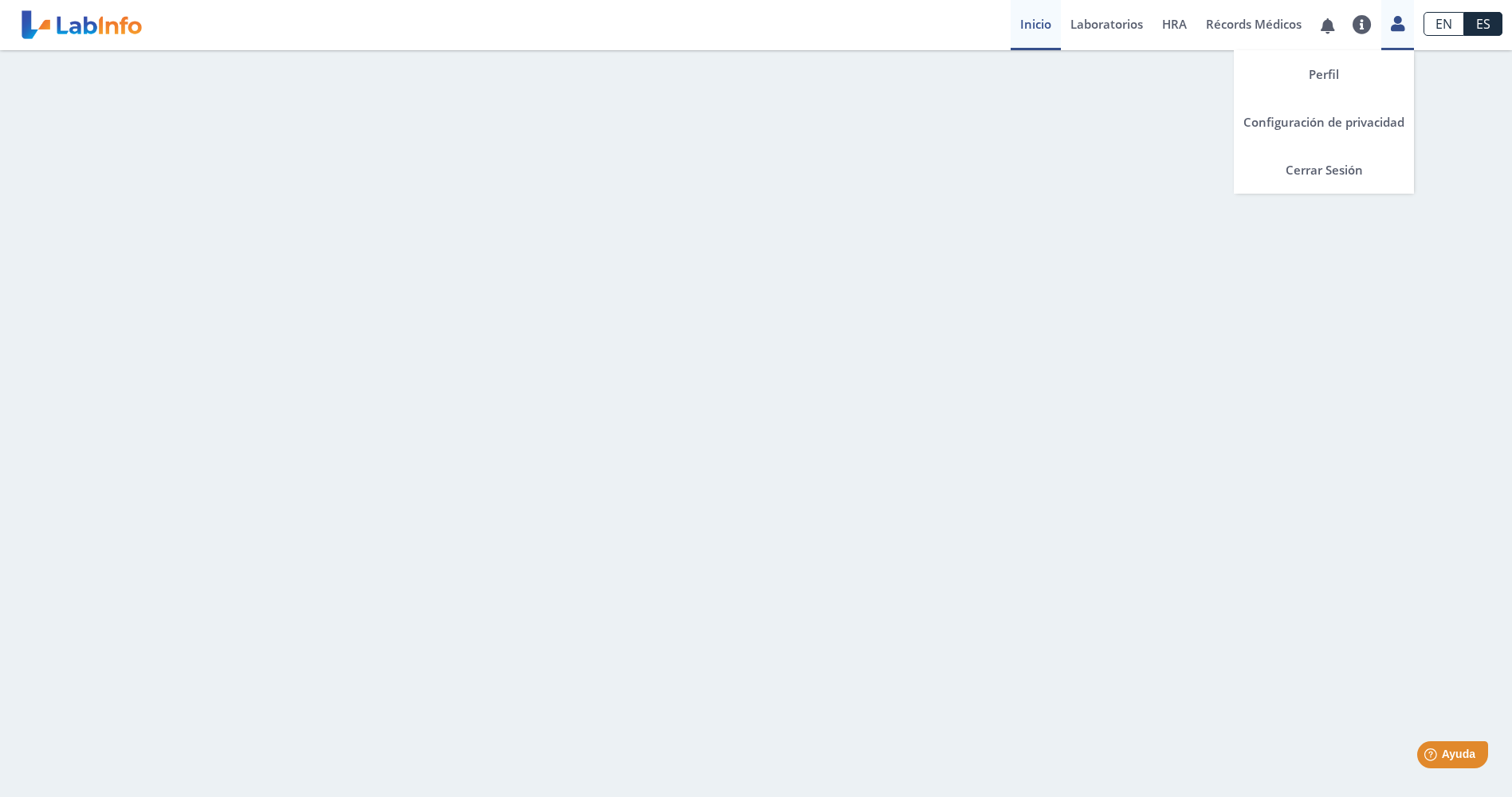
click at [1398, 31] on link at bounding box center [1398, 21] width 32 height 21
click at [1339, 74] on link "Perfil" at bounding box center [1324, 74] width 180 height 48
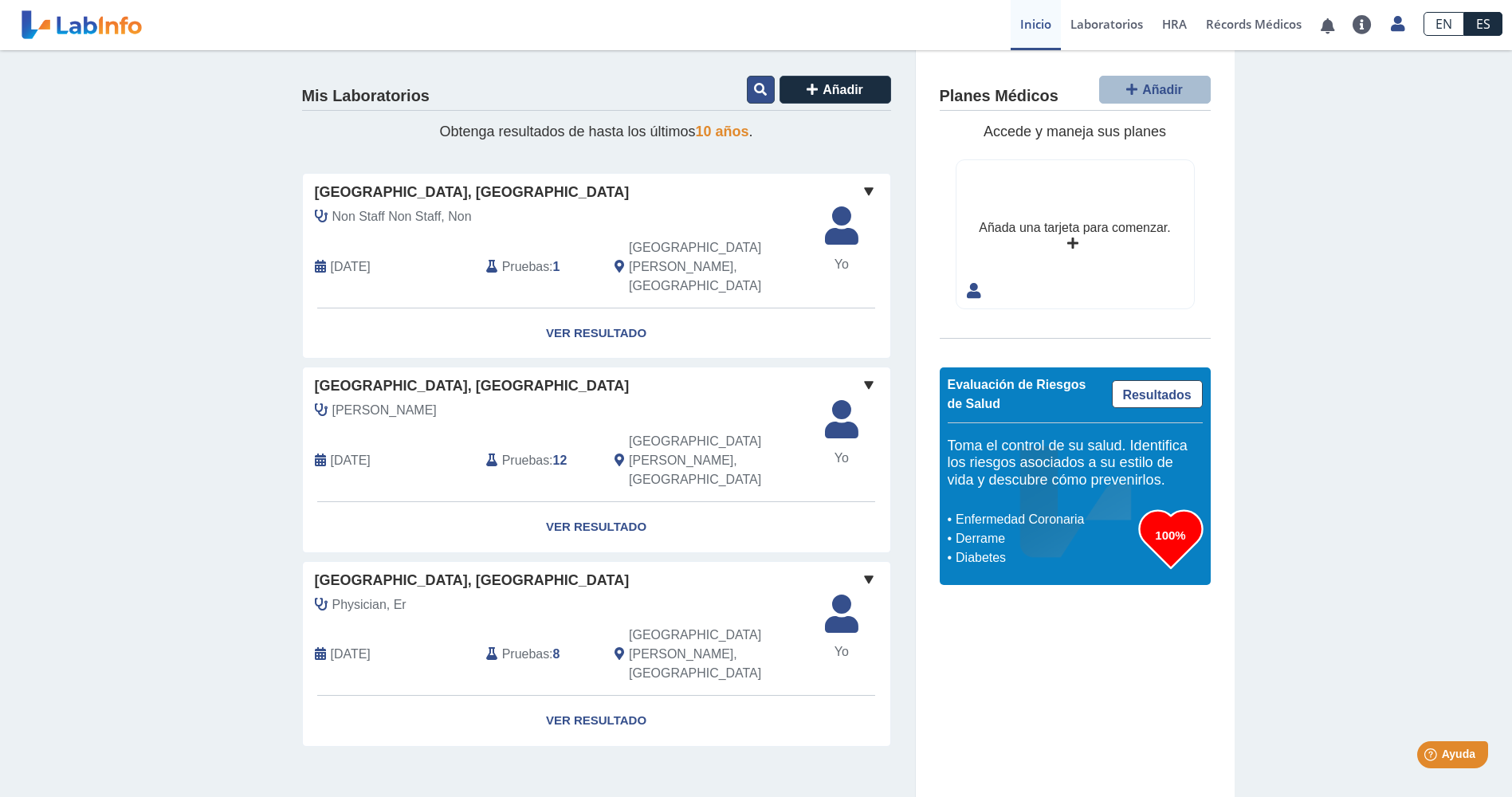
click at [765, 95] on icon at bounding box center [760, 89] width 13 height 13
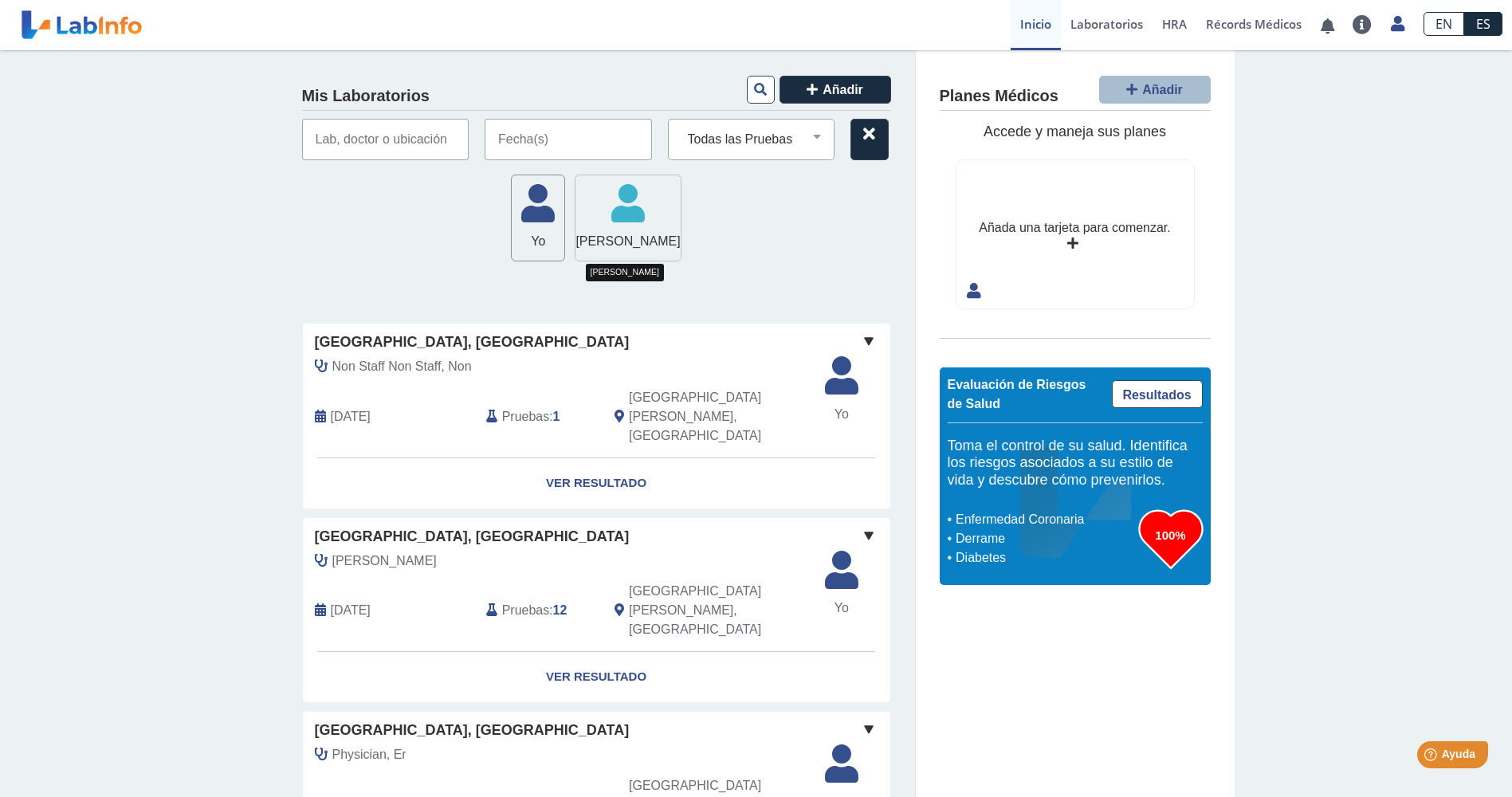
click at [602, 212] on icon at bounding box center [627, 208] width 104 height 48
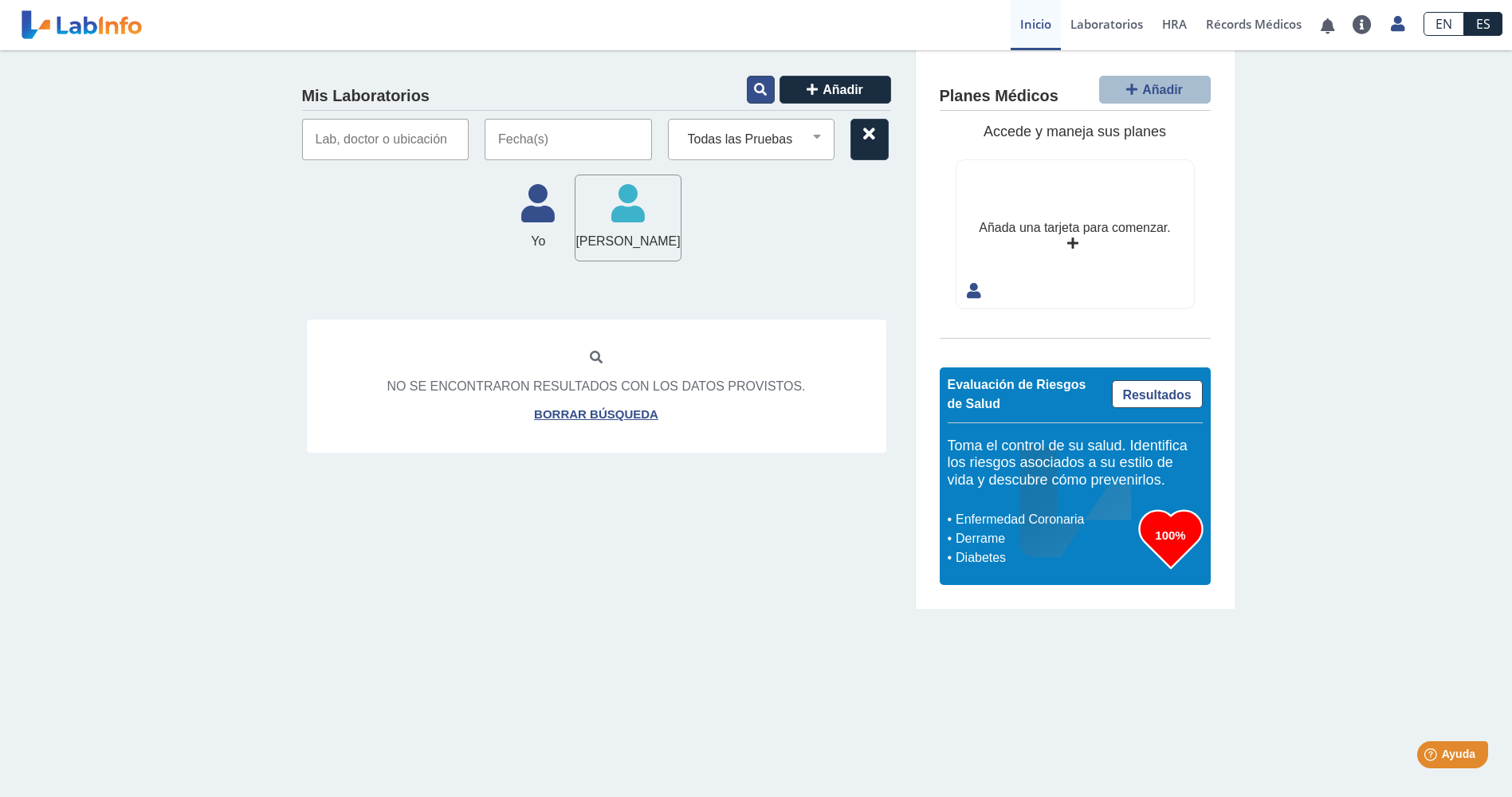
click at [757, 97] on button at bounding box center [760, 89] width 28 height 28
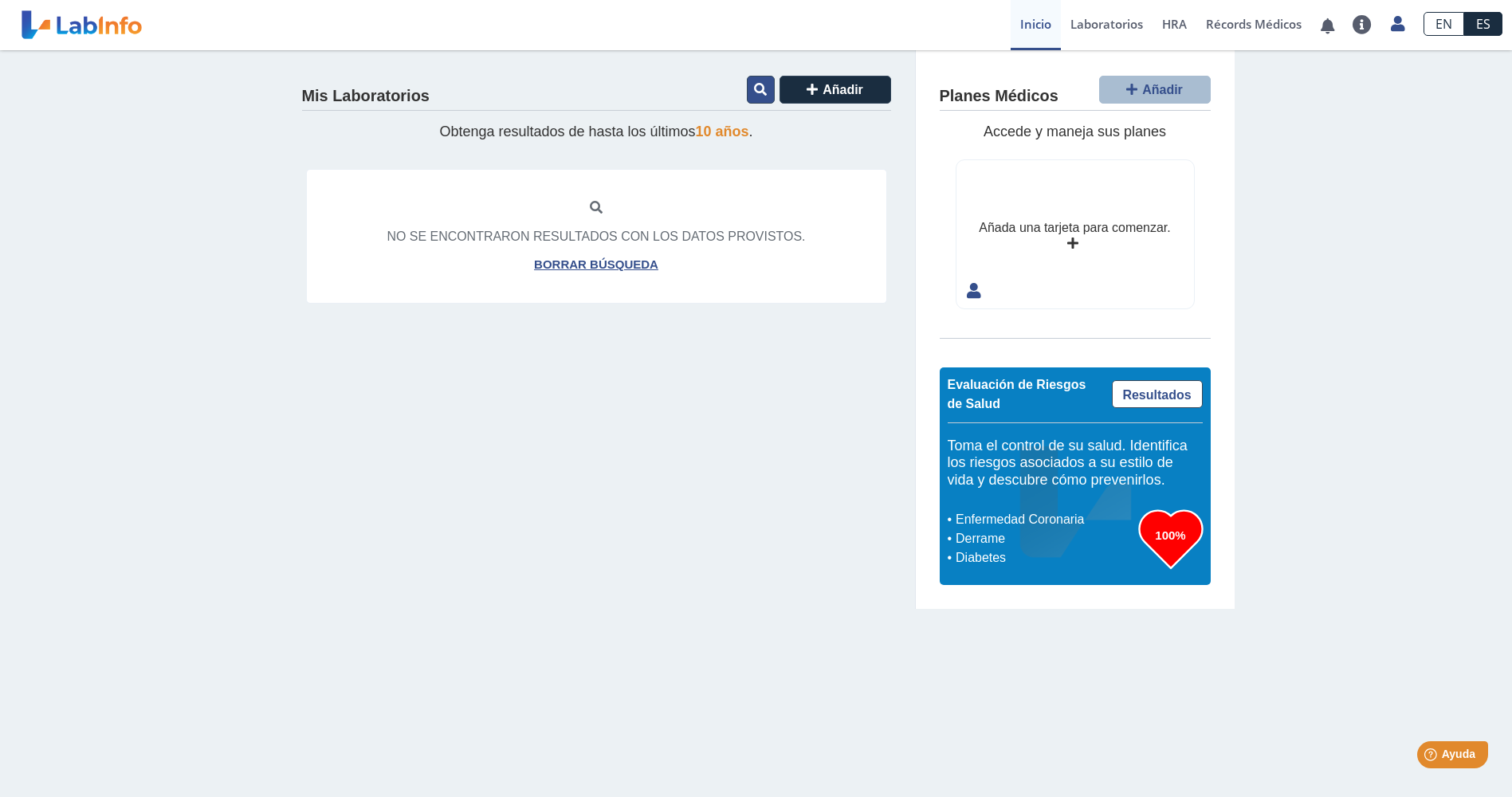
click at [761, 94] on icon at bounding box center [760, 89] width 13 height 13
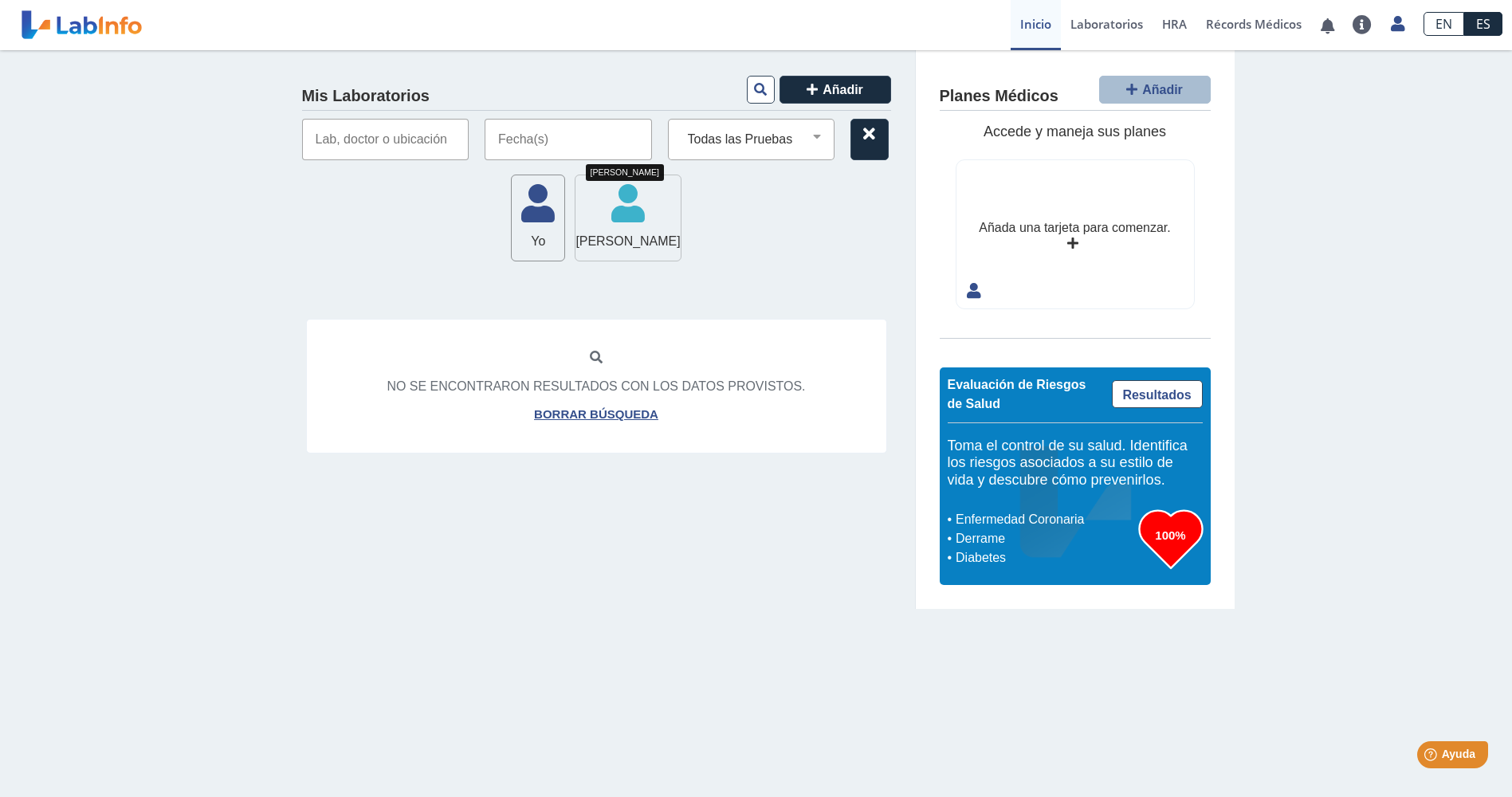
click at [635, 215] on icon at bounding box center [627, 208] width 104 height 48
click at [535, 140] on input "text" at bounding box center [568, 139] width 167 height 41
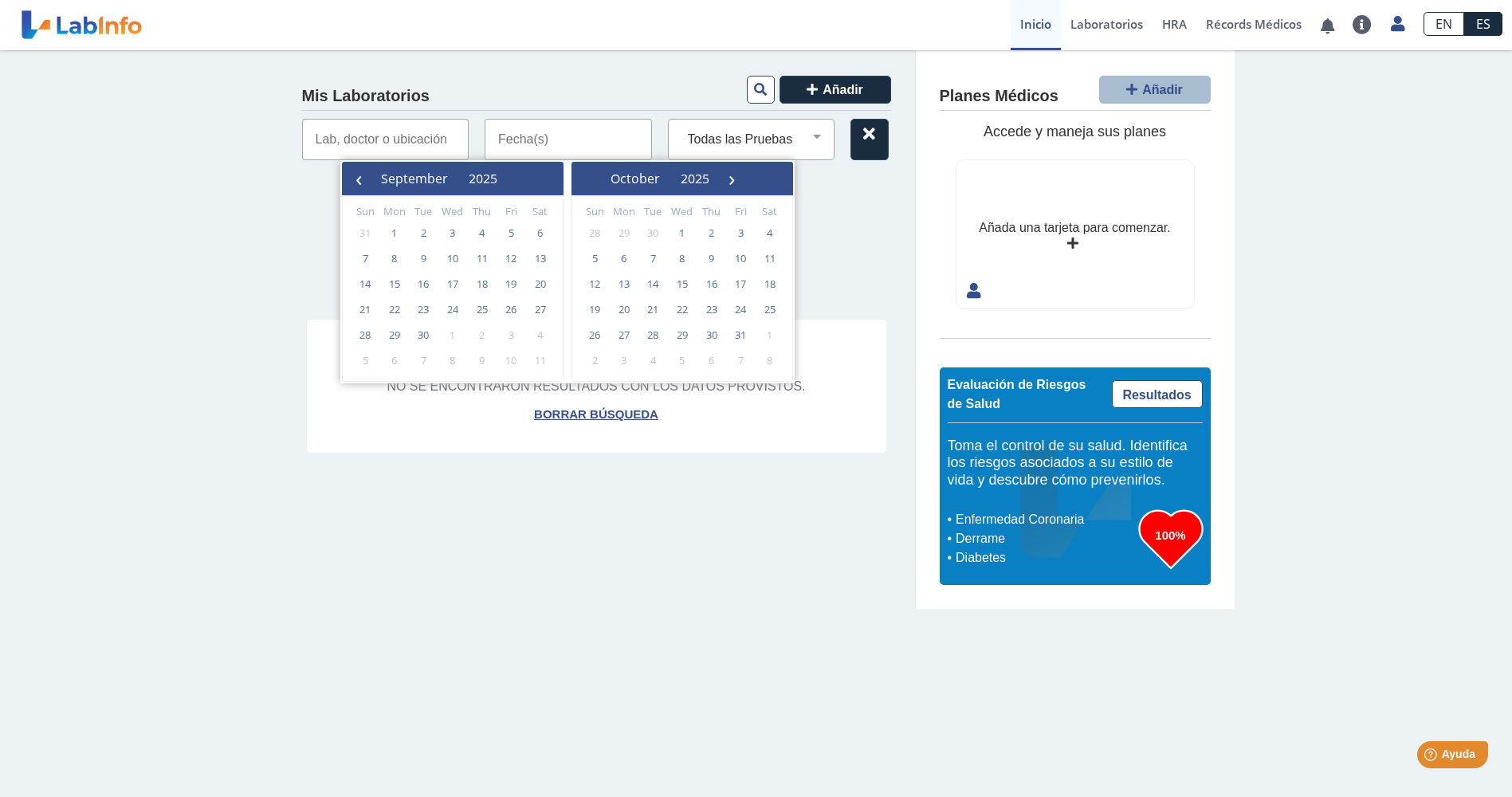
type input "09/15/2025 - 09/15/2025"
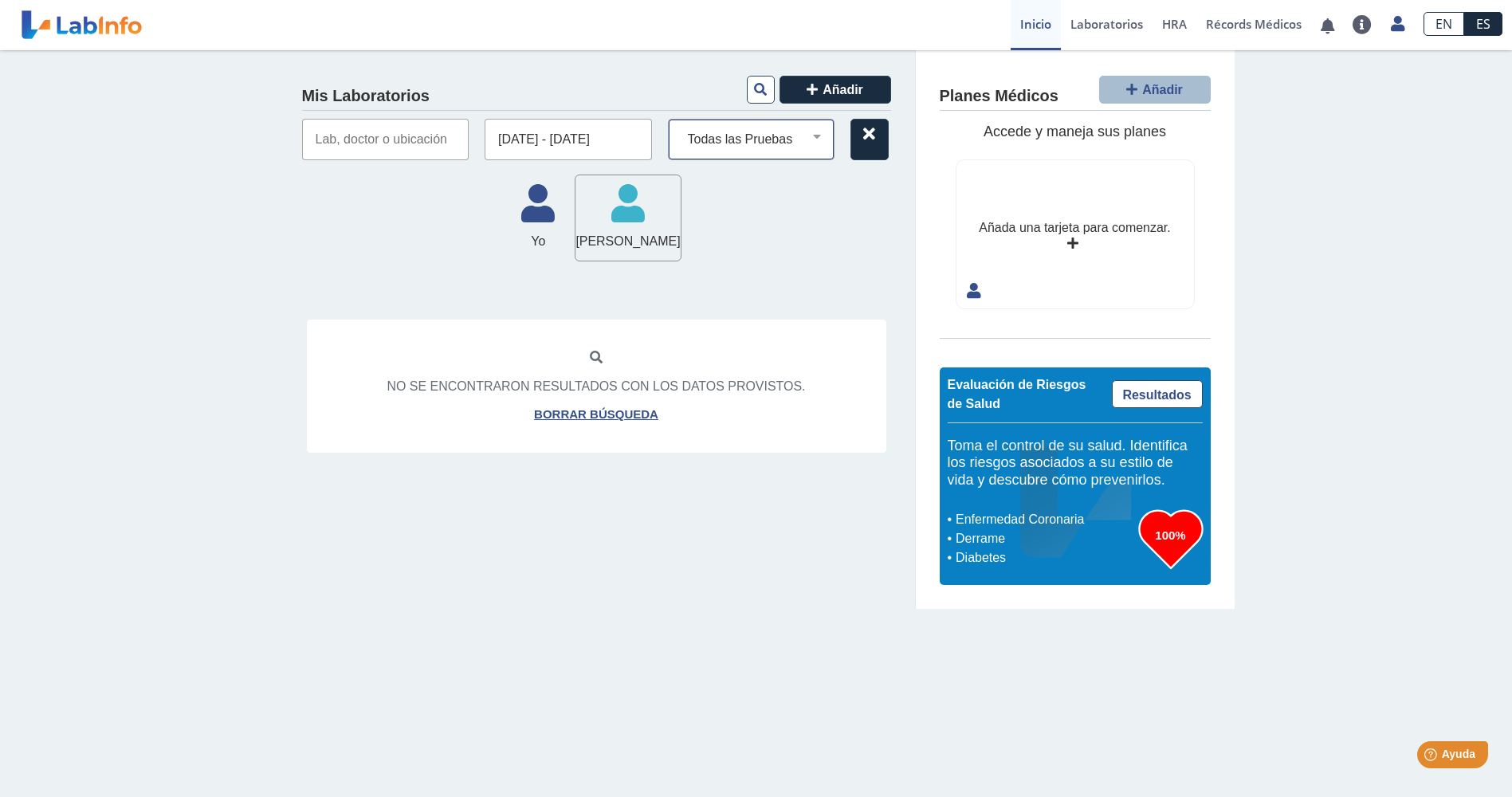
click at [744, 147] on select "Todas las Pruebas bmp bnp natriuretic peptide cbc with diff: automated cmp cpk …" at bounding box center [758, 139] width 153 height 21
click at [641, 235] on span "[PERSON_NAME]" at bounding box center [627, 241] width 104 height 19
click at [587, 354] on div "No se encontraron resultados con los datos provistos. Borrar búsqueda" at bounding box center [597, 385] width 581 height 134
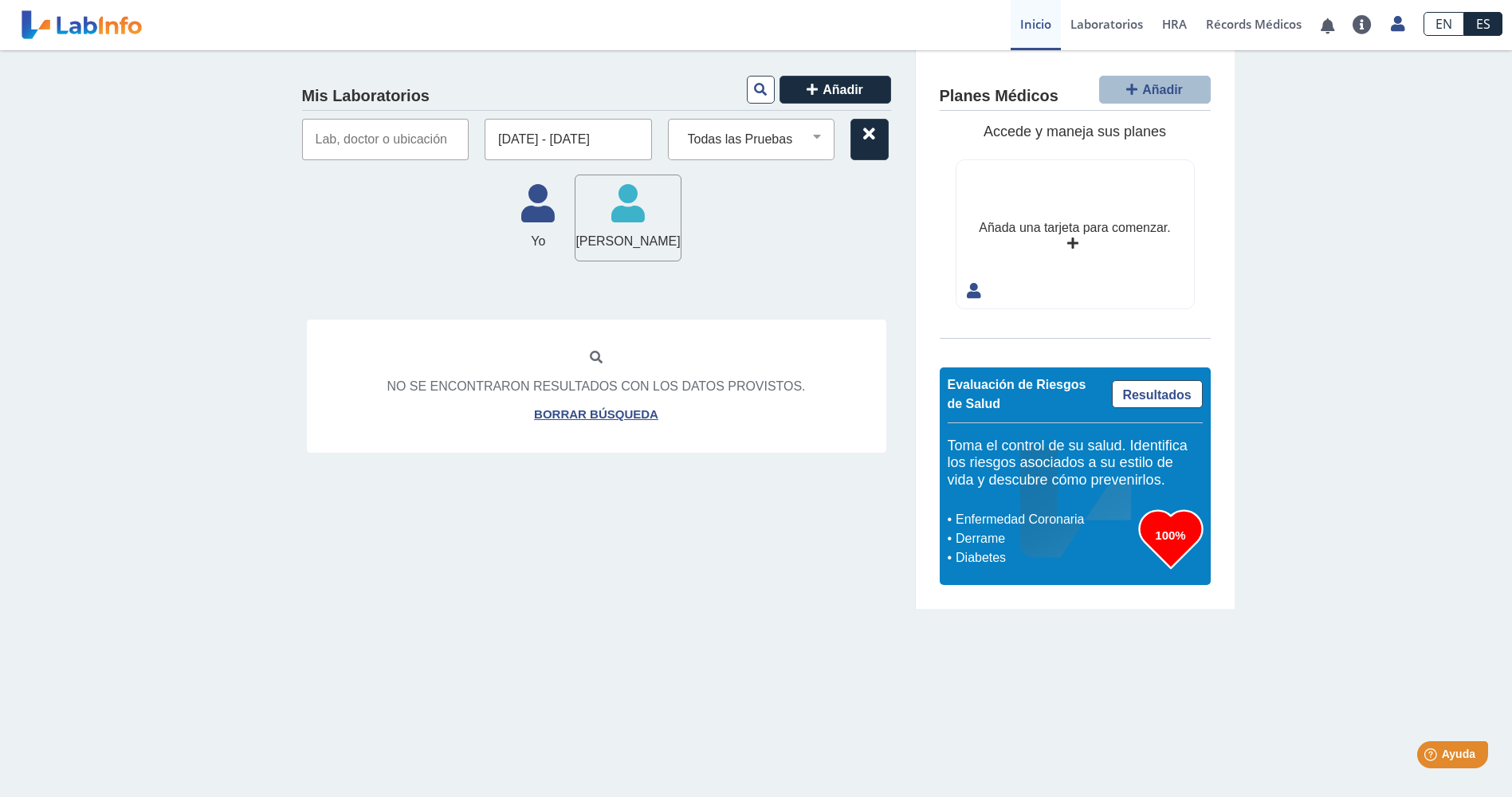
click at [596, 356] on icon at bounding box center [596, 358] width 13 height 13
click at [759, 97] on button at bounding box center [760, 89] width 28 height 28
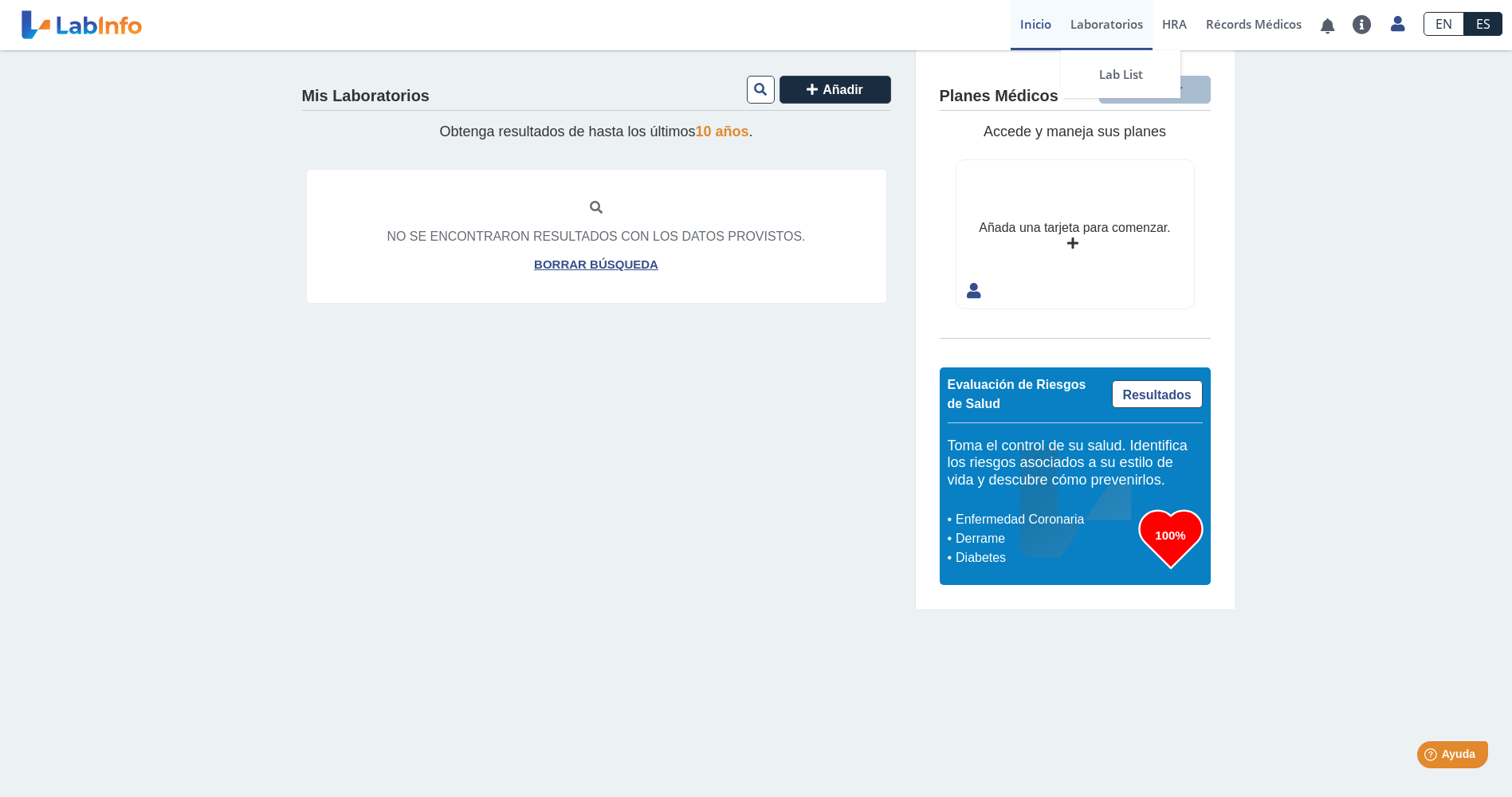
click at [1119, 31] on link "Laboratorios" at bounding box center [1107, 25] width 92 height 50
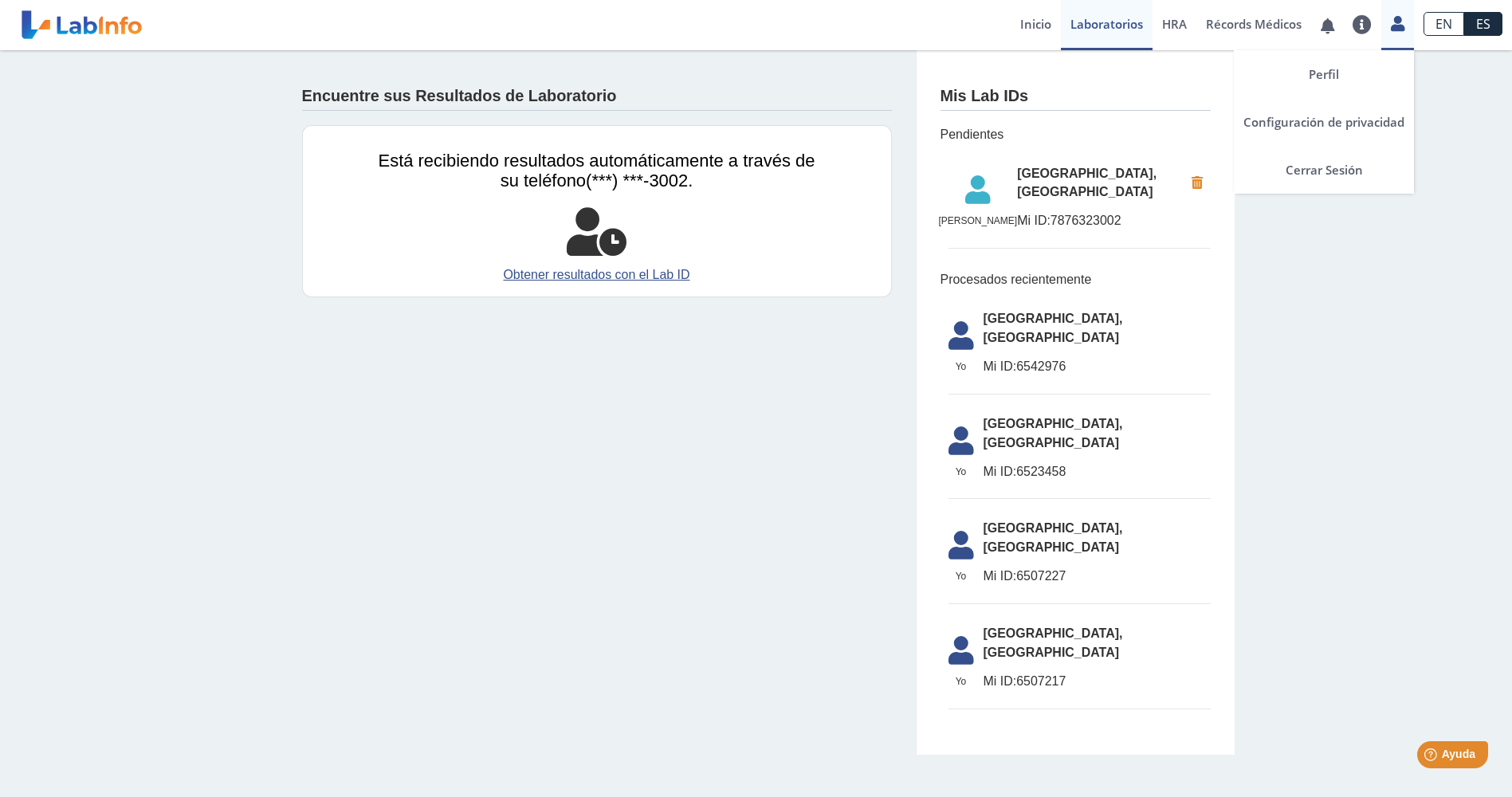
click at [1397, 28] on icon at bounding box center [1398, 22] width 14 height 12
click at [1325, 76] on link "Perfil" at bounding box center [1324, 74] width 180 height 48
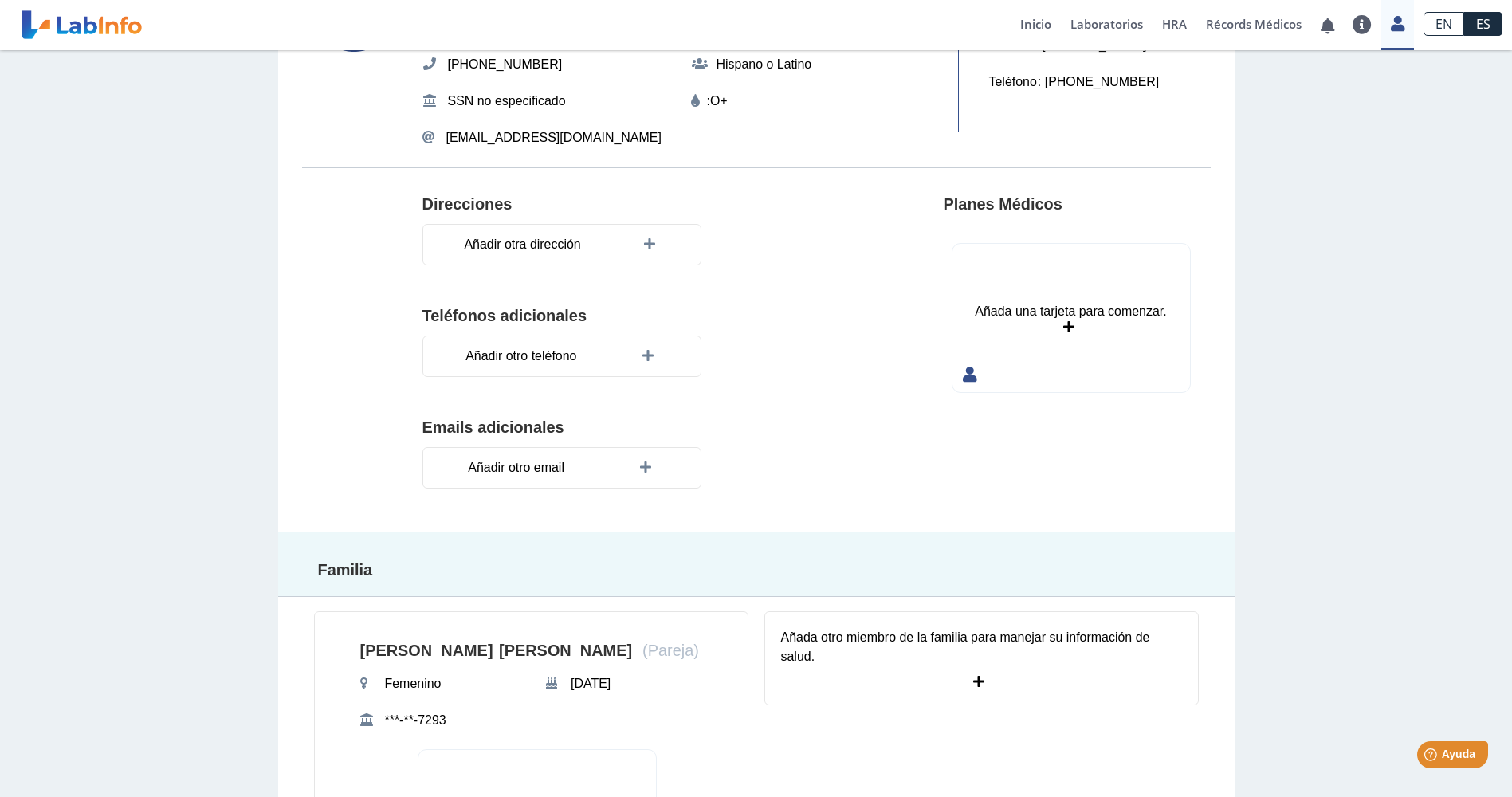
scroll to position [96, 0]
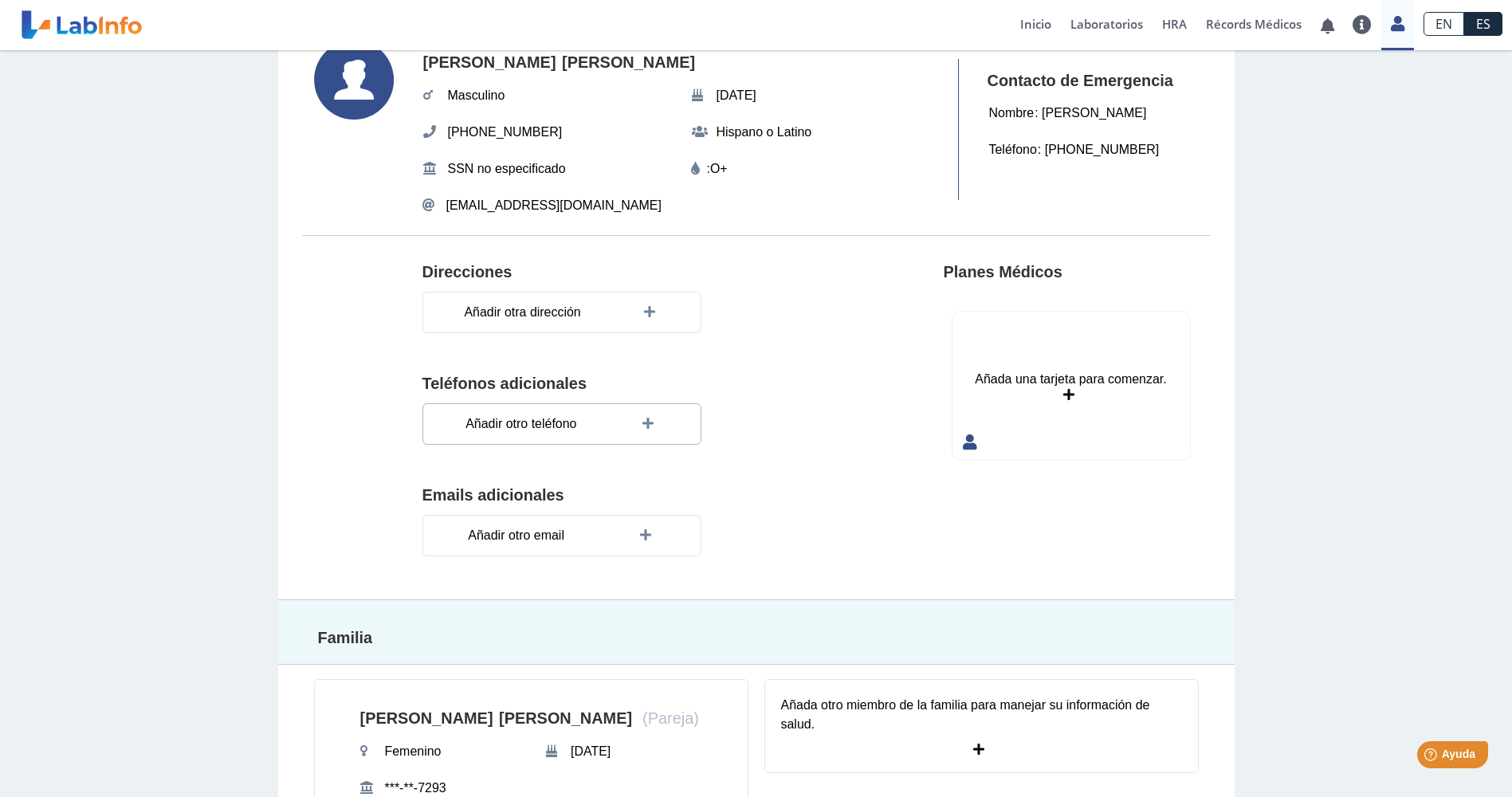
click at [516, 428] on span "Añadir otro teléfono" at bounding box center [521, 424] width 121 height 29
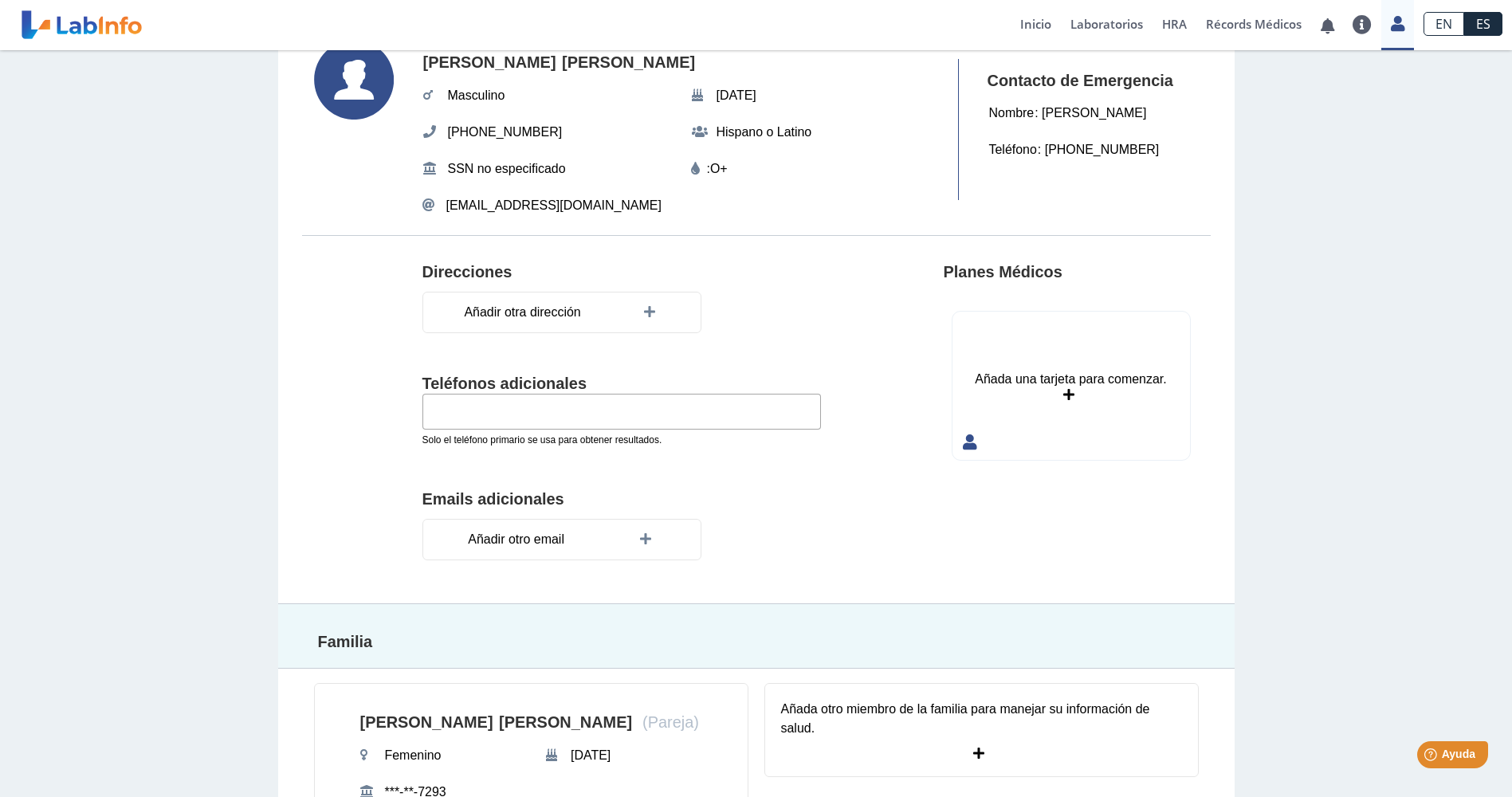
click at [380, 366] on div at bounding box center [368, 419] width 108 height 338
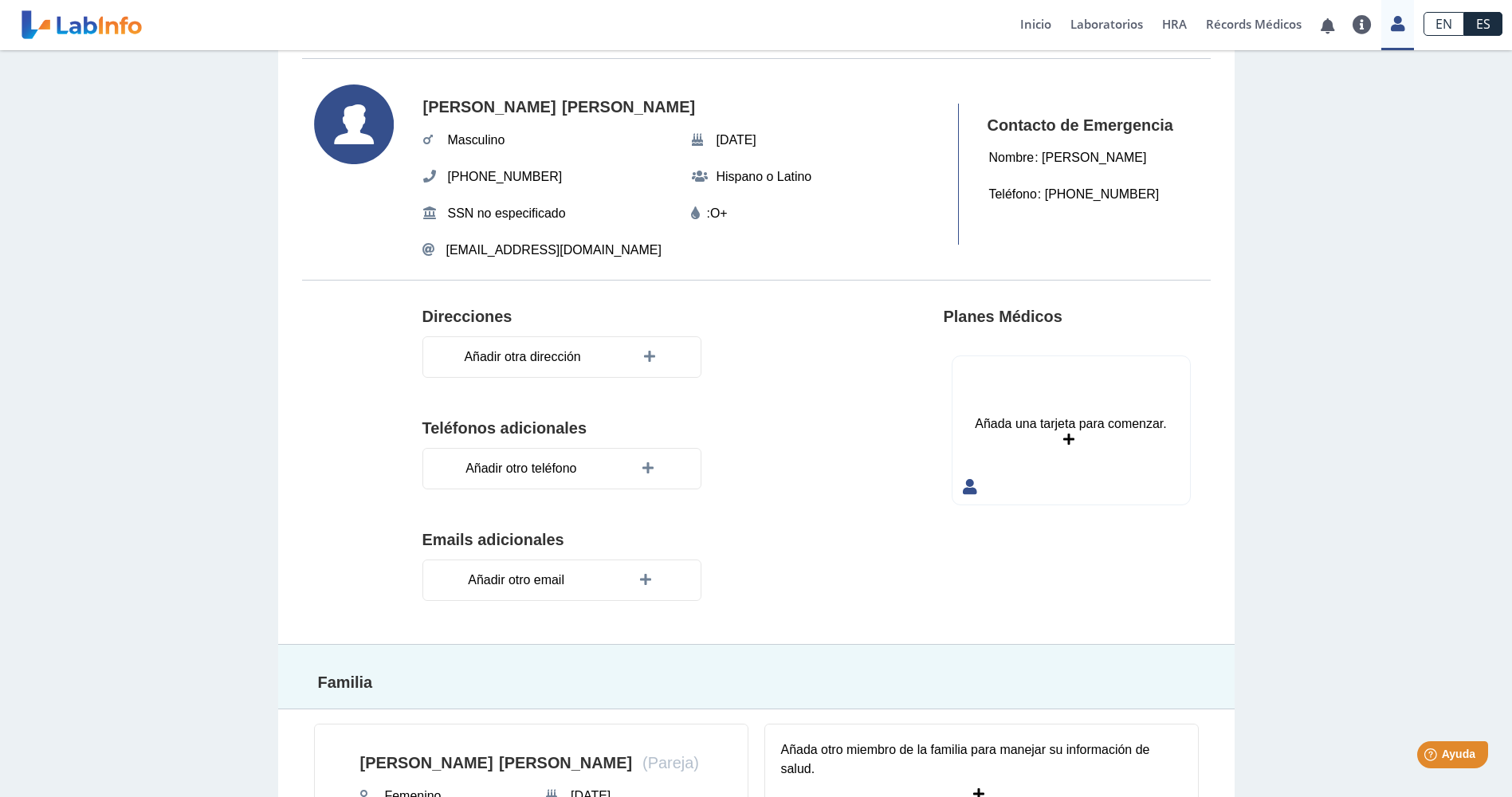
scroll to position [0, 0]
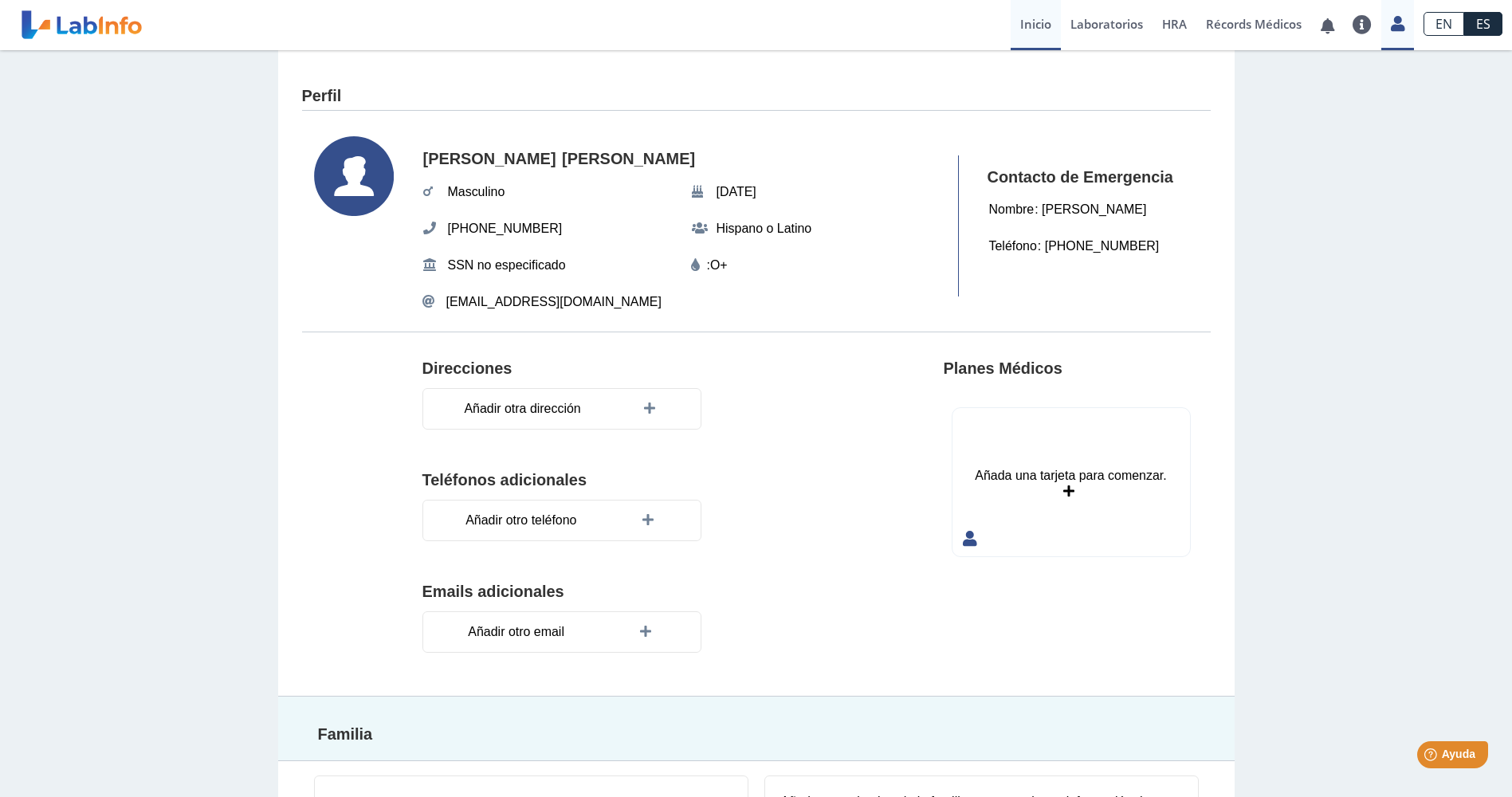
click at [1040, 21] on link "Inicio" at bounding box center [1036, 25] width 50 height 50
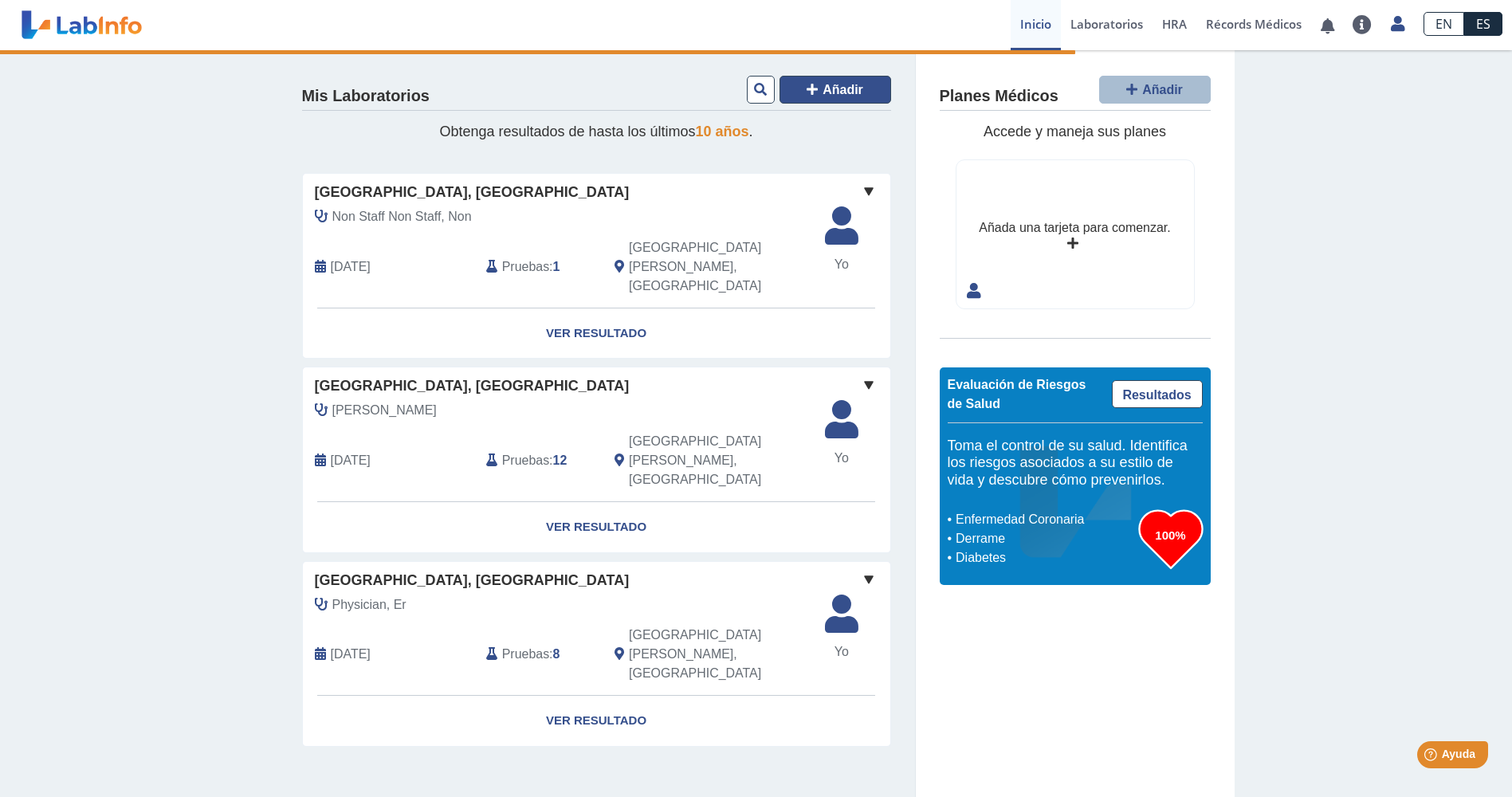
click at [832, 90] on span "Añadir" at bounding box center [842, 89] width 40 height 13
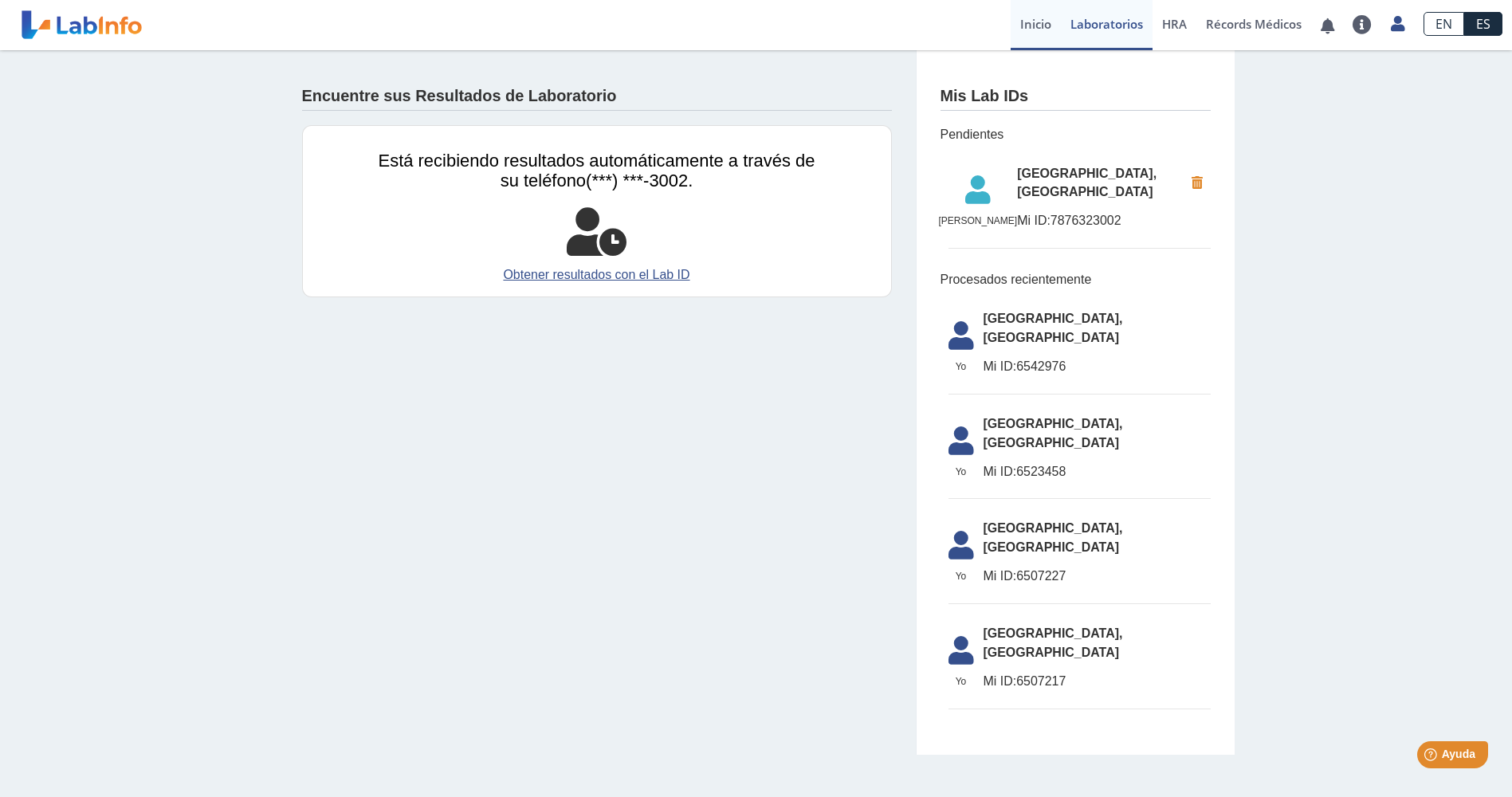
click at [1026, 29] on link "Inicio" at bounding box center [1036, 25] width 50 height 50
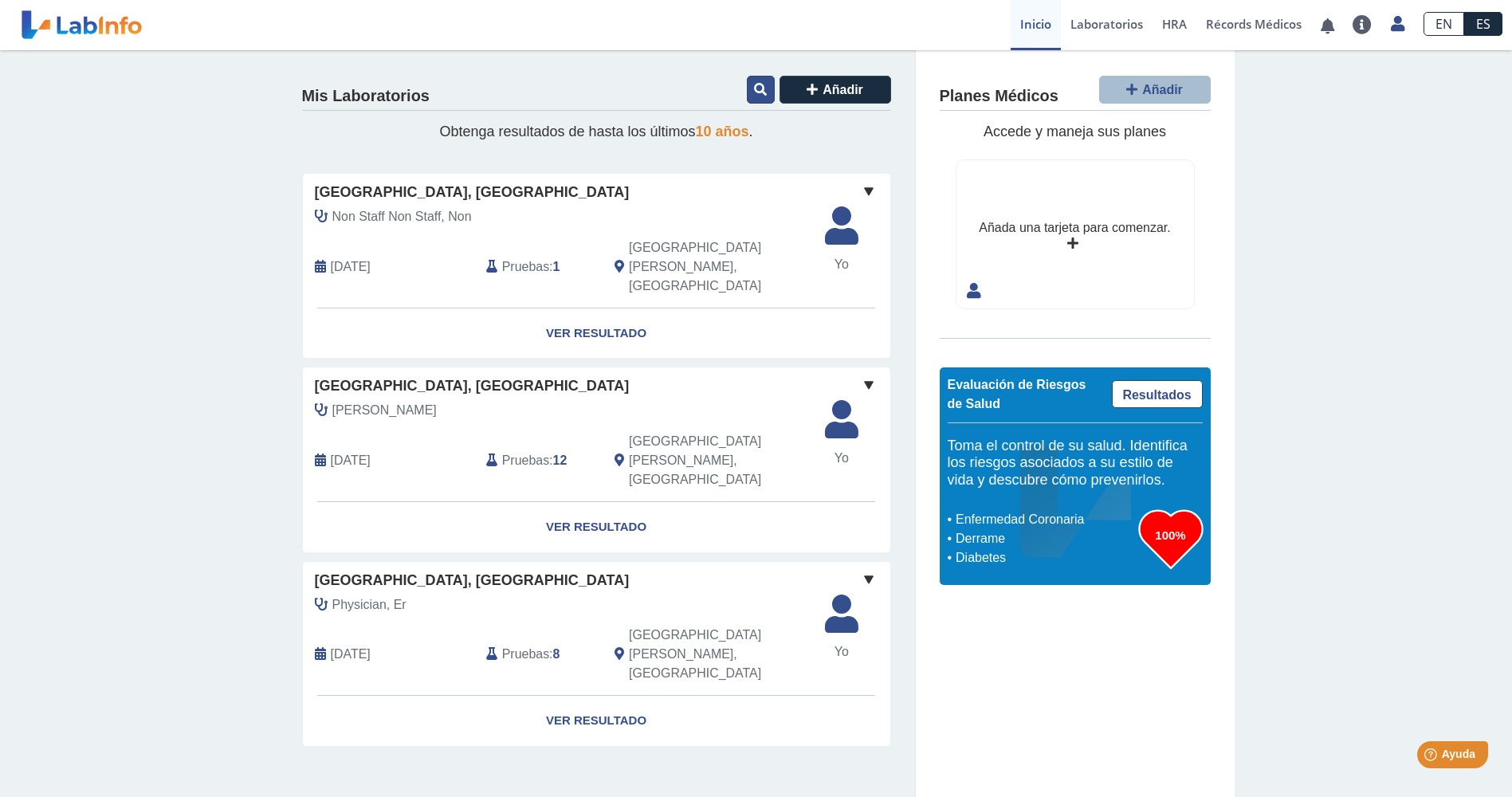
click at [761, 96] on button at bounding box center [760, 89] width 28 height 28
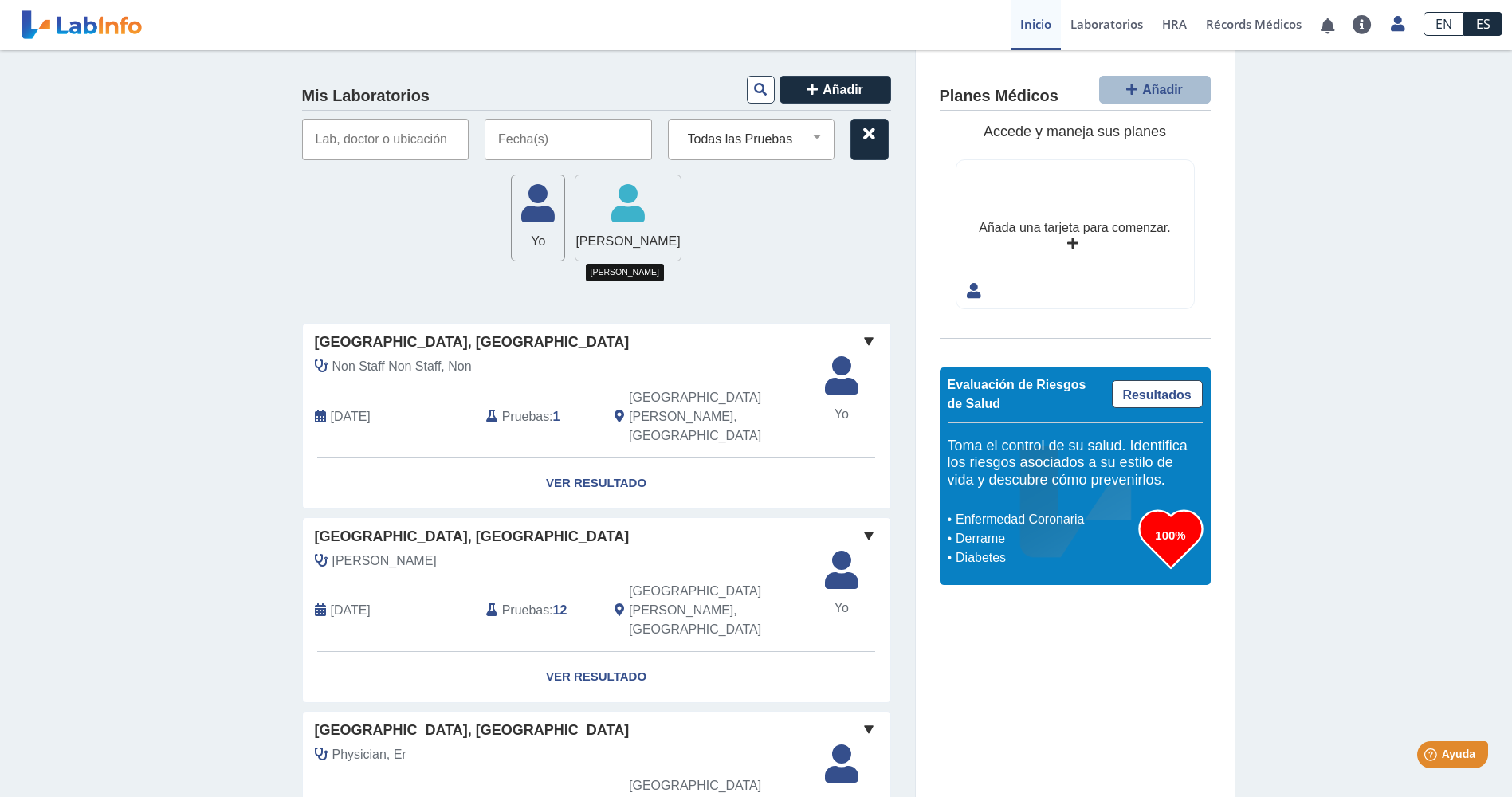
click at [603, 215] on icon at bounding box center [627, 208] width 104 height 48
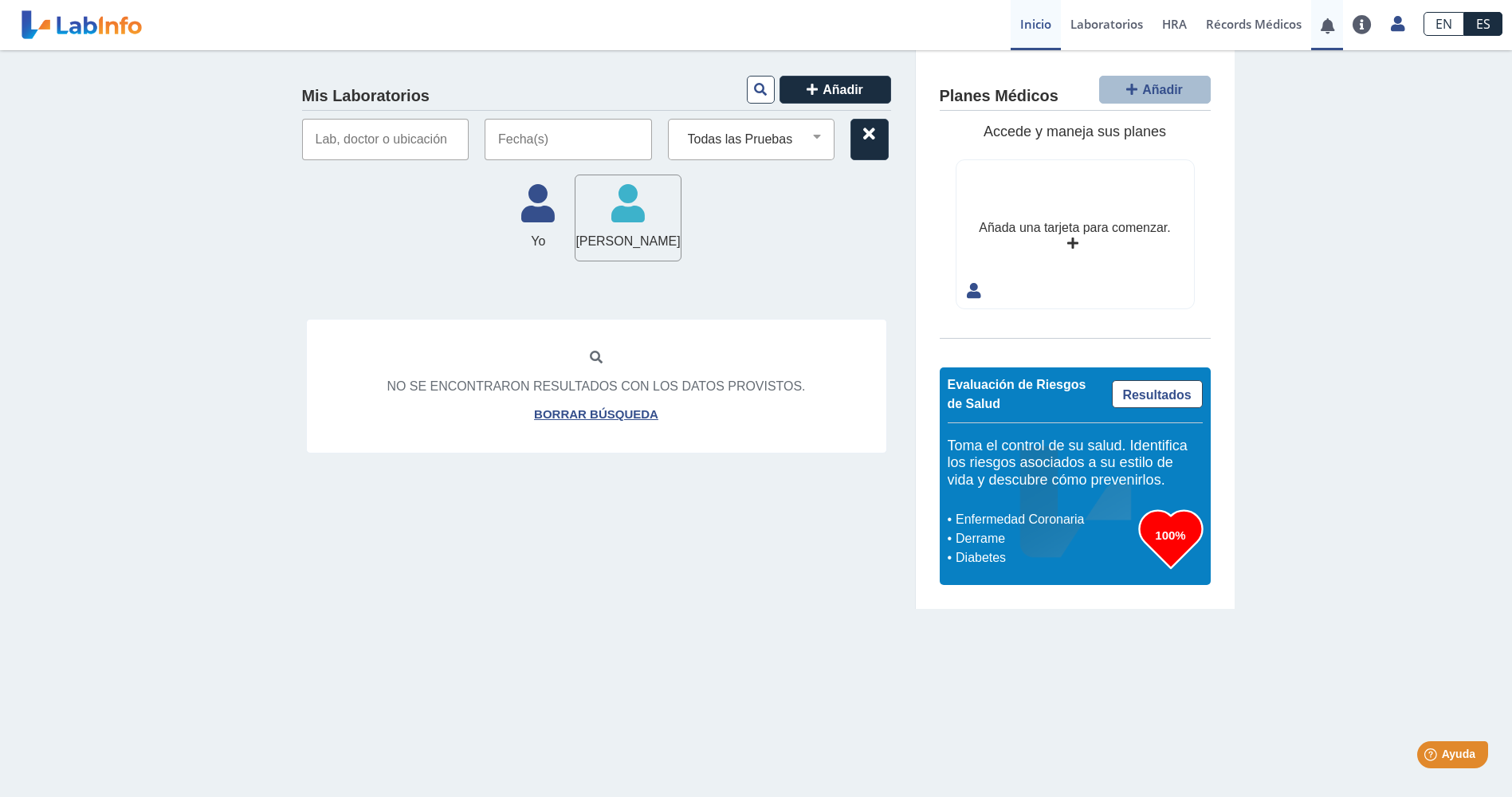
click at [1328, 30] on link at bounding box center [1328, 25] width 32 height 12
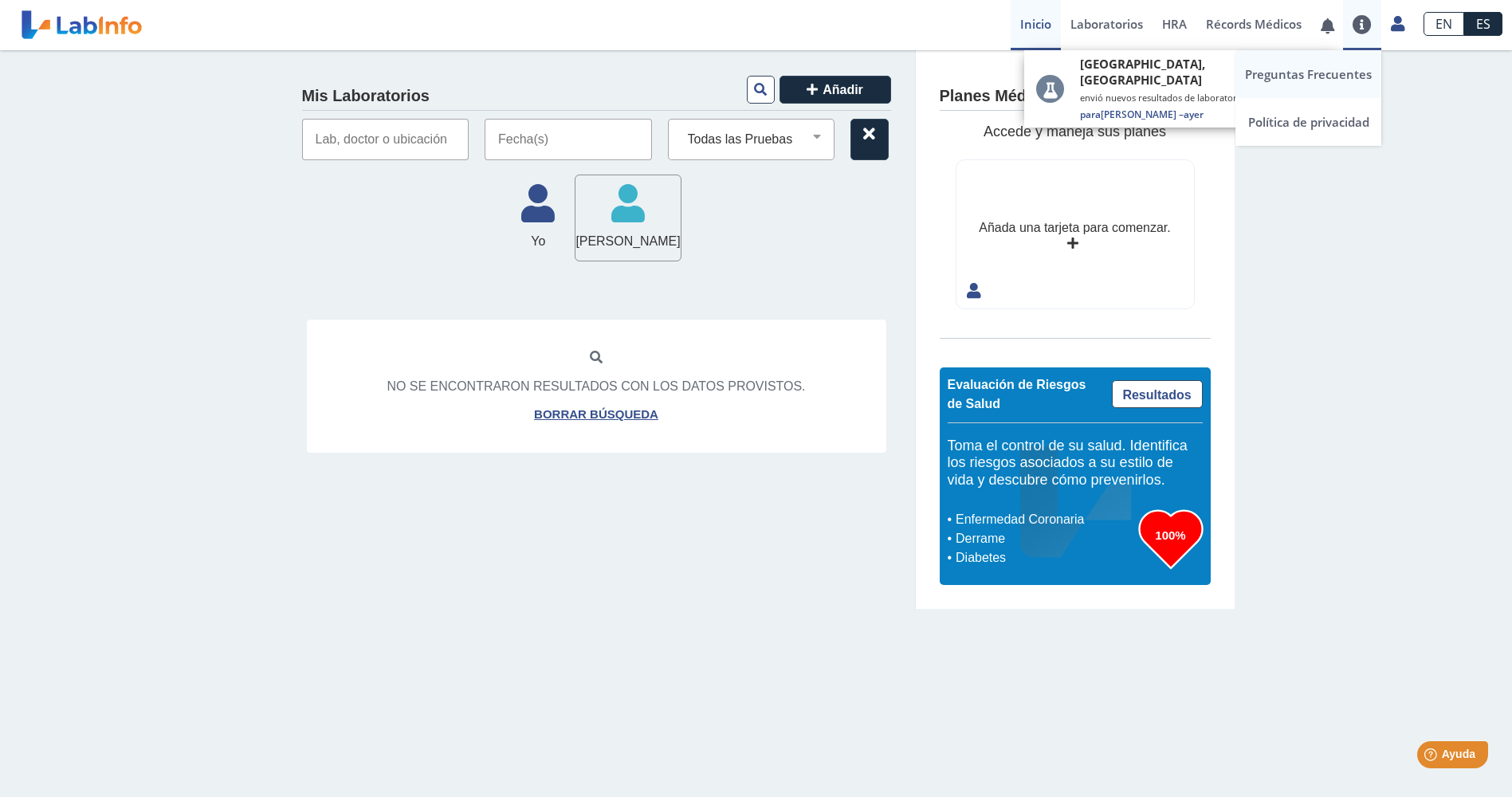
click at [1342, 75] on link "Preguntas Frecuentes" at bounding box center [1309, 74] width 146 height 48
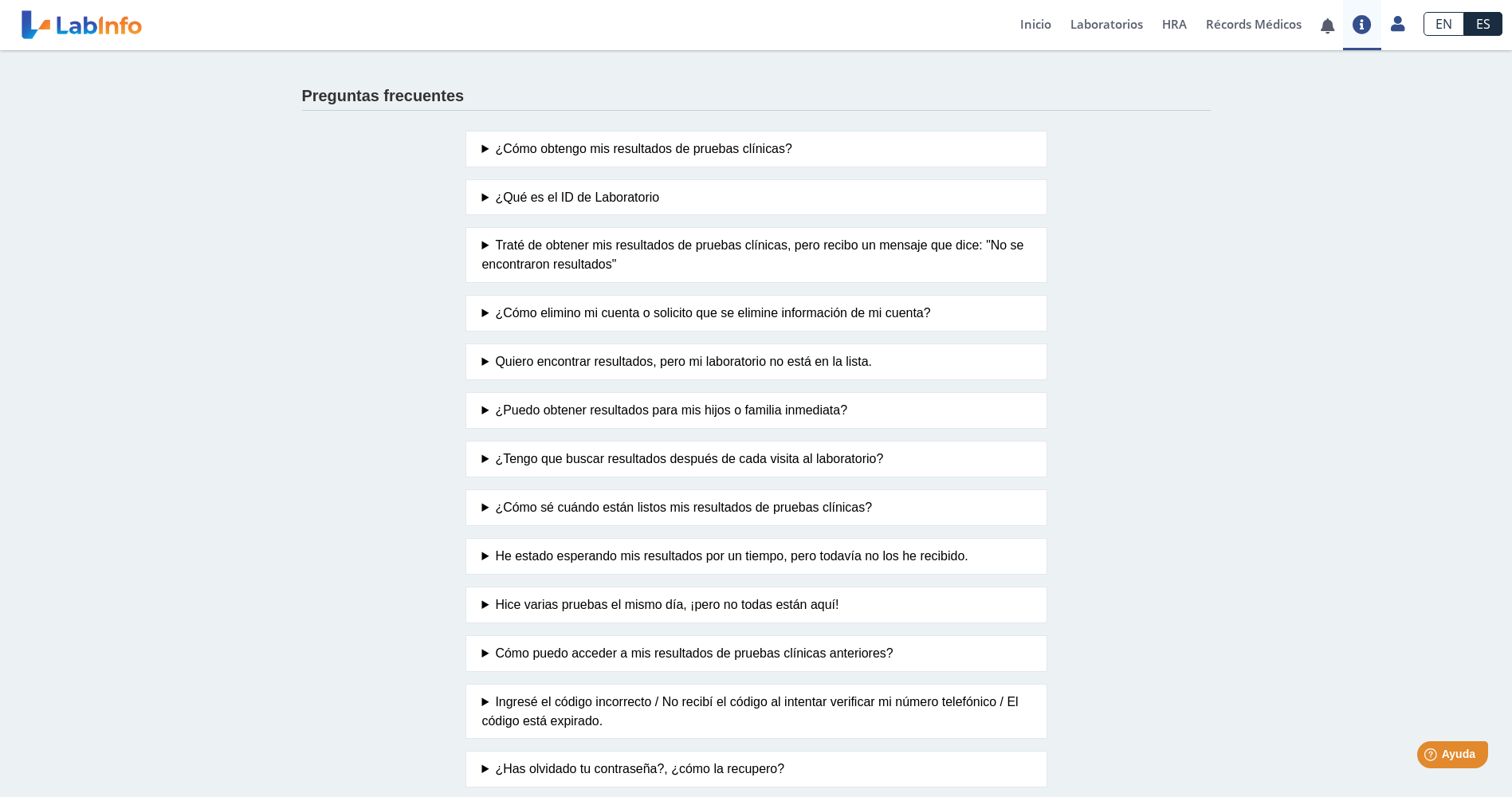
click at [751, 407] on summary "¿Puedo obtener resultados para mis hijos o familia inmediata?" at bounding box center [756, 410] width 548 height 19
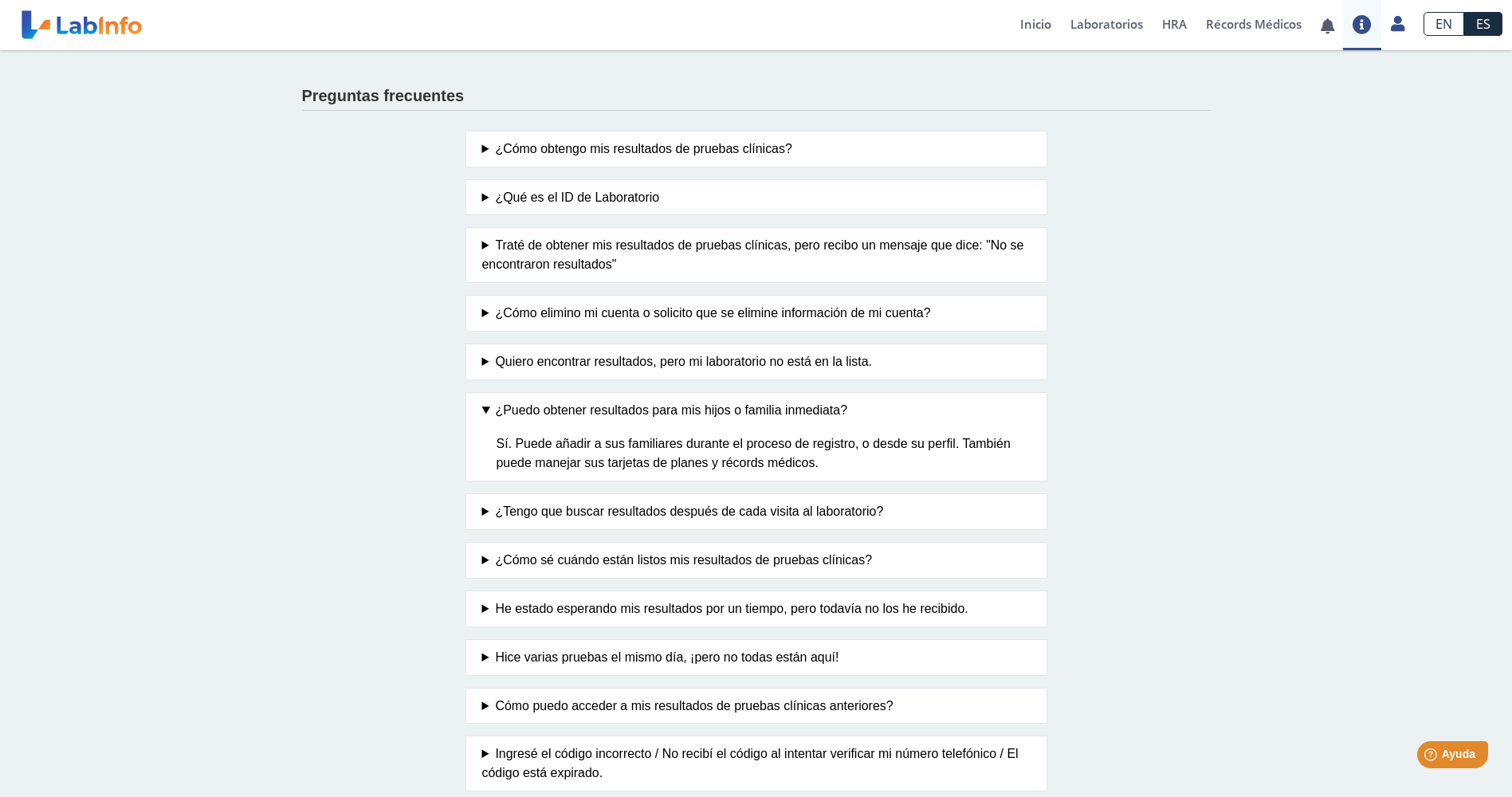
click at [1135, 288] on app-faq "Preguntas frecuentes ¿Cómo obtengo mis resultados de pruebas clínicas? Haga cli…" at bounding box center [756, 463] width 957 height 826
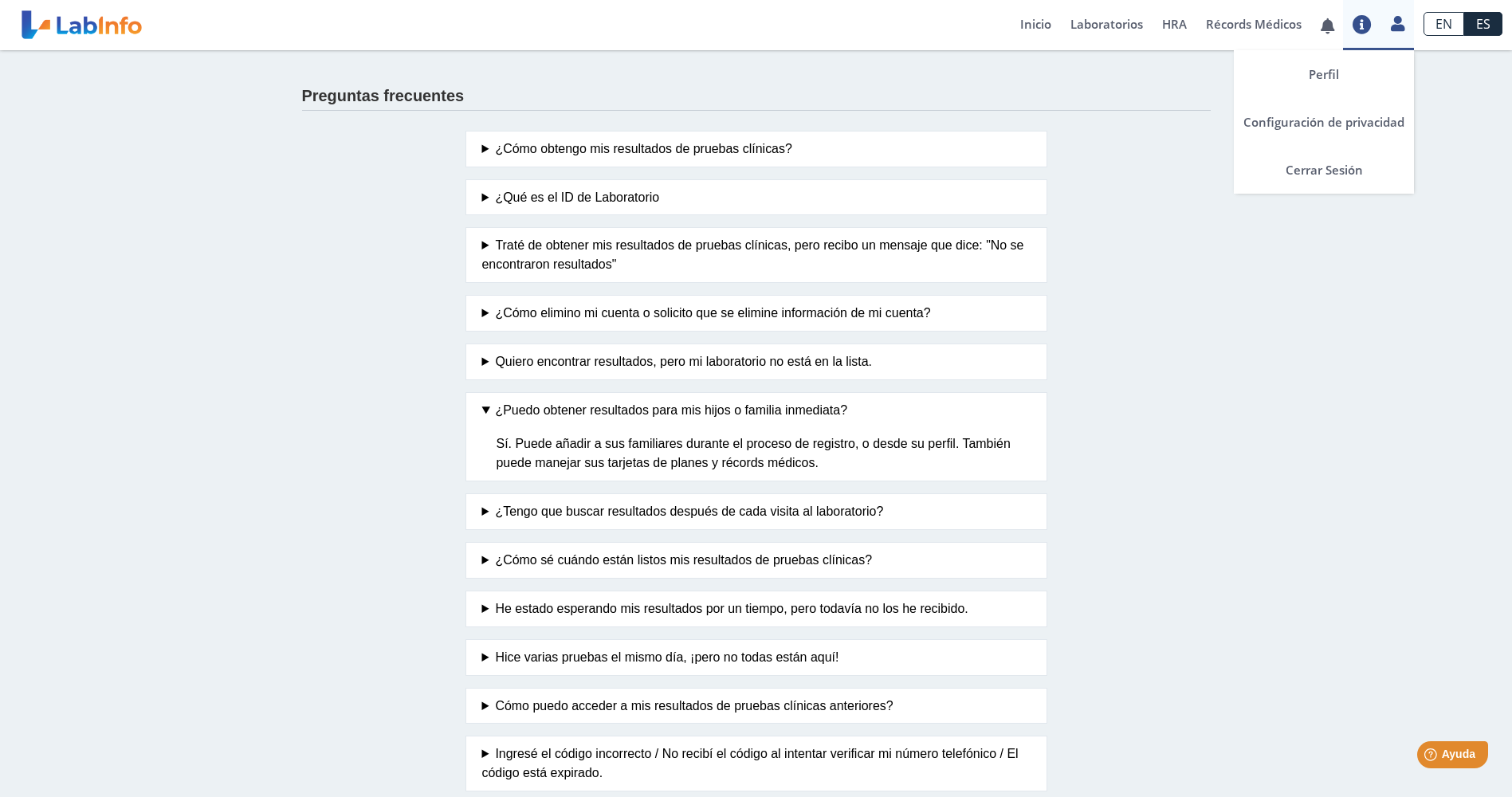
click at [1400, 34] on div "Perfil Configuración de privacidad Cerrar Sesión" at bounding box center [1398, 25] width 32 height 50
click at [1332, 80] on link "Perfil" at bounding box center [1324, 74] width 180 height 48
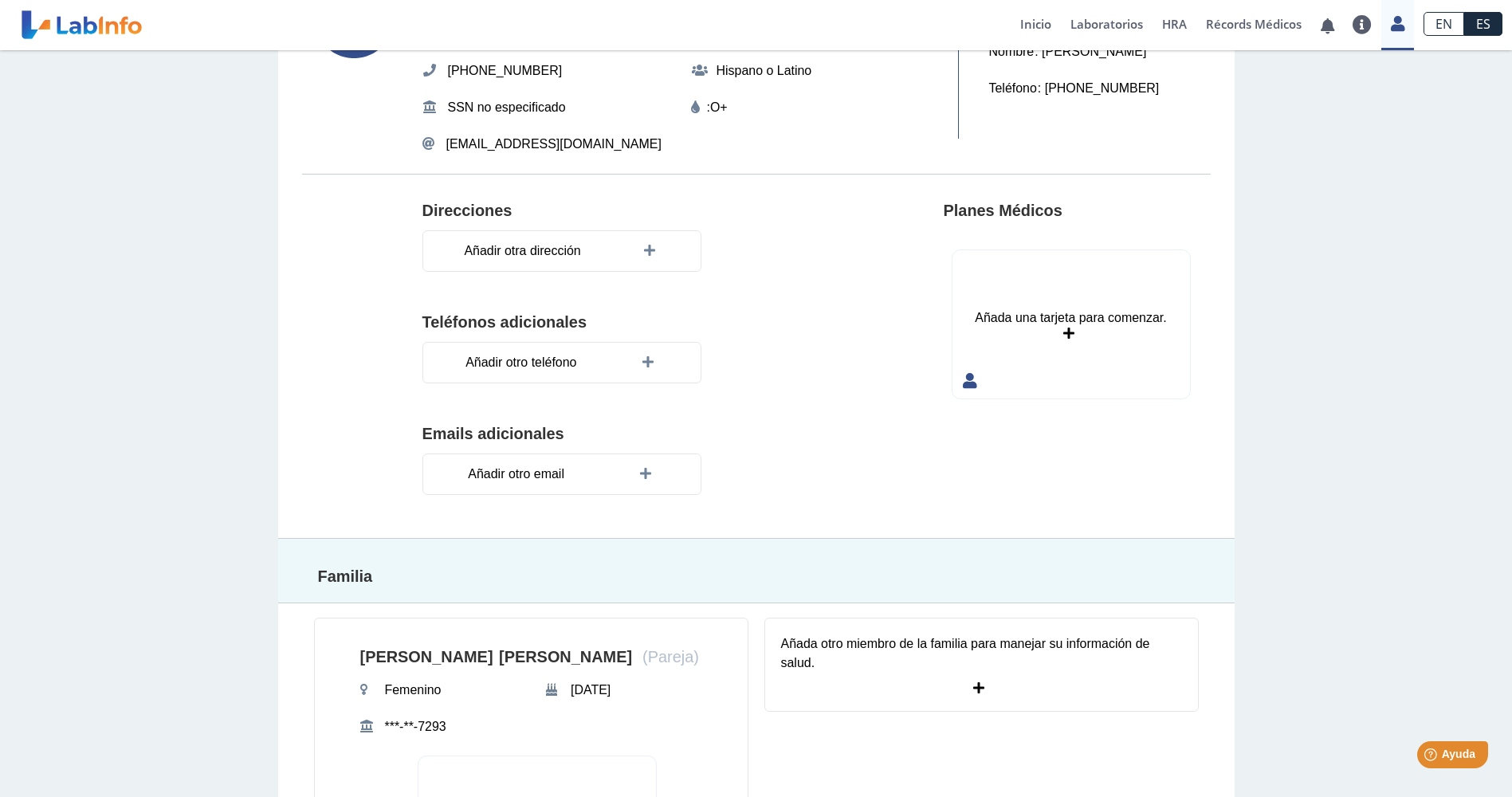
scroll to position [159, 0]
click at [563, 370] on span "Añadir otro teléfono" at bounding box center [521, 361] width 121 height 29
click at [783, 300] on div "Teléfonos adicionales Solo el teléfono primario se usa para obtener resultados." at bounding box center [621, 342] width 399 height 87
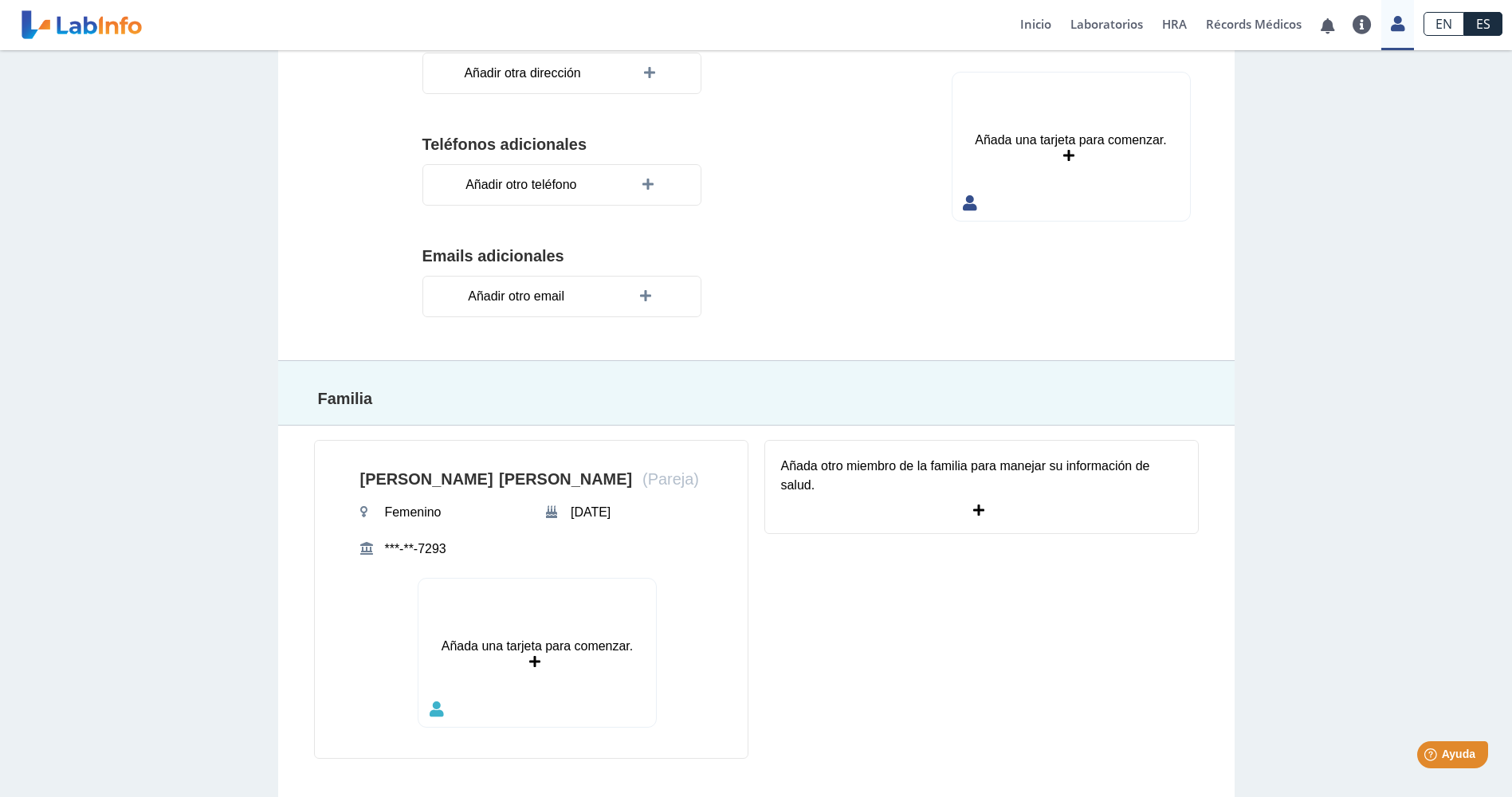
scroll to position [0, 0]
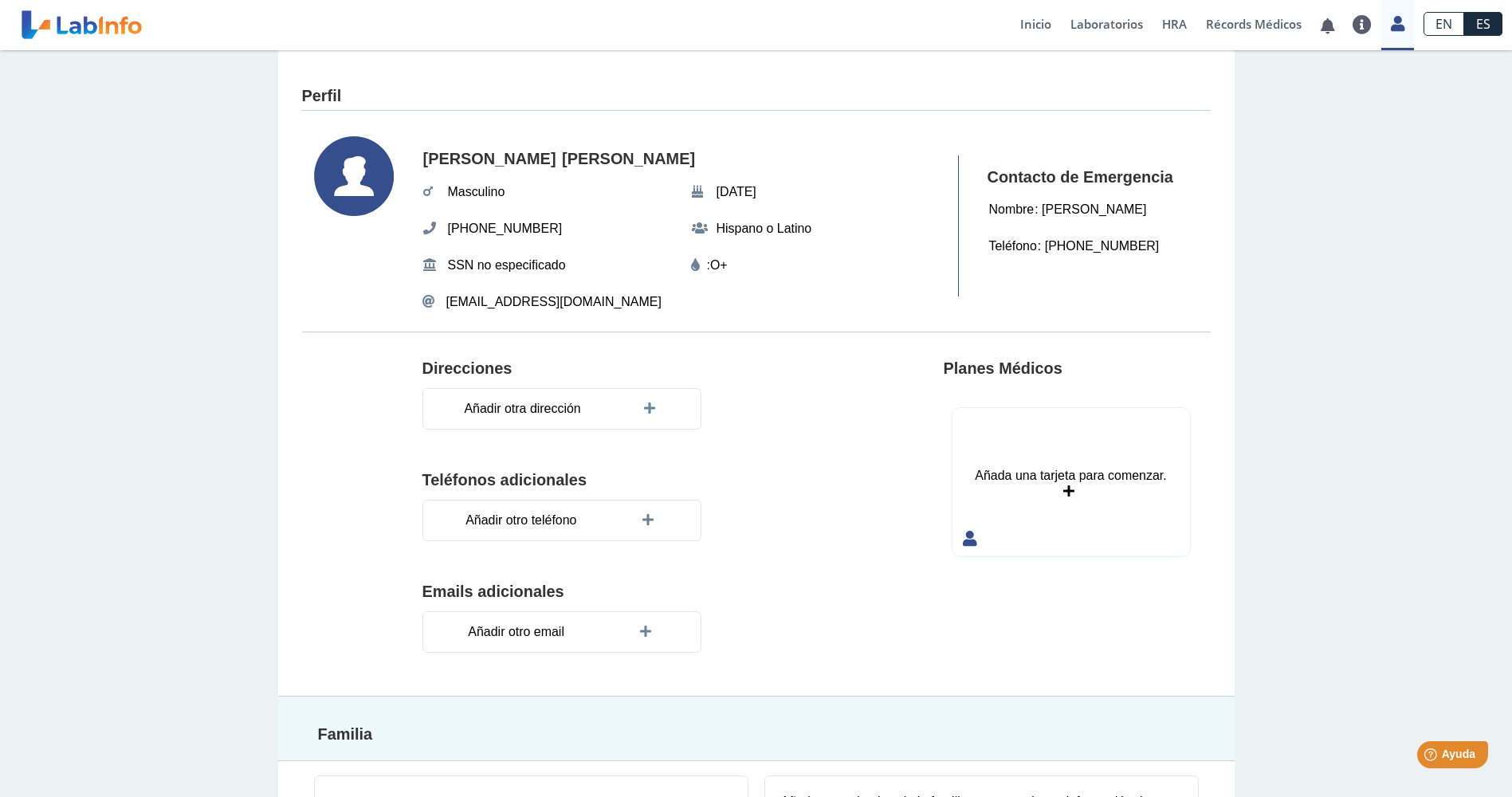
click at [1358, 271] on div "Perfil Omar Ortiz Maldonado Masculino Oct 5, 1969 (787) 632-3002 Hispano o Lati…" at bounding box center [756, 591] width 1512 height 1082
click at [1341, 170] on link "Cerrar Sesión" at bounding box center [1324, 169] width 180 height 48
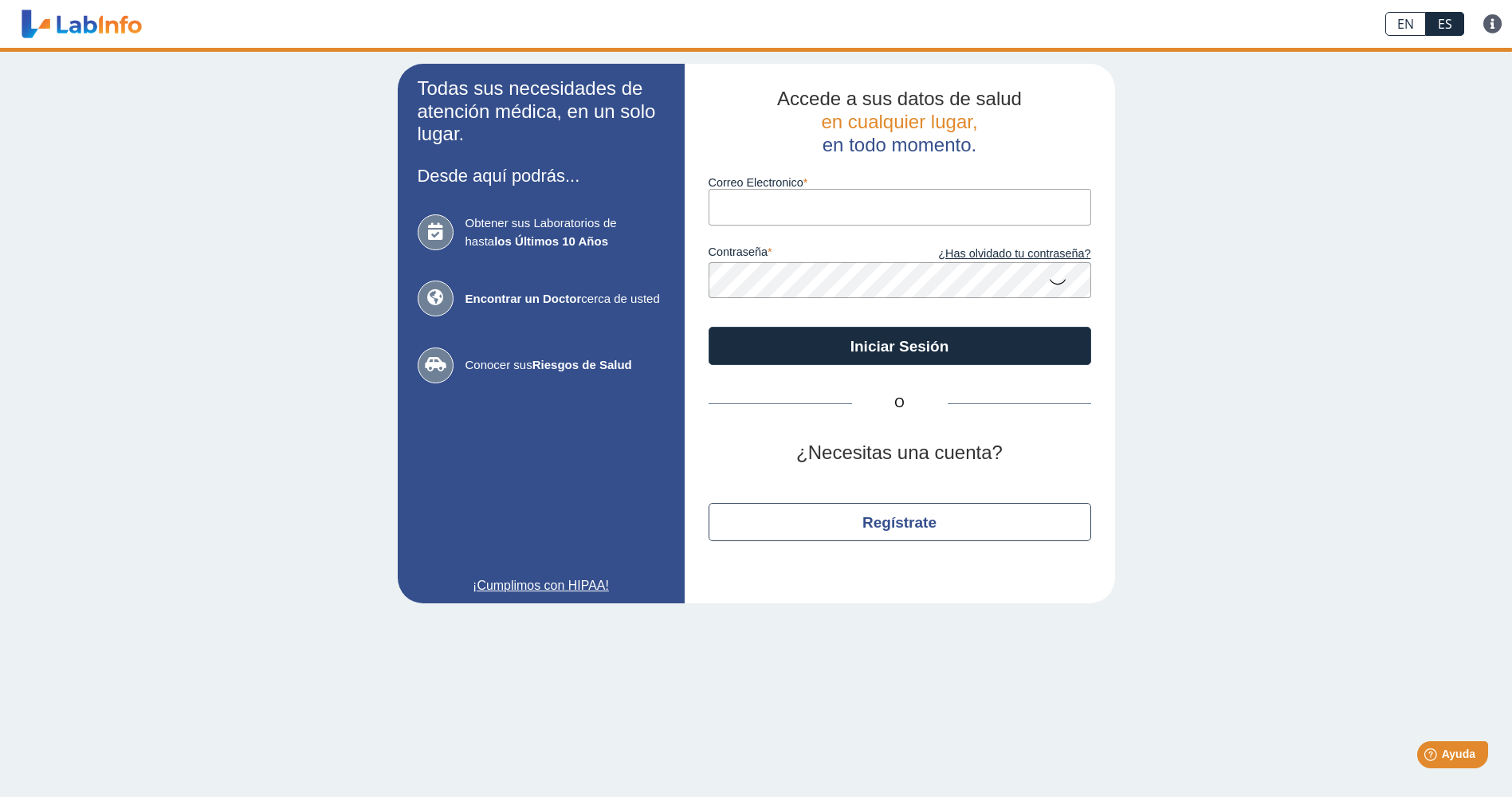
type input "oeortiz@yahoo.com"
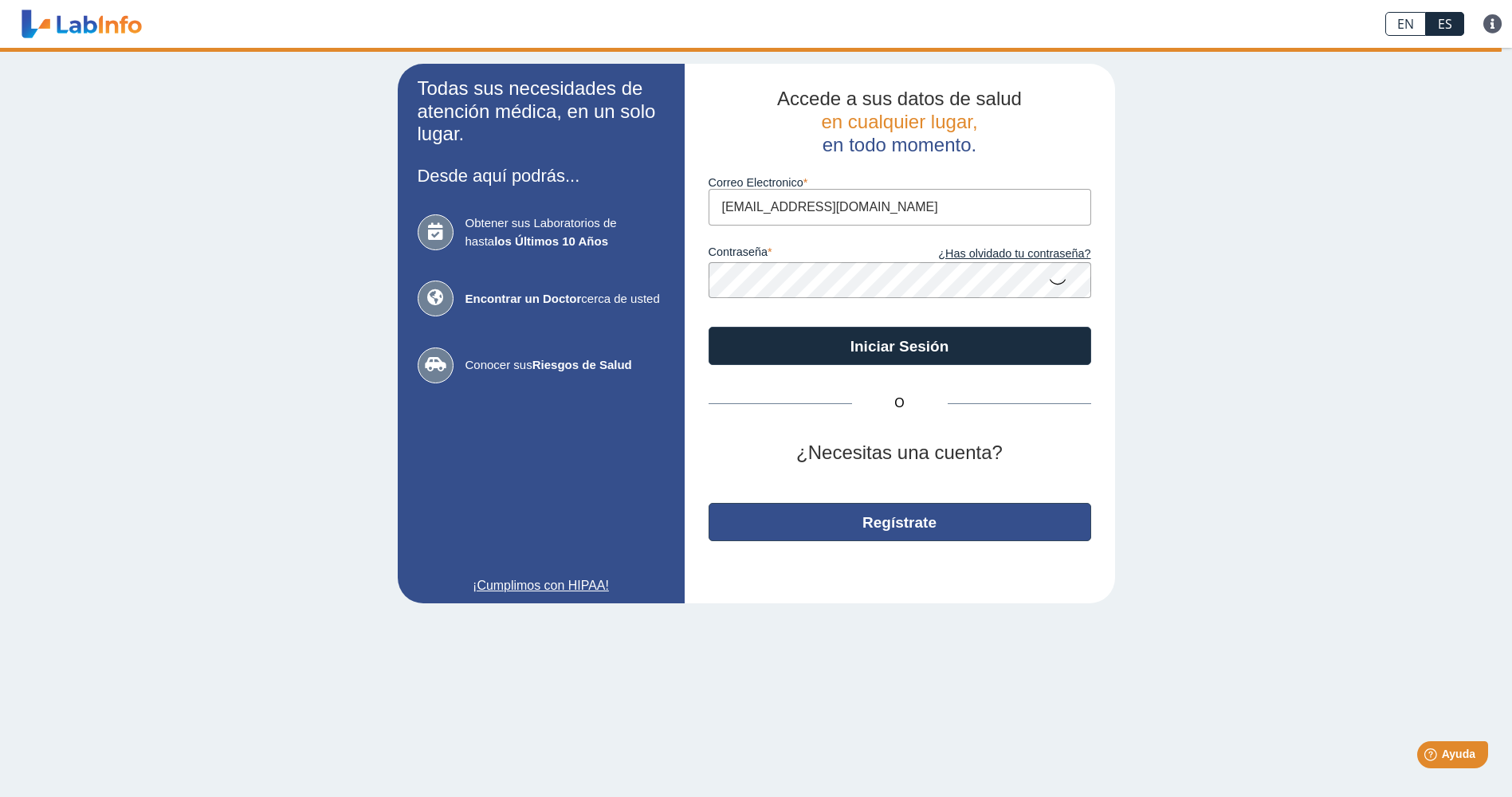
click at [896, 524] on button "Regístrate" at bounding box center [899, 522] width 382 height 39
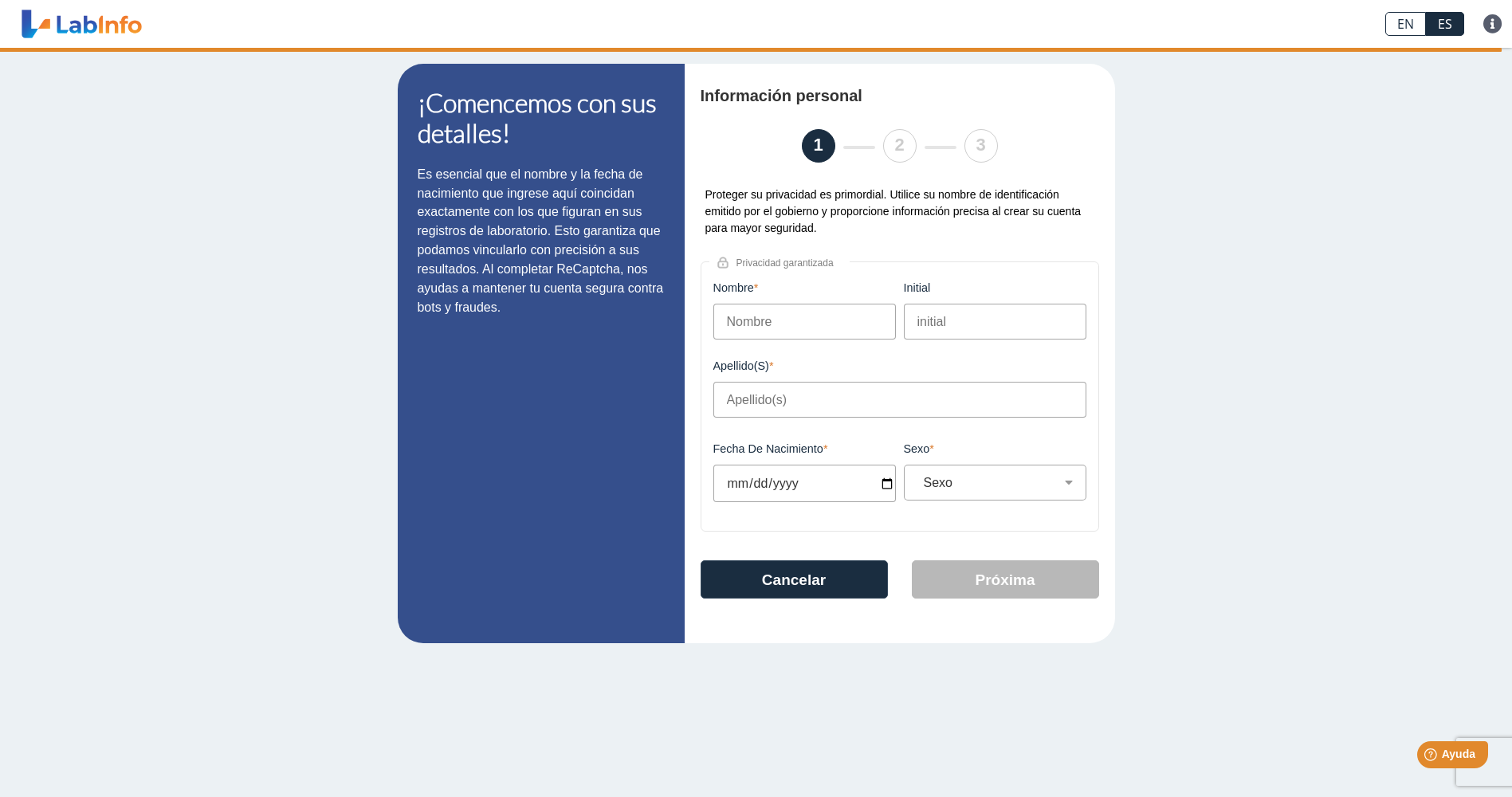
click at [806, 330] on input "Nombre" at bounding box center [805, 321] width 183 height 36
type input "[PERSON_NAME]"
type input "[DATE]"
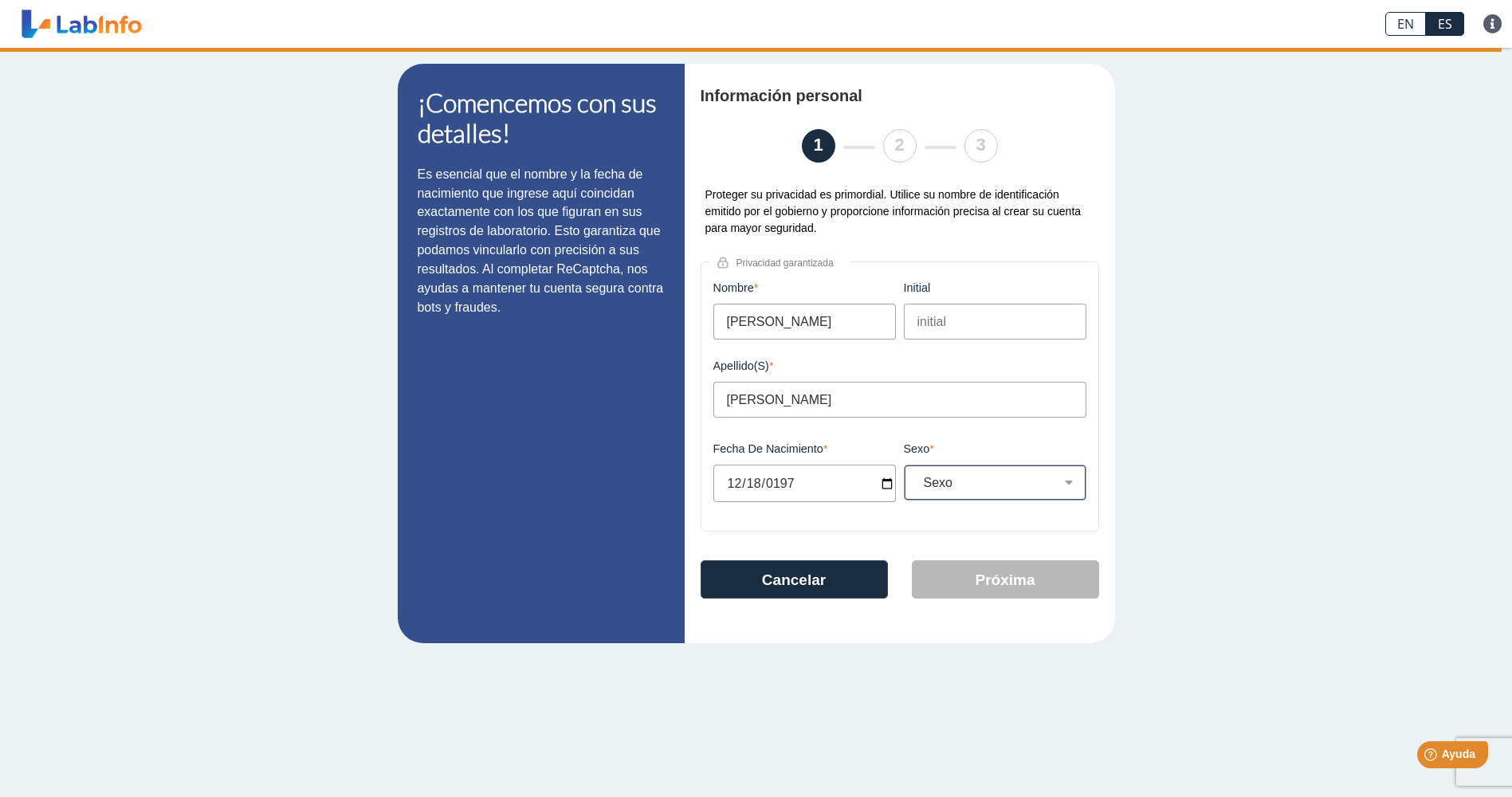
click at [1069, 484] on select "Sexo Masculino Femenino" at bounding box center [1001, 482] width 168 height 15
select select "F"
click at [917, 479] on select "Sexo Masculino Femenino" at bounding box center [1001, 482] width 168 height 15
click at [1008, 585] on button "Próxima" at bounding box center [1005, 579] width 187 height 39
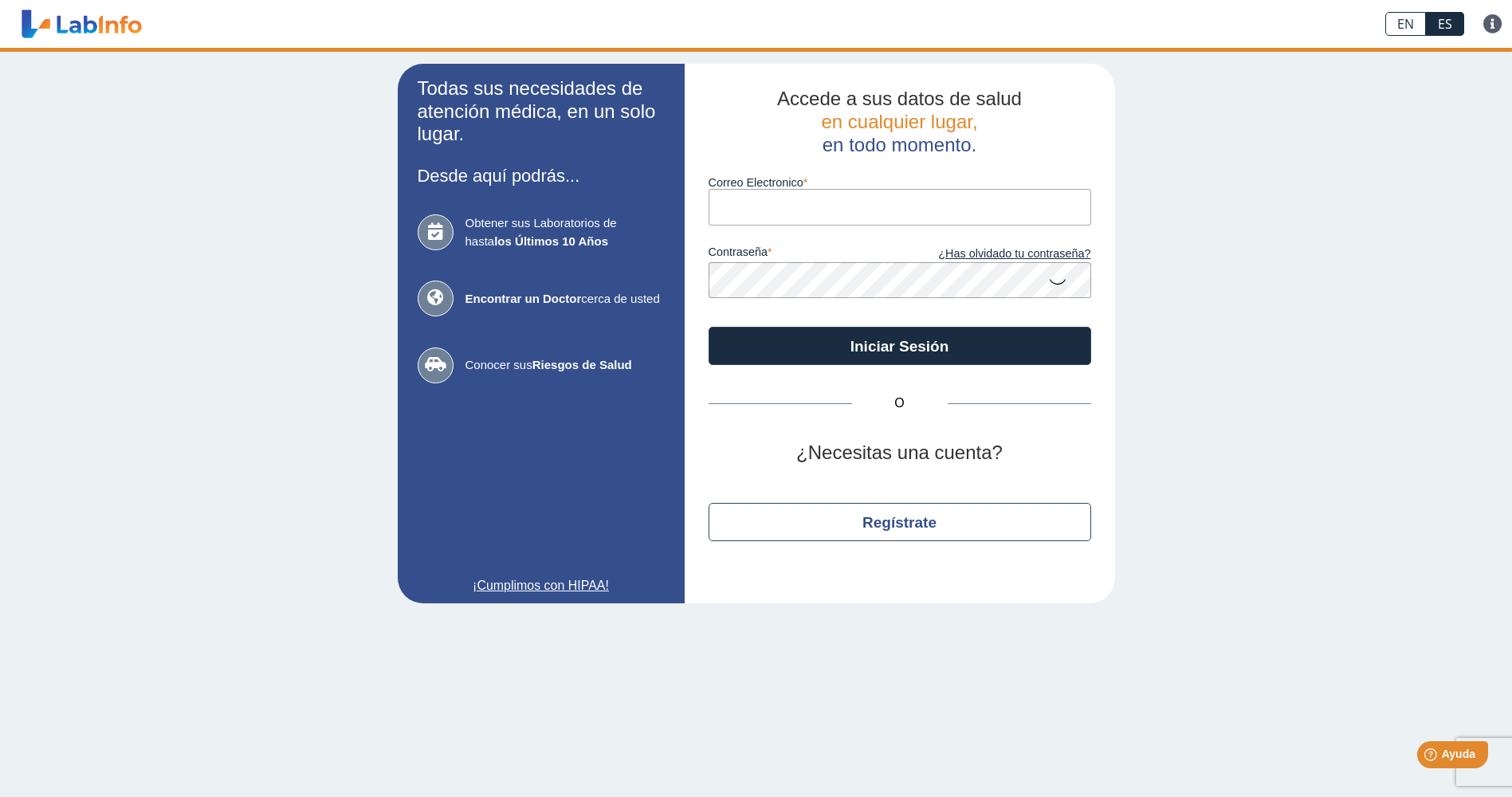
type input "oeortiz@yahoo.com"
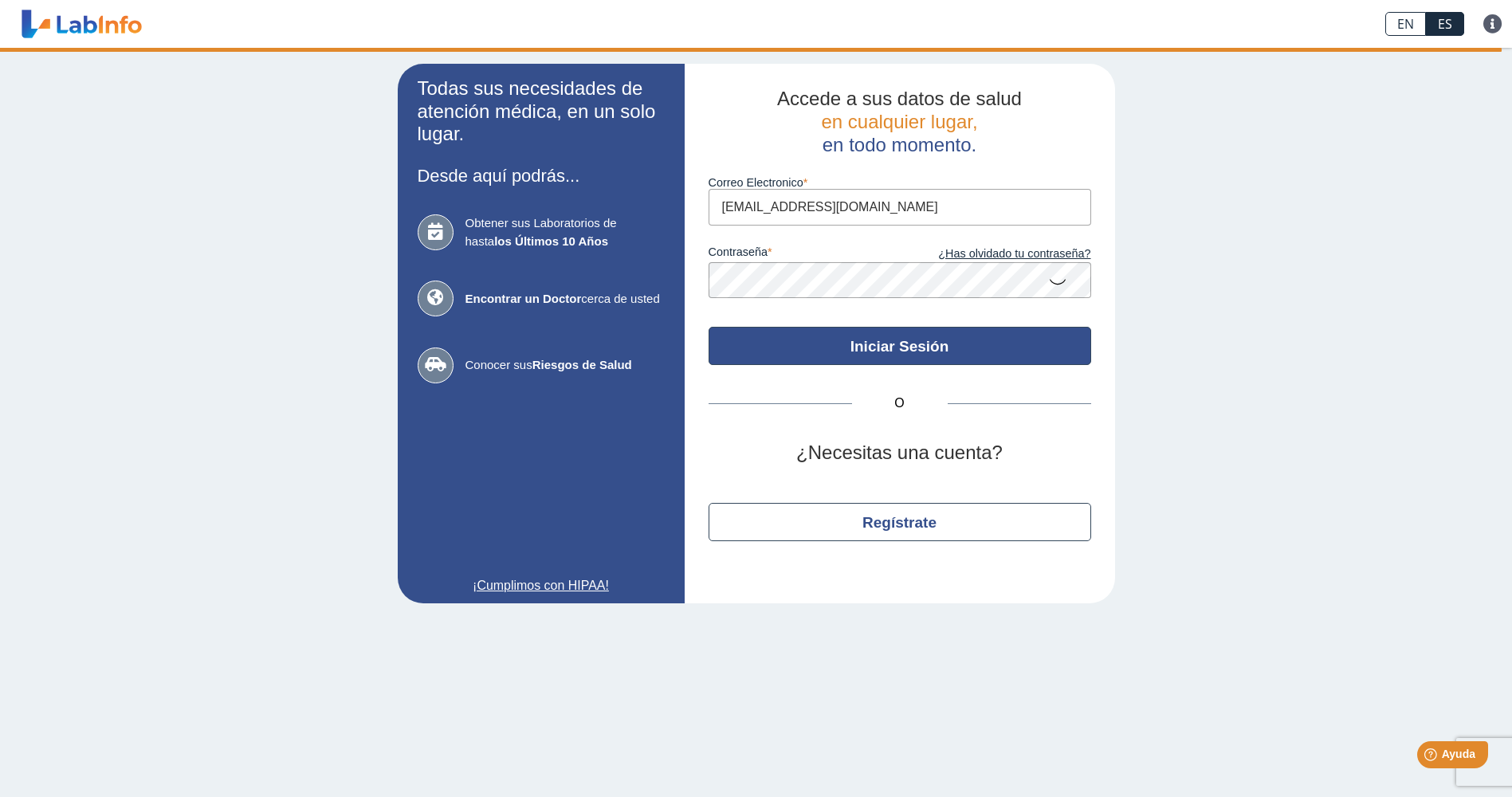
click at [909, 347] on button "Iniciar Sesión" at bounding box center [899, 345] width 382 height 39
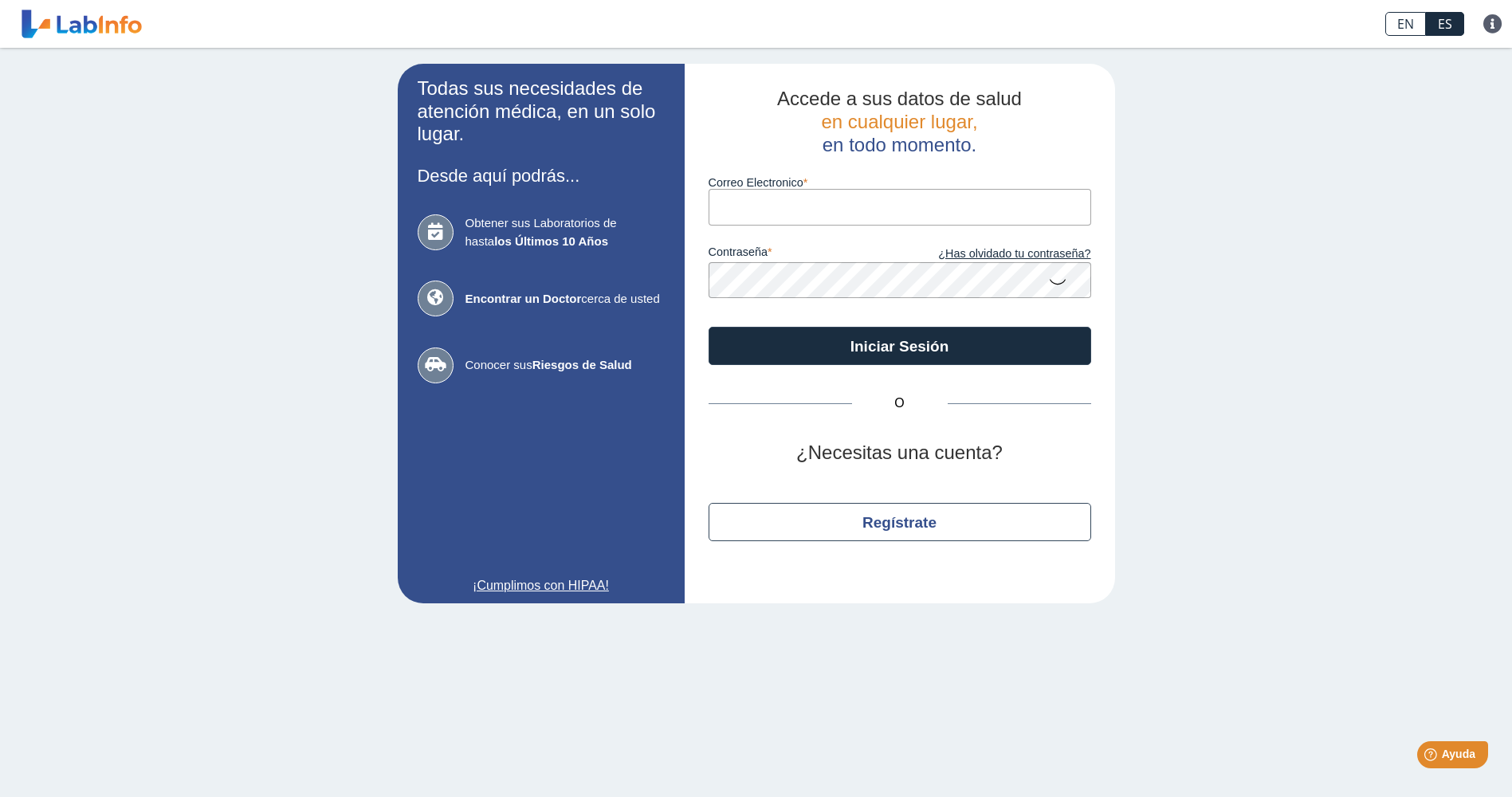
type input "[EMAIL_ADDRESS][DOMAIN_NAME]"
click at [1057, 287] on icon at bounding box center [1058, 281] width 19 height 31
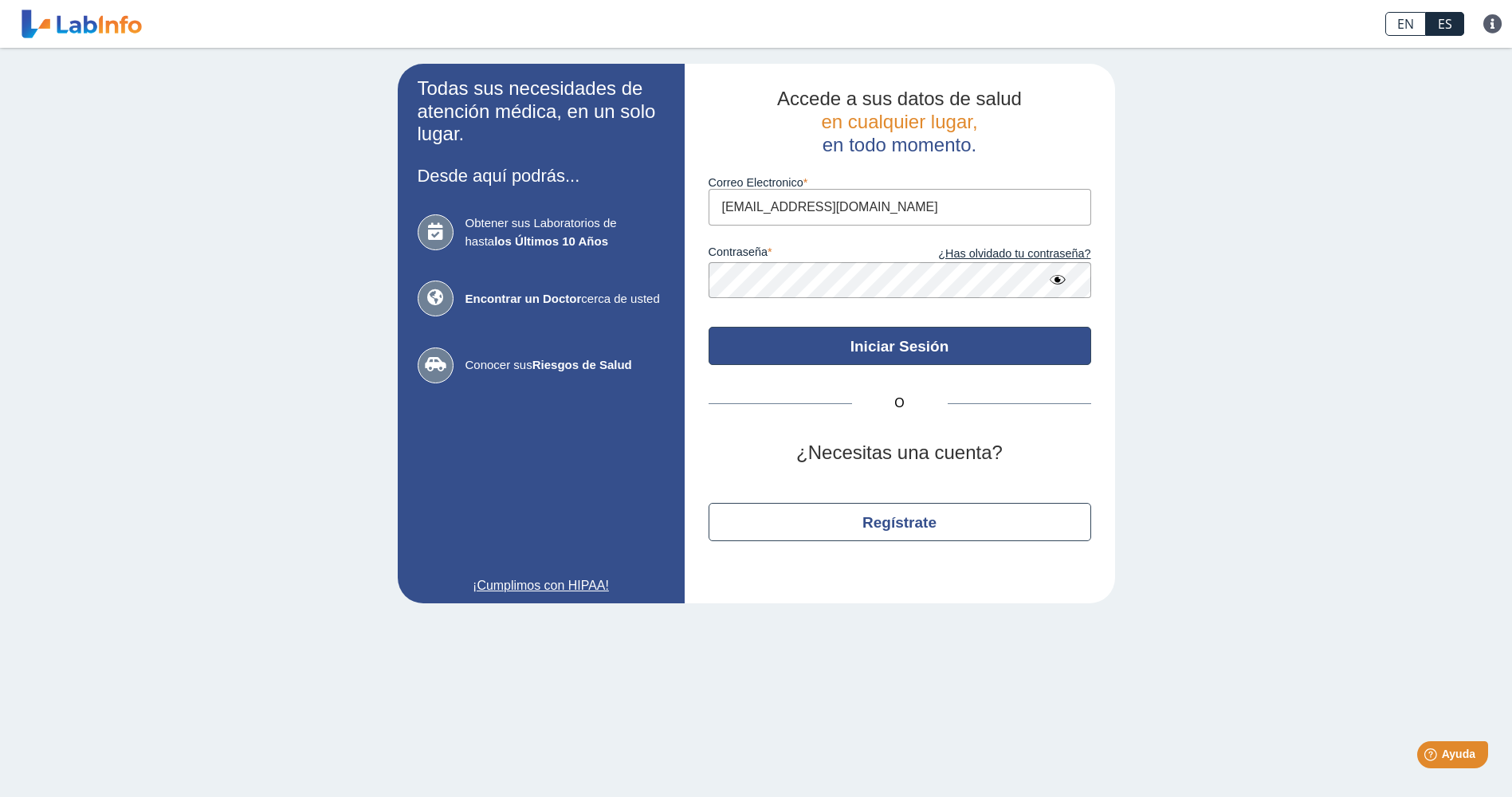
click at [879, 352] on button "Iniciar Sesión" at bounding box center [899, 345] width 382 height 39
type input "[EMAIL_ADDRESS][DOMAIN_NAME]"
click at [886, 349] on button "Iniciar Sesión" at bounding box center [899, 345] width 382 height 39
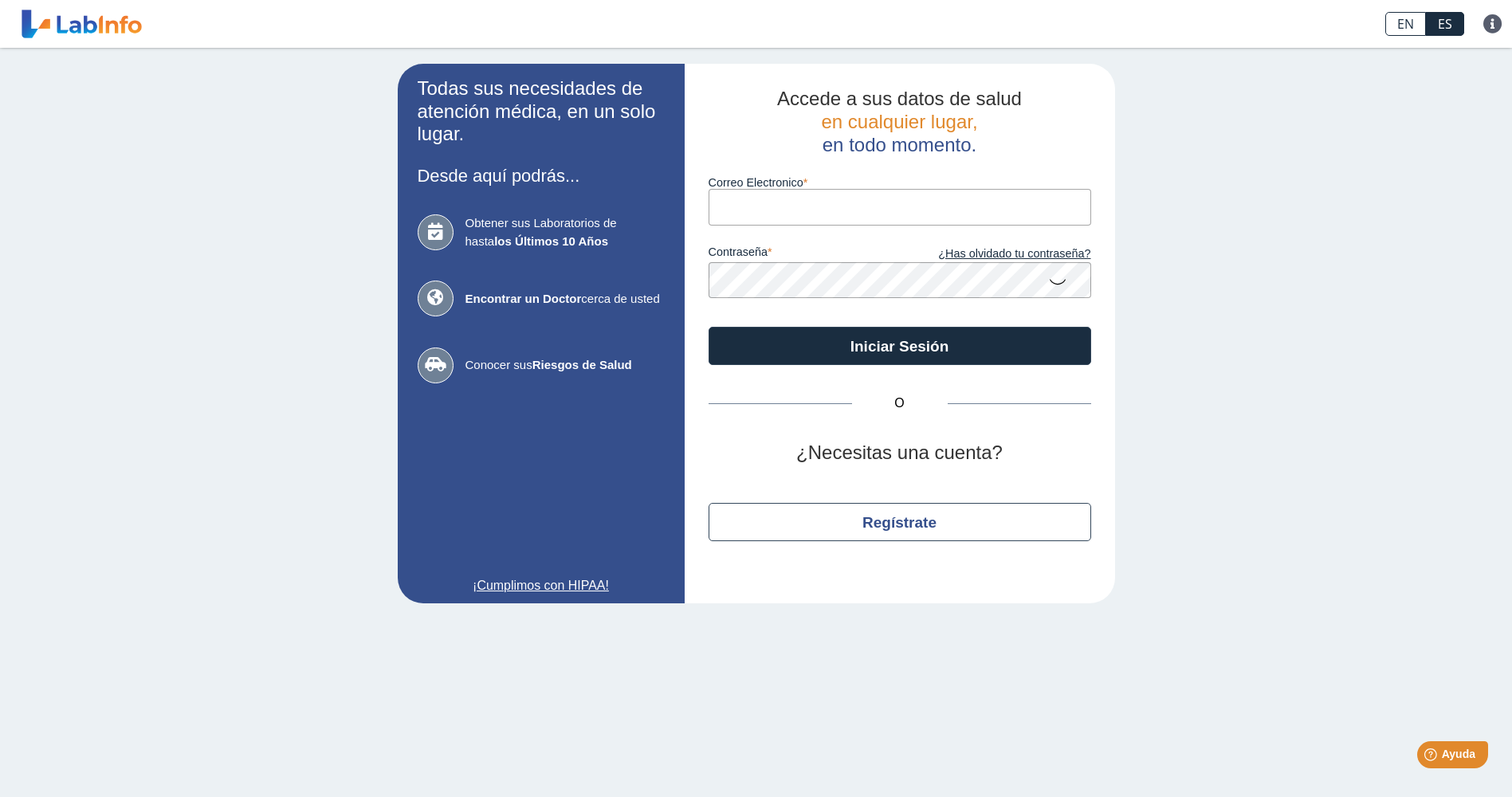
type input "[EMAIL_ADDRESS][DOMAIN_NAME]"
click at [1057, 282] on icon at bounding box center [1058, 281] width 19 height 31
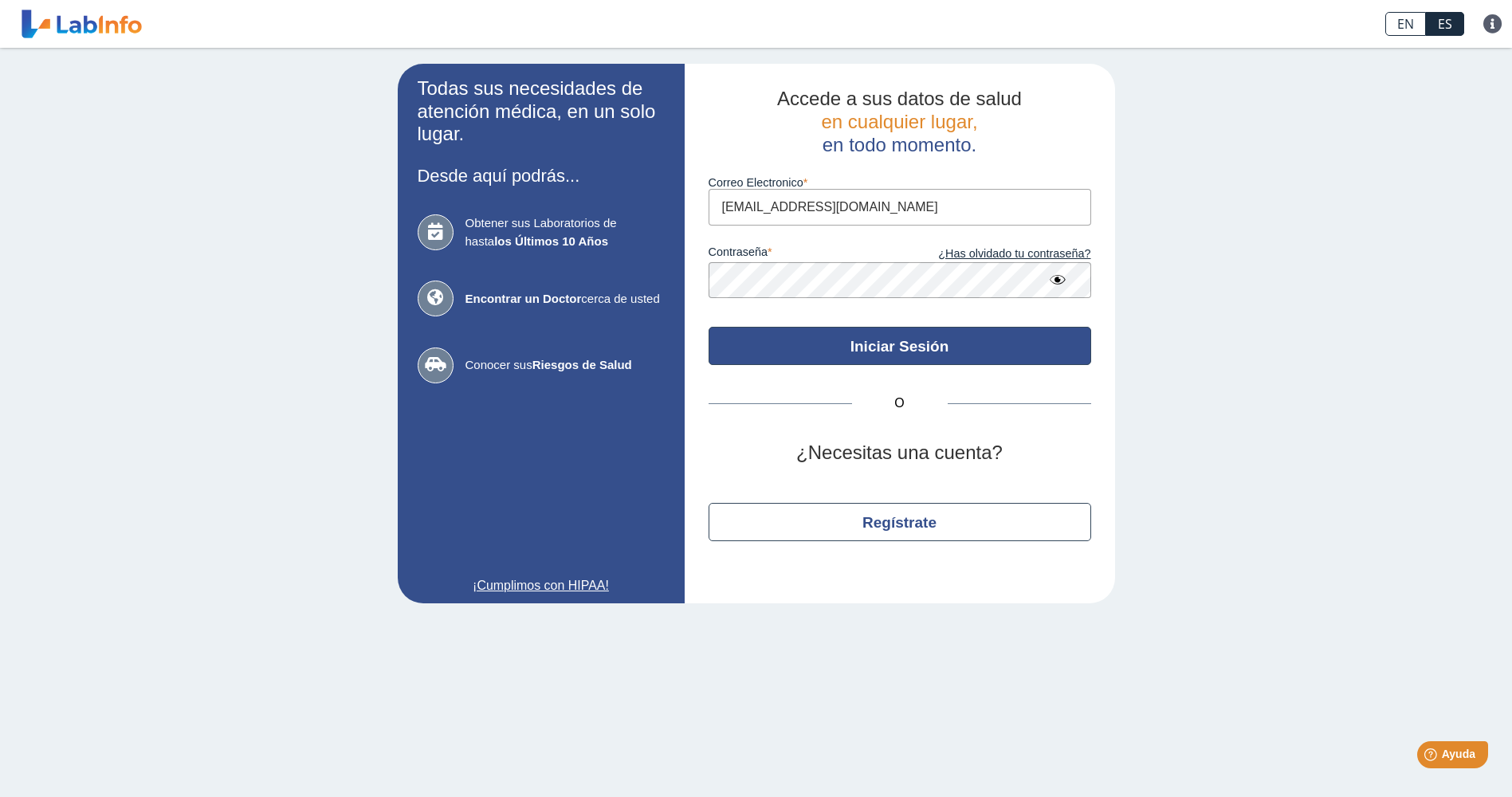
click at [885, 348] on button "Iniciar Sesión" at bounding box center [899, 345] width 382 height 39
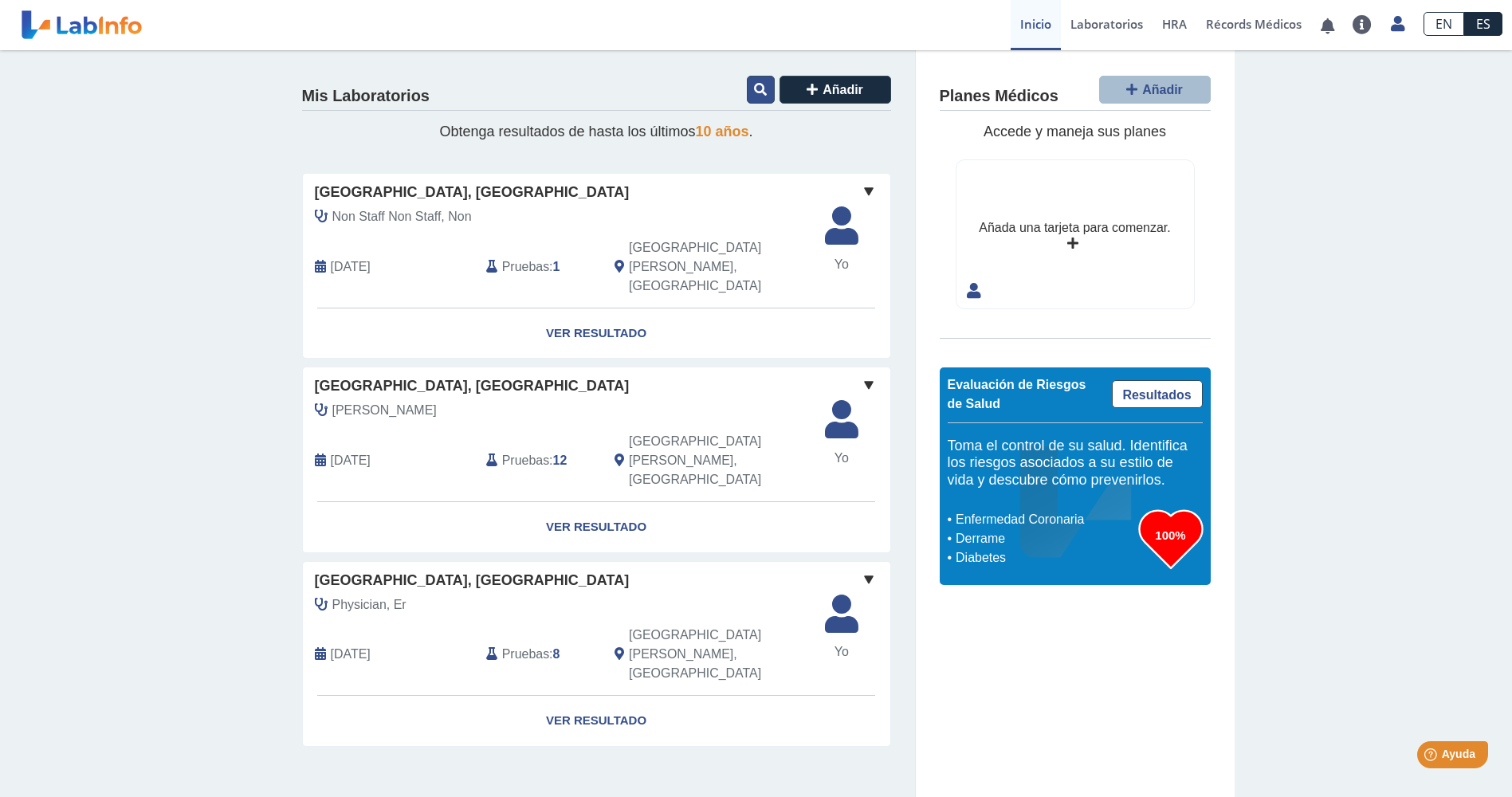
click at [763, 100] on button at bounding box center [760, 89] width 28 height 28
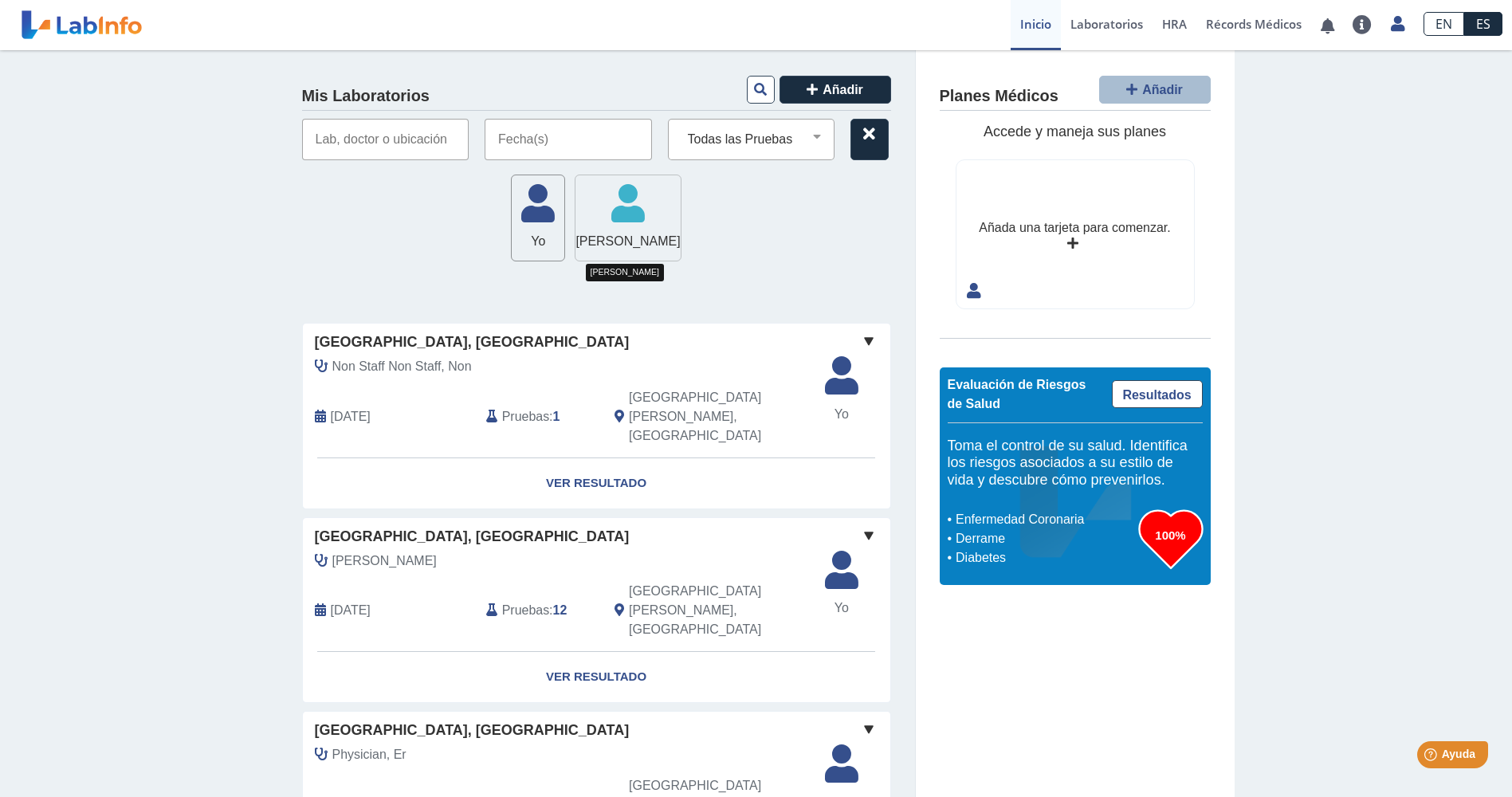
click at [628, 224] on icon at bounding box center [627, 208] width 104 height 48
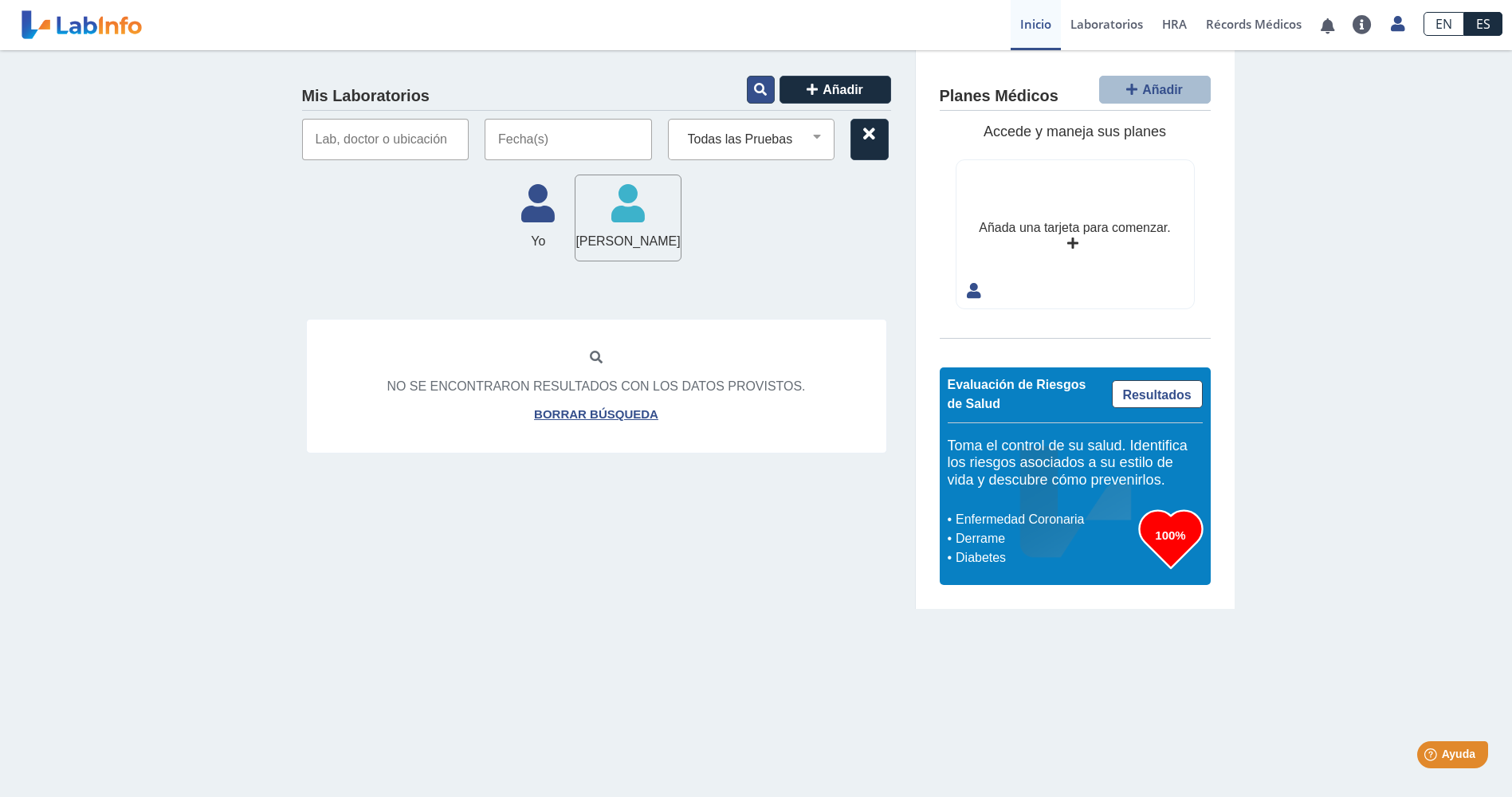
click at [757, 97] on button at bounding box center [760, 89] width 28 height 28
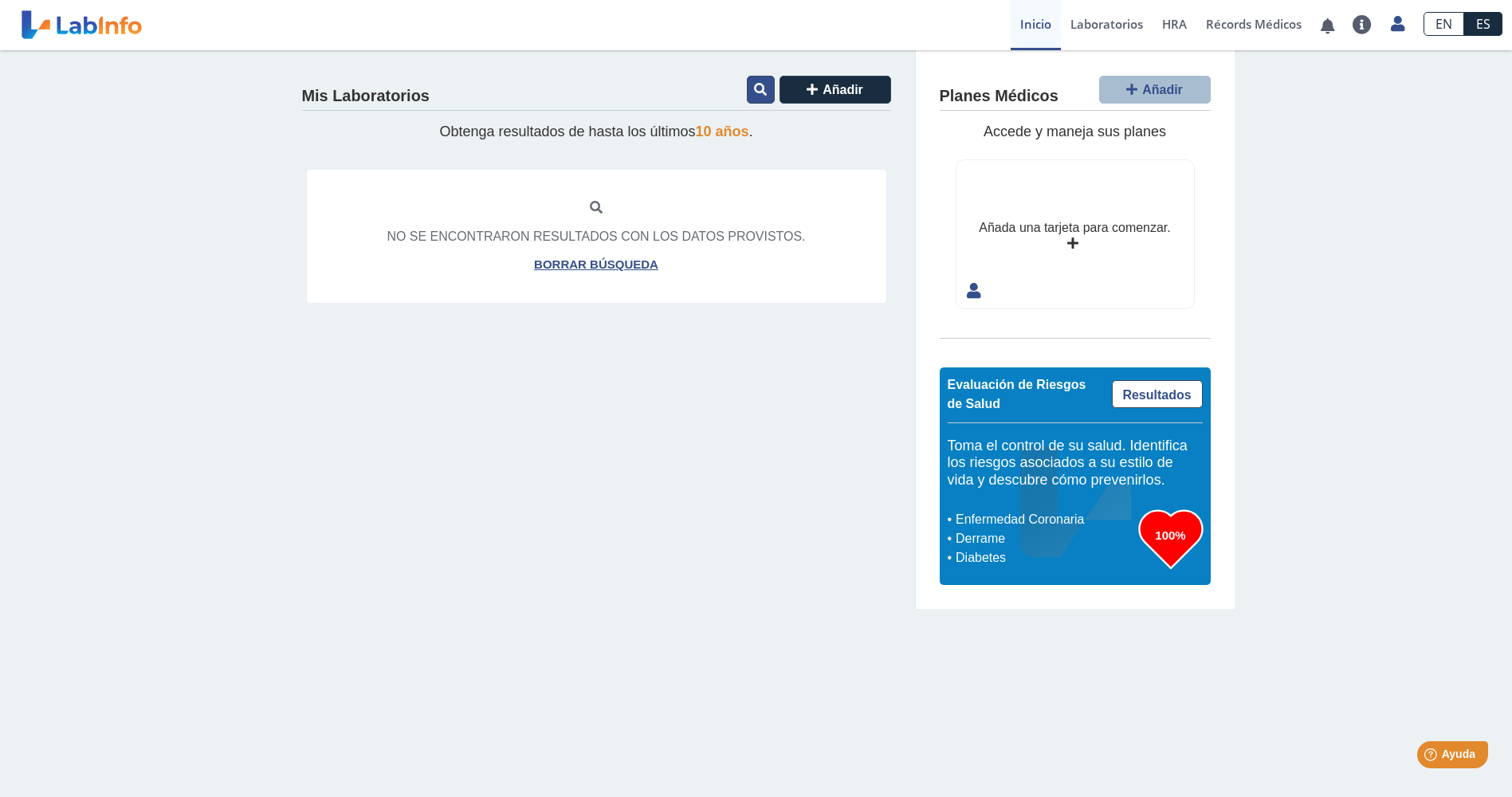
click at [757, 97] on button at bounding box center [760, 89] width 28 height 28
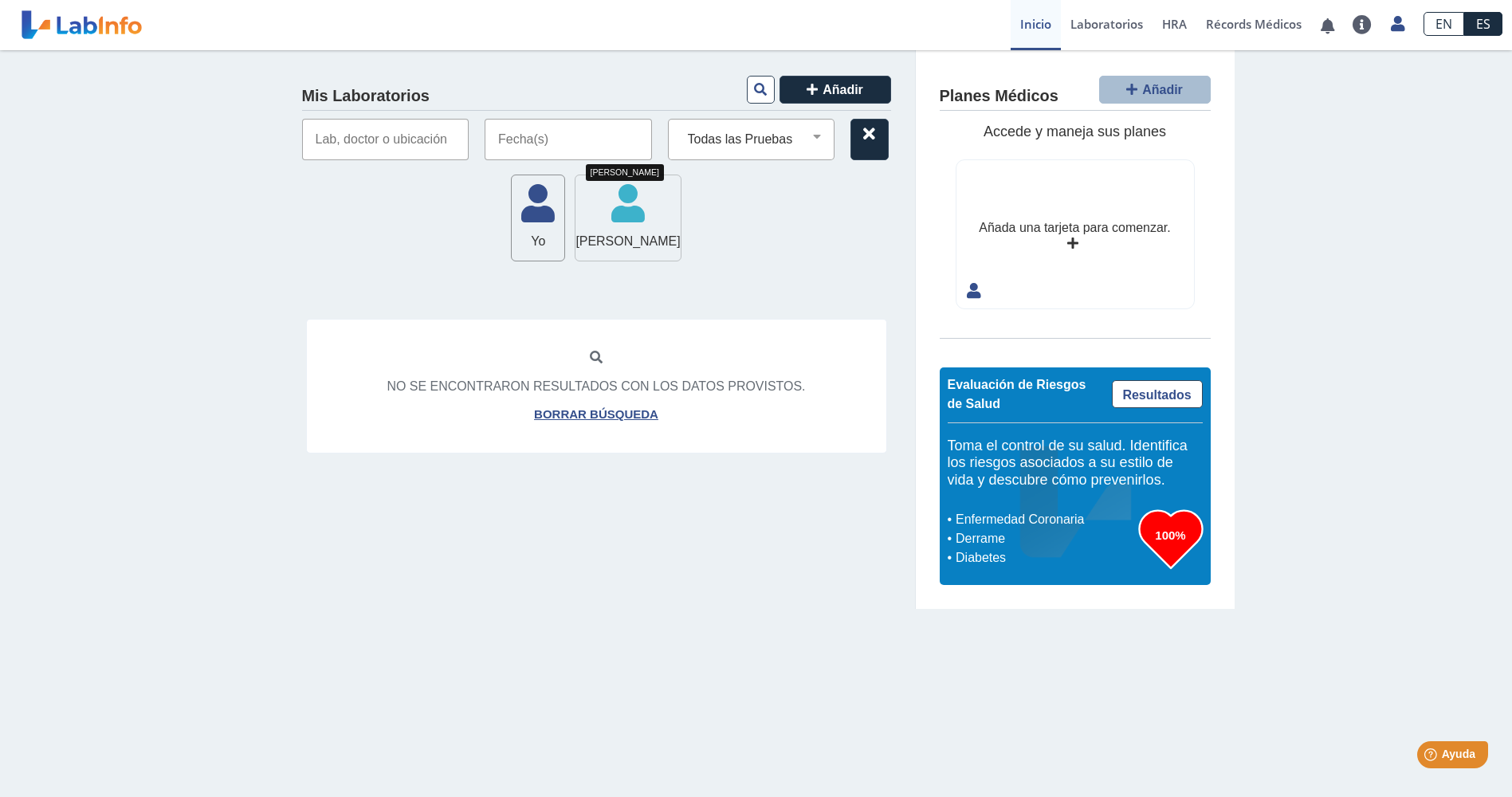
click at [652, 211] on icon at bounding box center [627, 208] width 104 height 48
click at [757, 94] on icon at bounding box center [760, 89] width 13 height 13
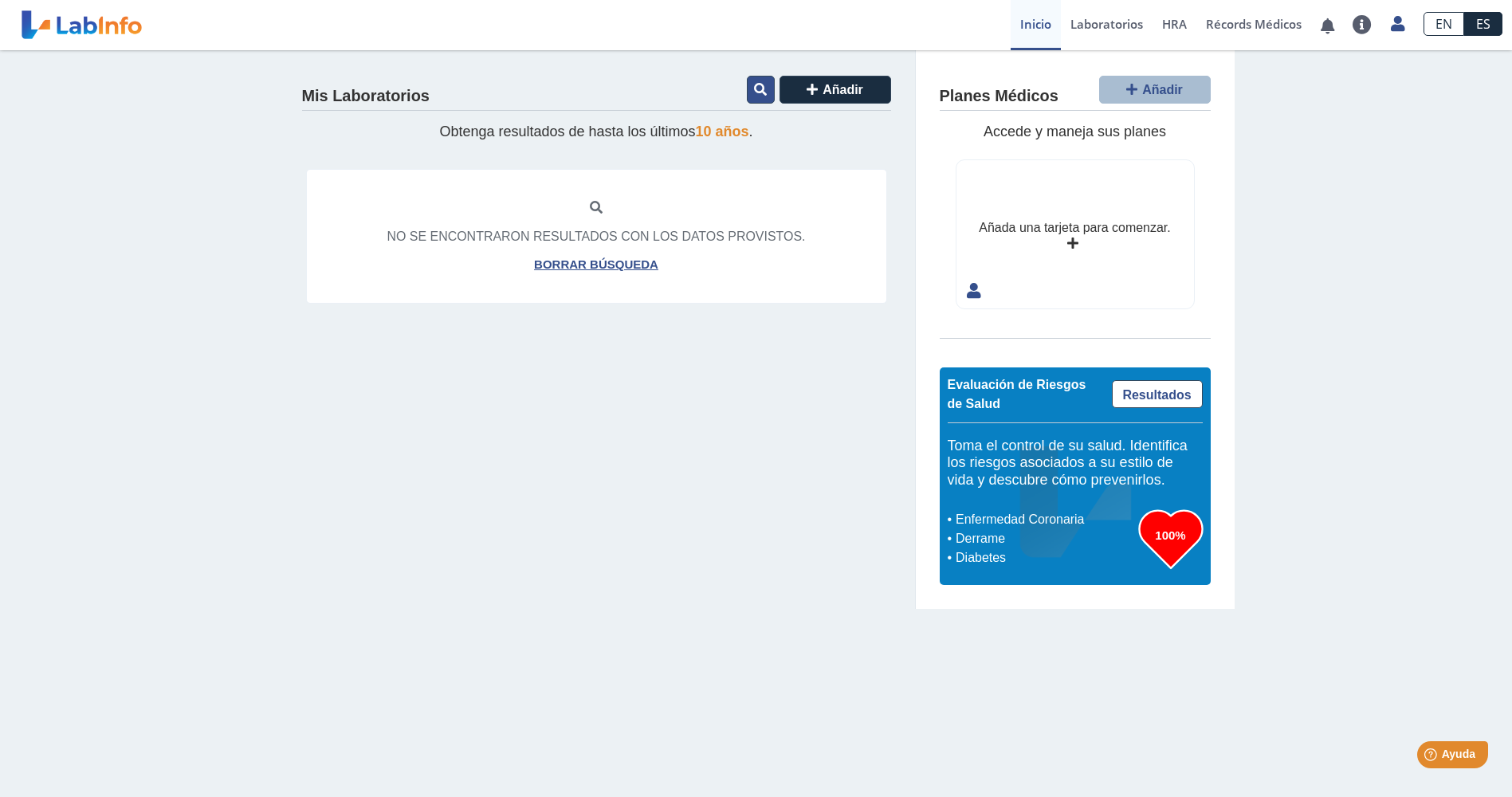
click at [754, 90] on icon at bounding box center [760, 89] width 13 height 13
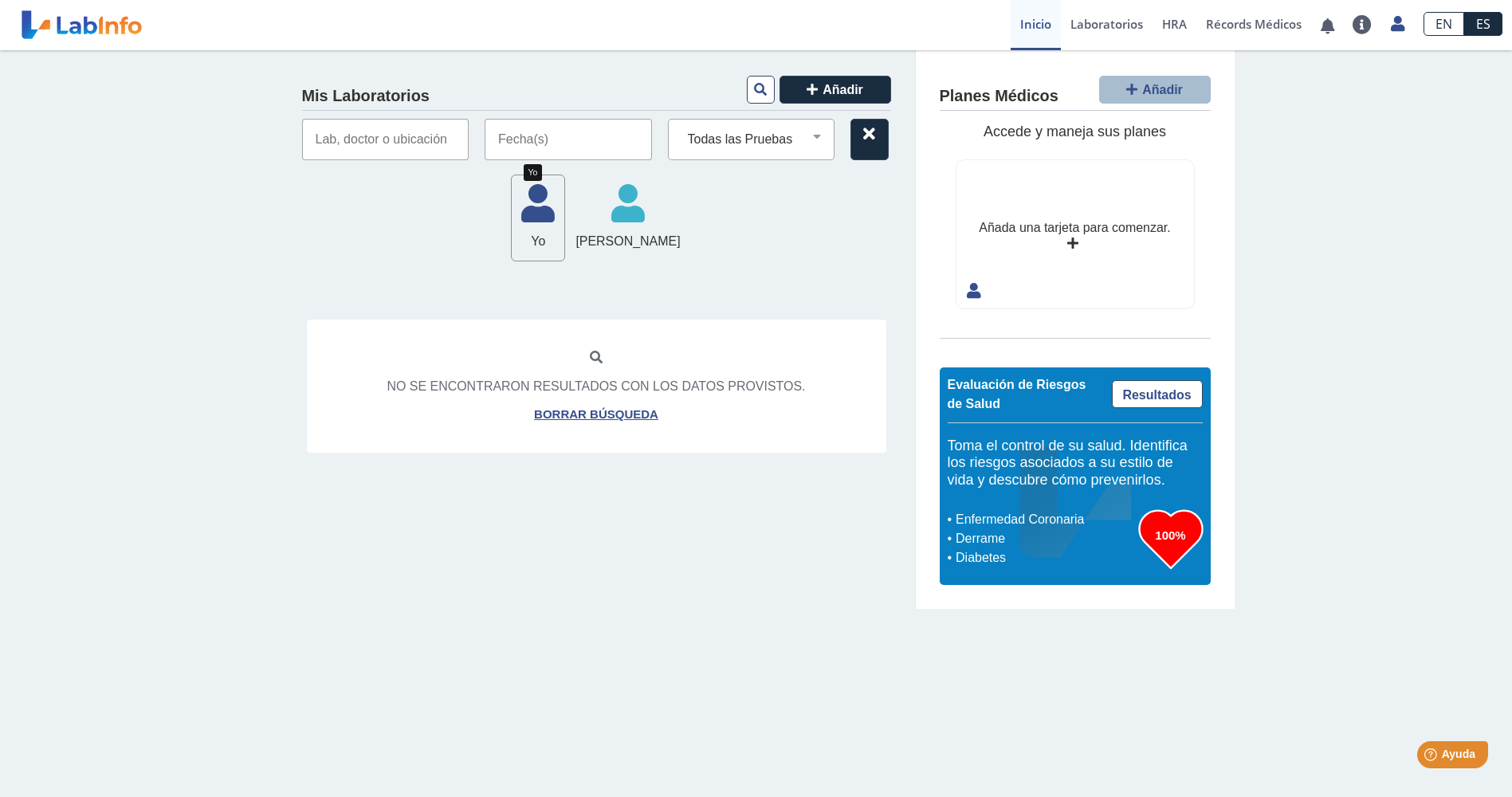
click at [529, 230] on icon at bounding box center [538, 208] width 52 height 48
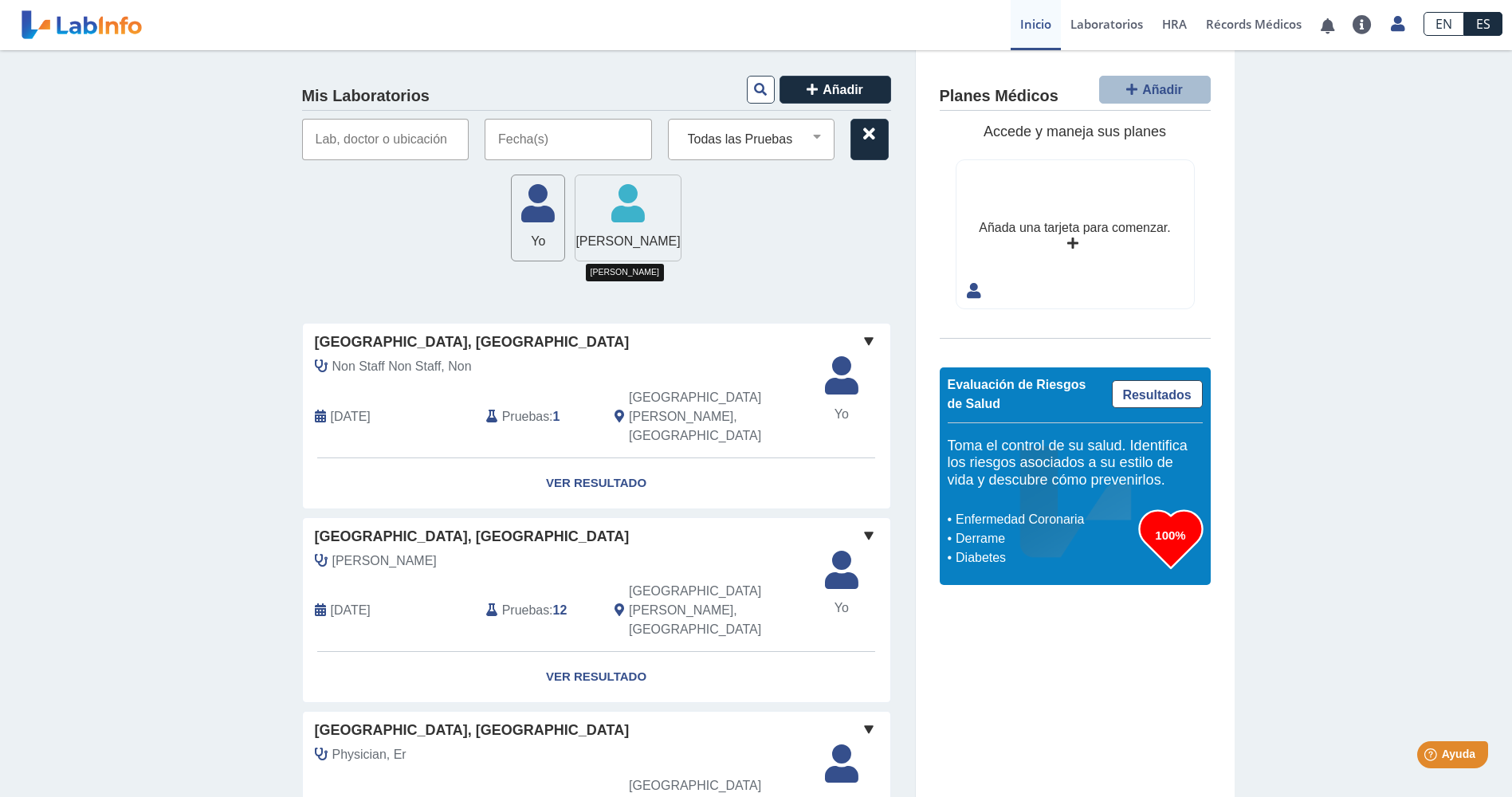
click at [640, 217] on icon at bounding box center [627, 208] width 104 height 48
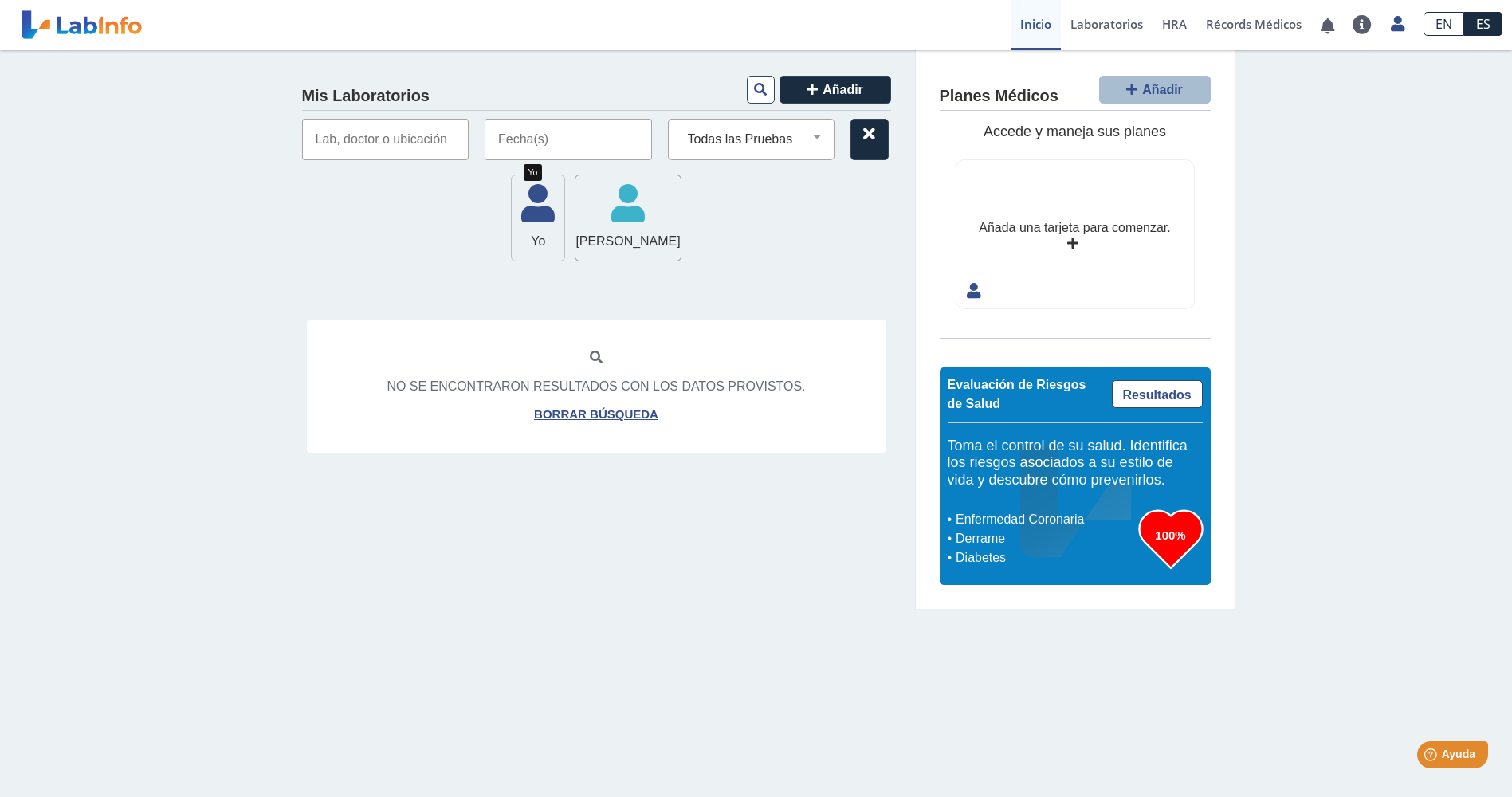
click at [512, 213] on icon at bounding box center [538, 208] width 52 height 48
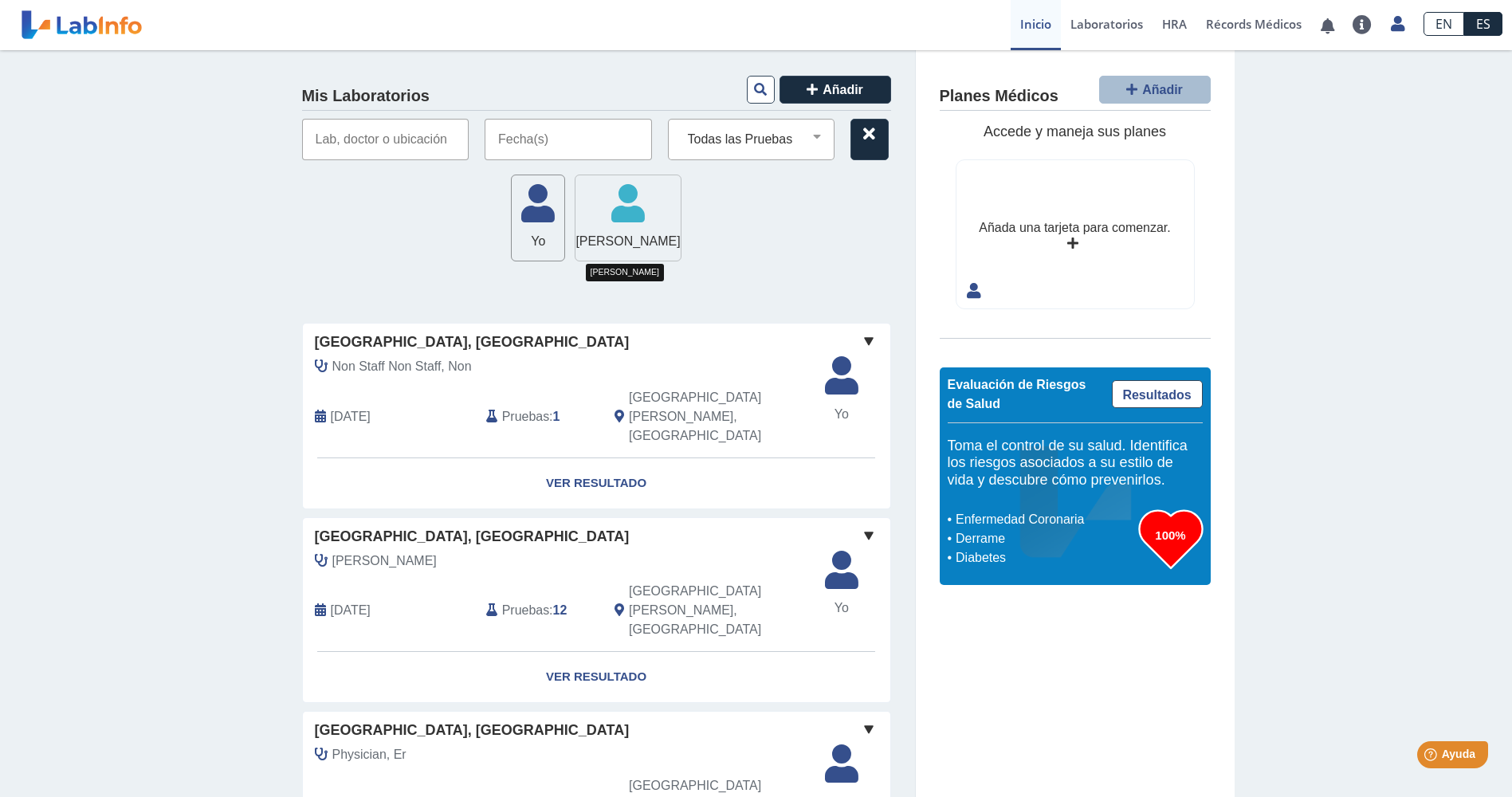
click at [617, 216] on icon at bounding box center [627, 208] width 104 height 48
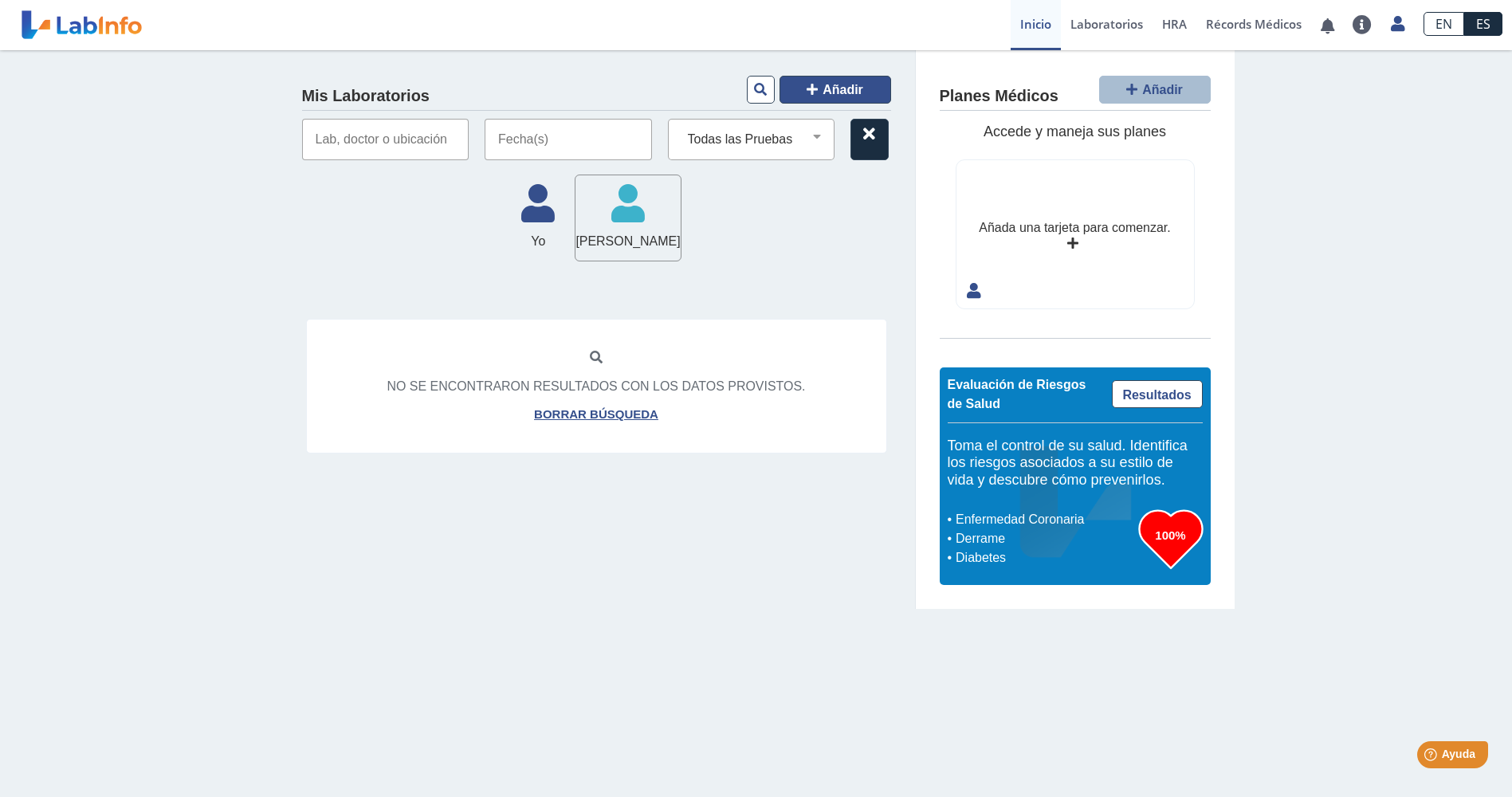
click at [824, 94] on span "Añadir" at bounding box center [842, 89] width 40 height 13
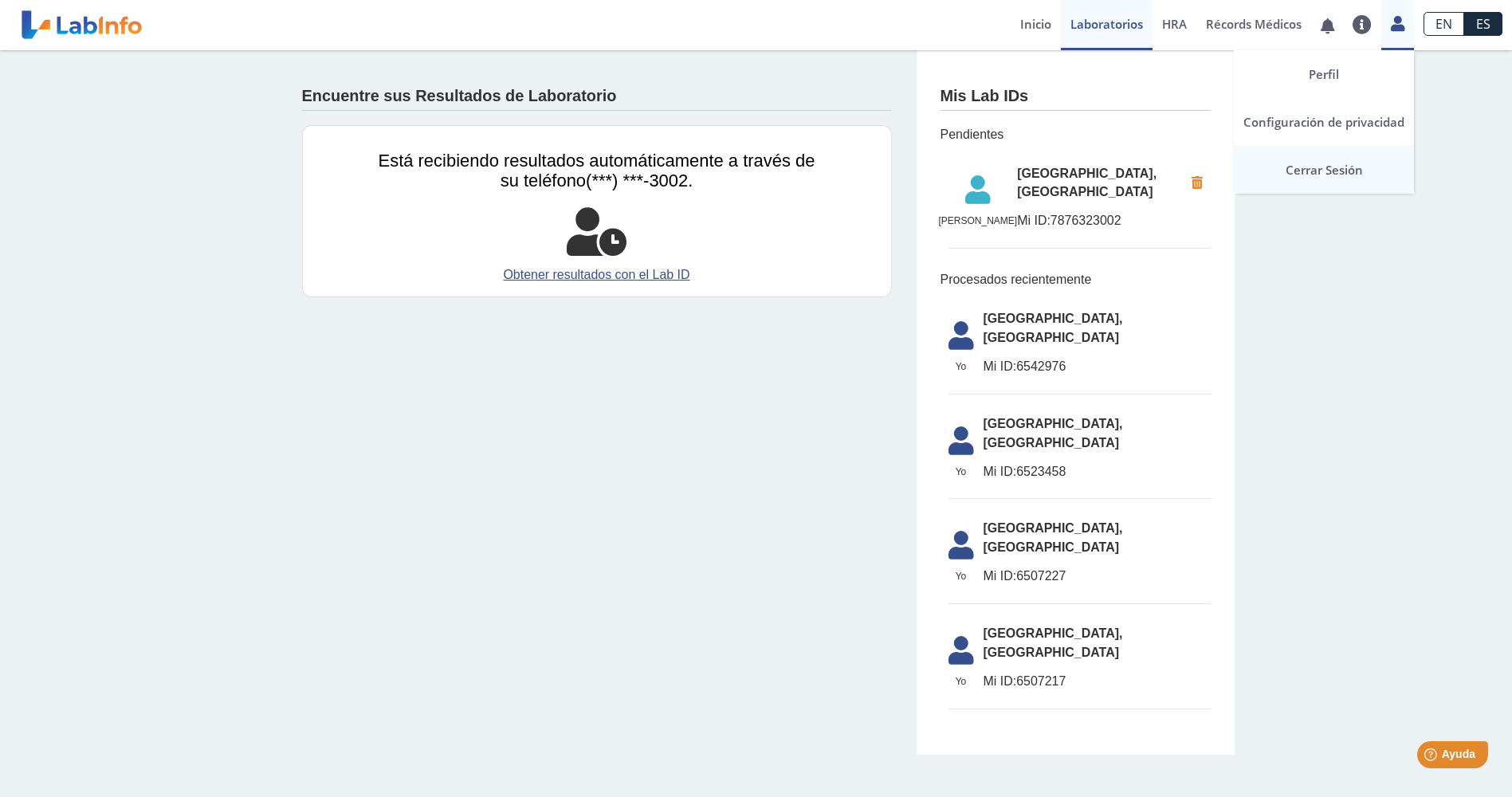
click at [1338, 172] on link "Cerrar Sesión" at bounding box center [1324, 169] width 180 height 48
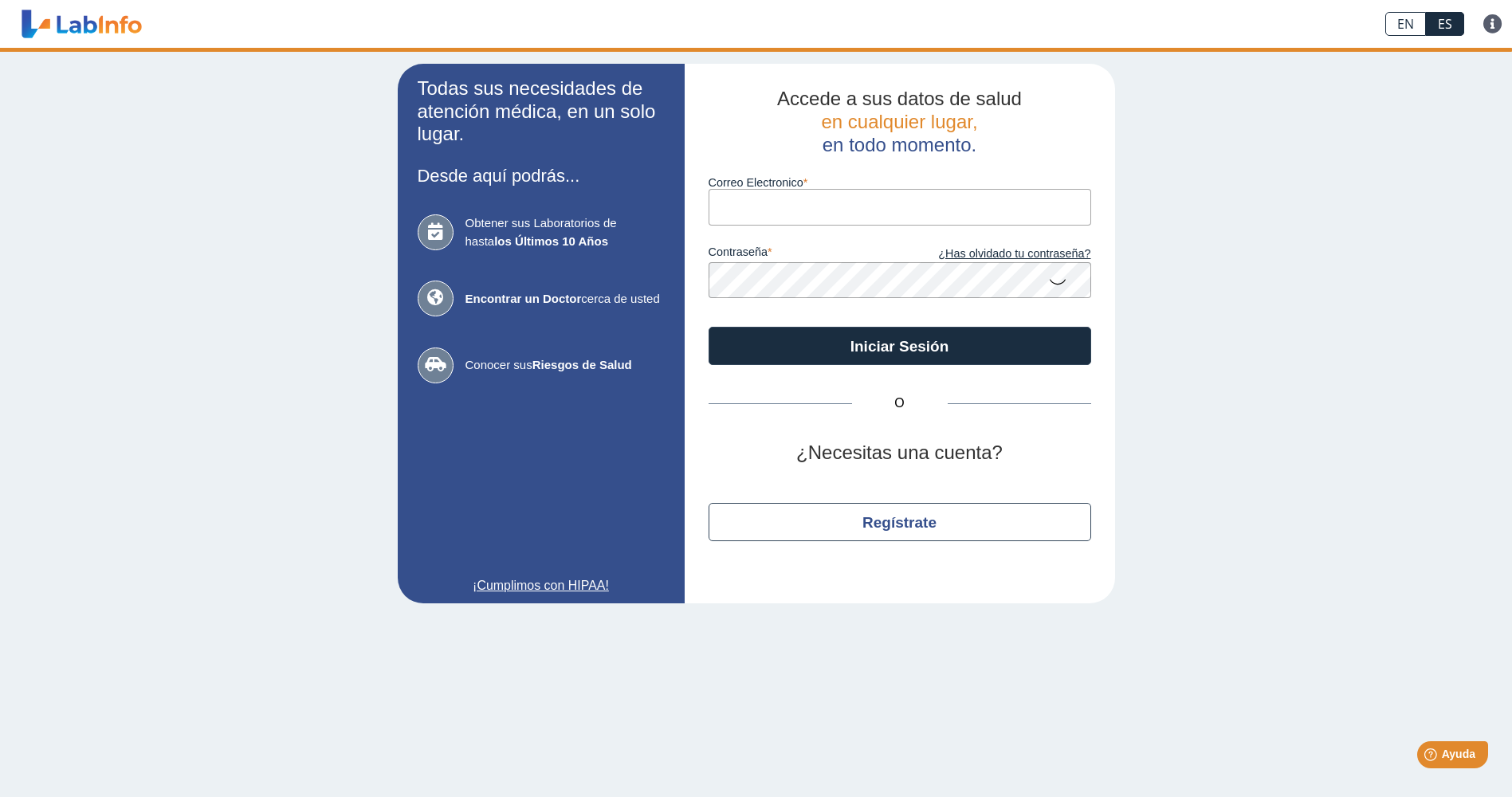
type input "oeortiz@yahoo.com"
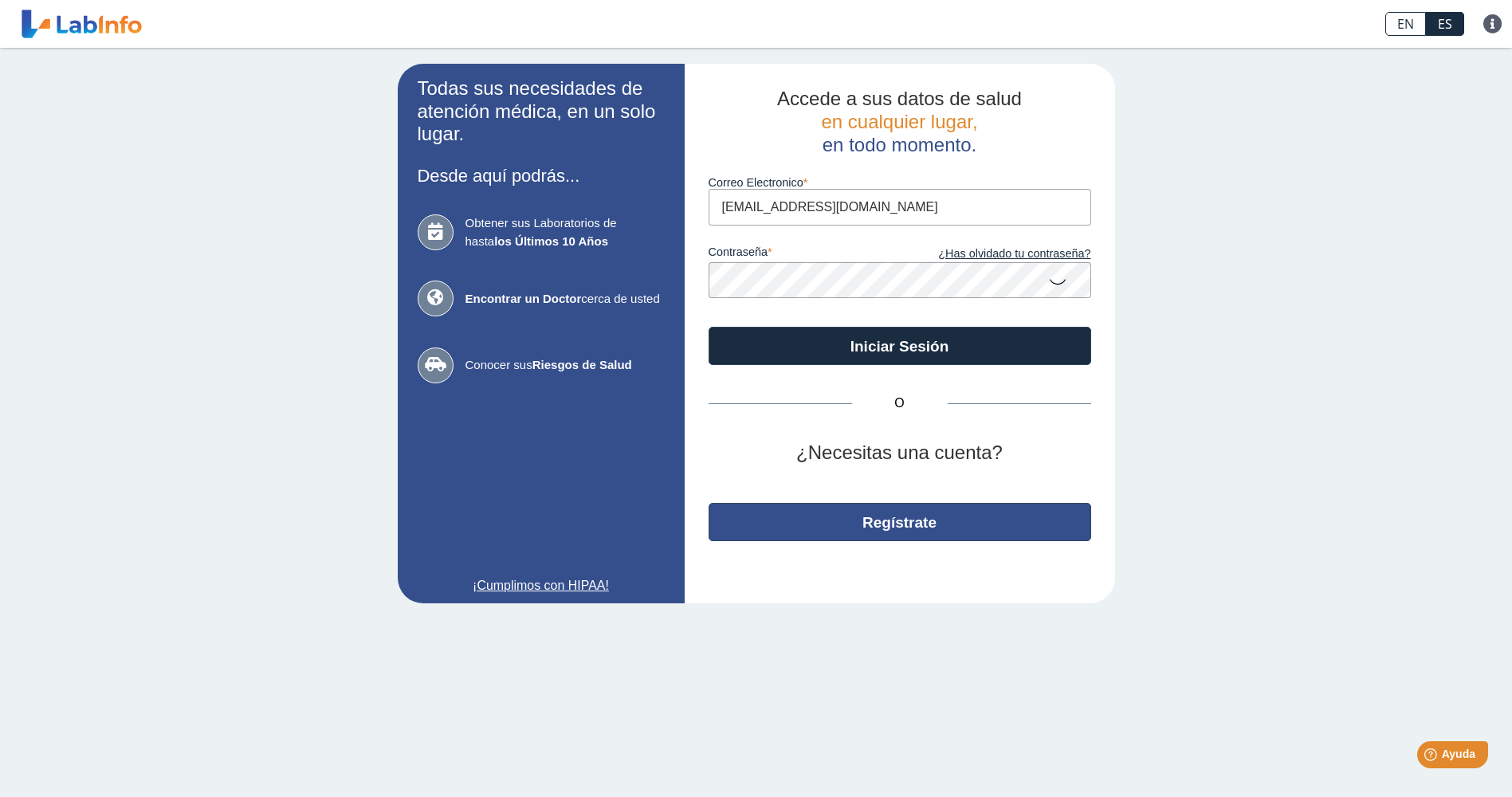
click at [912, 529] on button "Regístrate" at bounding box center [899, 522] width 382 height 39
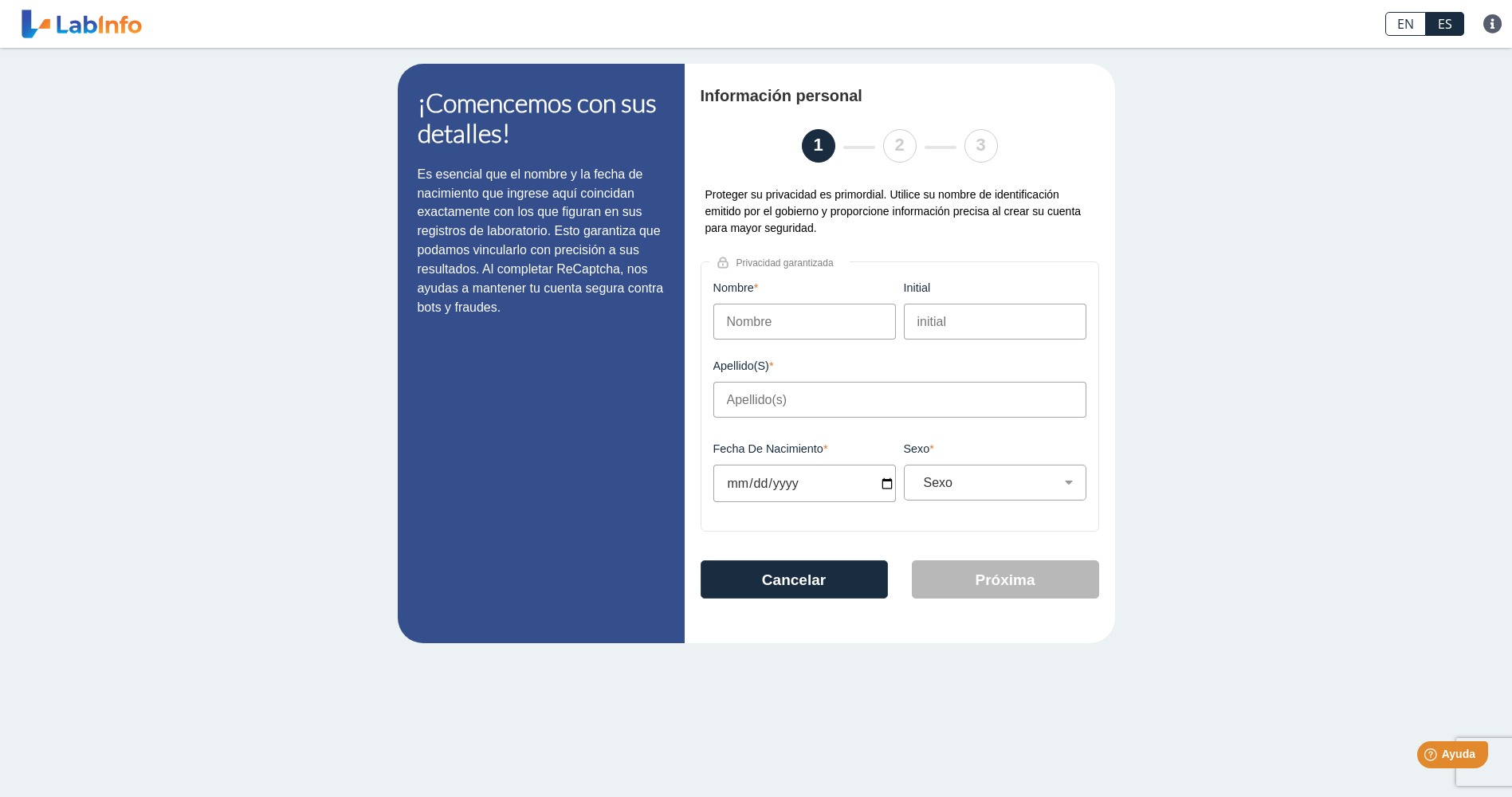
click at [795, 324] on input "Nombre" at bounding box center [805, 321] width 183 height 36
type input "Sandra"
type input "Castro Colon"
type input "1970-12-18"
click at [1033, 490] on select "Sexo Masculino Femenino" at bounding box center [1001, 482] width 168 height 15
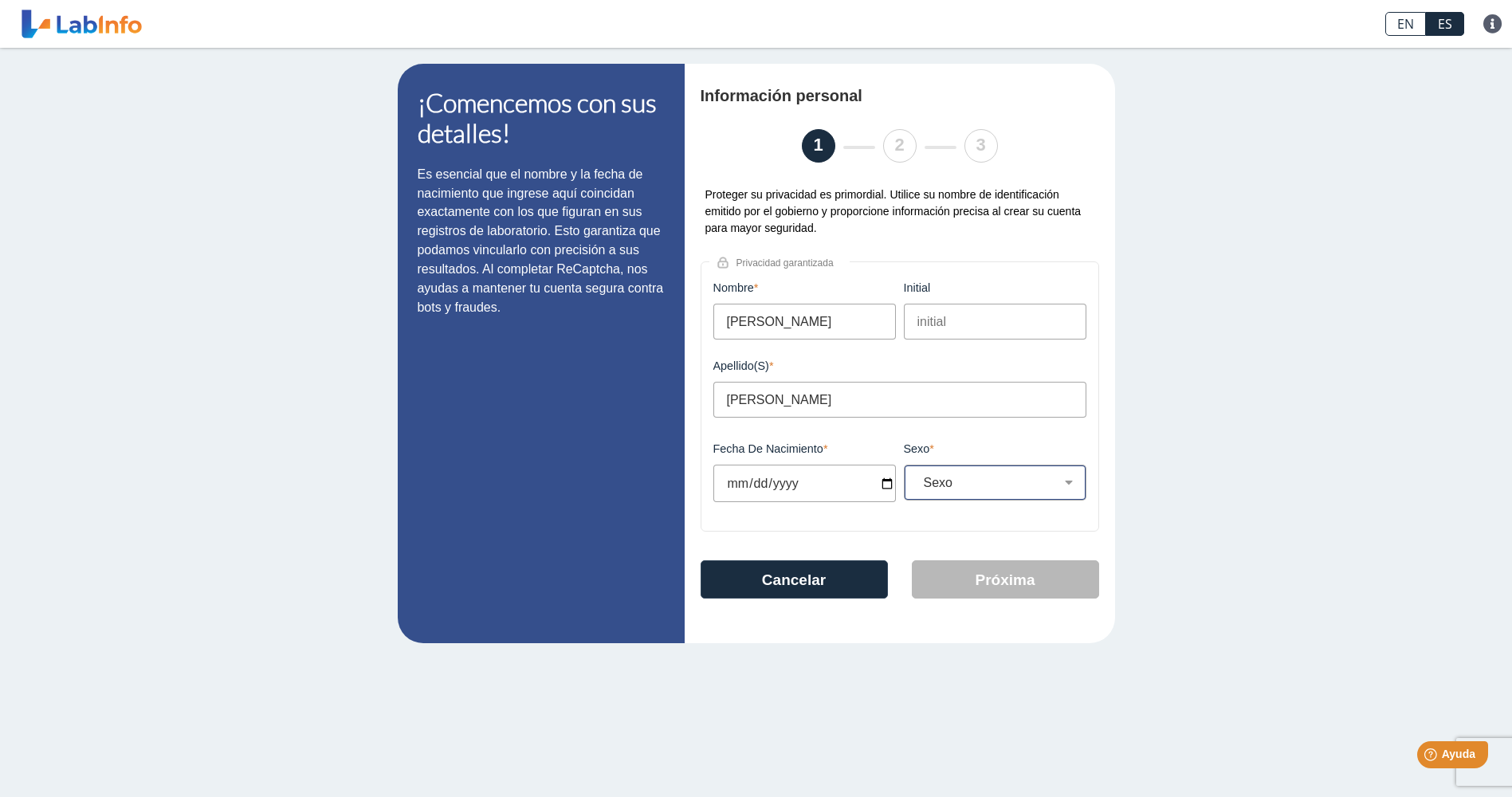
select select "F"
click at [917, 479] on select "Sexo Masculino Femenino" at bounding box center [1001, 482] width 168 height 15
click at [1008, 588] on button "Próxima" at bounding box center [1005, 579] width 187 height 39
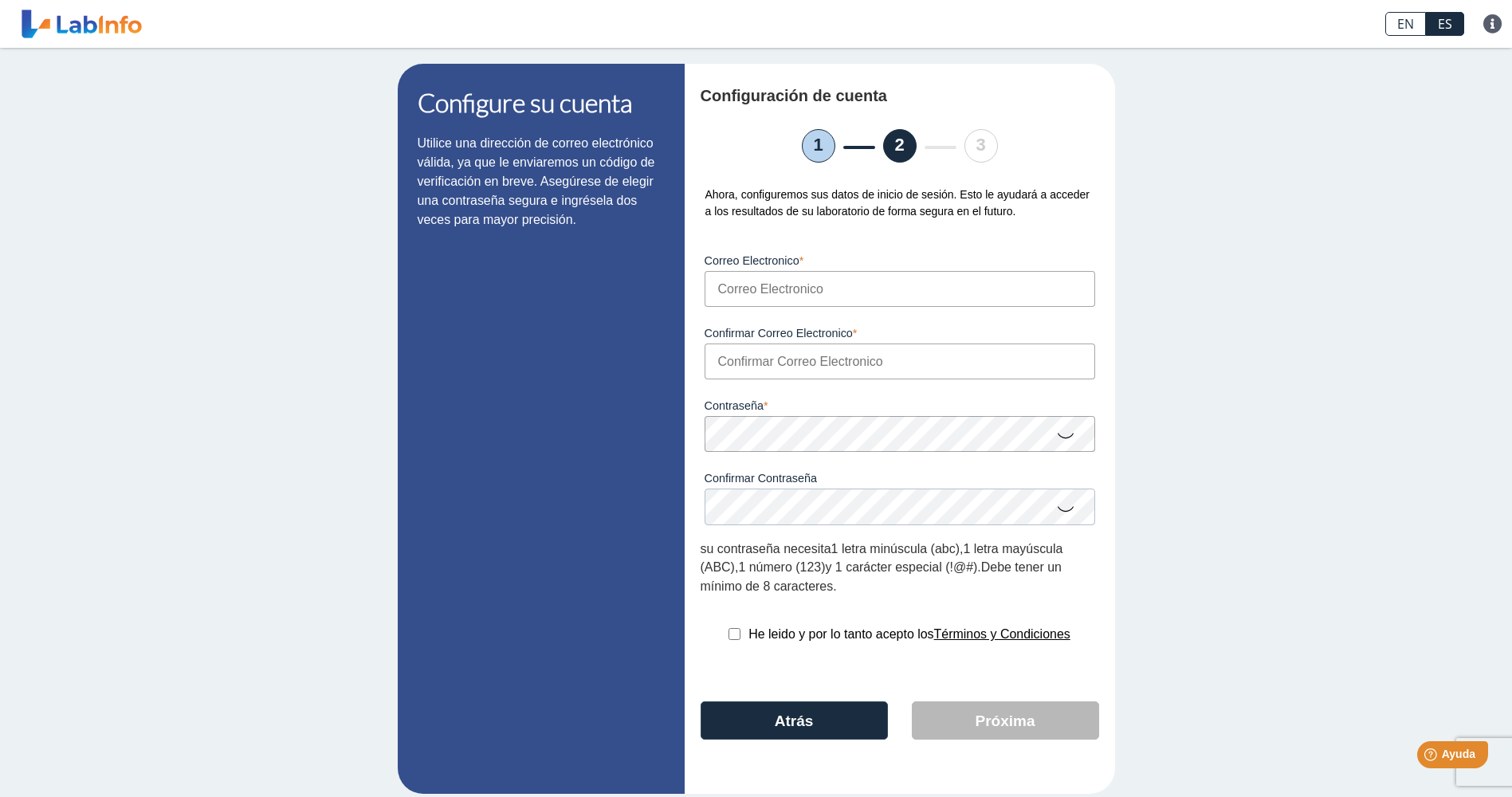
click at [805, 293] on input "Correo Electronico" at bounding box center [900, 289] width 391 height 36
type input "[EMAIL_ADDRESS][DOMAIN_NAME]"
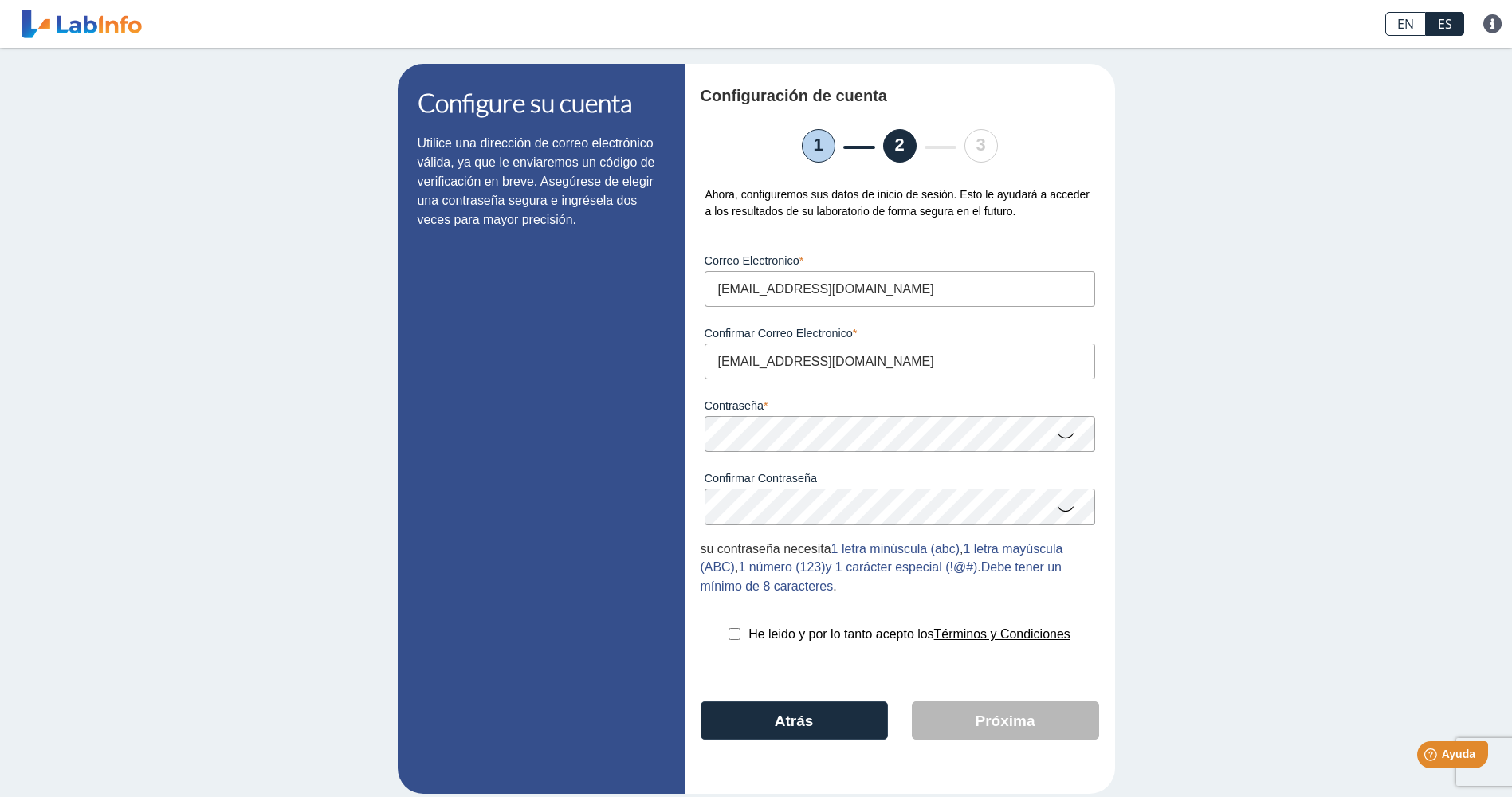
click at [1188, 451] on div "Configure su cuenta Utilice una dirección de correo electrónico válida, ya que …" at bounding box center [756, 428] width 1512 height 762
click at [1058, 443] on icon at bounding box center [1066, 434] width 19 height 31
click at [1058, 443] on icon at bounding box center [1066, 434] width 19 height 29
click at [1060, 510] on icon at bounding box center [1066, 507] width 19 height 31
click at [1060, 510] on icon at bounding box center [1066, 506] width 19 height 29
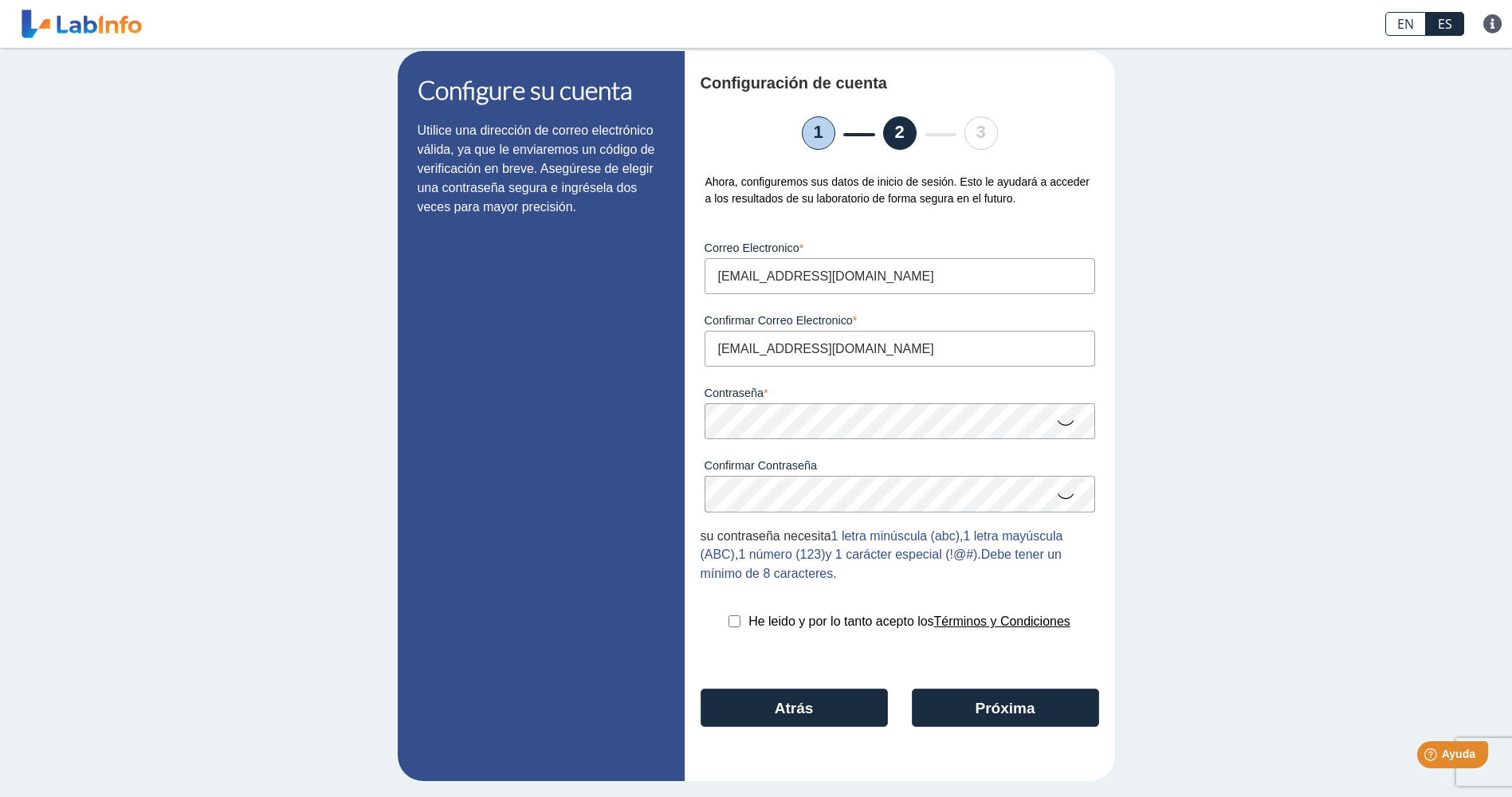
scroll to position [19, 0]
click at [729, 623] on input "checkbox" at bounding box center [734, 621] width 12 height 12
checkbox input "true"
click at [1002, 703] on button "Próxima" at bounding box center [1005, 707] width 187 height 39
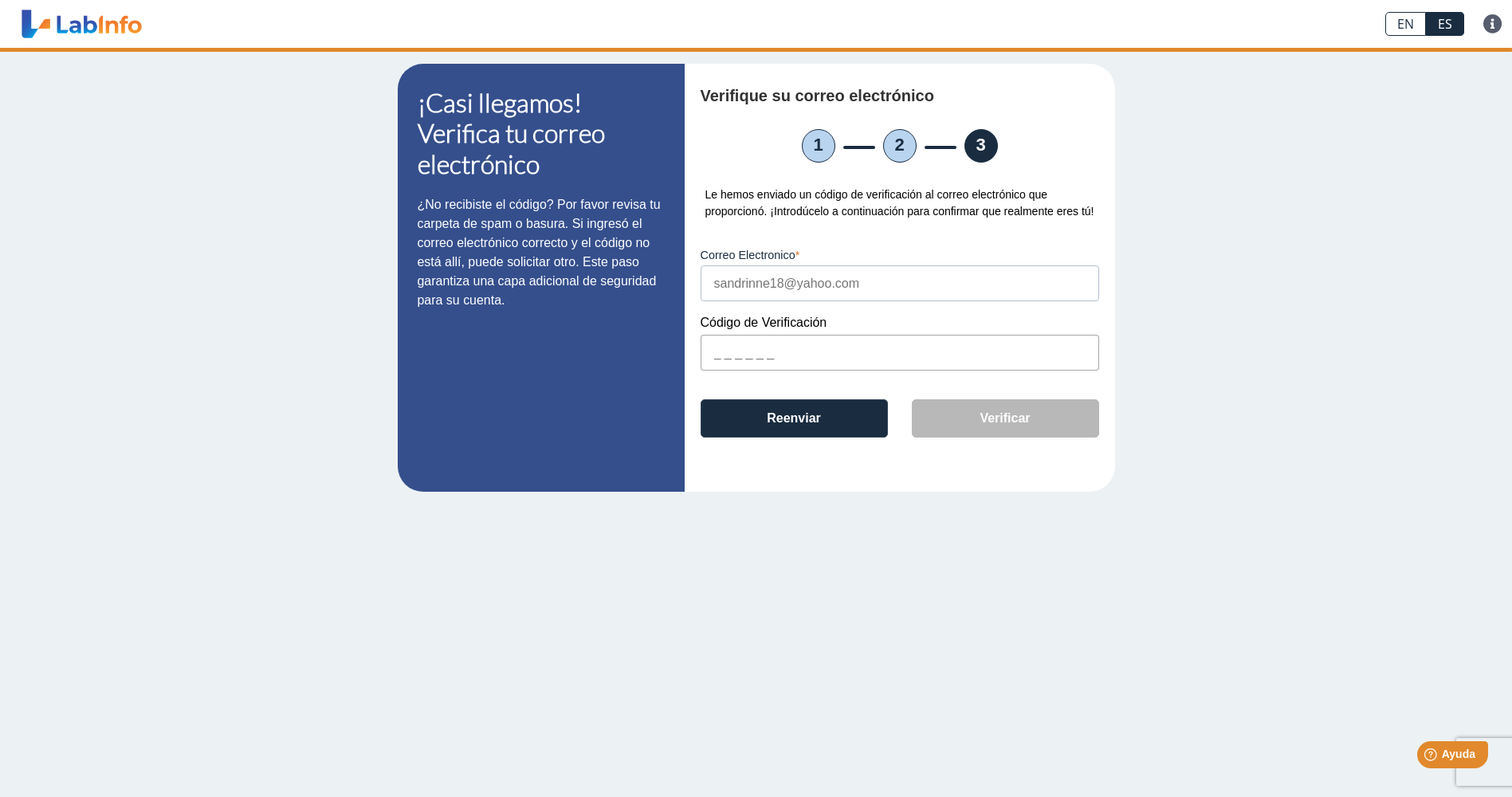
scroll to position [0, 0]
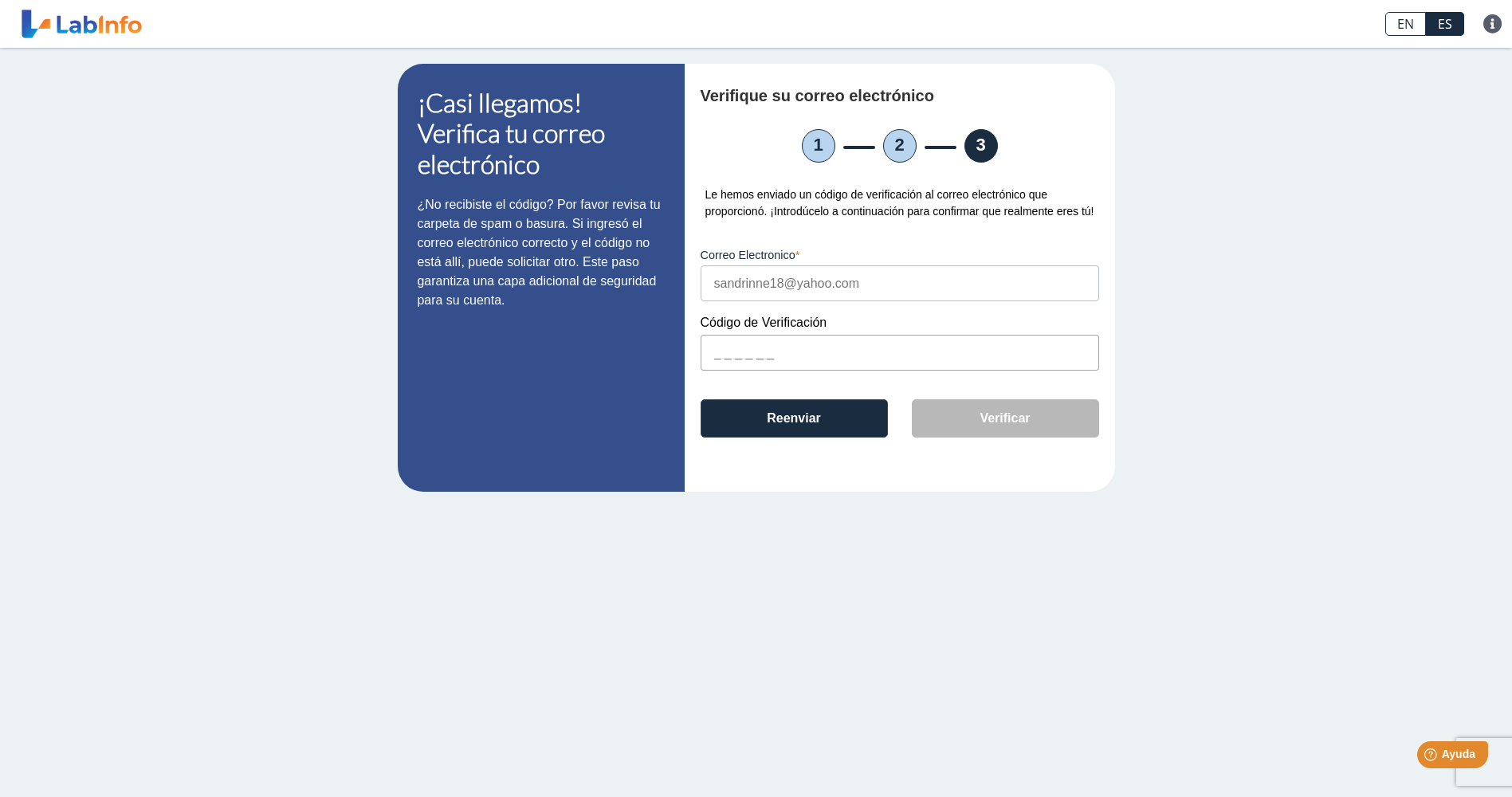
click at [722, 363] on input "text" at bounding box center [900, 353] width 399 height 36
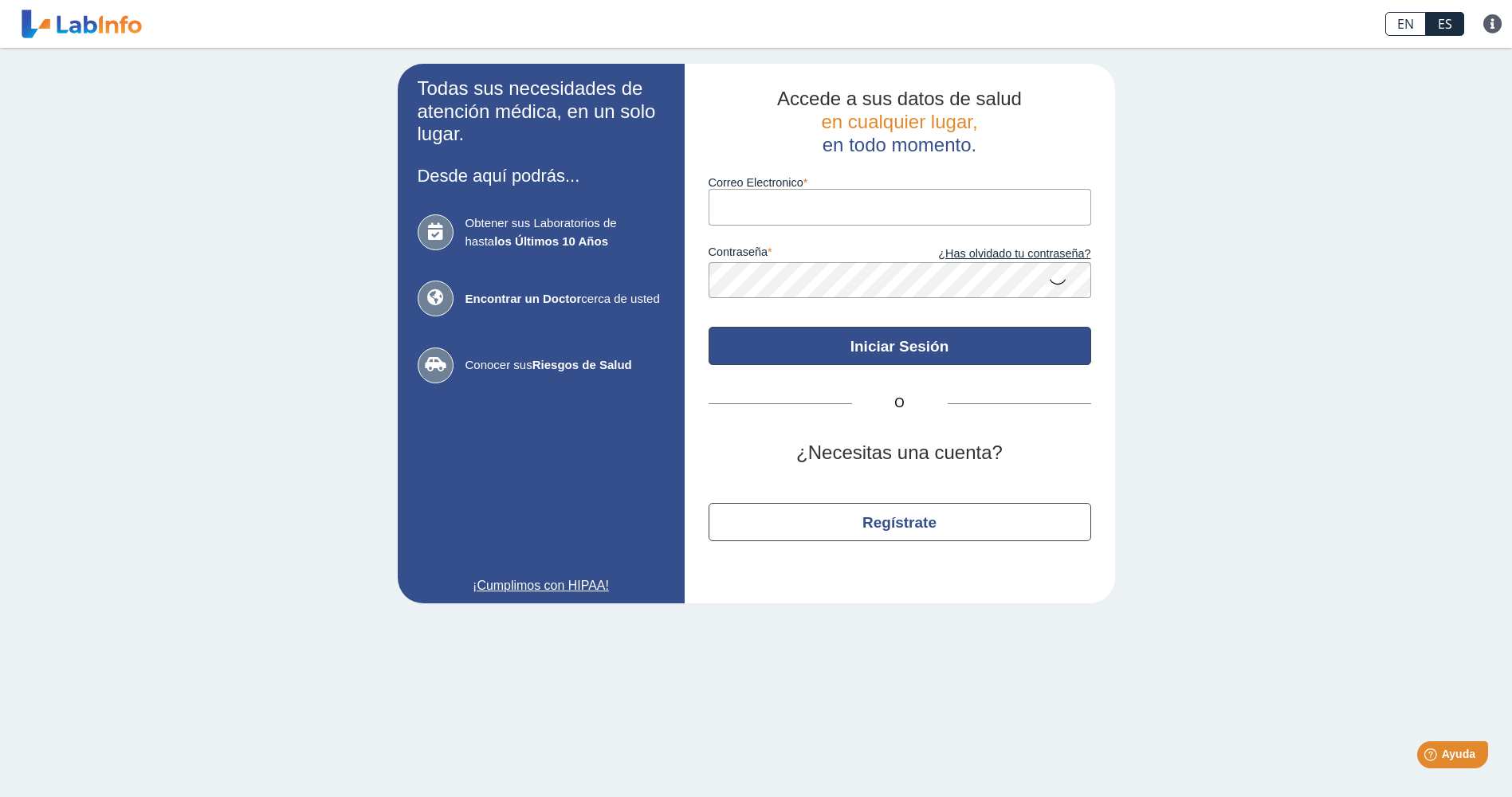
type input "[EMAIL_ADDRESS][DOMAIN_NAME]"
click at [847, 348] on button "Iniciar Sesión" at bounding box center [899, 345] width 382 height 39
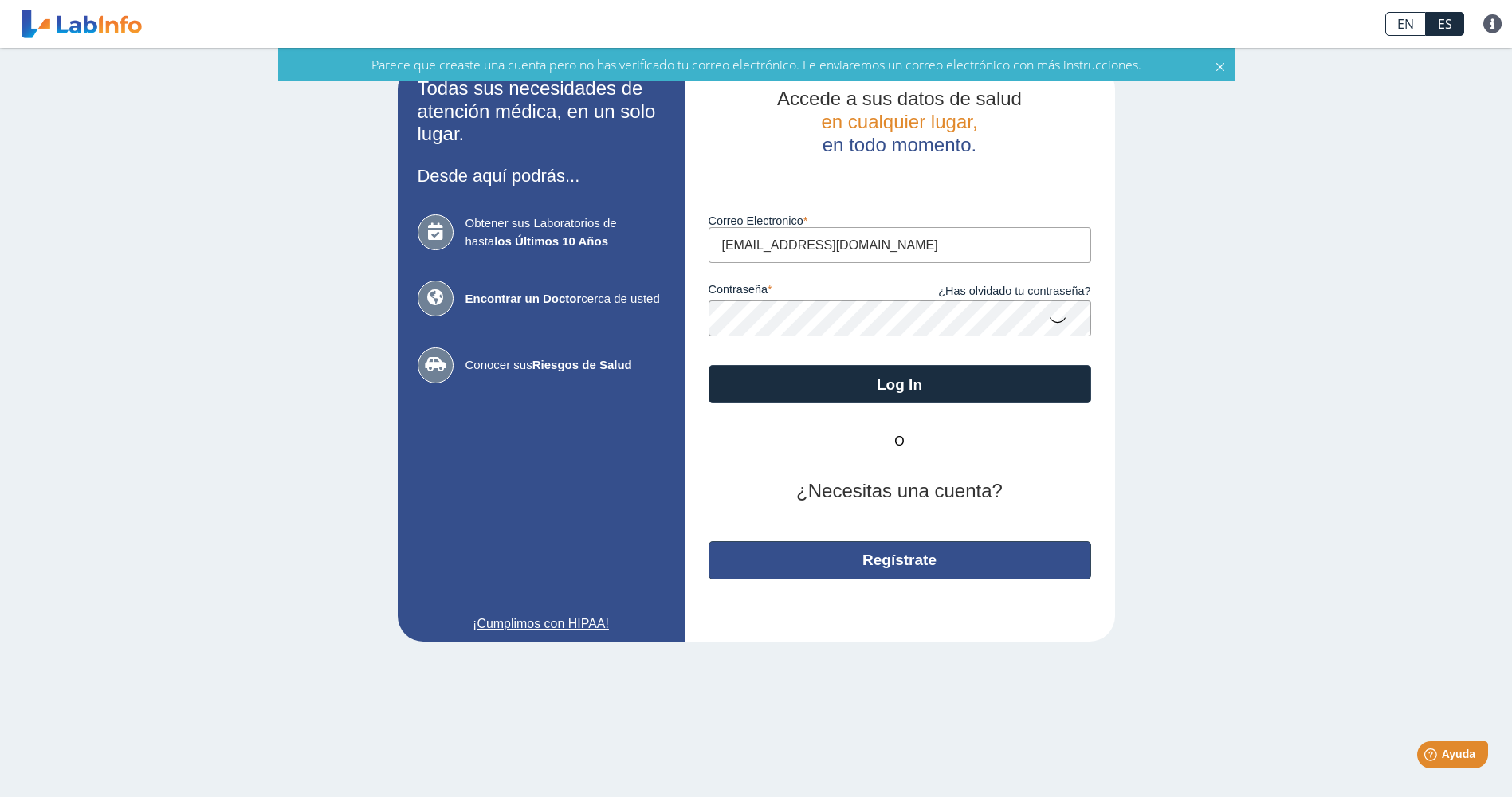
click at [864, 564] on button "Regístrate" at bounding box center [899, 560] width 382 height 39
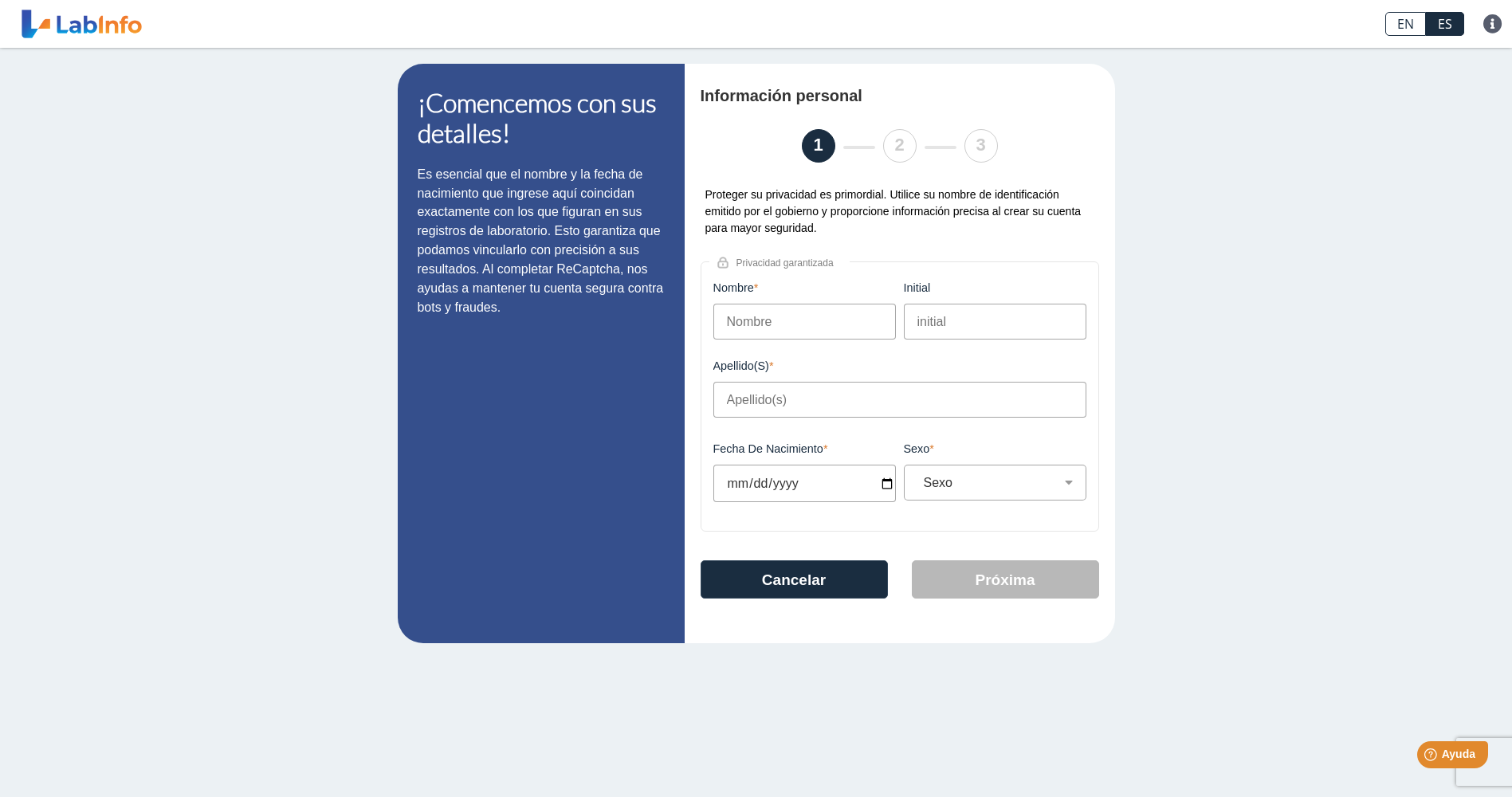
click at [759, 327] on input "Nombre" at bounding box center [805, 321] width 183 height 36
type input "[PERSON_NAME]"
type input "[DATE]"
click at [984, 485] on select "Sexo Masculino Femenino" at bounding box center [1001, 482] width 168 height 15
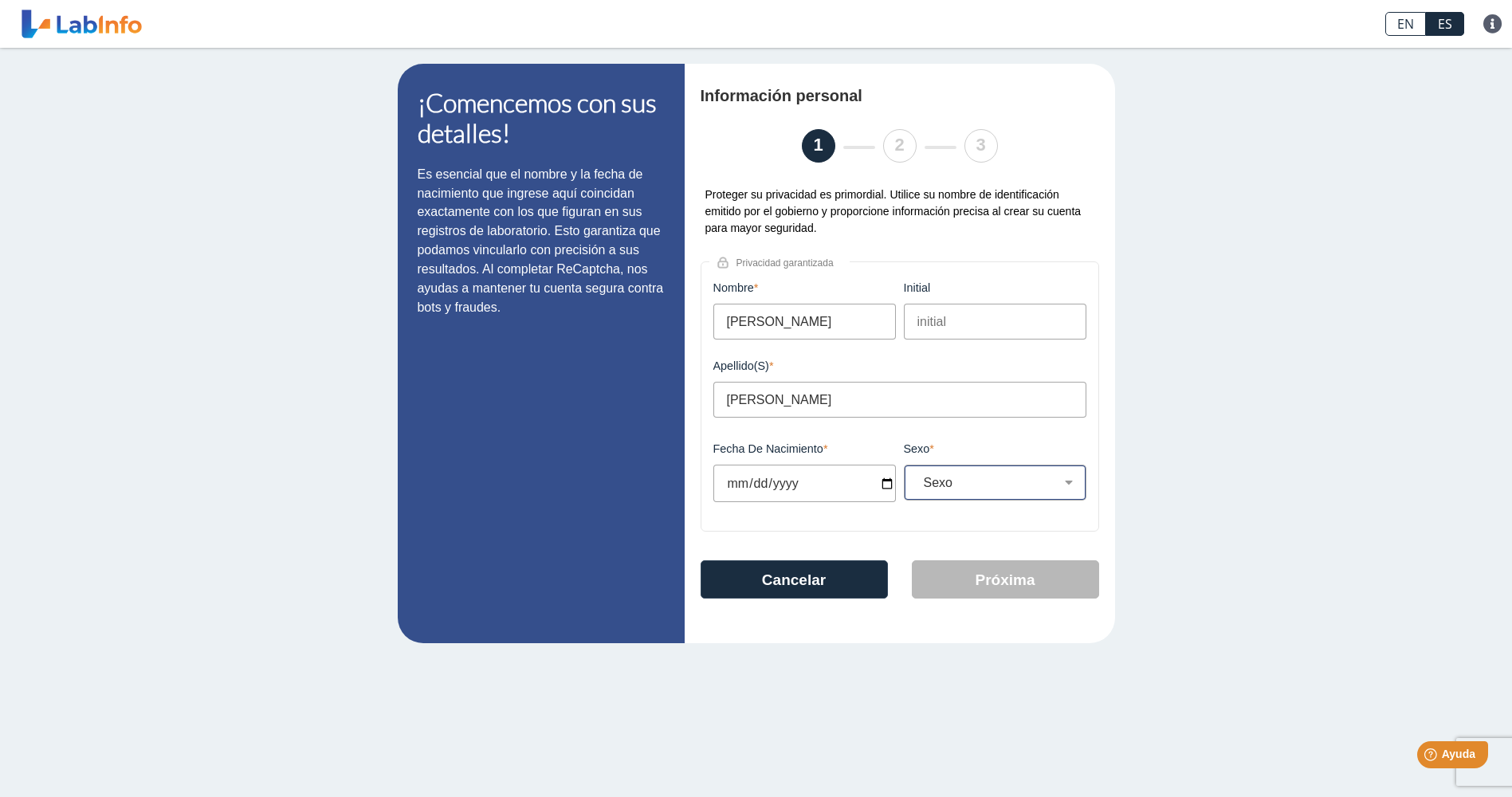
select select "F"
click at [917, 479] on select "Sexo Masculino Femenino" at bounding box center [1001, 482] width 168 height 15
click at [986, 584] on button "Próxima" at bounding box center [1005, 579] width 187 height 39
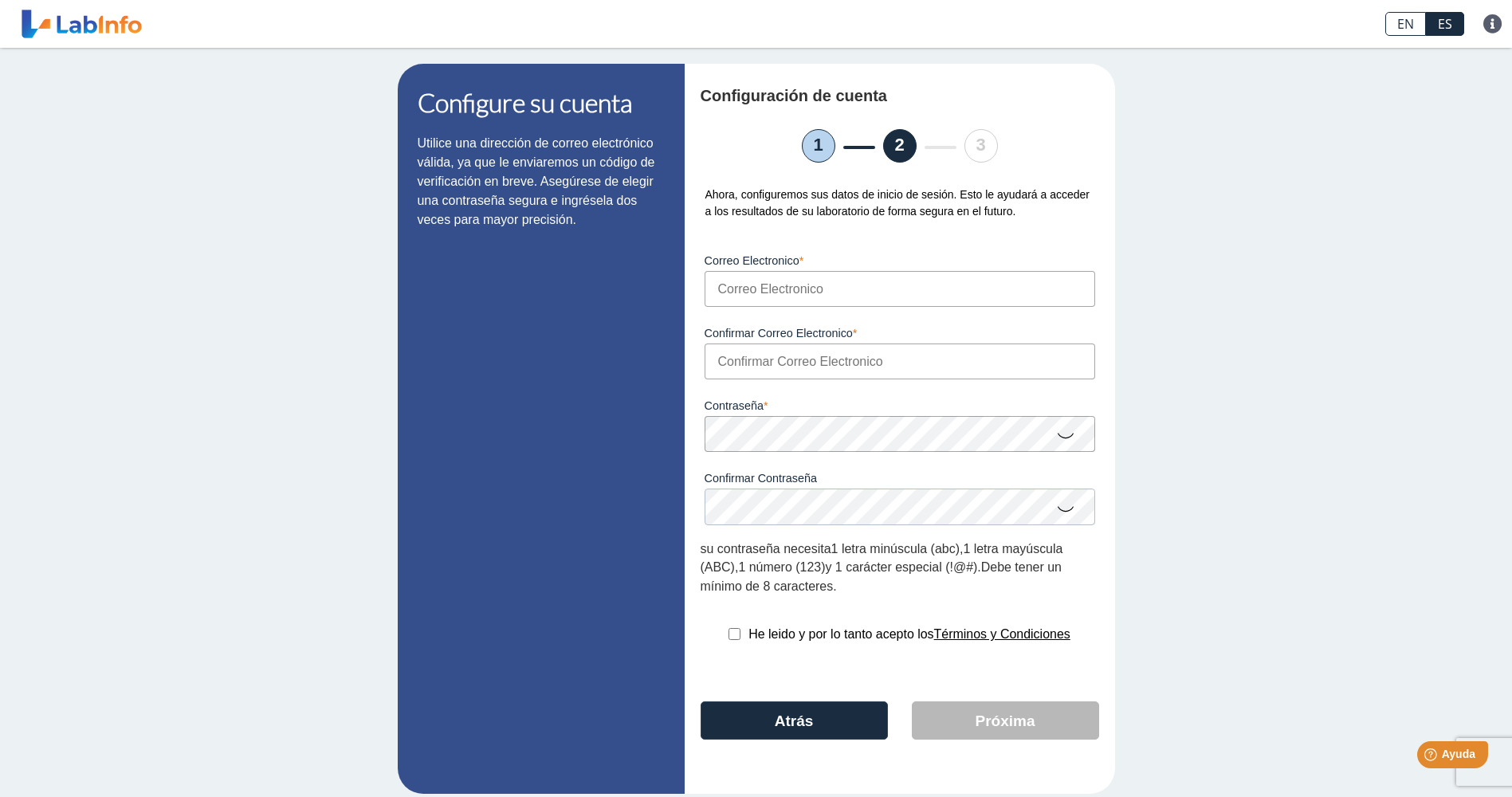
click at [786, 291] on input "Correo Electronico" at bounding box center [900, 289] width 391 height 36
click at [772, 290] on input "Correo Electronico" at bounding box center [900, 289] width 391 height 36
drag, startPoint x: 887, startPoint y: 290, endPoint x: 689, endPoint y: 288, distance: 198.0
click at [689, 288] on div "Configuración de cuenta 1 2 3 Ahora, configuremos sus datos de inicio de sesión…" at bounding box center [900, 428] width 430 height 730
type input "[EMAIL_ADDRESS][DOMAIN_NAME]"
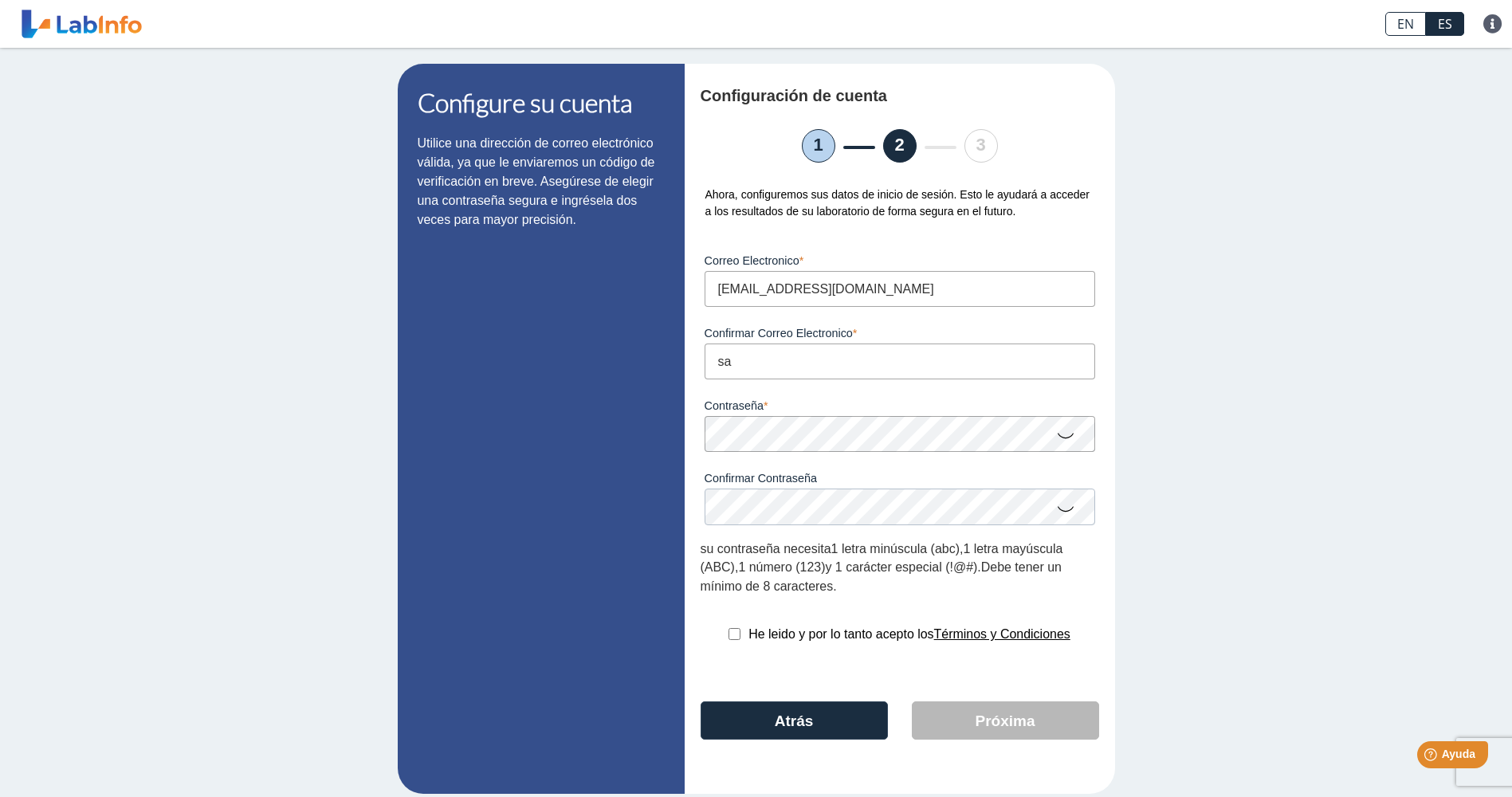
type input "[EMAIL_ADDRESS][DOMAIN_NAME]"
click at [1137, 400] on div "Configure su cuenta Utilice una dirección de correo electrónico válida, ya que …" at bounding box center [756, 428] width 1512 height 762
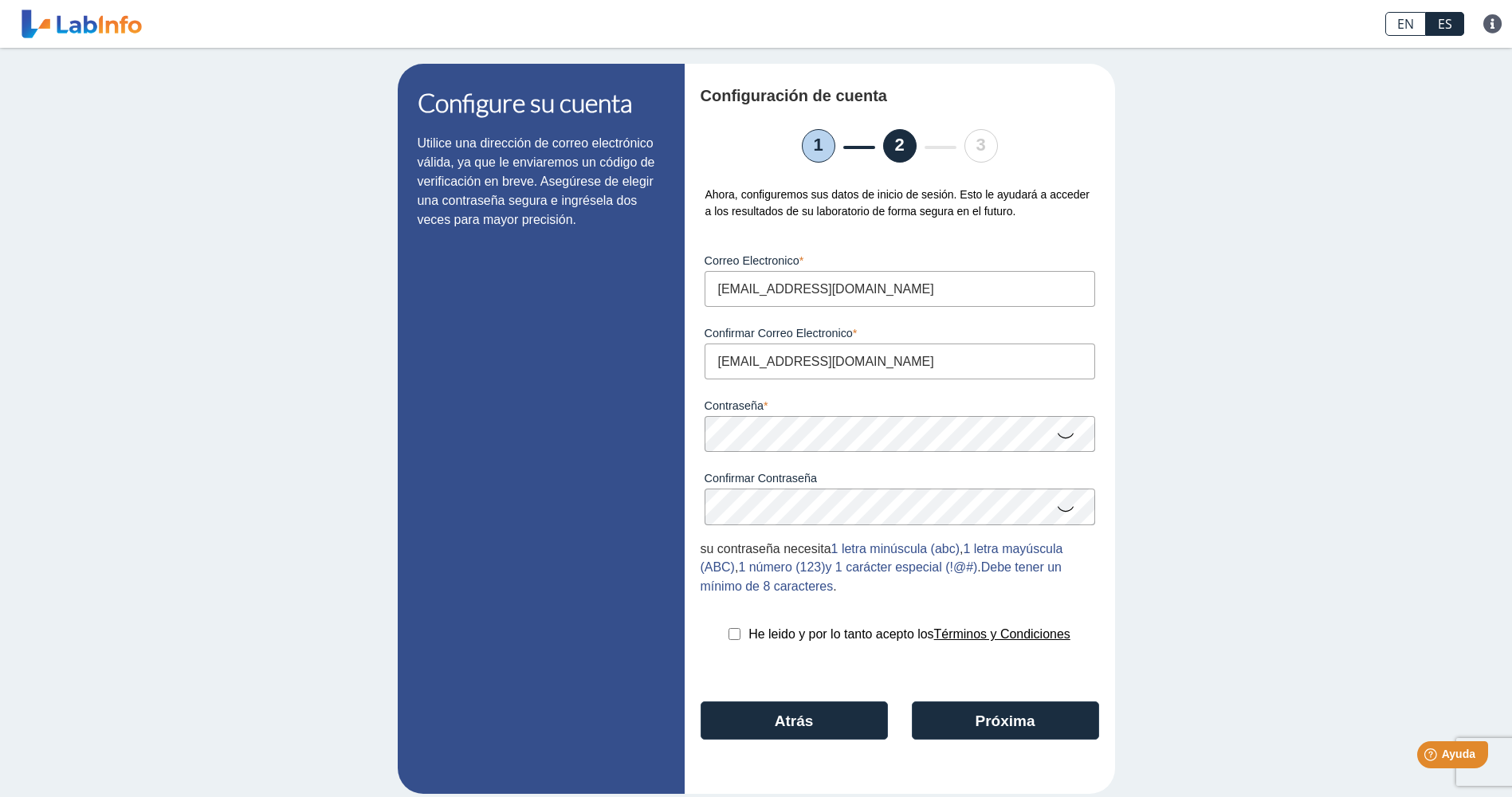
click at [1170, 508] on div "Configure su cuenta Utilice una dirección de correo electrónico válida, ya que …" at bounding box center [756, 428] width 1512 height 762
click at [729, 640] on input "checkbox" at bounding box center [734, 633] width 12 height 12
checkbox input "true"
click at [999, 733] on button "Próxima" at bounding box center [1005, 720] width 187 height 39
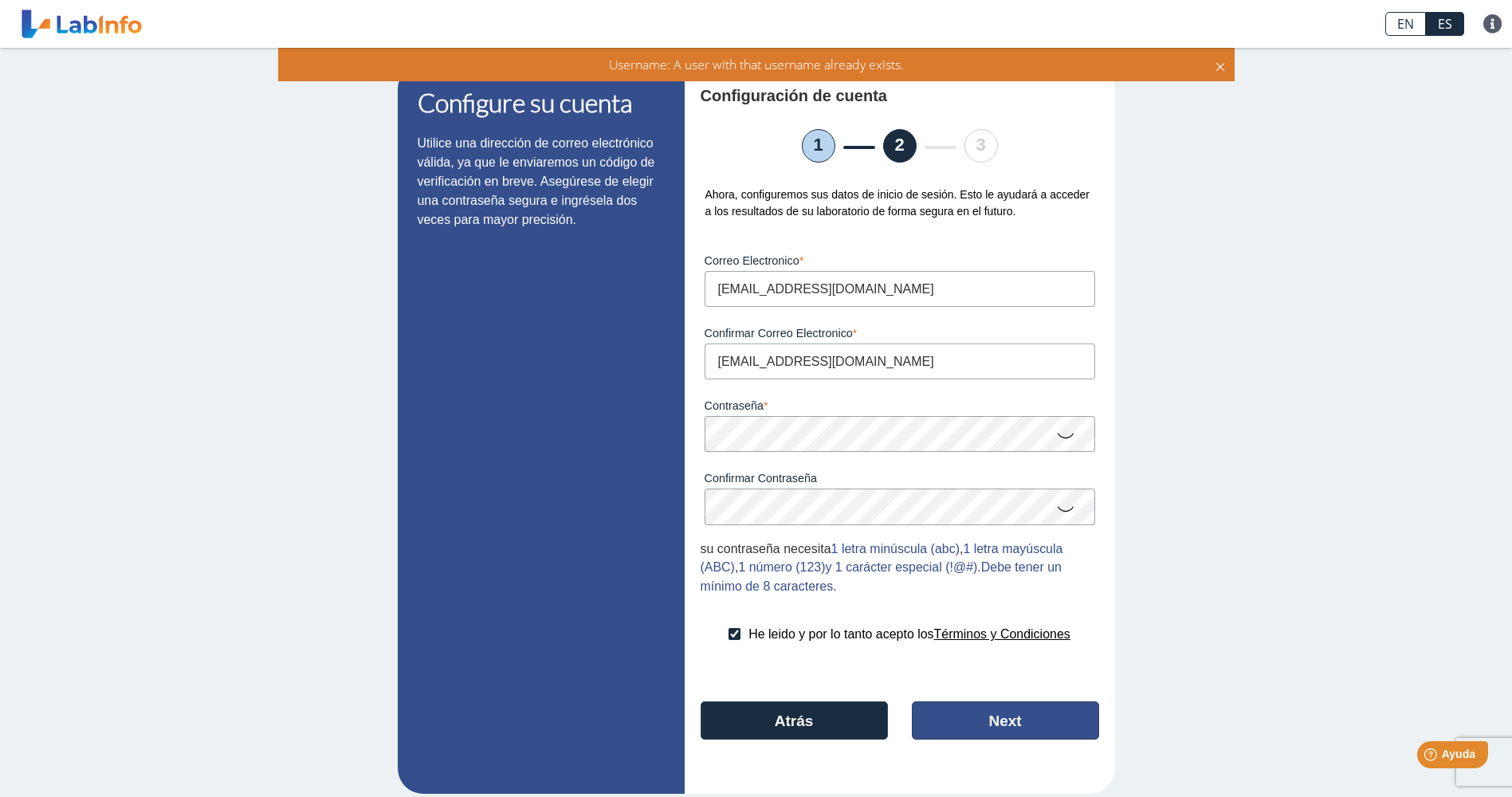
click at [1001, 722] on button "Next" at bounding box center [1005, 720] width 187 height 39
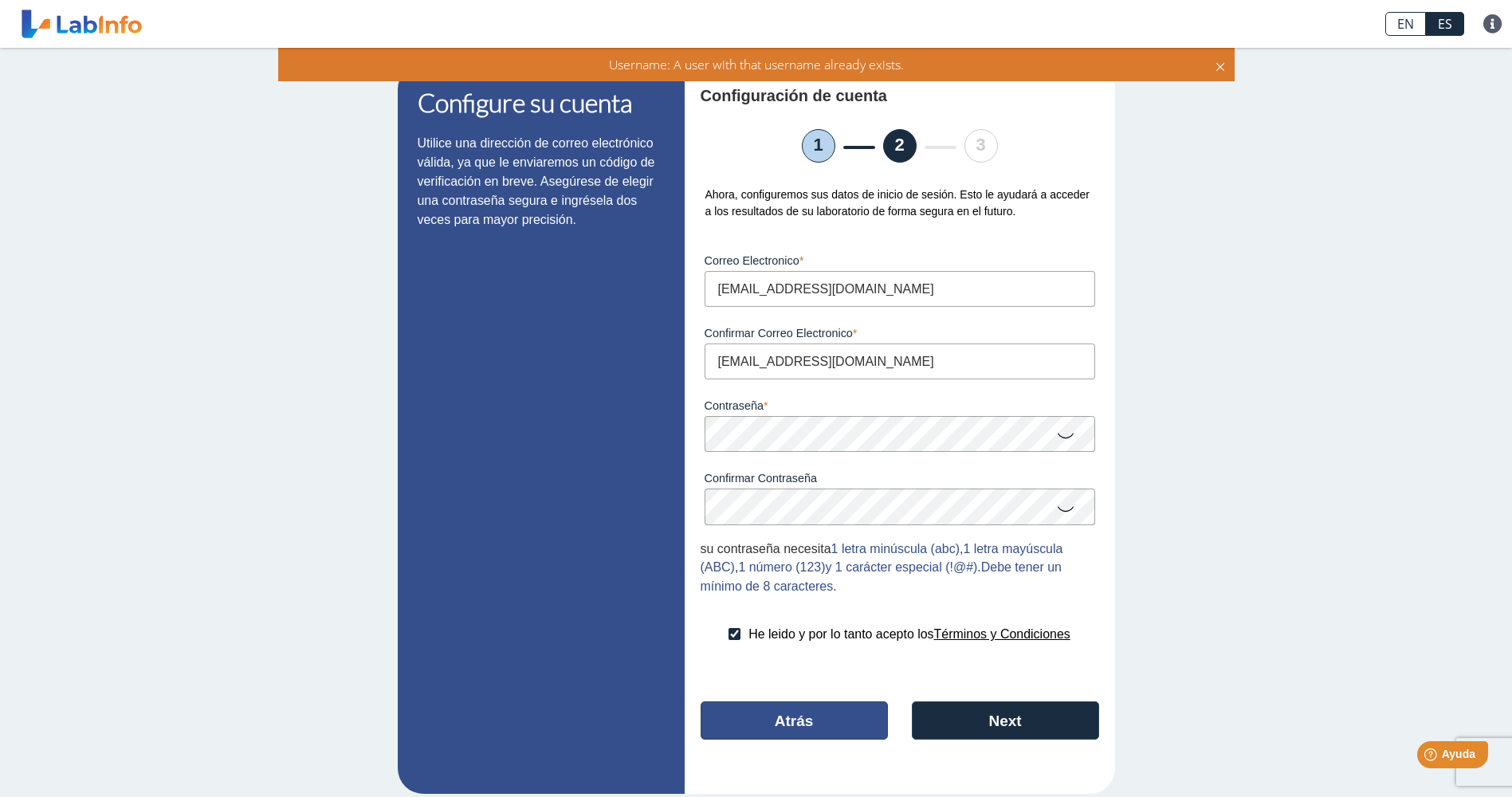
click at [791, 727] on button "Atrás" at bounding box center [795, 720] width 187 height 39
select select "F"
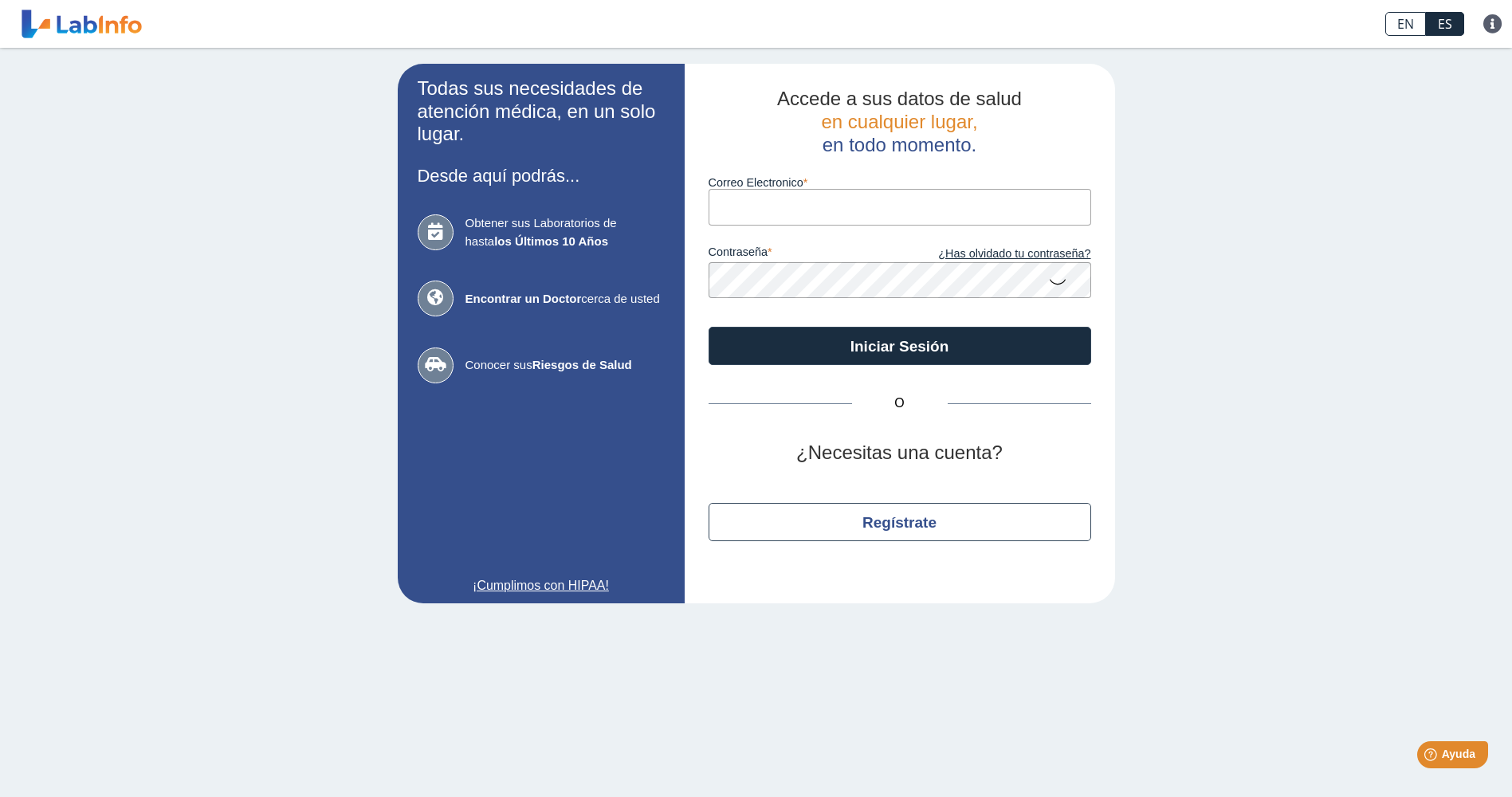
type input "[EMAIL_ADDRESS][DOMAIN_NAME]"
click at [1052, 281] on icon at bounding box center [1058, 281] width 19 height 31
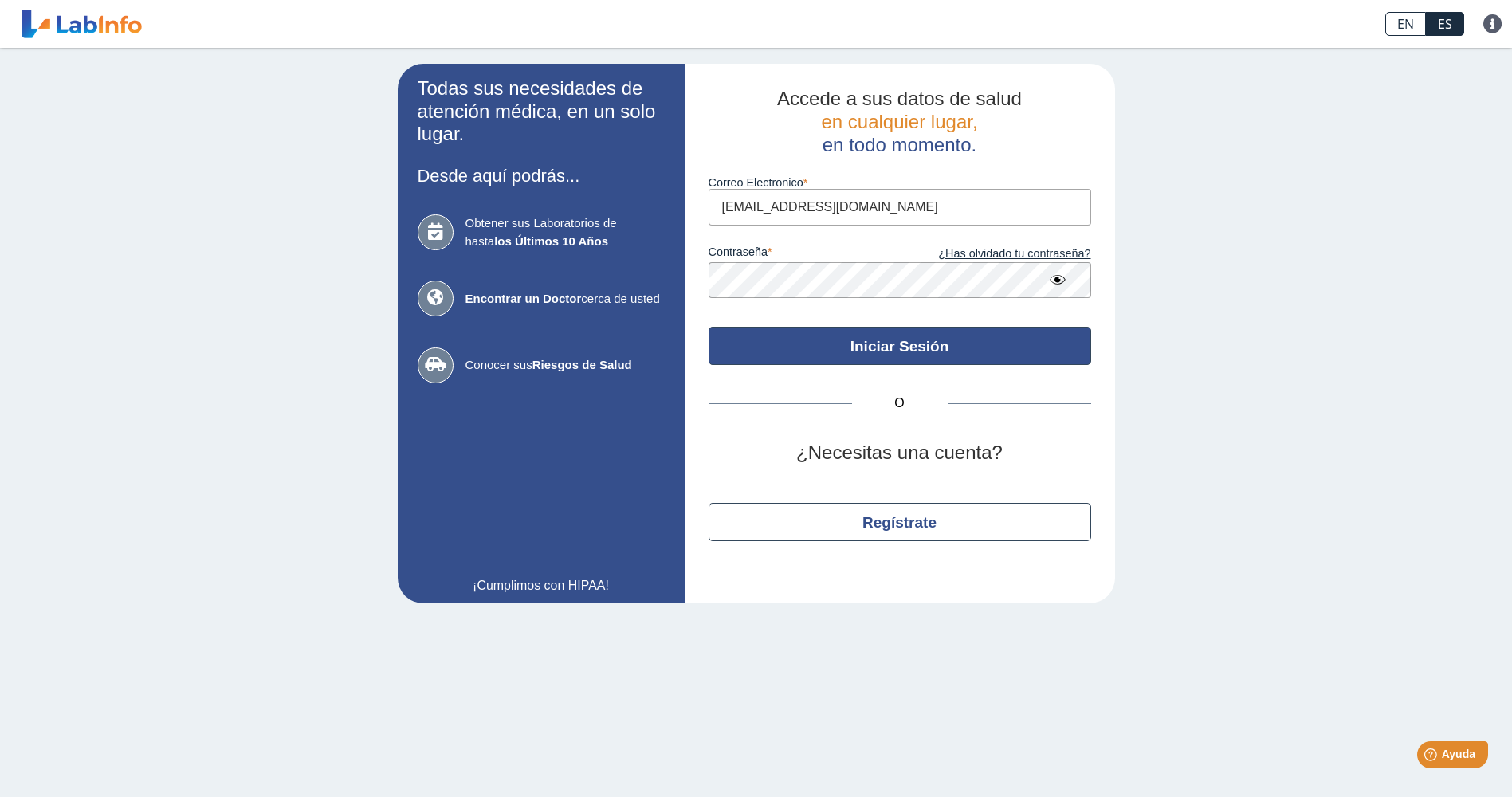
click at [889, 351] on button "Iniciar Sesión" at bounding box center [899, 345] width 382 height 39
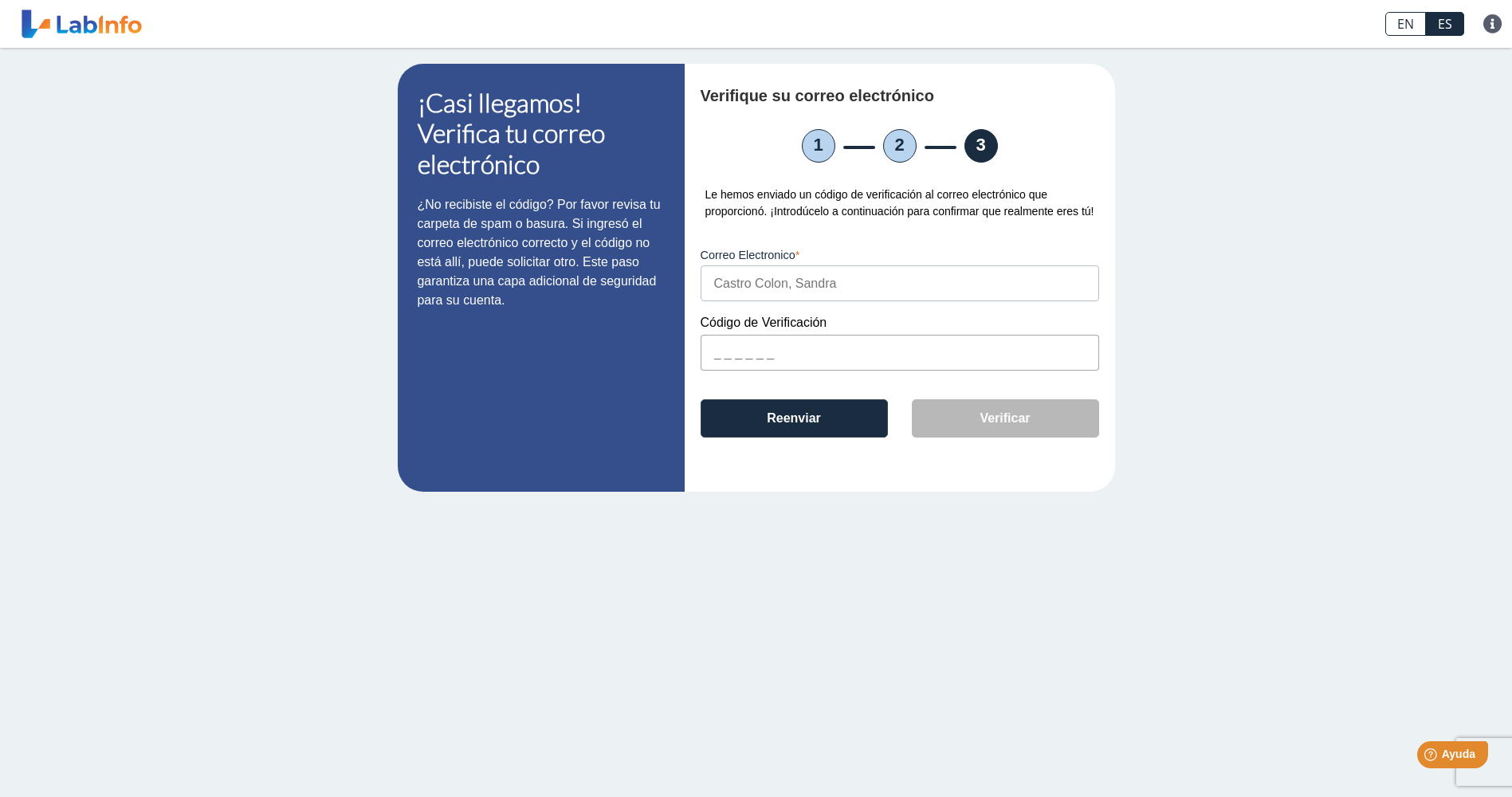
click at [721, 353] on input "text" at bounding box center [900, 353] width 399 height 36
paste input "55B5EB"
type input "55B5EB"
click at [980, 430] on button "Verificar" at bounding box center [1005, 418] width 187 height 39
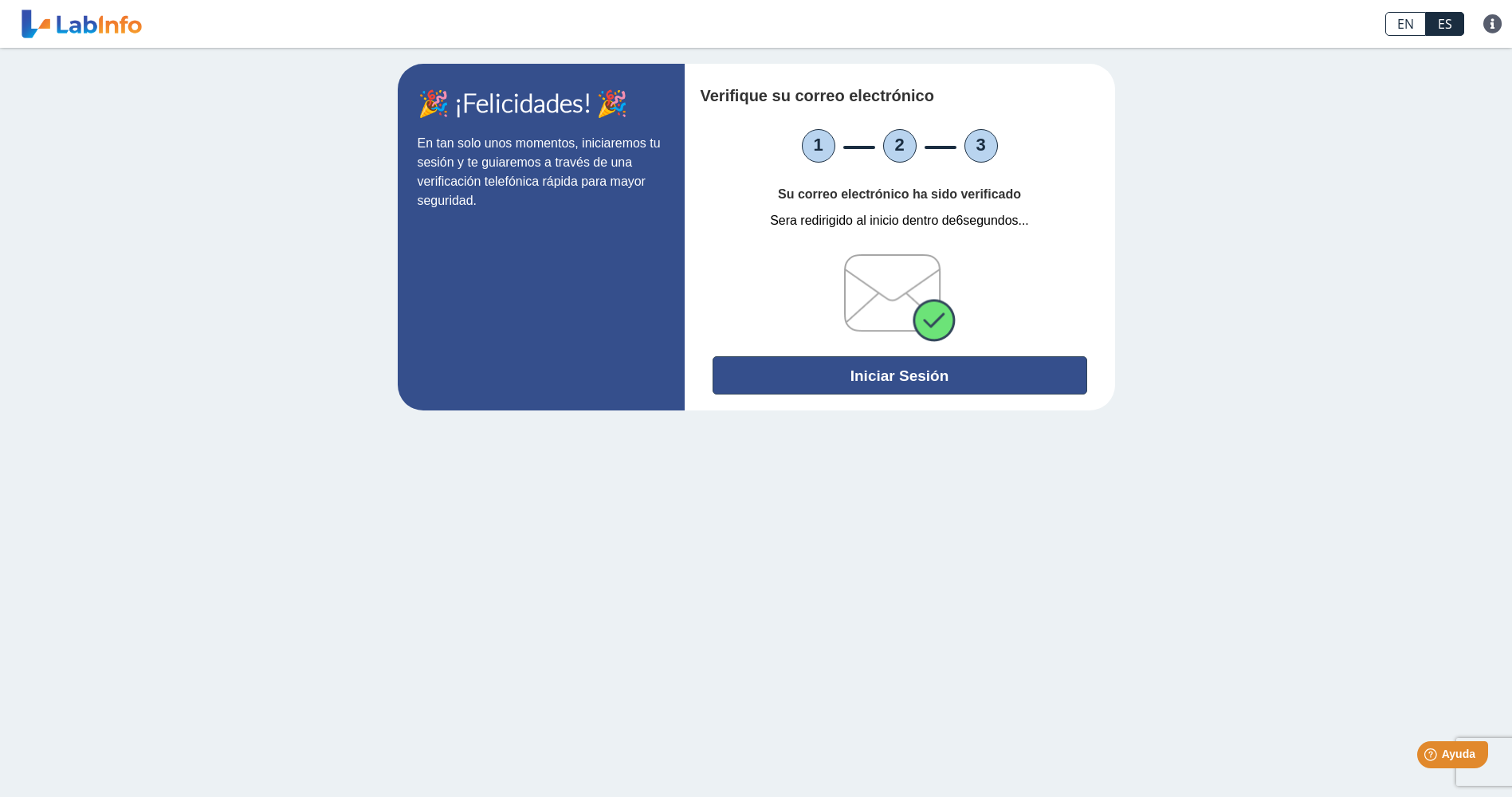
click at [905, 371] on button "Iniciar Sesión" at bounding box center [900, 375] width 374 height 39
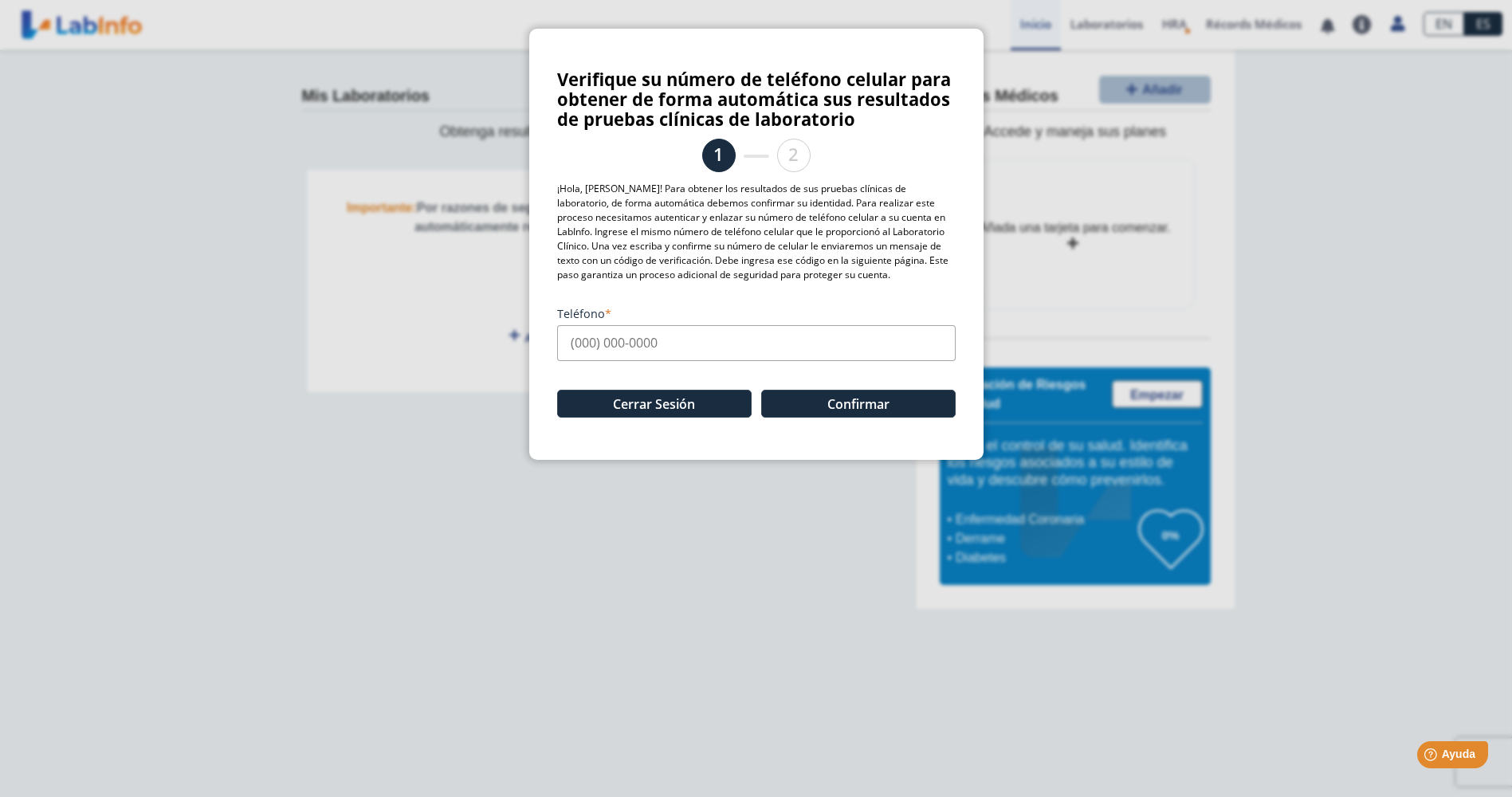
drag, startPoint x: 571, startPoint y: 345, endPoint x: 557, endPoint y: 349, distance: 14.6
click at [571, 345] on input "Teléfono" at bounding box center [756, 343] width 399 height 36
type input "[PHONE_NUMBER]"
click at [850, 402] on button "Confirmar" at bounding box center [859, 403] width 194 height 28
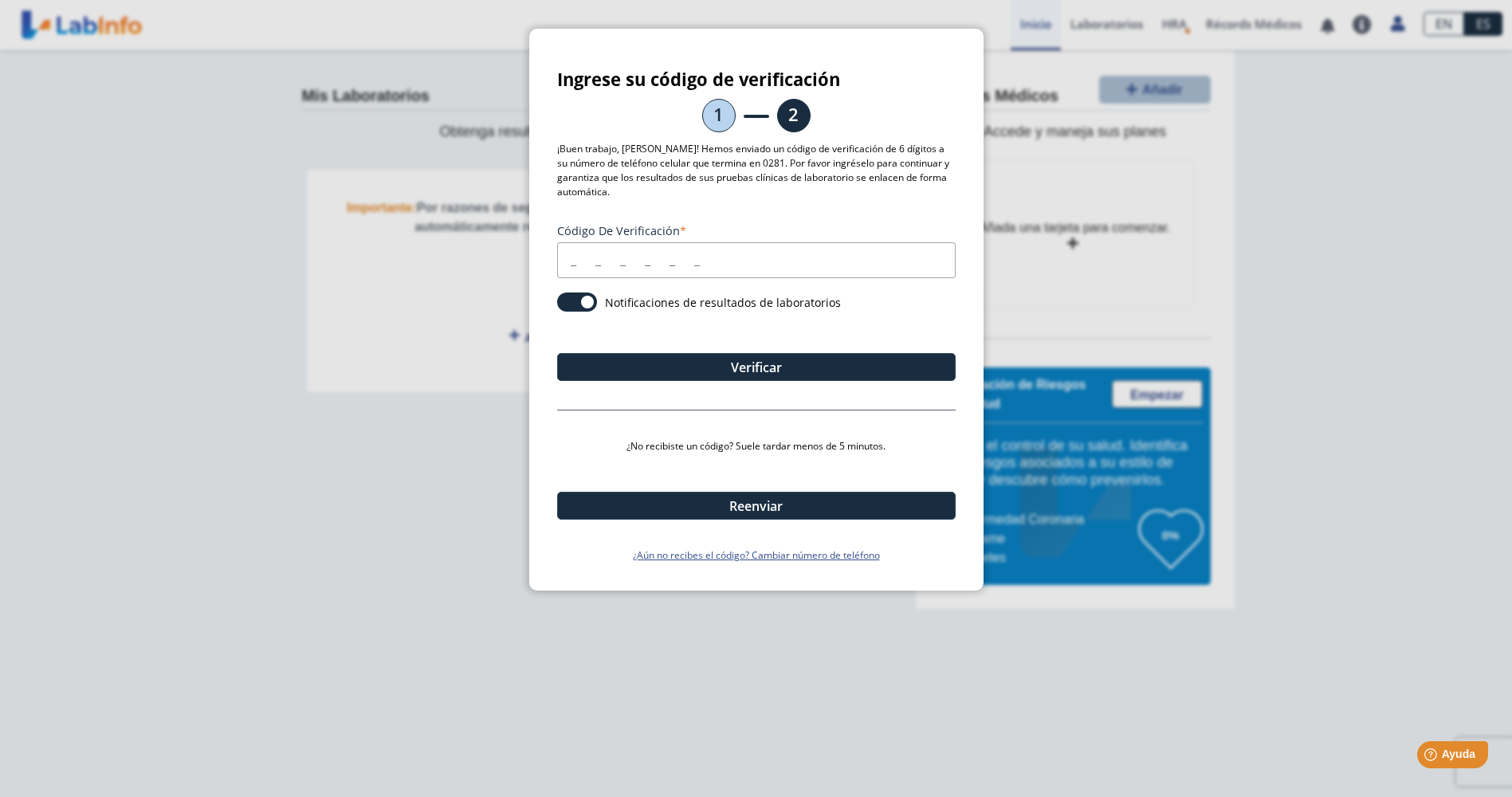
click at [705, 264] on input "Código de verificación" at bounding box center [756, 260] width 399 height 36
type input "5"
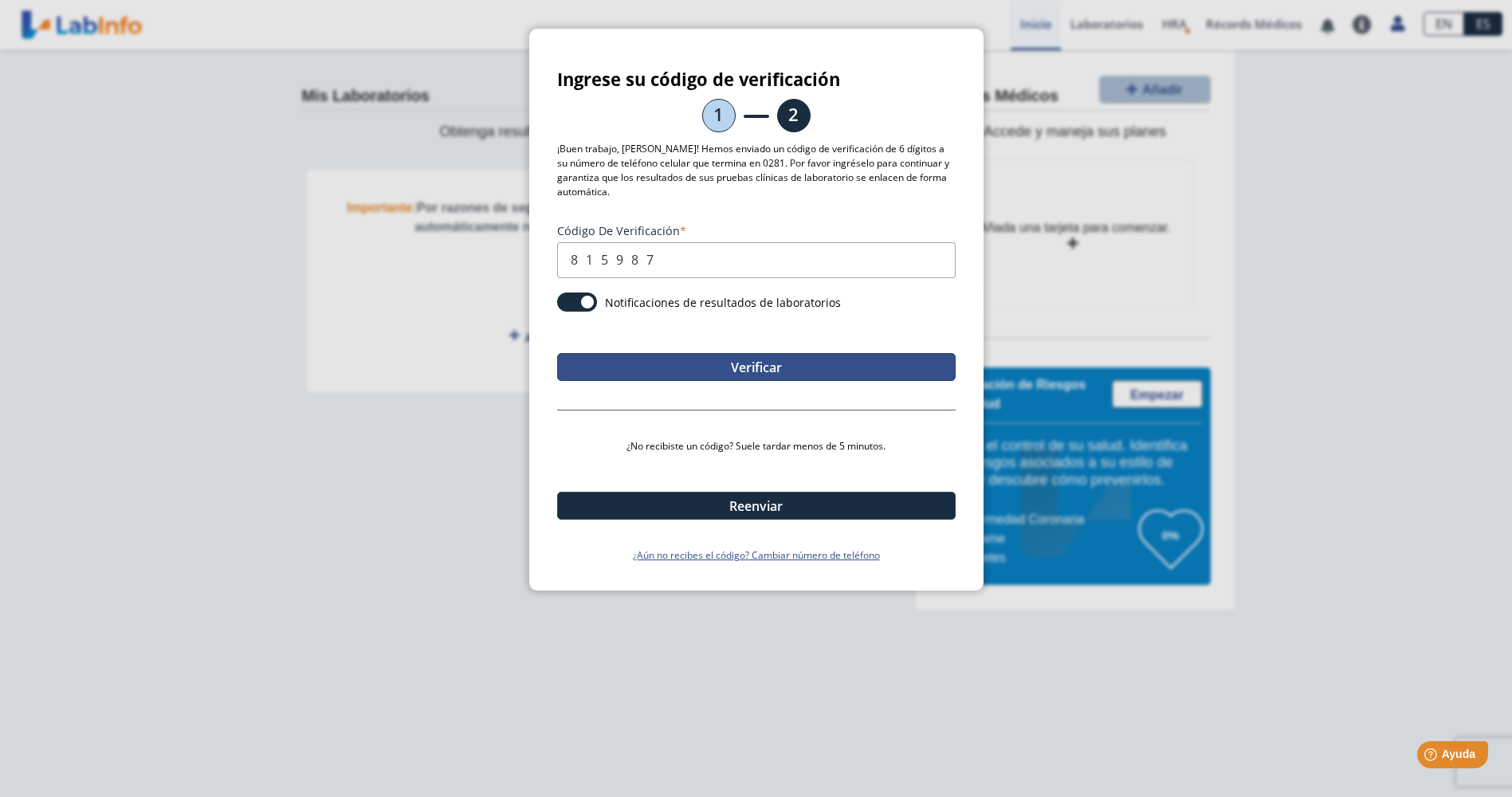
type input "815987"
click at [739, 368] on button "Verificar" at bounding box center [756, 366] width 399 height 28
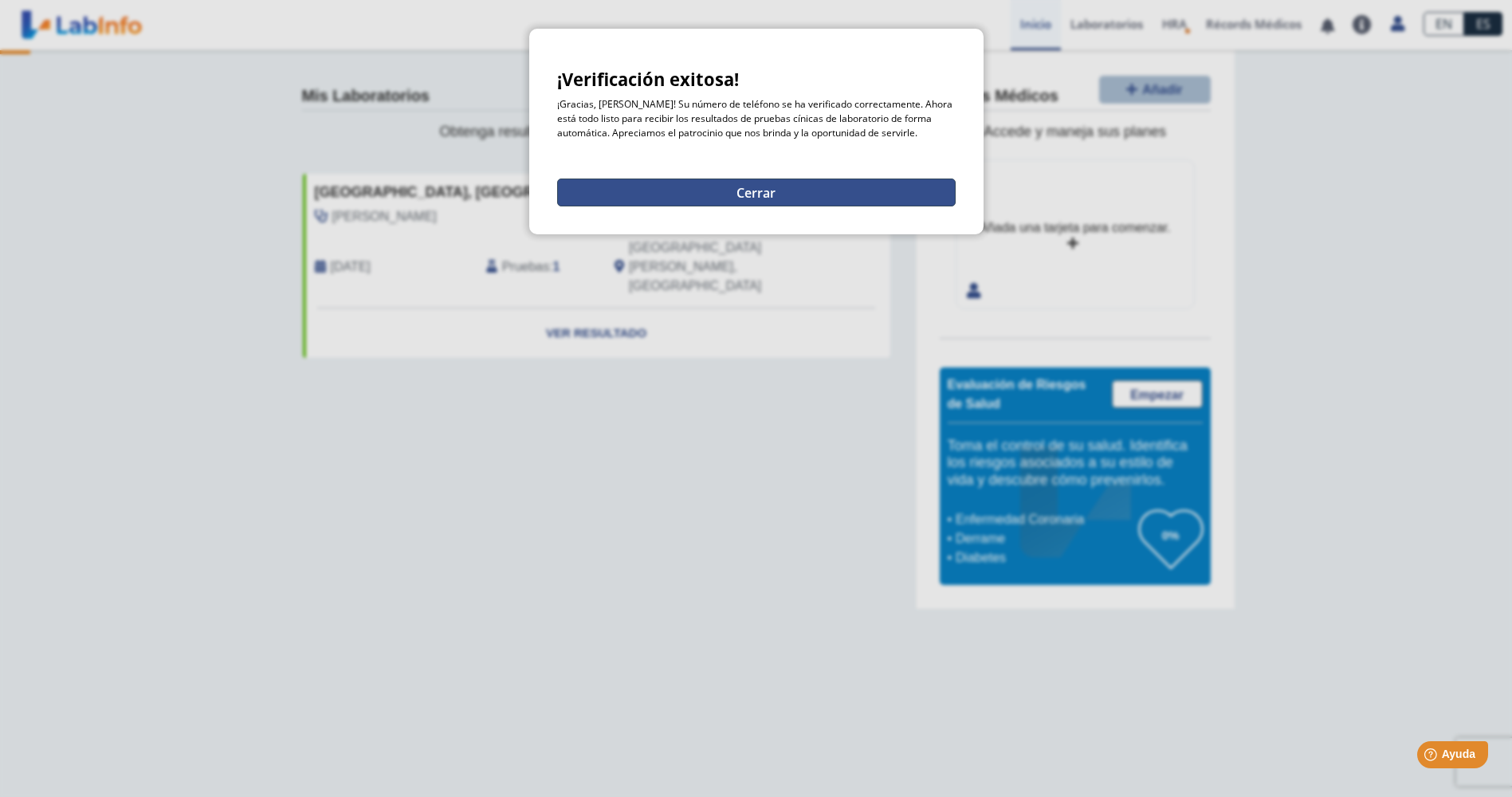
click at [742, 195] on button "Cerrar" at bounding box center [756, 192] width 399 height 28
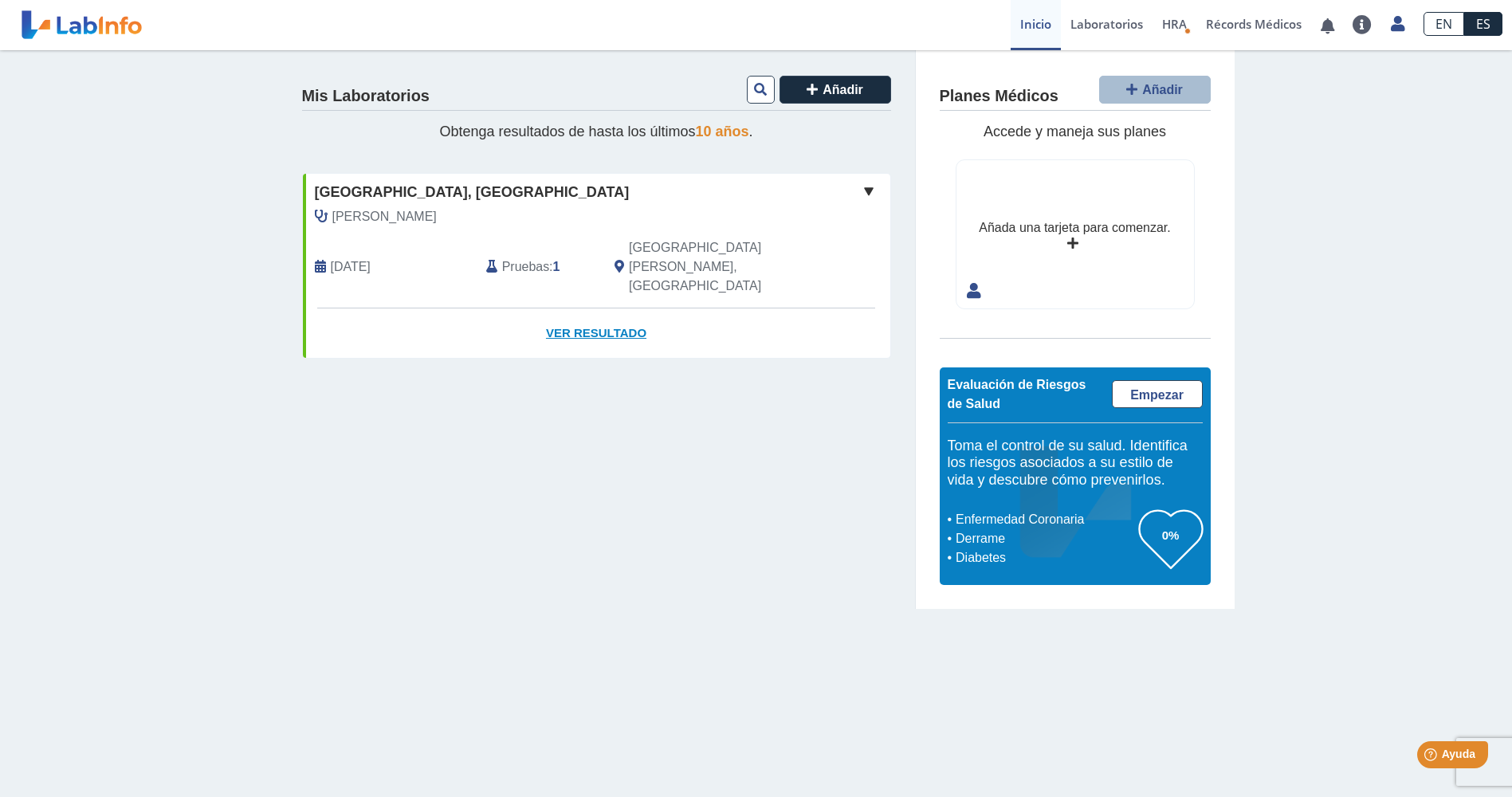
click at [589, 309] on link "Ver Resultado" at bounding box center [597, 334] width 588 height 50
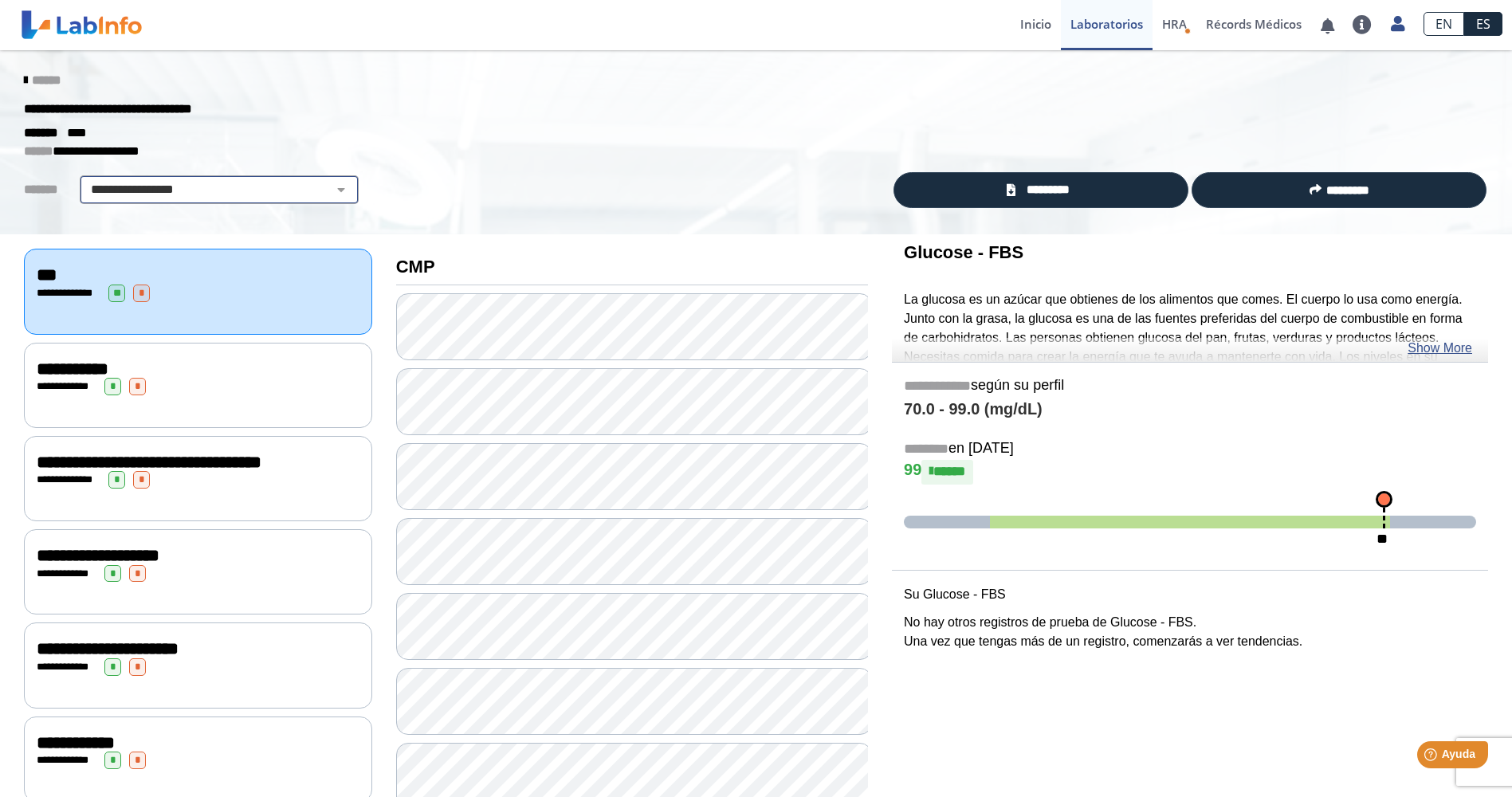
click at [206, 188] on select "**********" at bounding box center [219, 189] width 269 height 19
click at [85, 180] on select "**********" at bounding box center [219, 189] width 269 height 19
click at [124, 306] on div "**********" at bounding box center [198, 291] width 348 height 85
click at [101, 389] on div "**********" at bounding box center [198, 386] width 323 height 17
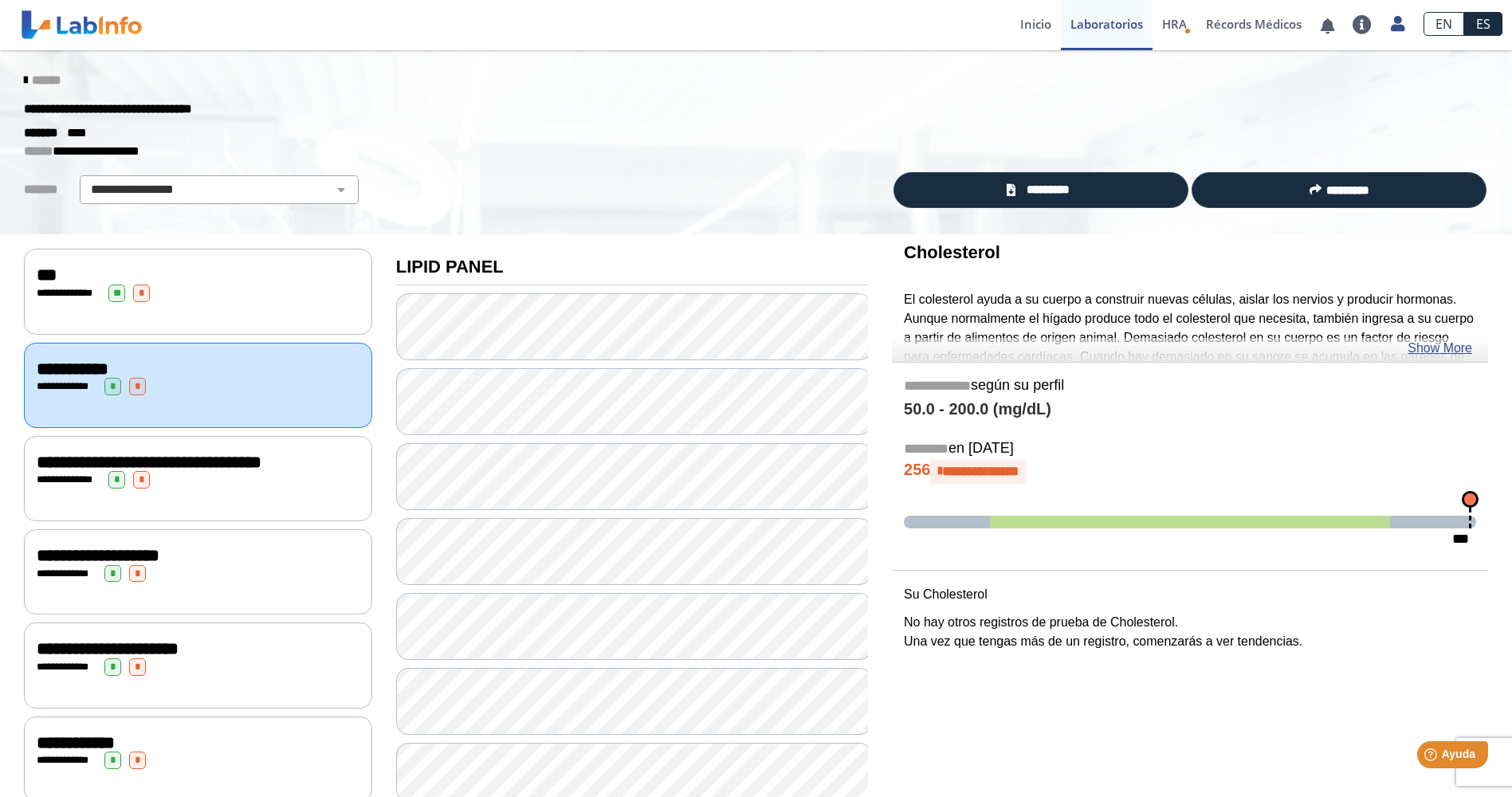
click at [146, 470] on span "*" at bounding box center [141, 479] width 17 height 17
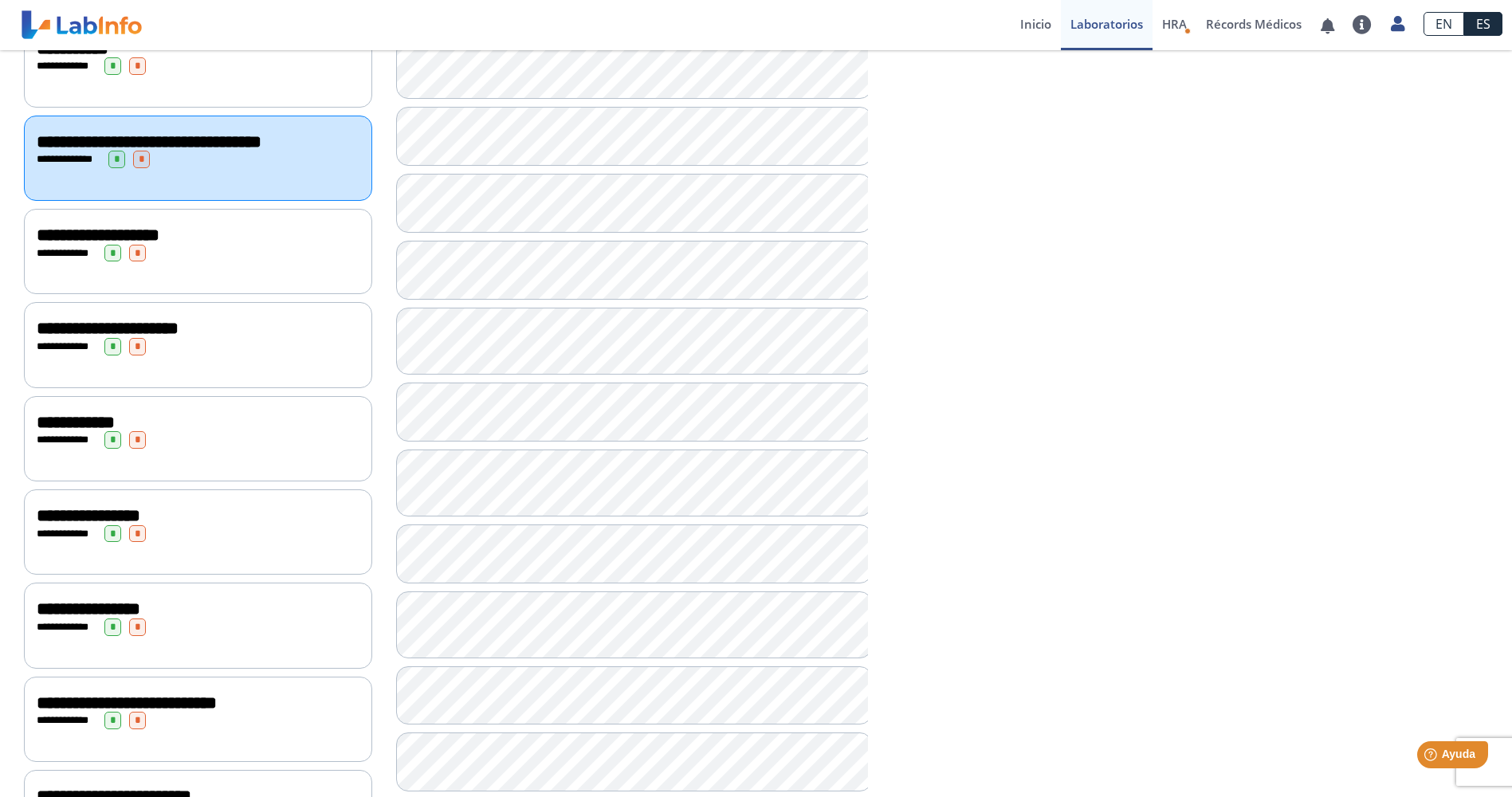
scroll to position [96, 0]
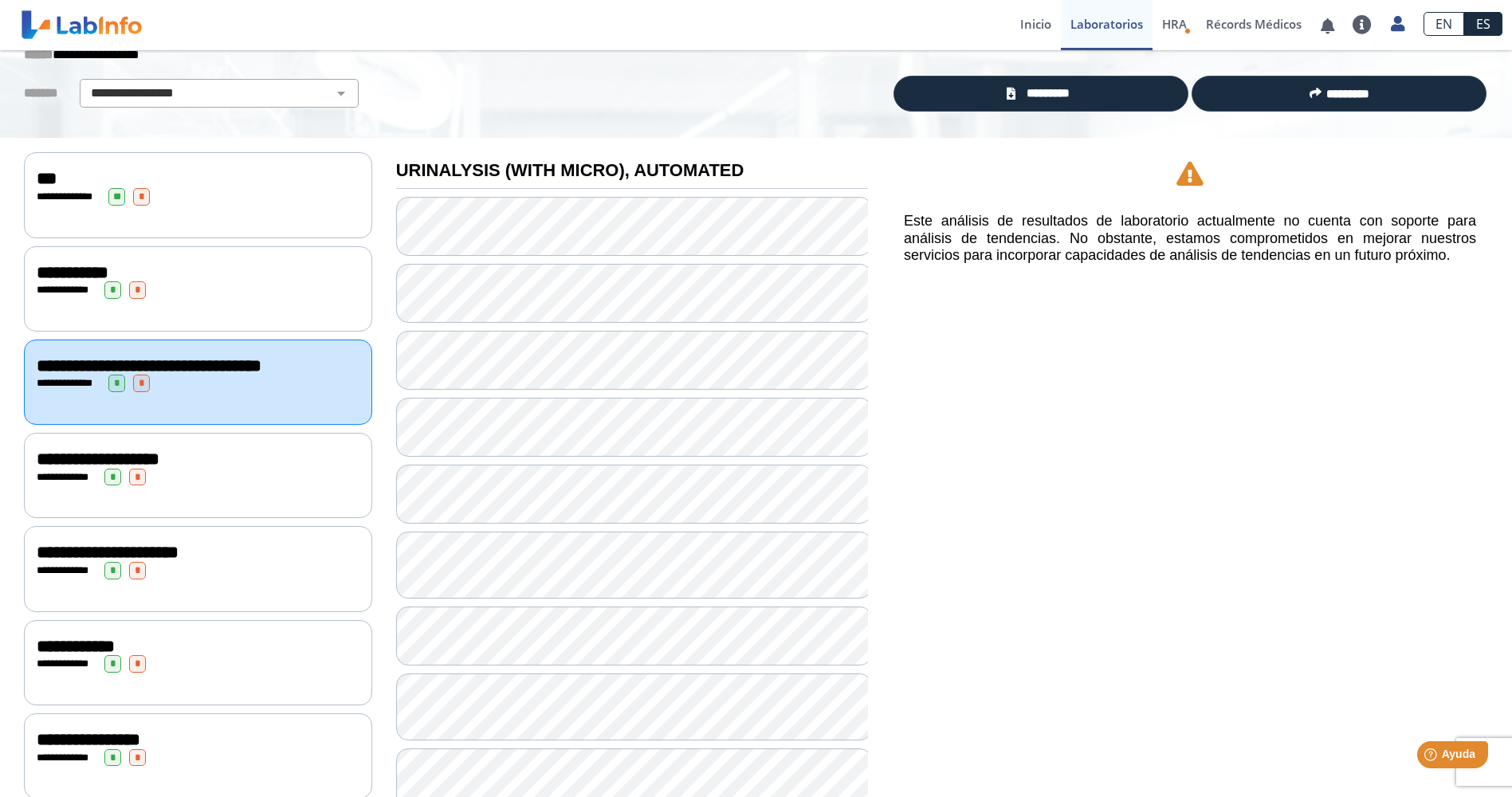
click at [148, 479] on div "**********" at bounding box center [198, 477] width 323 height 17
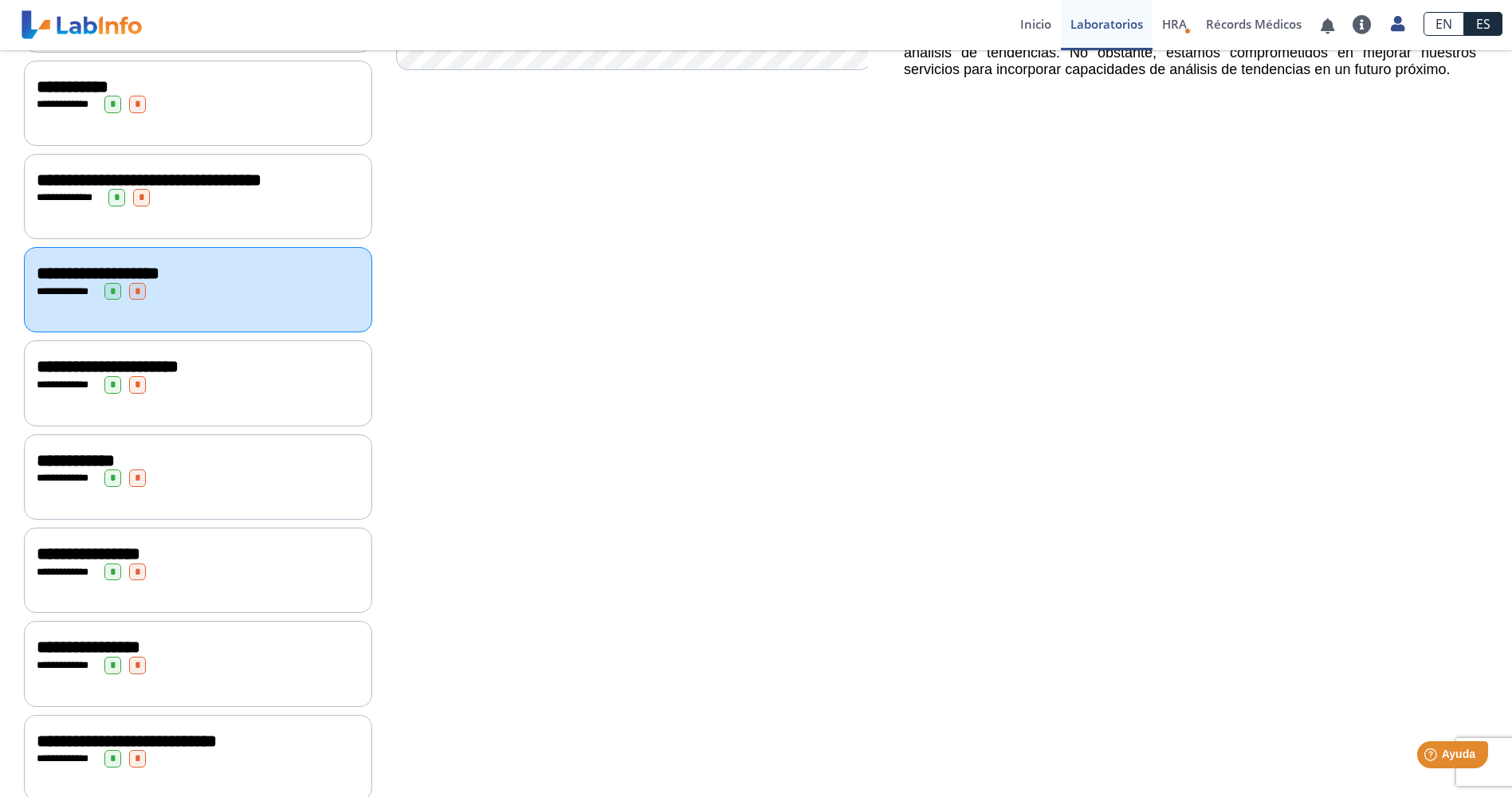
scroll to position [336, 0]
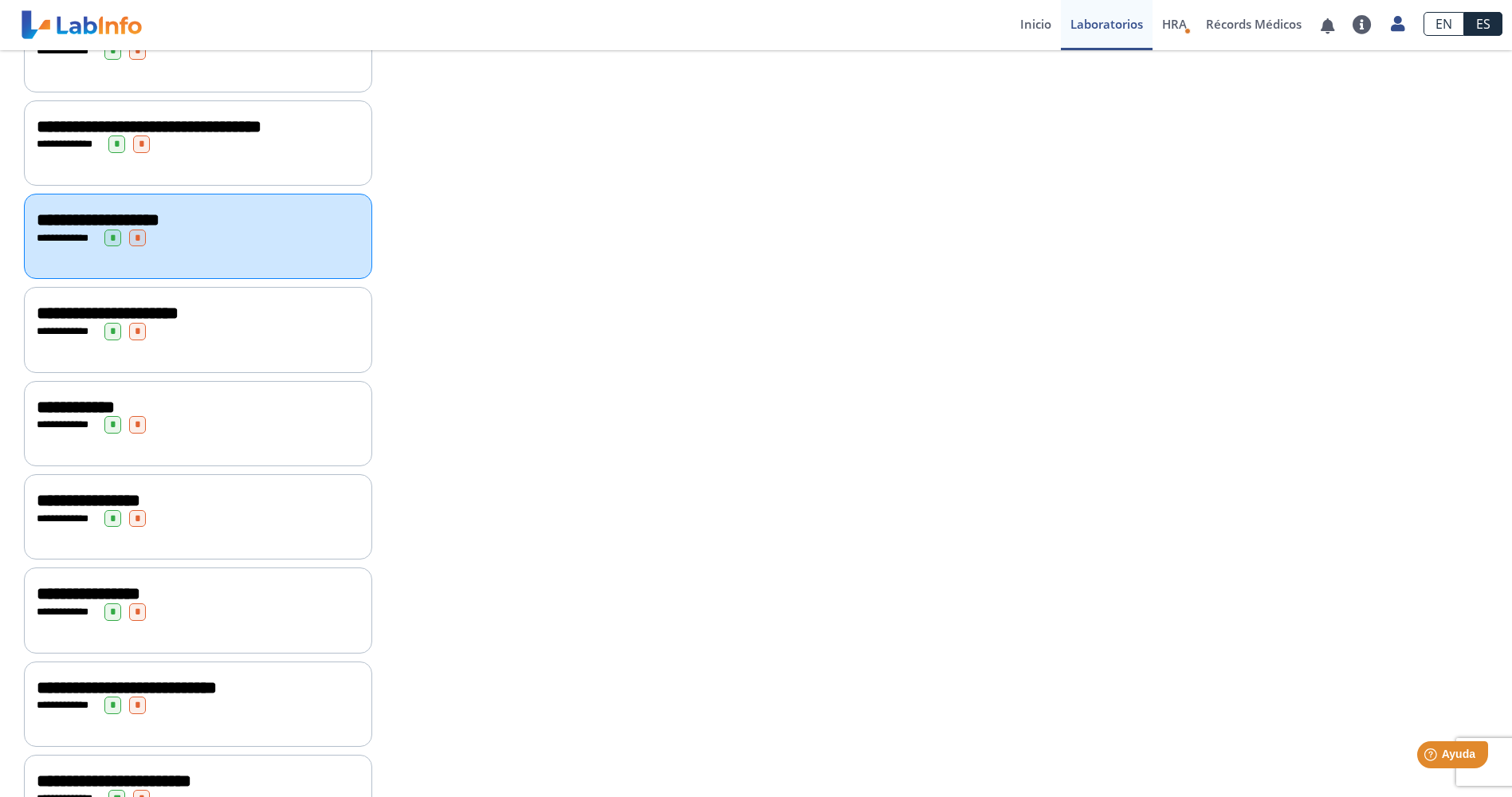
click at [70, 326] on span "**********" at bounding box center [67, 331] width 44 height 11
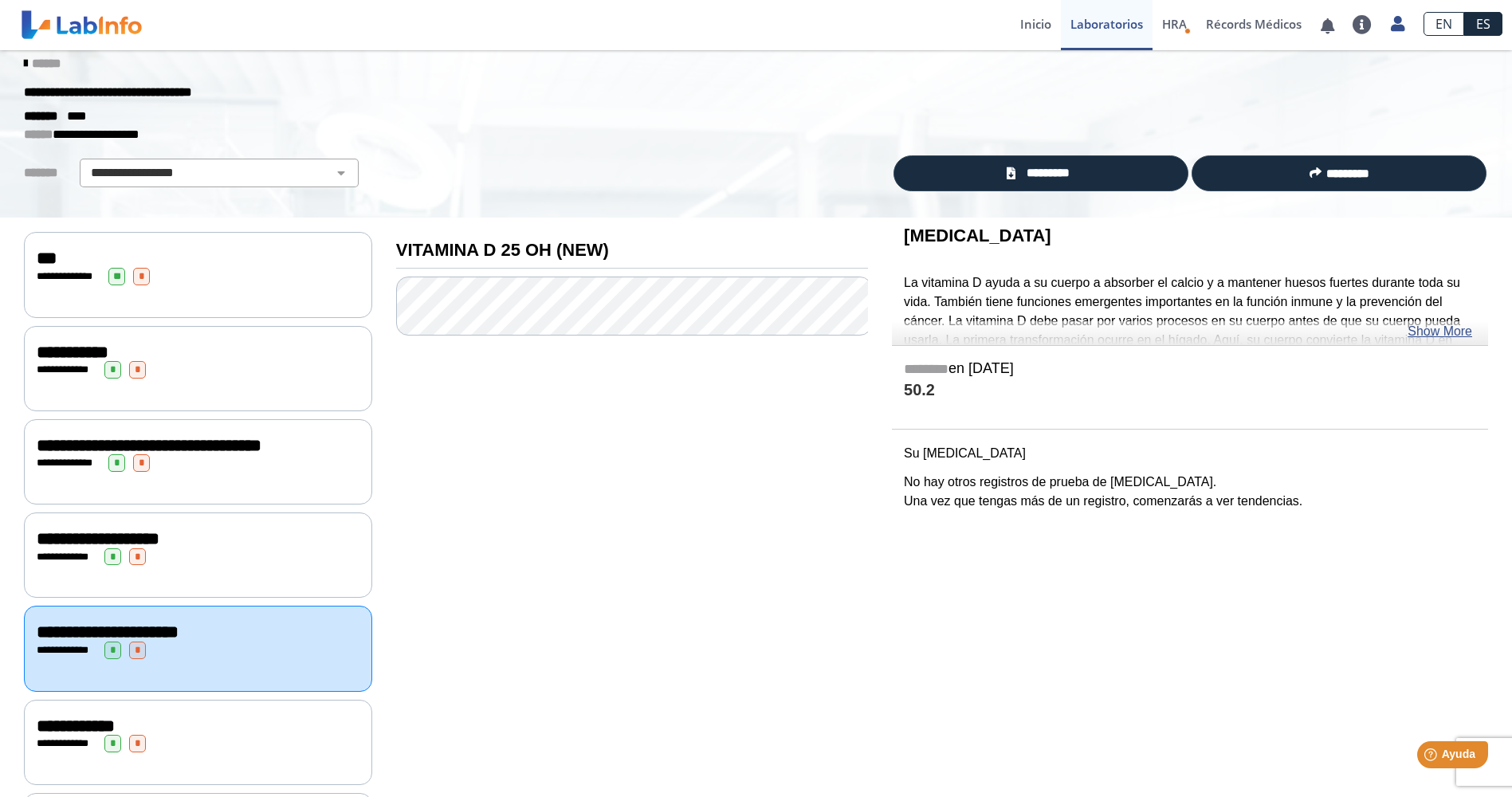
scroll to position [336, 0]
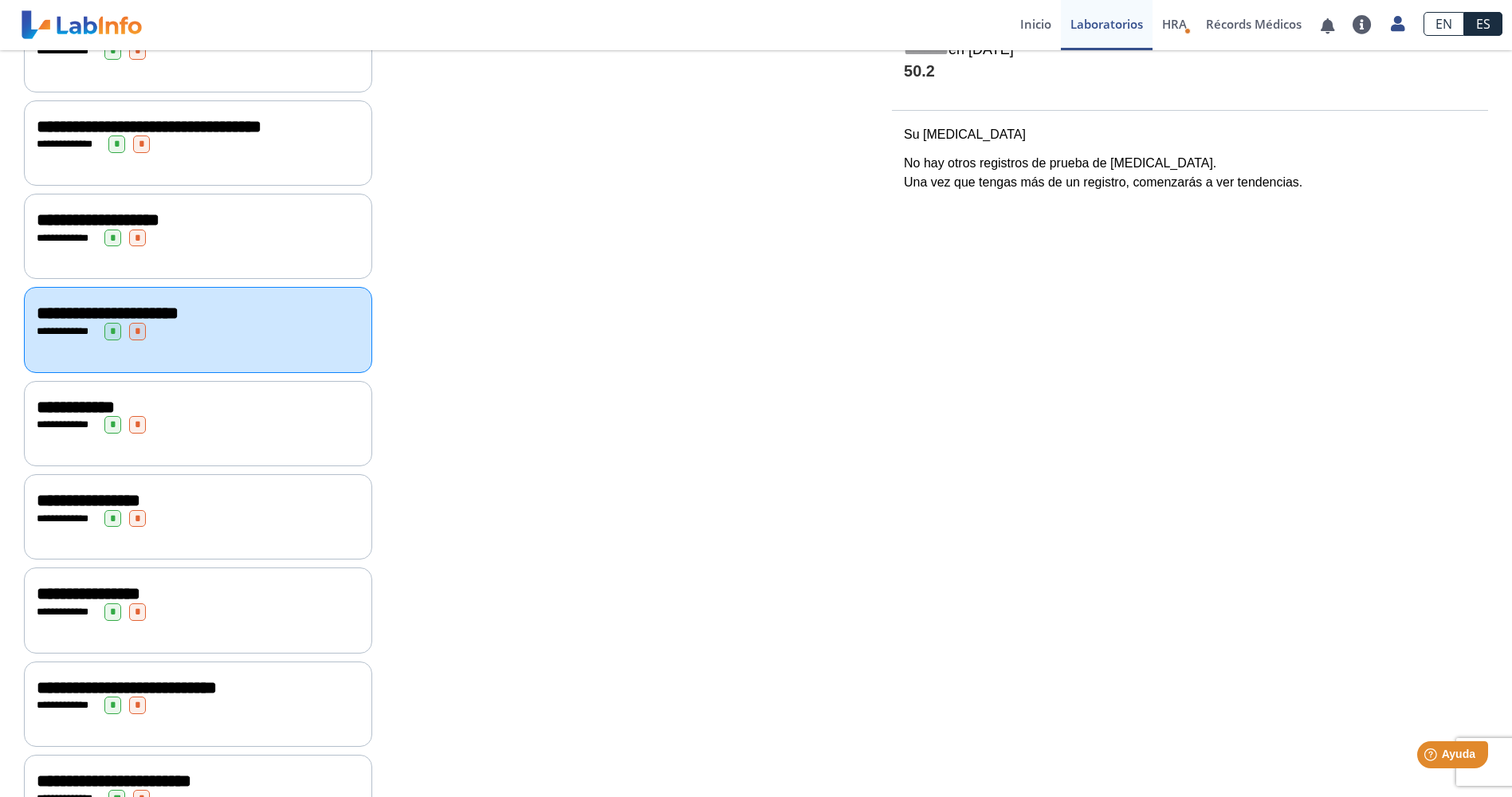
click at [69, 419] on span "**********" at bounding box center [67, 425] width 44 height 11
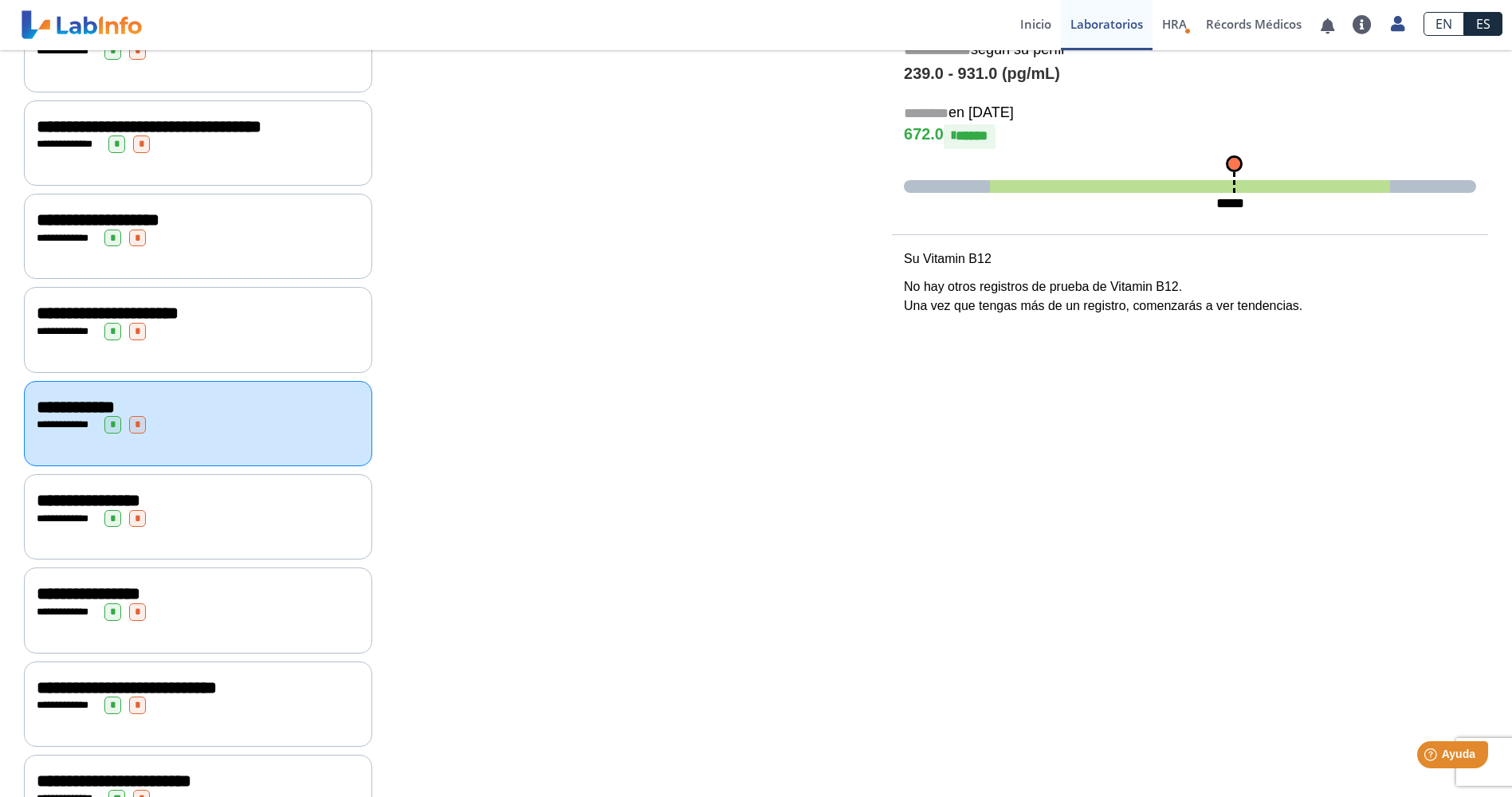
click at [58, 497] on span "**********" at bounding box center [88, 499] width 104 height 17
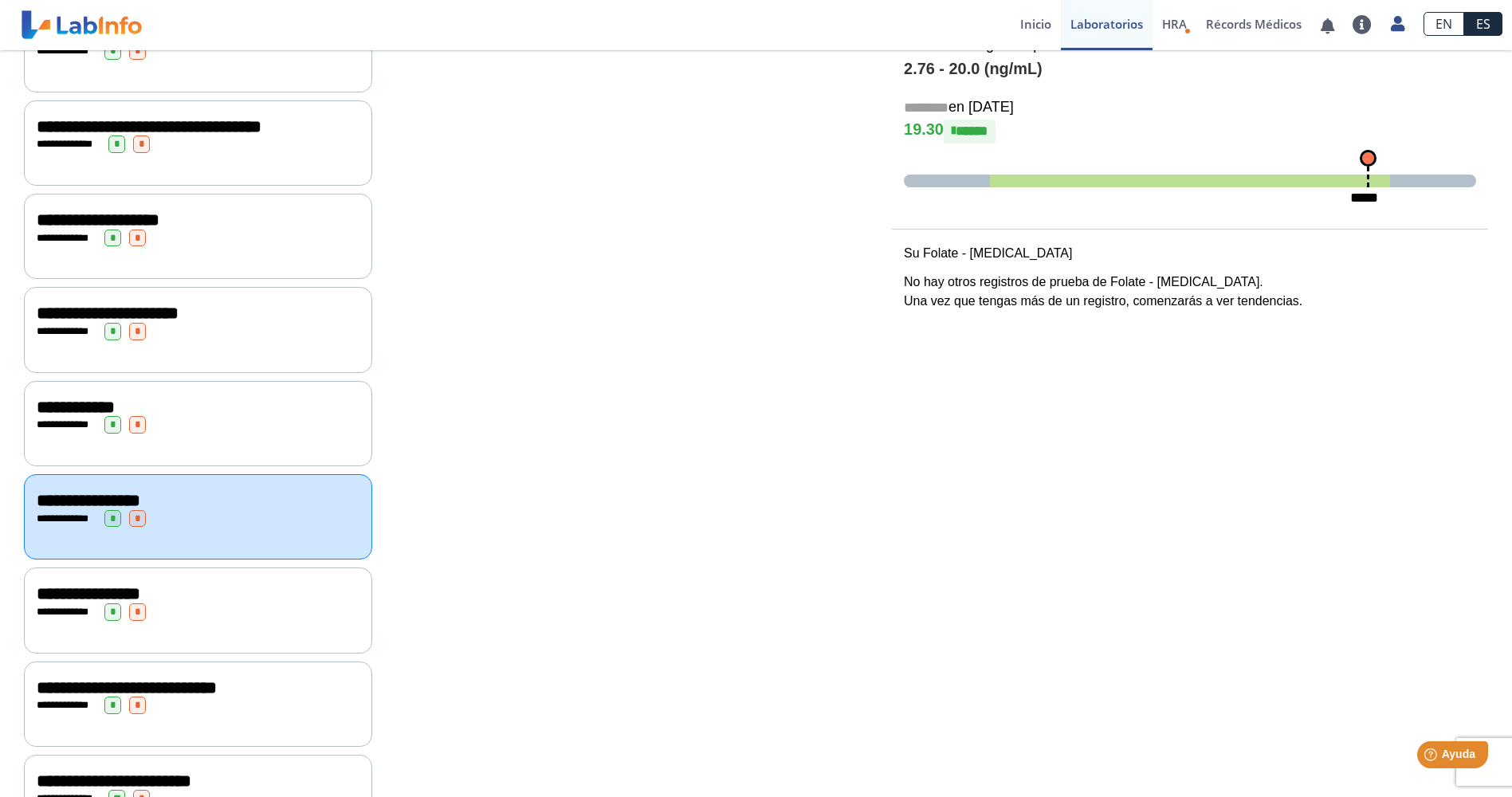
scroll to position [395, 0]
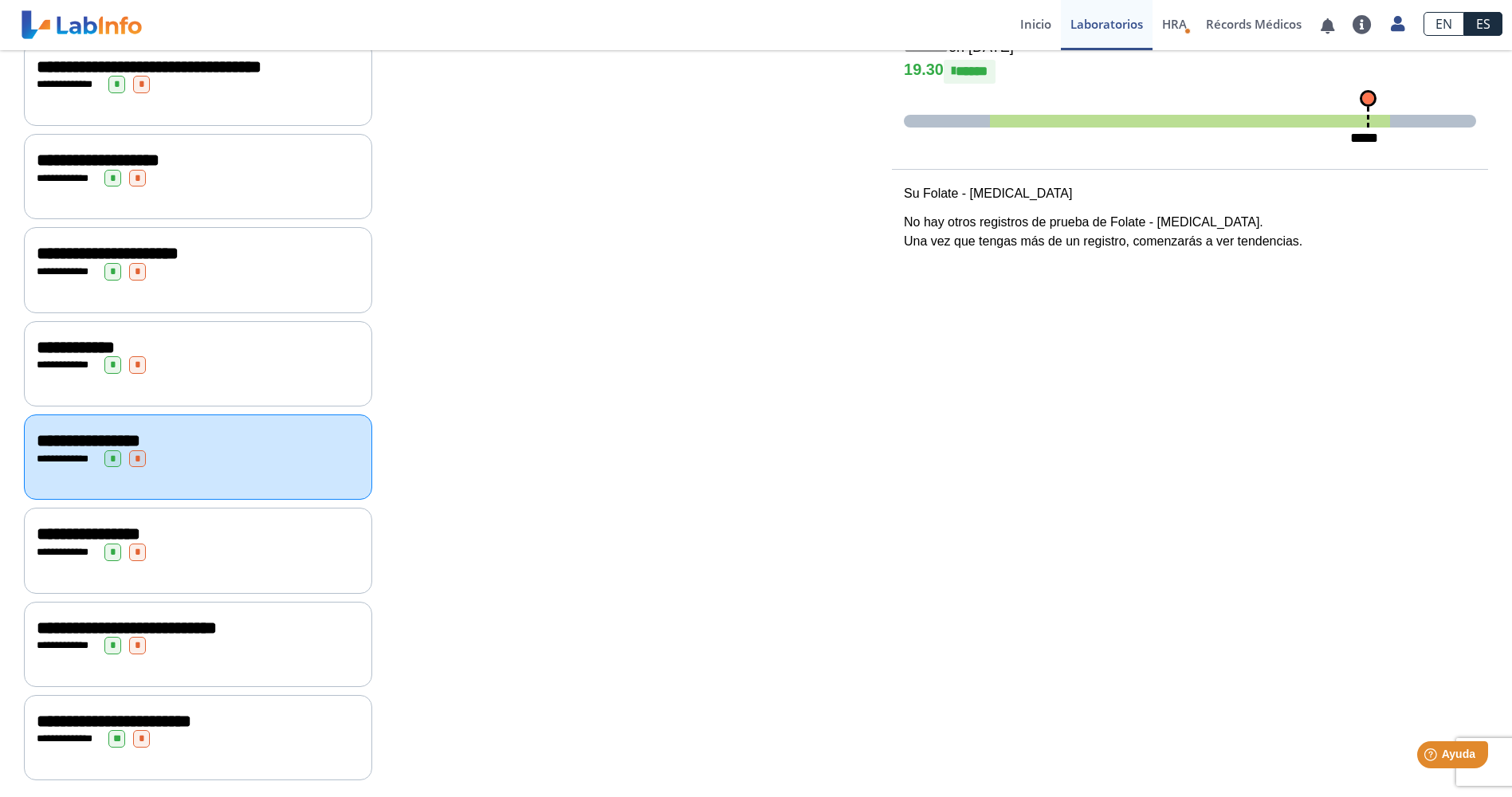
click at [55, 525] on span "**********" at bounding box center [88, 533] width 104 height 17
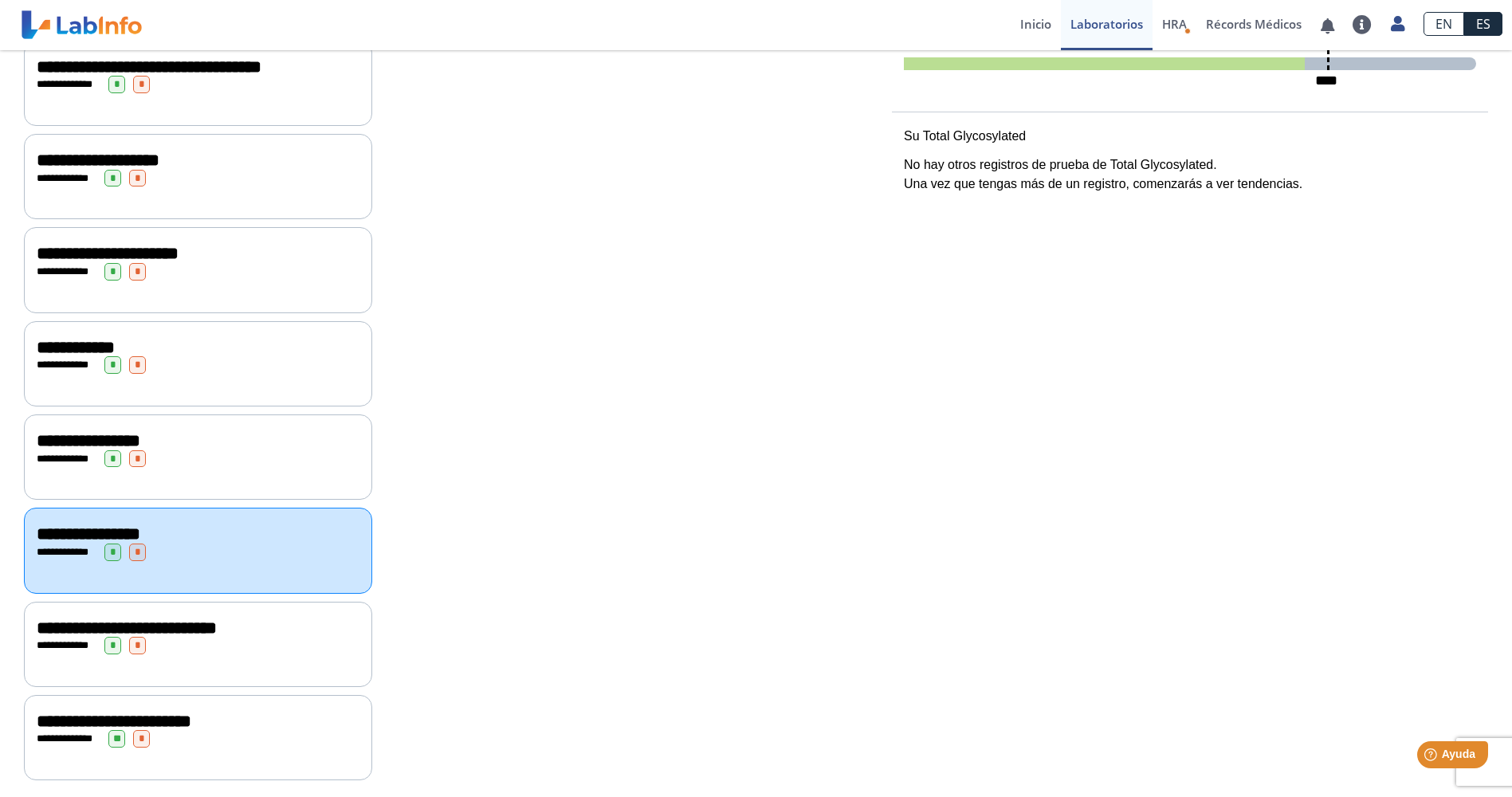
click at [65, 640] on span "**********" at bounding box center [67, 645] width 44 height 11
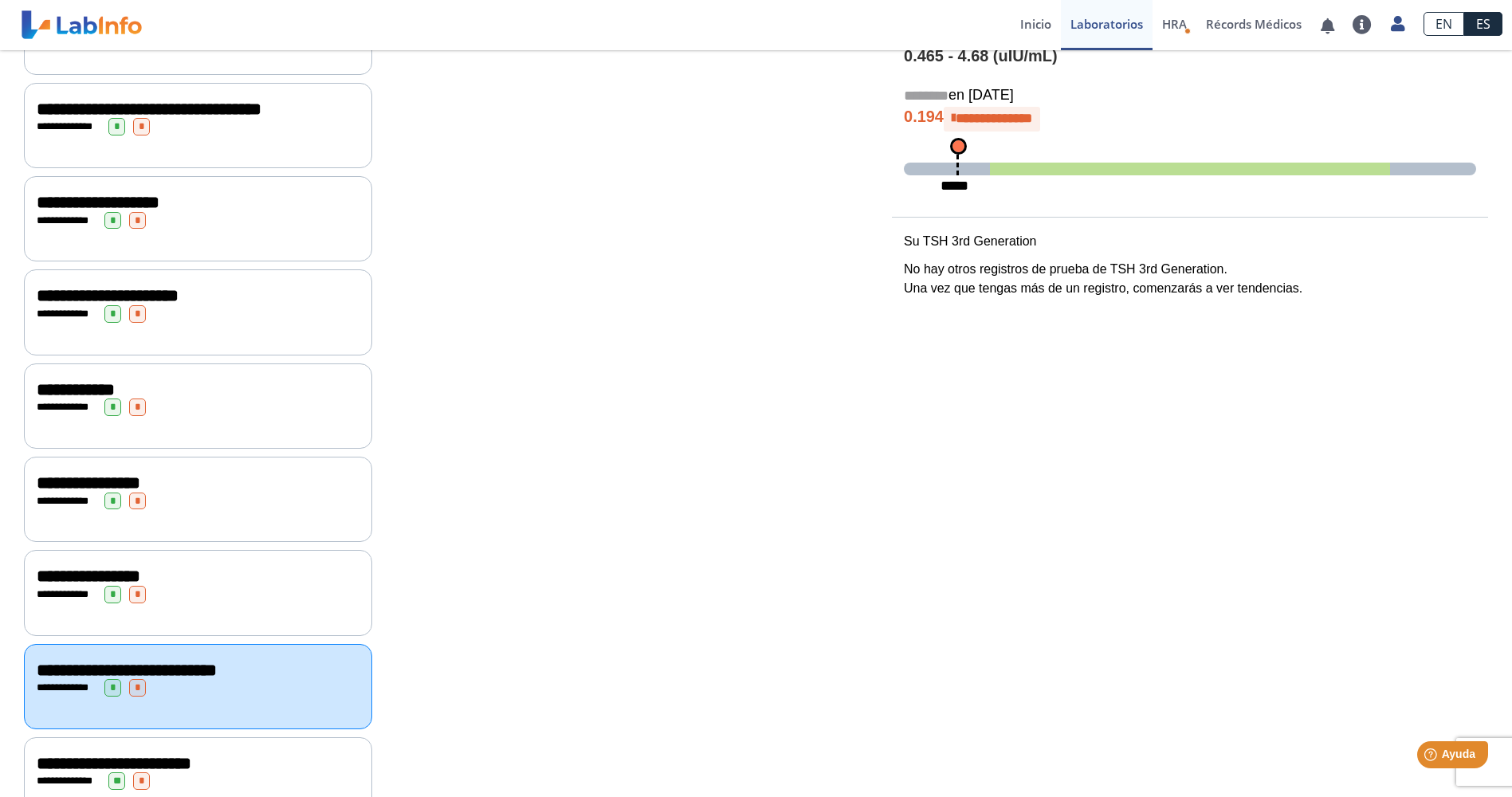
scroll to position [395, 0]
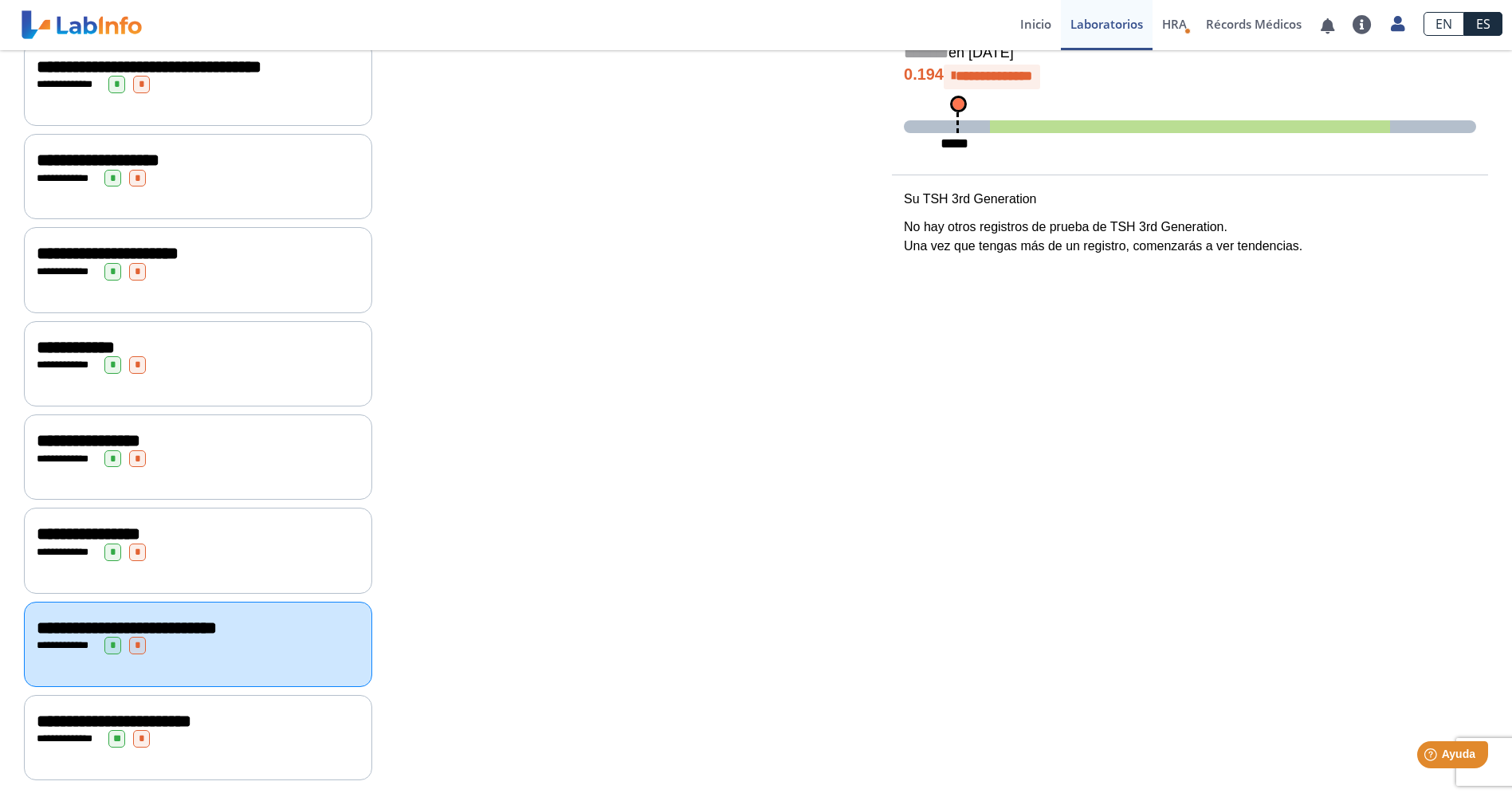
click at [157, 730] on div "**********" at bounding box center [198, 738] width 323 height 17
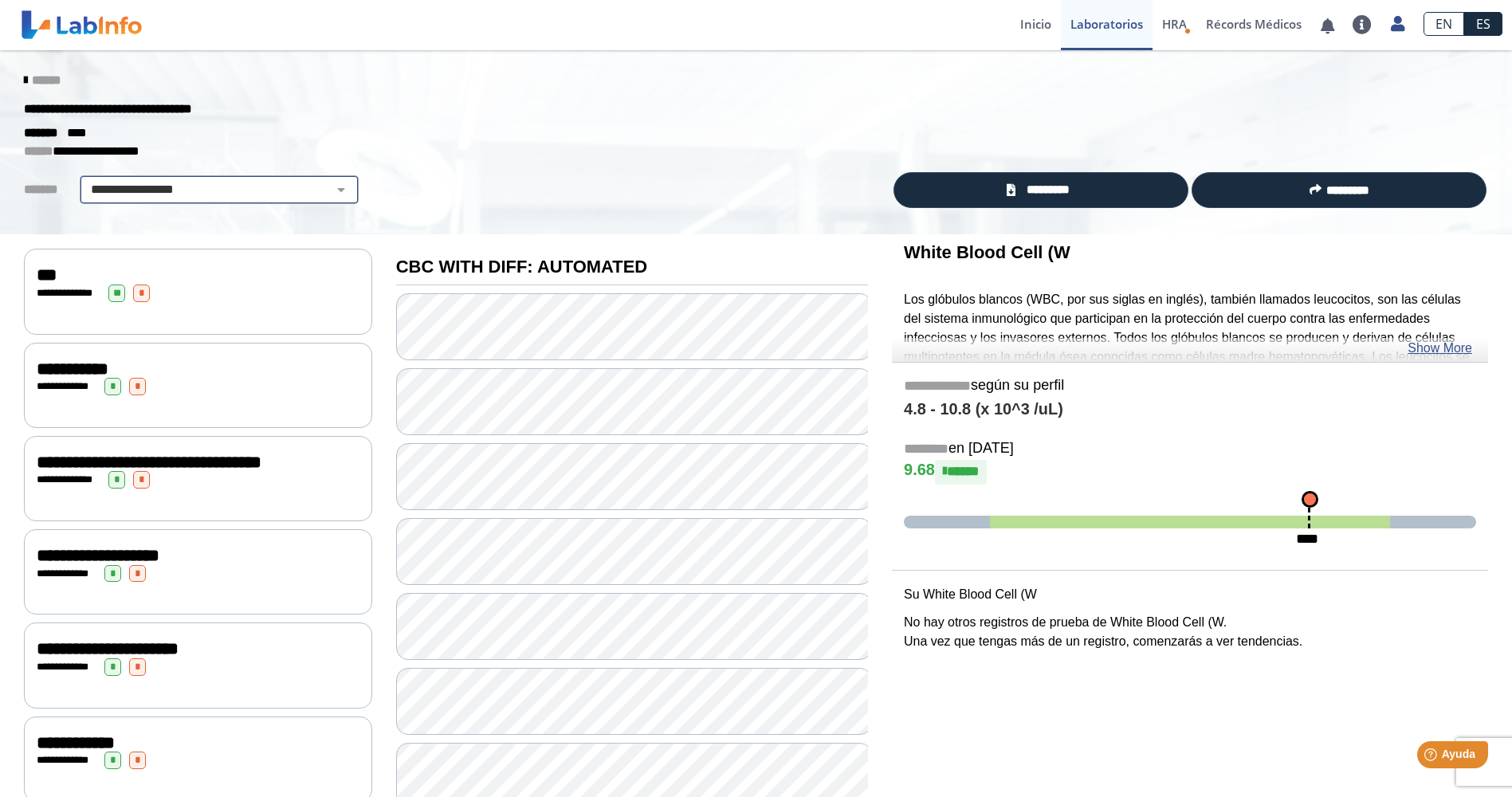
click at [177, 187] on select "**********" at bounding box center [219, 189] width 269 height 19
click at [85, 180] on select "**********" at bounding box center [219, 189] width 269 height 19
click at [1029, 193] on span "*********" at bounding box center [1048, 190] width 55 height 18
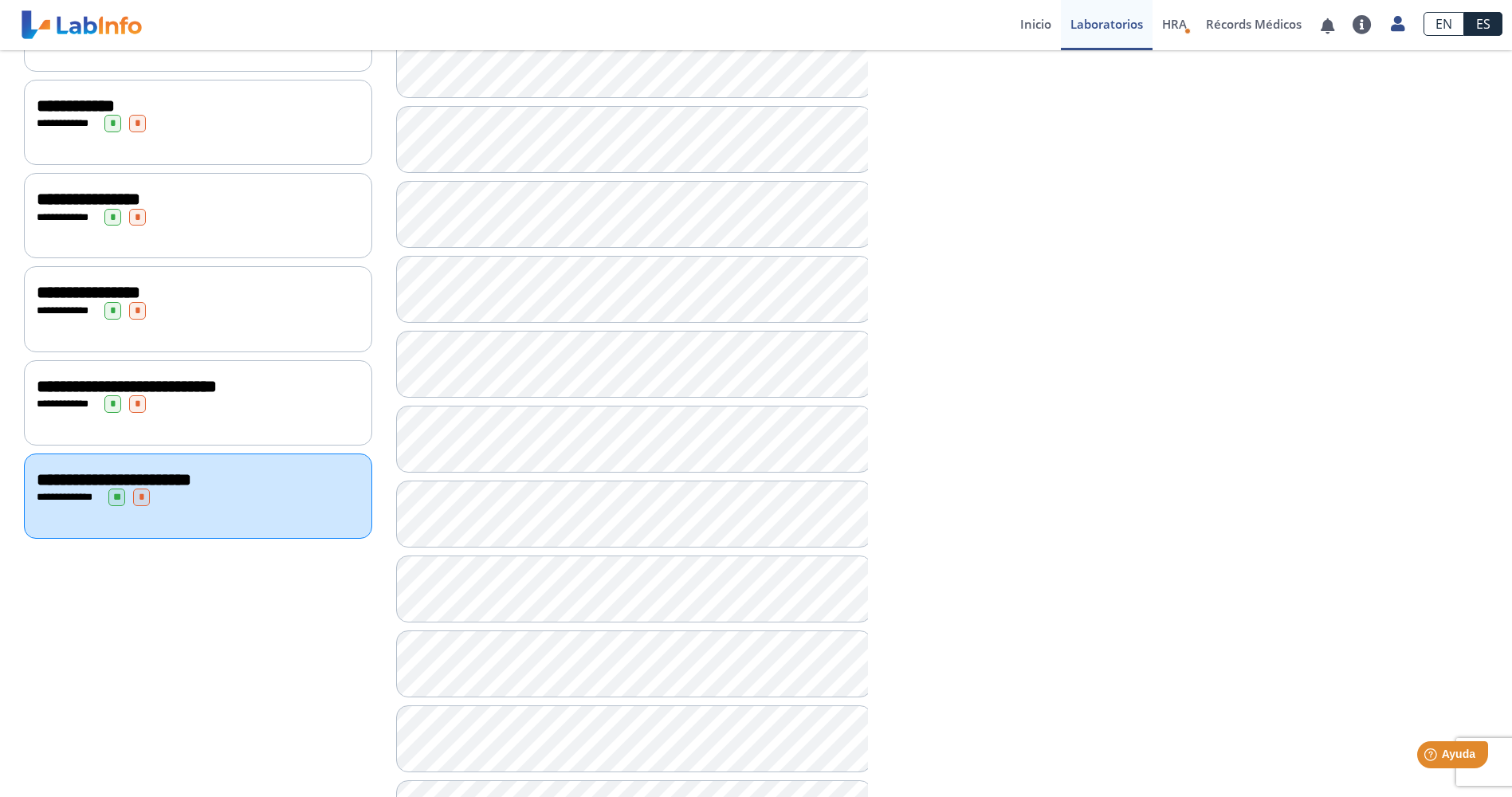
scroll to position [638, 0]
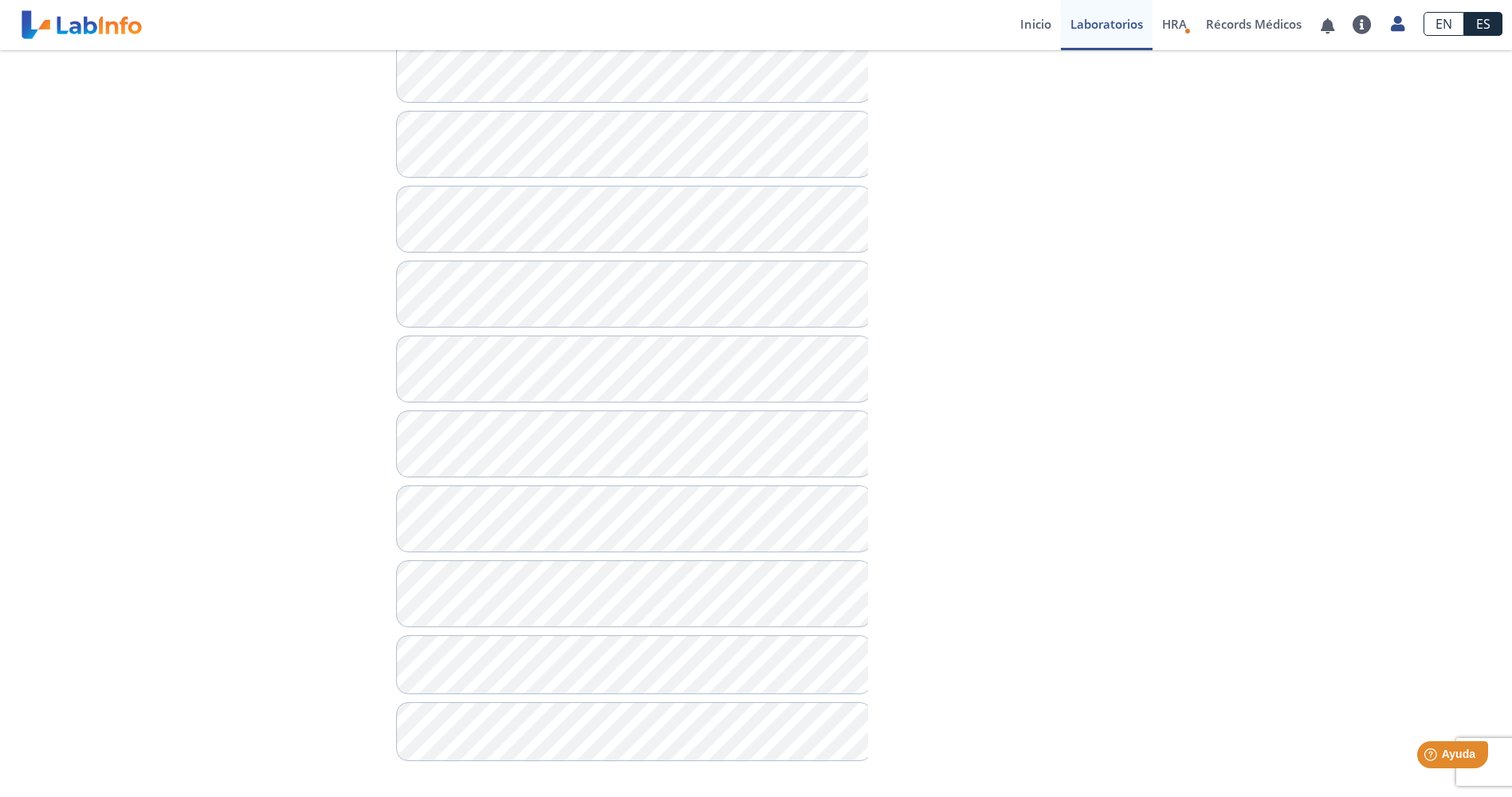
scroll to position [1235, 0]
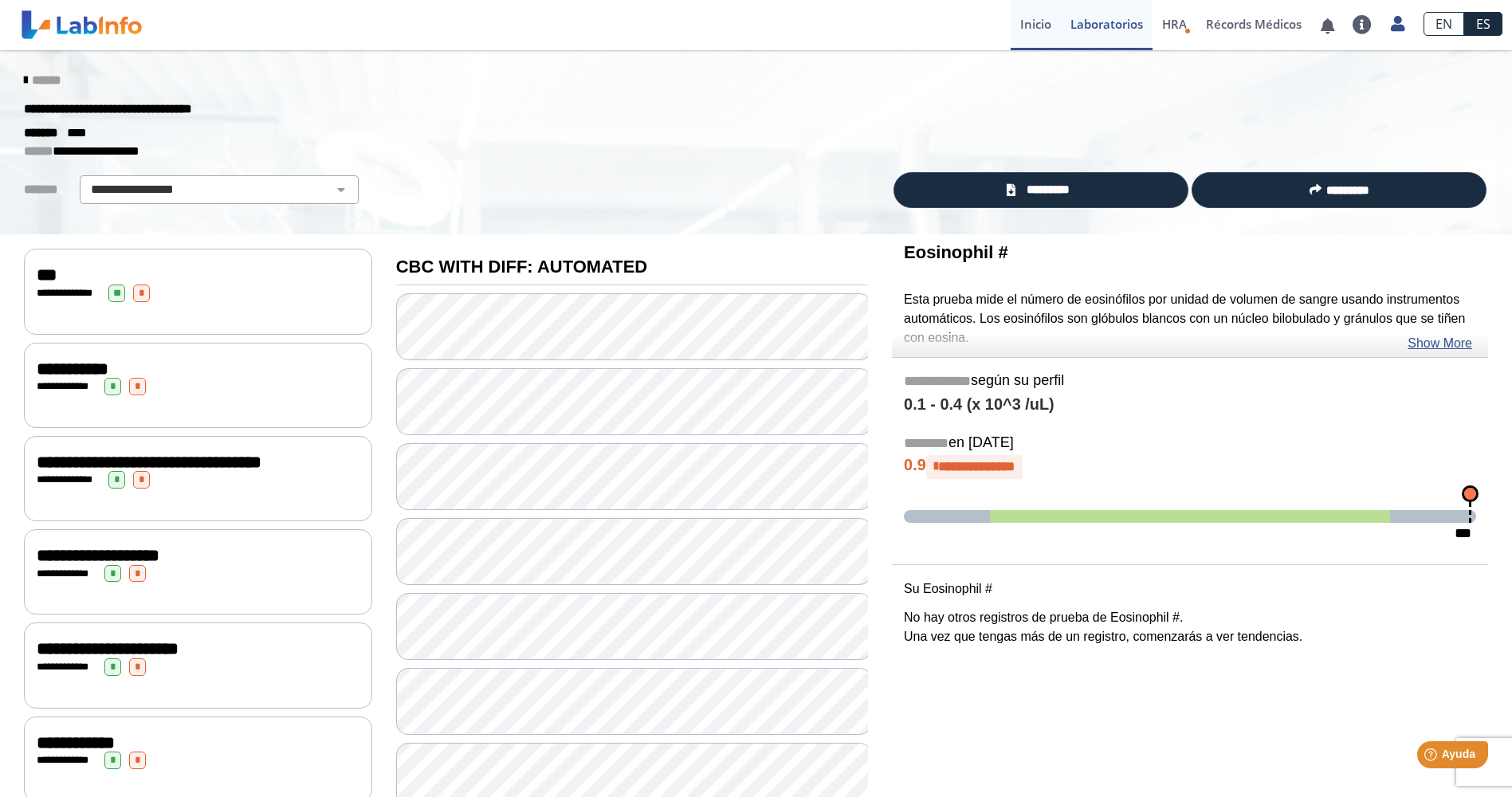
click at [1031, 30] on link "Inicio" at bounding box center [1036, 25] width 50 height 50
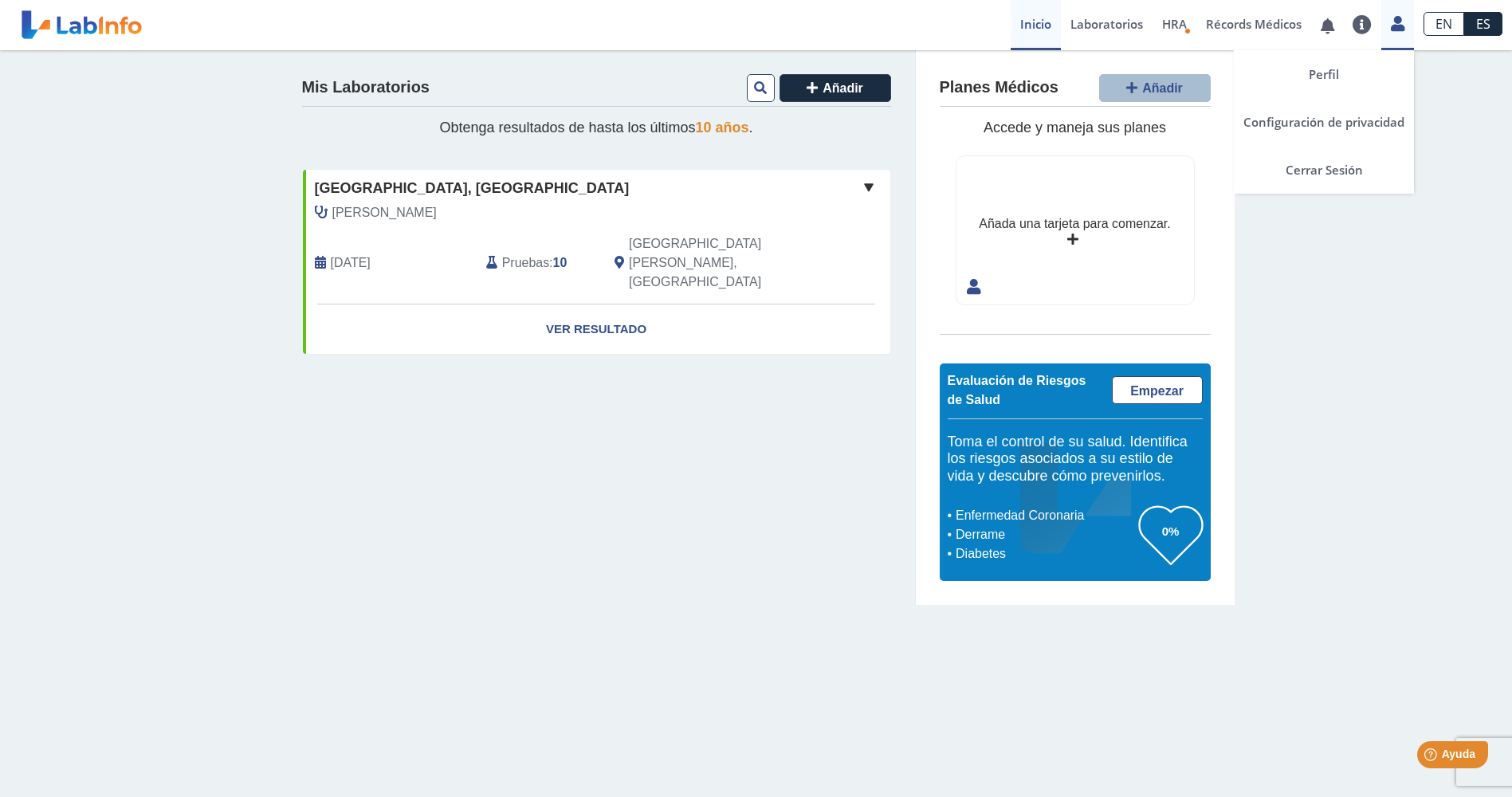
click at [1400, 24] on icon at bounding box center [1398, 22] width 14 height 12
click at [1328, 73] on link "Perfil" at bounding box center [1324, 74] width 180 height 48
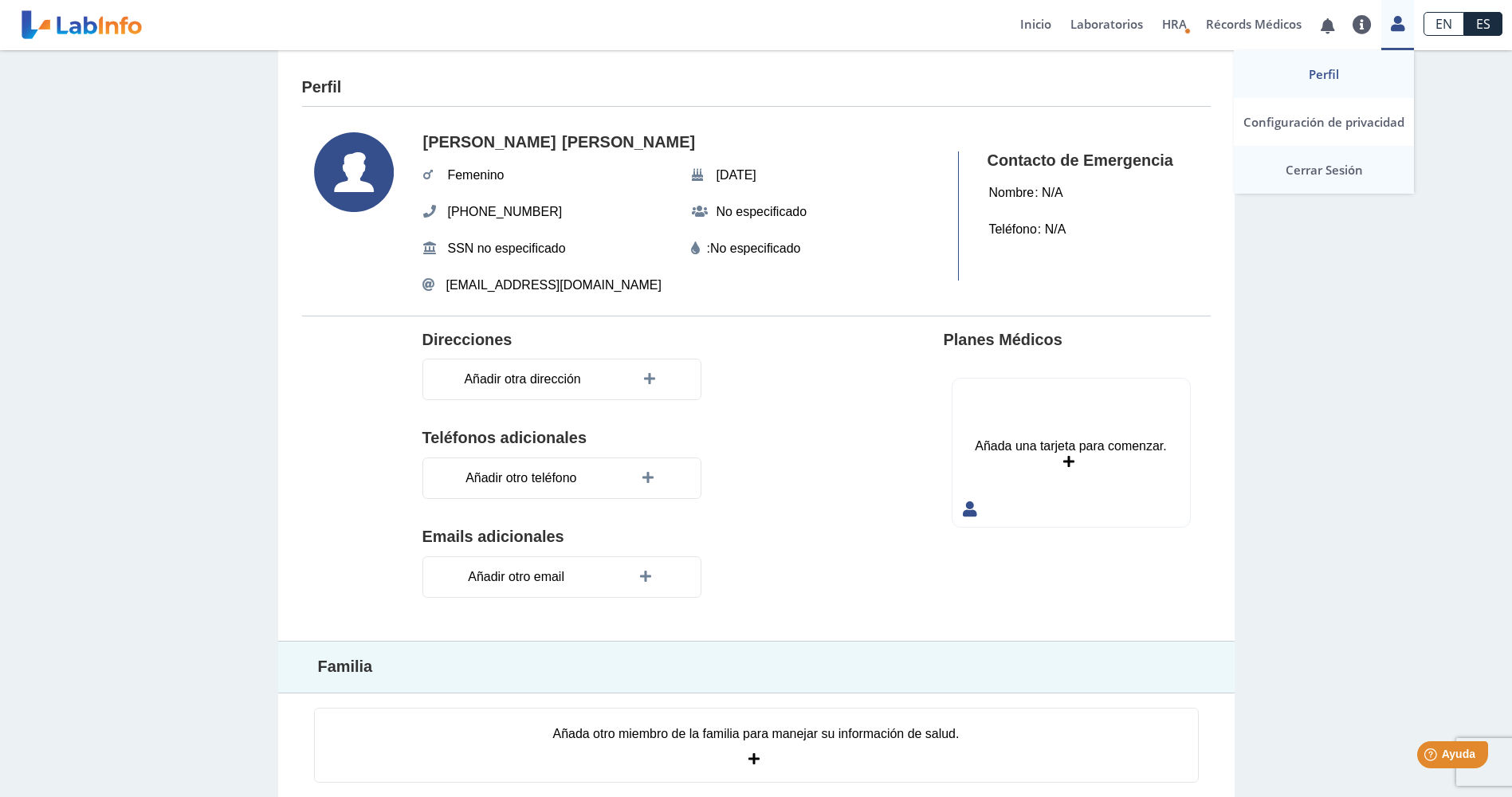
click at [1308, 177] on link "Cerrar Sesión" at bounding box center [1324, 169] width 180 height 48
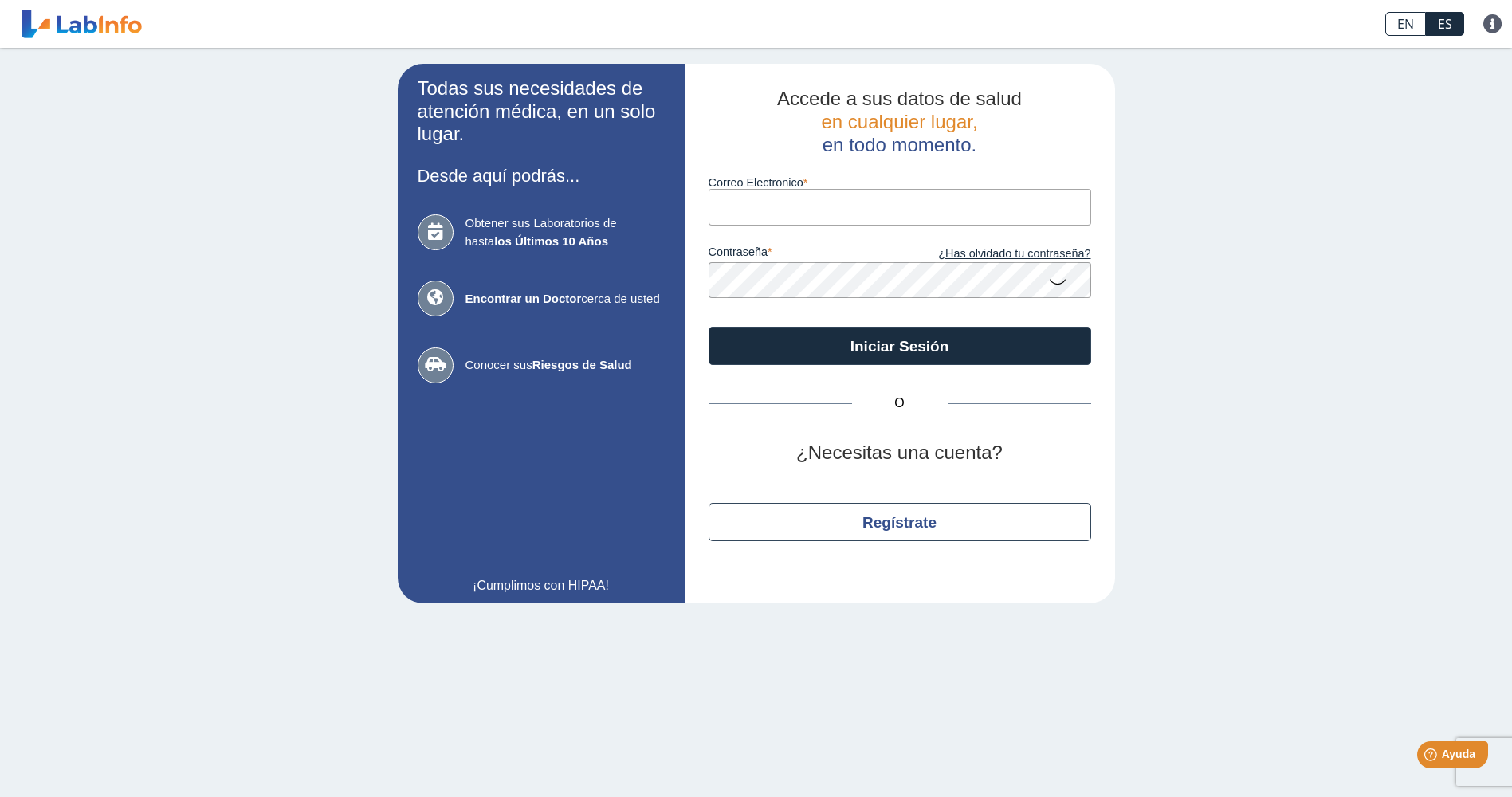
type input "[EMAIL_ADDRESS][DOMAIN_NAME]"
